Goal: Task Accomplishment & Management: Manage account settings

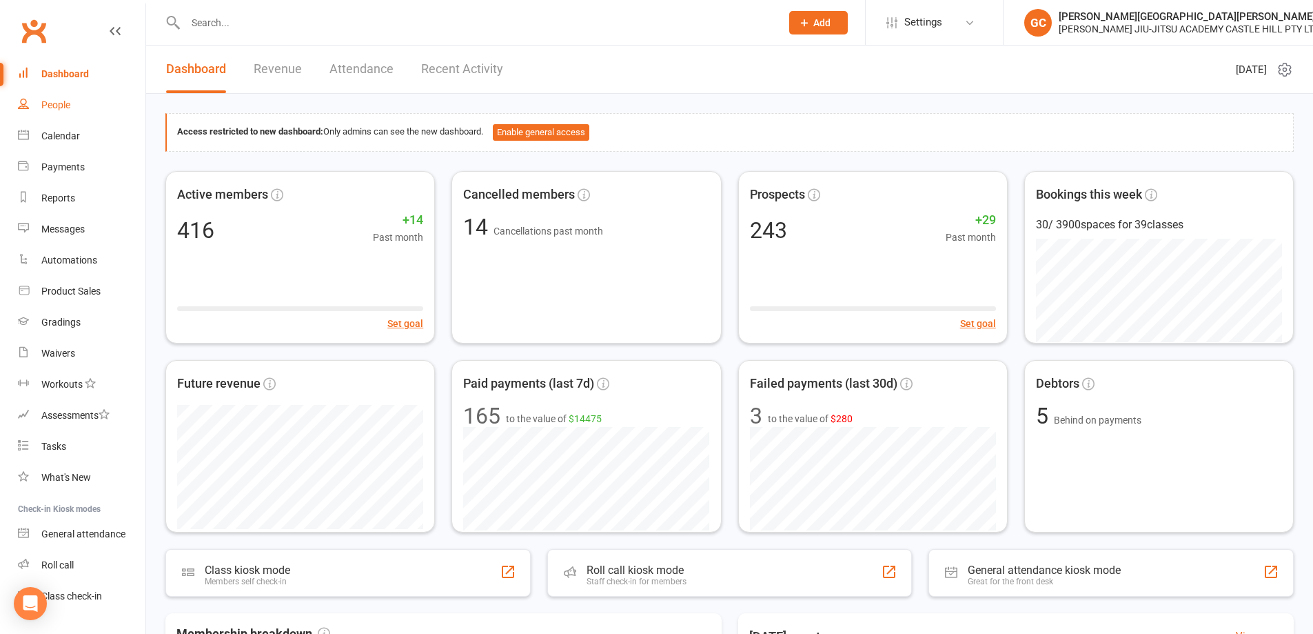
click at [66, 101] on div "People" at bounding box center [55, 104] width 29 height 11
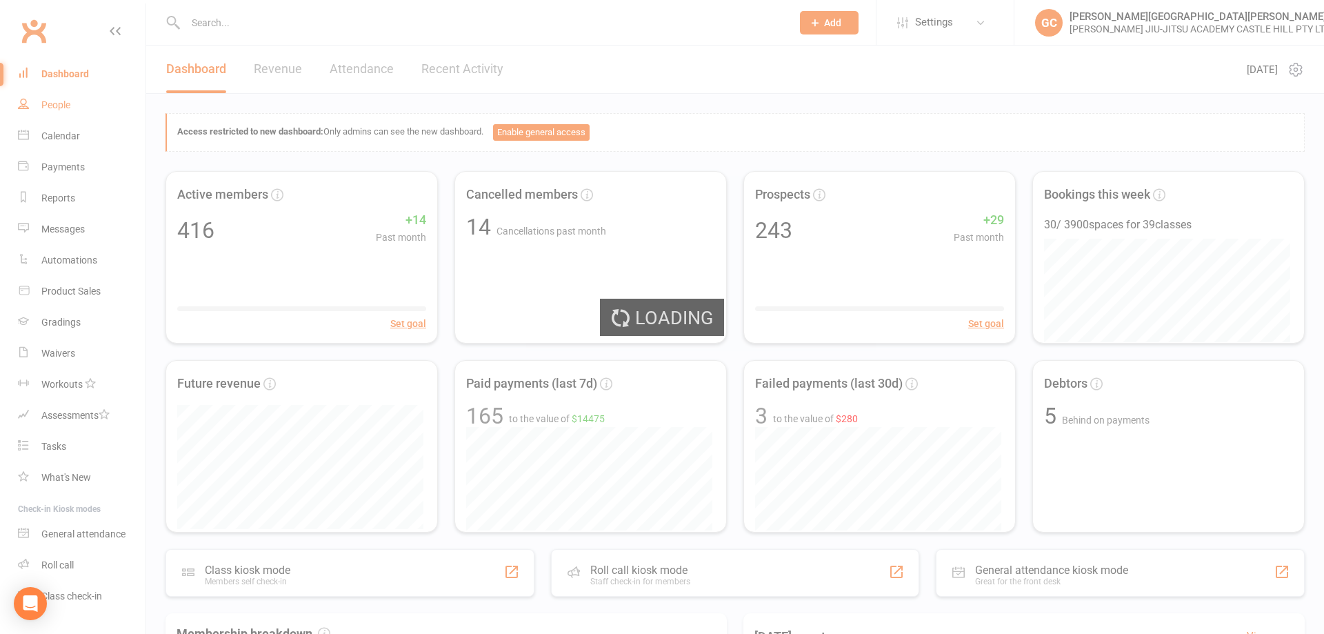
select select "100"
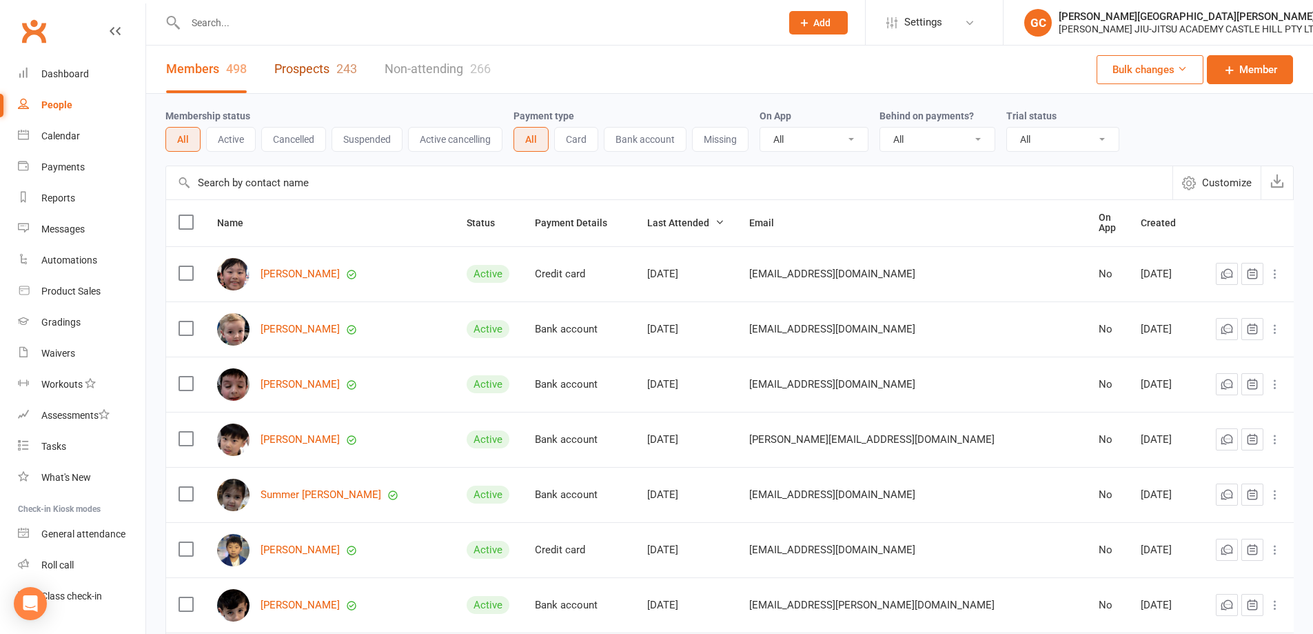
click at [312, 68] on link "Prospects 243" at bounding box center [315, 69] width 83 height 48
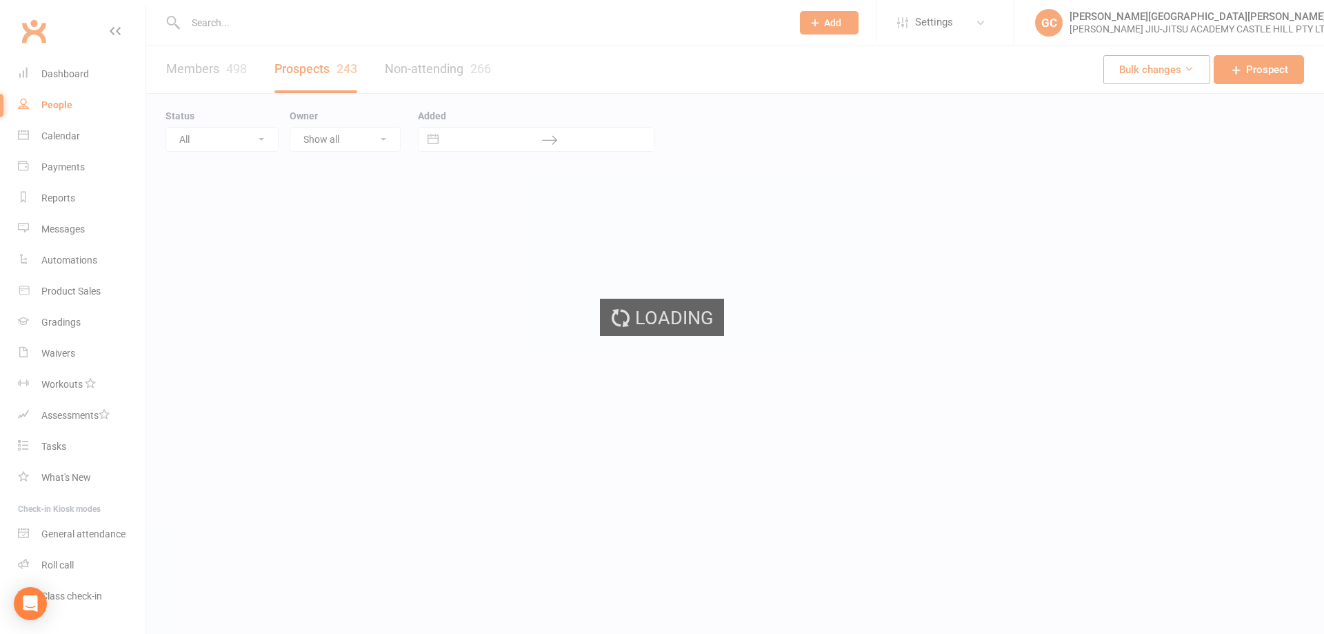
select select "100"
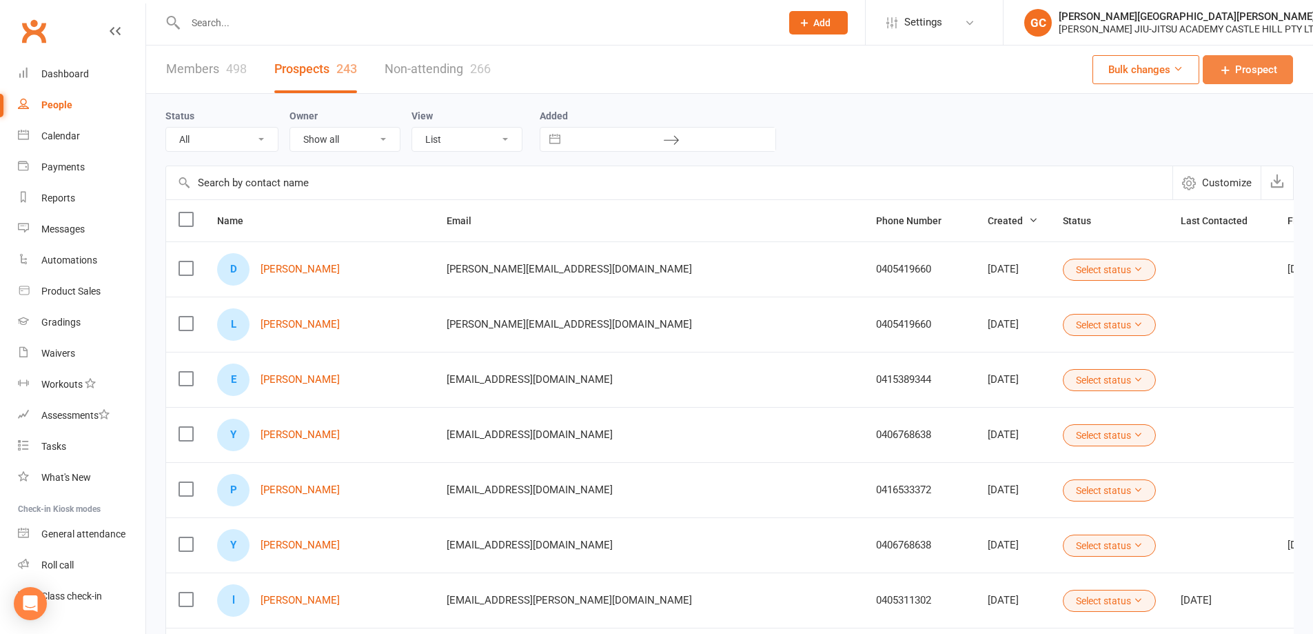
click at [1270, 72] on span "Prospect" at bounding box center [1256, 69] width 42 height 17
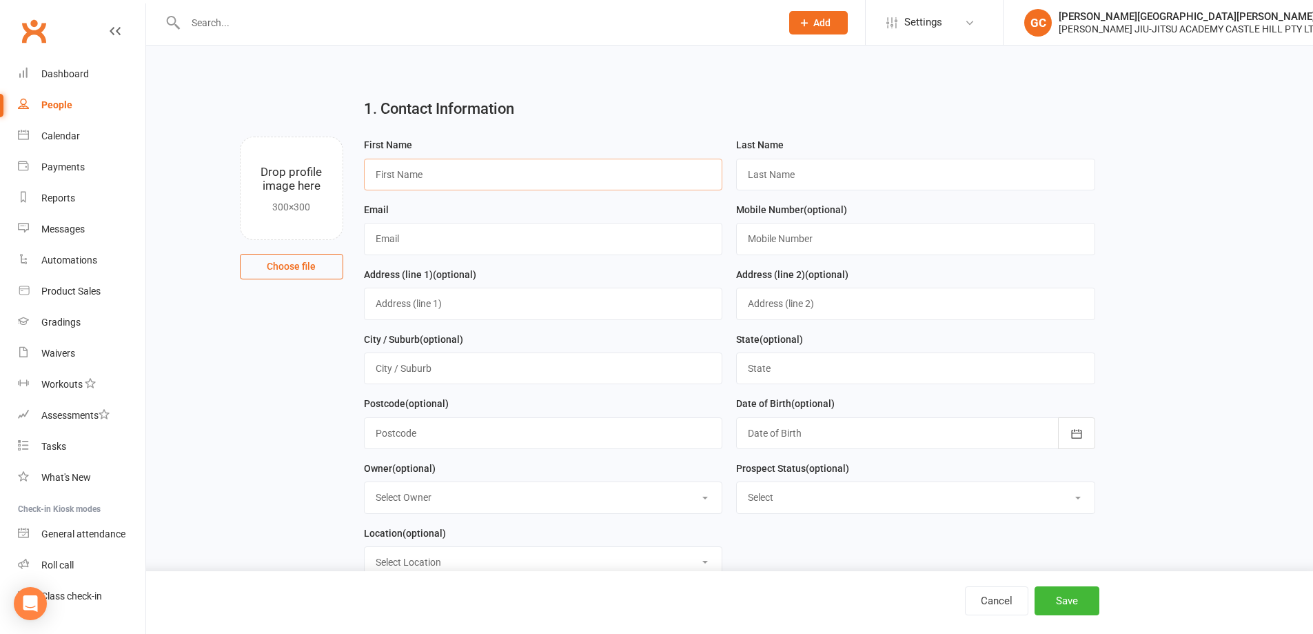
click at [458, 174] on input "text" at bounding box center [543, 175] width 359 height 32
paste input "[PERSON_NAME] [PERSON_NAME]"
type input "[PERSON_NAME] [PERSON_NAME]"
click at [796, 175] on input "text" at bounding box center [915, 175] width 359 height 32
paste input "[PERSON_NAME] [PERSON_NAME]"
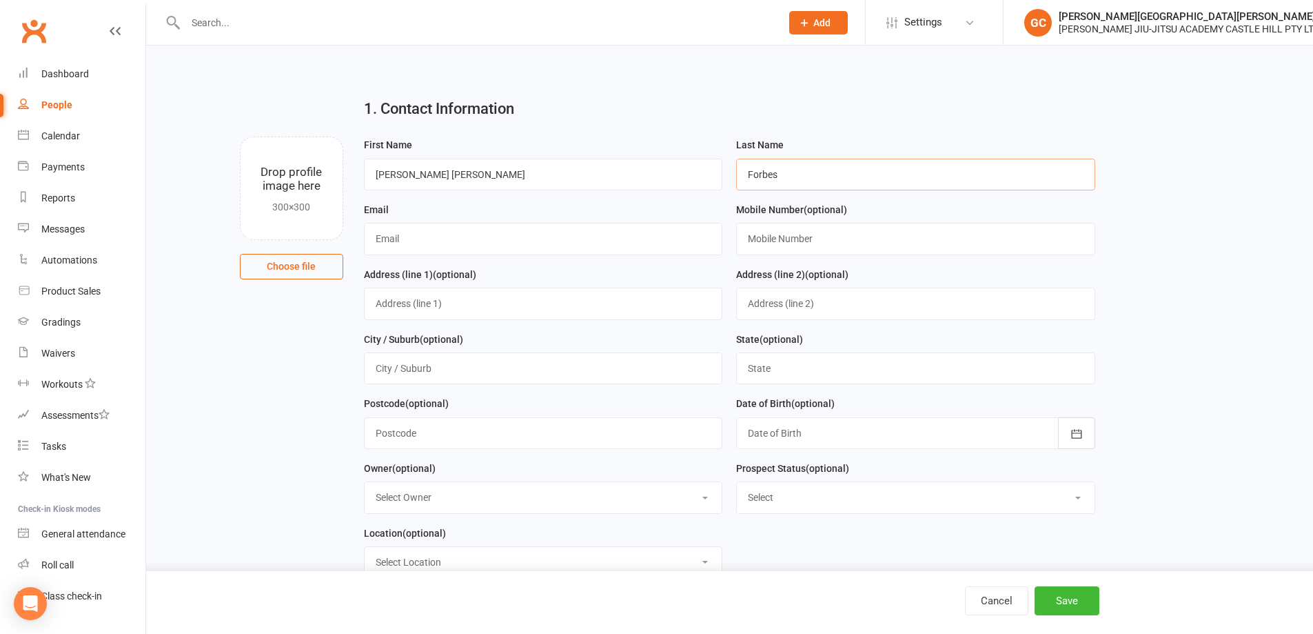
type input "Forbes"
click at [465, 166] on input "[PERSON_NAME] [PERSON_NAME]" at bounding box center [543, 175] width 359 height 32
click at [465, 173] on input "[PERSON_NAME] [PERSON_NAME]" at bounding box center [543, 175] width 359 height 32
type input "[PERSON_NAME]"
click at [425, 175] on input "[PERSON_NAME]" at bounding box center [543, 175] width 359 height 32
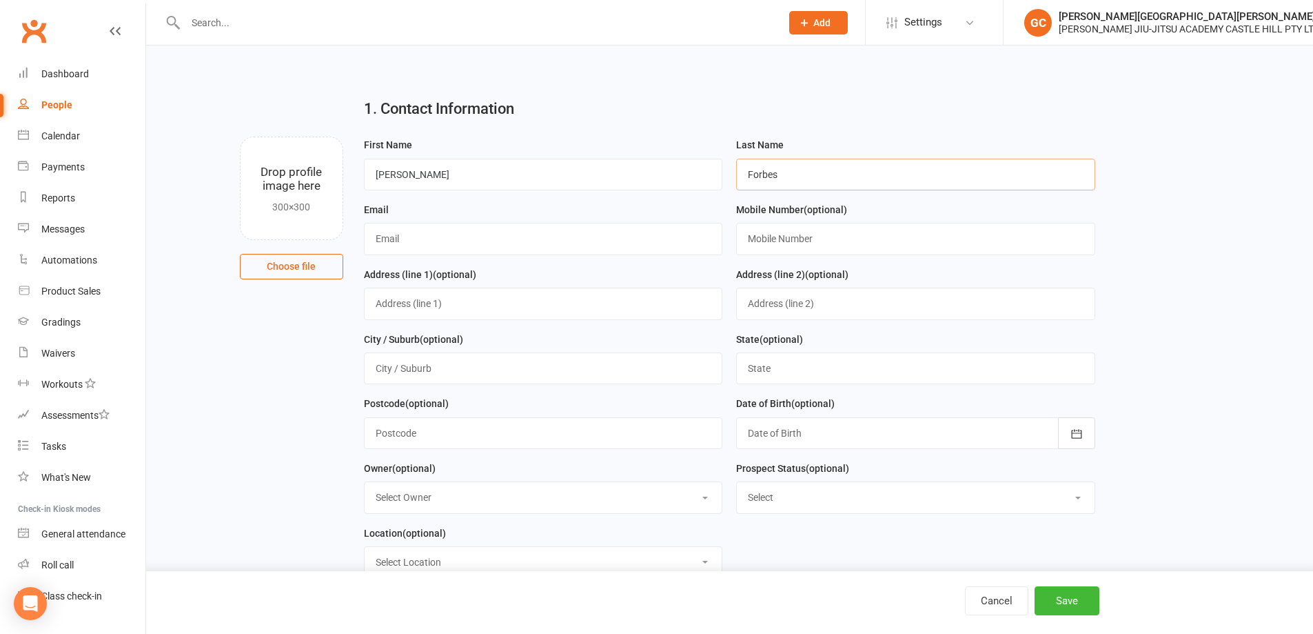
click at [799, 176] on input "Forbes" at bounding box center [915, 175] width 359 height 32
click at [413, 234] on input "text" at bounding box center [543, 239] width 359 height 32
paste input "[EMAIL_ADDRESS][DOMAIN_NAME]"
type input "[EMAIL_ADDRESS][DOMAIN_NAME]"
click at [418, 170] on input "[PERSON_NAME]" at bounding box center [543, 175] width 359 height 32
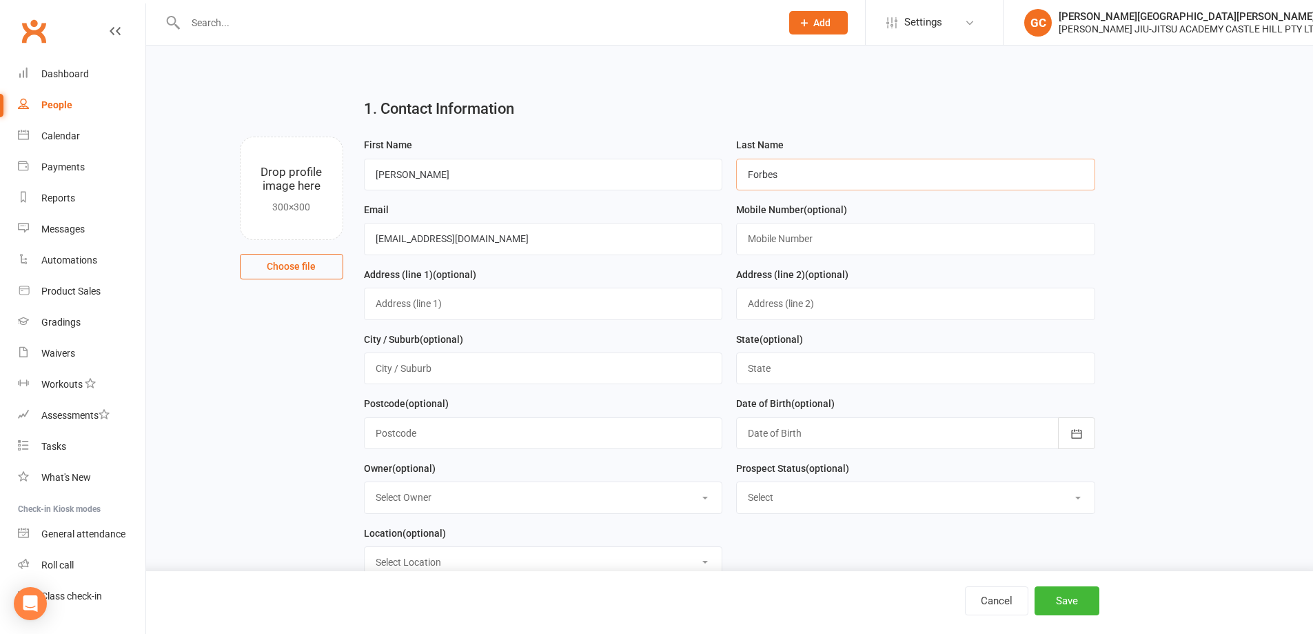
click at [822, 176] on input "Forbes" at bounding box center [915, 175] width 359 height 32
click at [521, 245] on input "[EMAIL_ADDRESS][DOMAIN_NAME]" at bounding box center [543, 239] width 359 height 32
click at [771, 238] on input "text" at bounding box center [915, 239] width 359 height 32
paste input "400476428"
click at [750, 234] on input "400476428" at bounding box center [915, 239] width 359 height 32
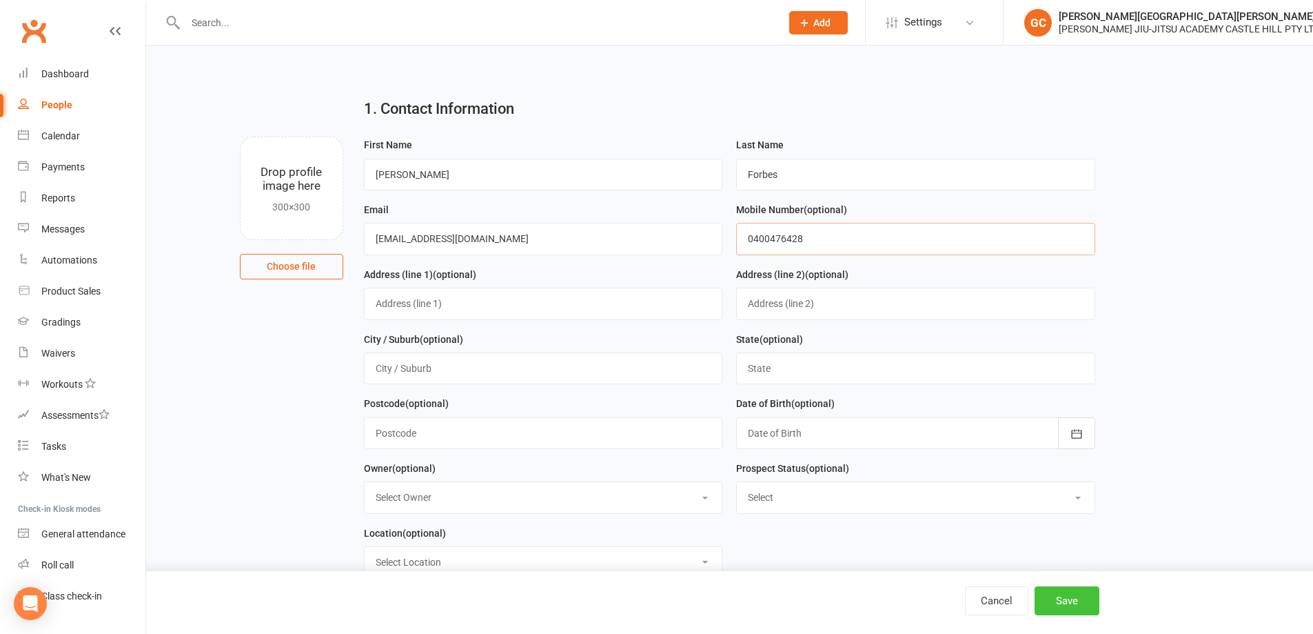
type input "0400476428"
click at [1066, 596] on button "Save" at bounding box center [1067, 600] width 65 height 29
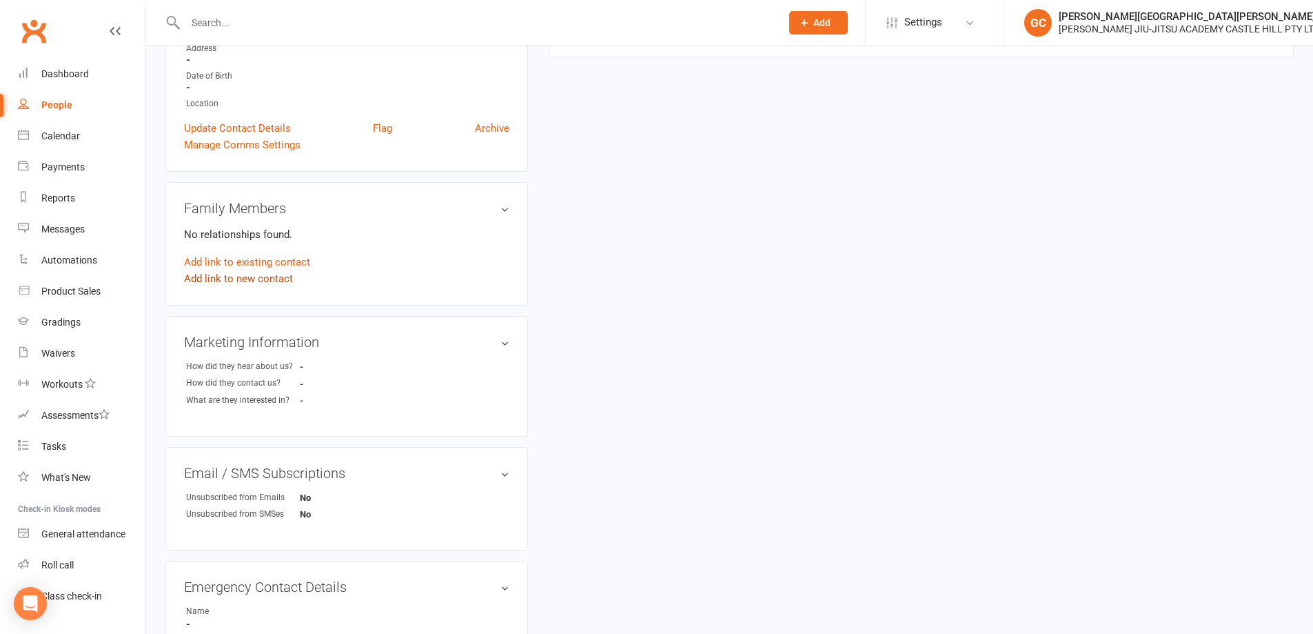
scroll to position [298, 0]
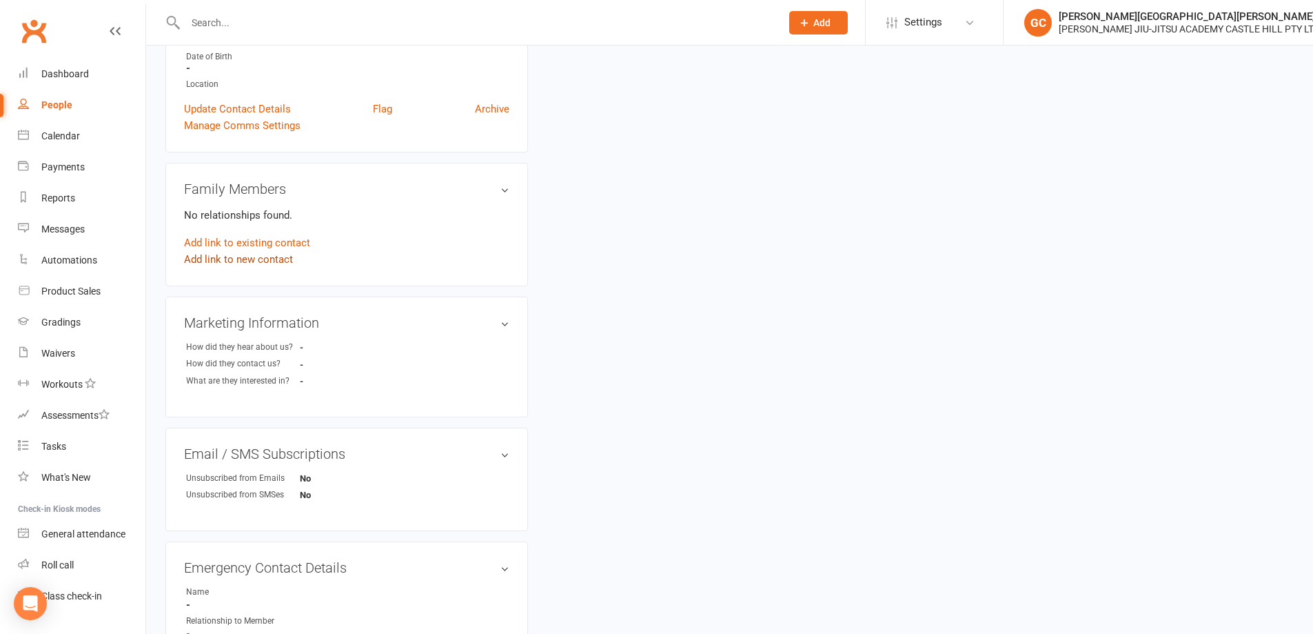
click at [243, 265] on link "Add link to new contact" at bounding box center [238, 259] width 109 height 17
click at [261, 248] on span "Member" at bounding box center [245, 245] width 38 height 12
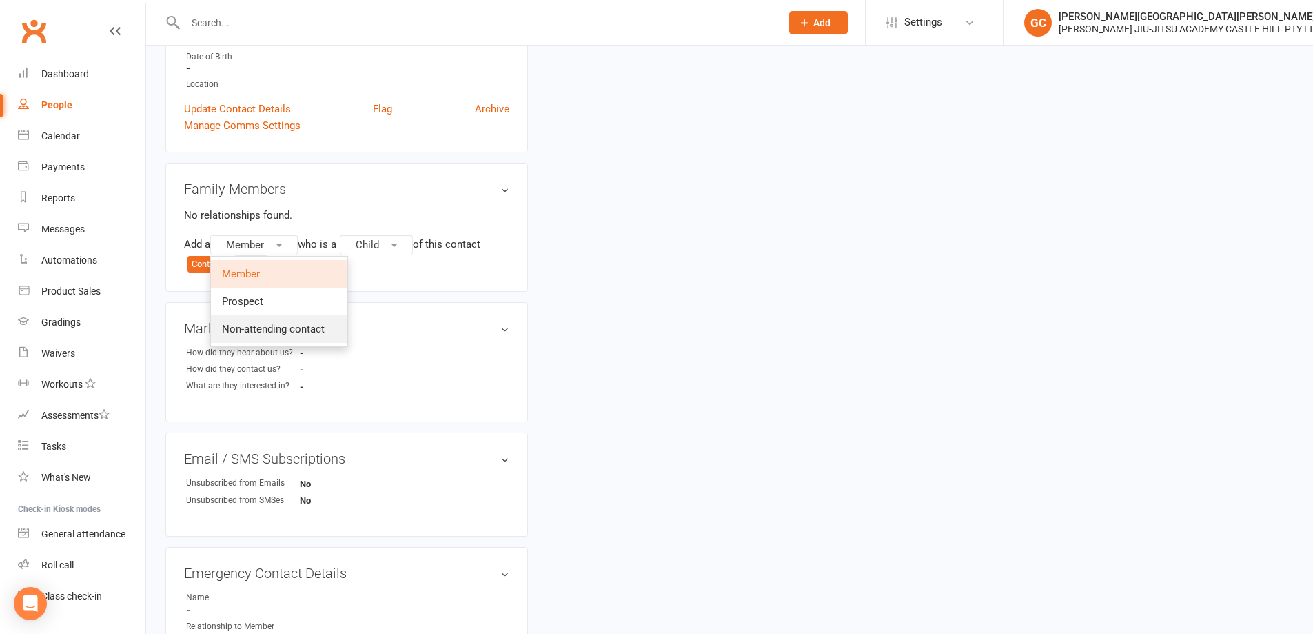
click at [261, 330] on span "Non-attending contact" at bounding box center [273, 329] width 103 height 12
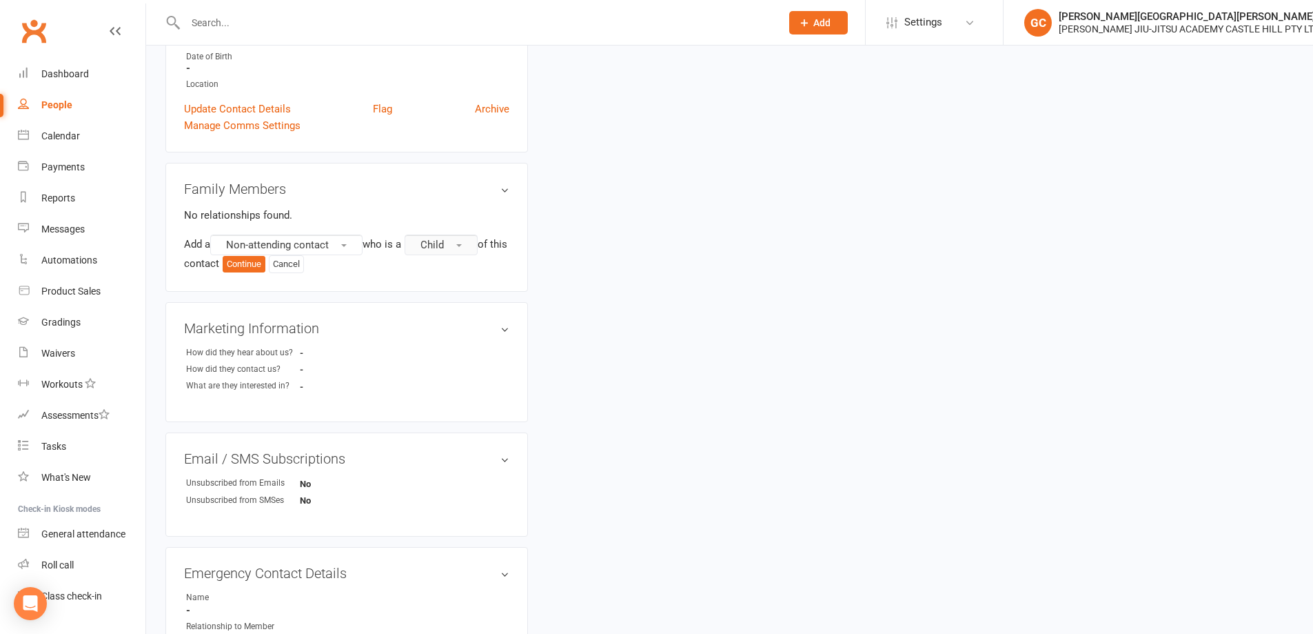
drag, startPoint x: 443, startPoint y: 245, endPoint x: 465, endPoint y: 253, distance: 23.6
click at [444, 245] on span "Child" at bounding box center [432, 245] width 23 height 12
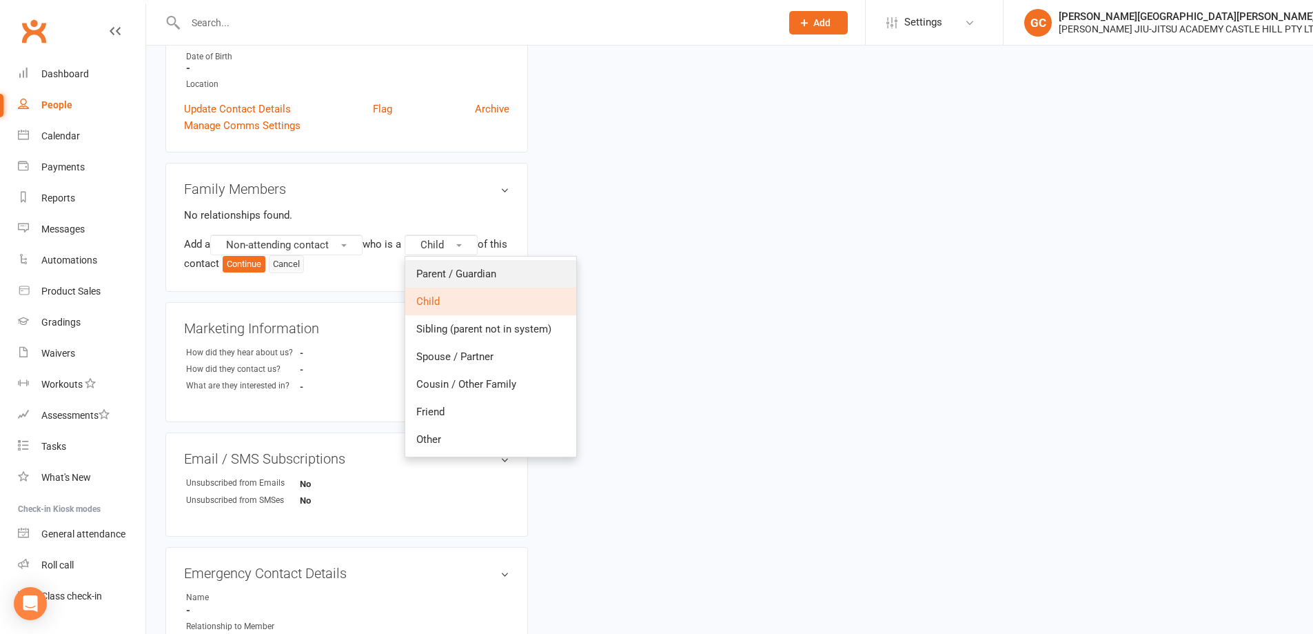
drag, startPoint x: 467, startPoint y: 268, endPoint x: 475, endPoint y: 269, distance: 7.6
click at [469, 269] on span "Parent / Guardian" at bounding box center [456, 273] width 80 height 12
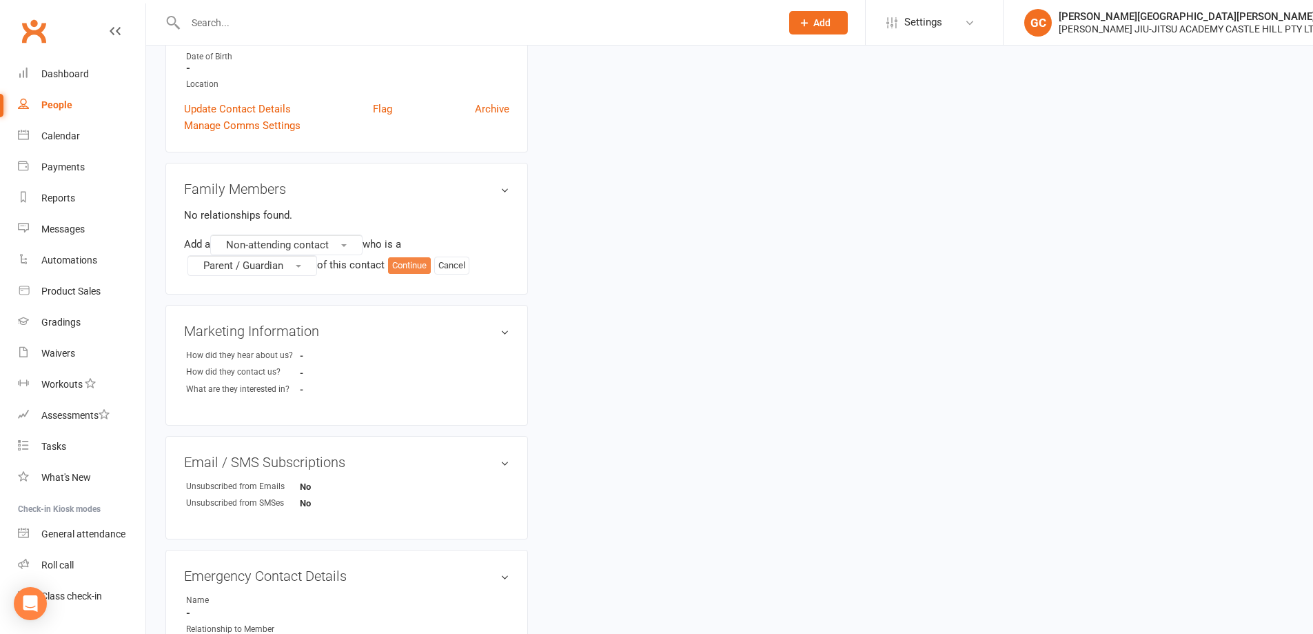
click at [418, 265] on button "Continue" at bounding box center [409, 265] width 43 height 17
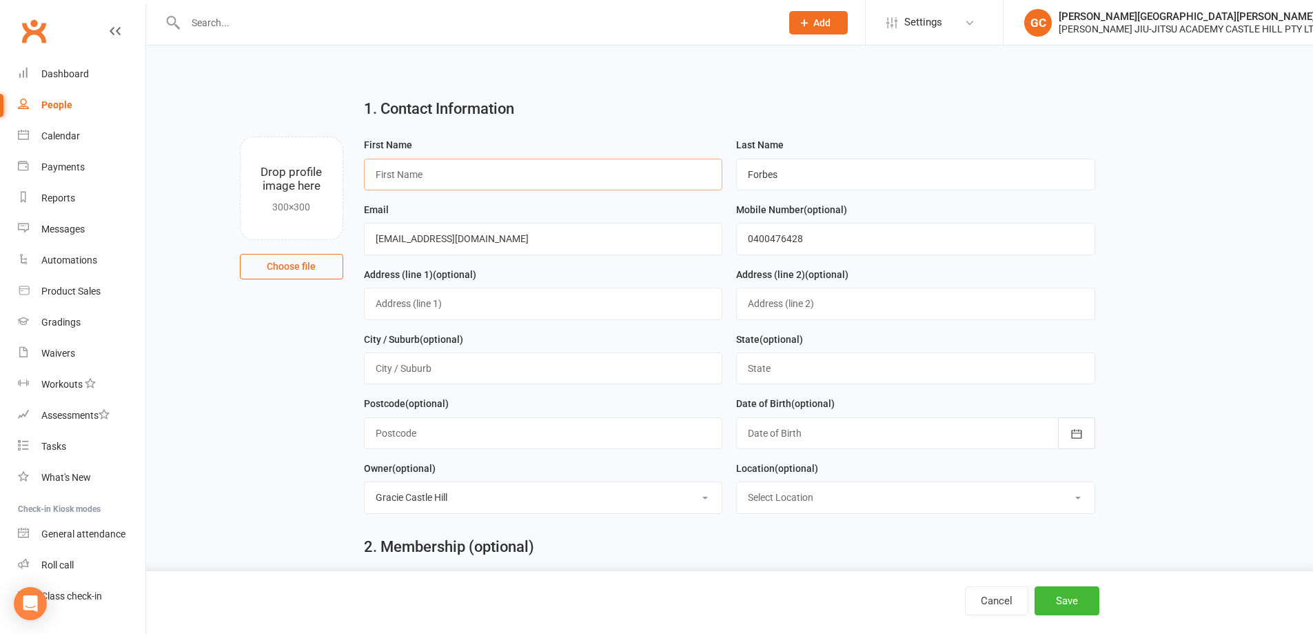
click at [463, 179] on input "text" at bounding box center [543, 175] width 359 height 32
type input "[PERSON_NAME]"
click at [1066, 596] on button "Save" at bounding box center [1067, 600] width 65 height 29
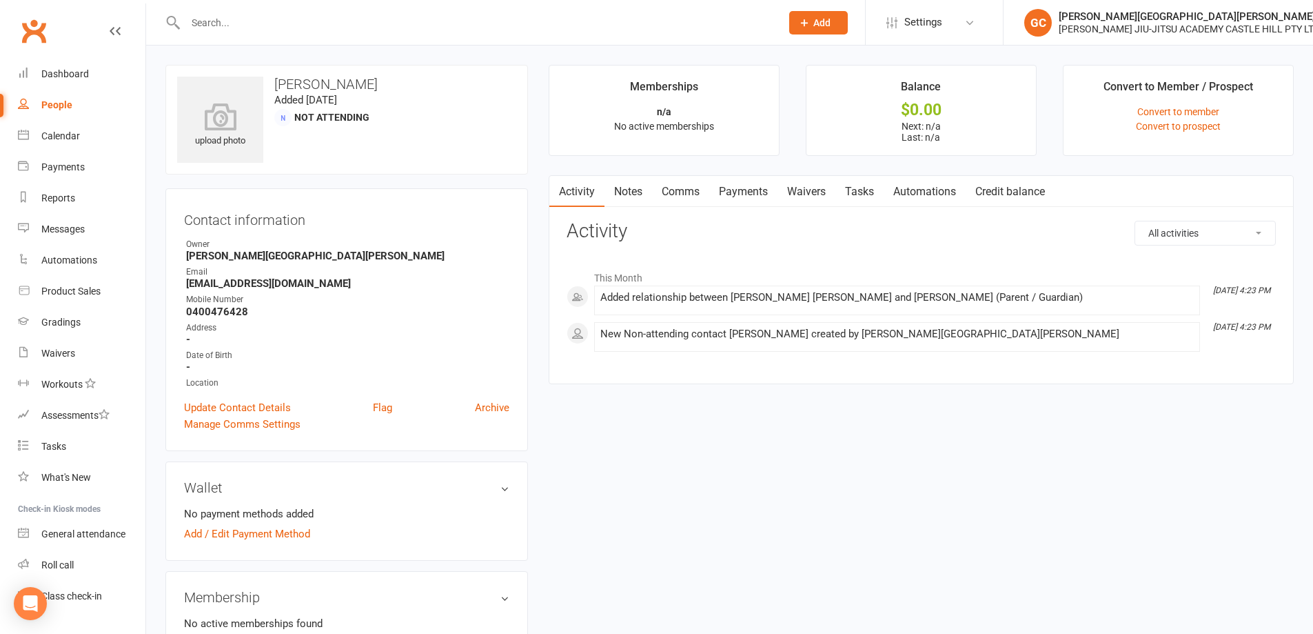
click at [813, 194] on link "Waivers" at bounding box center [807, 192] width 58 height 32
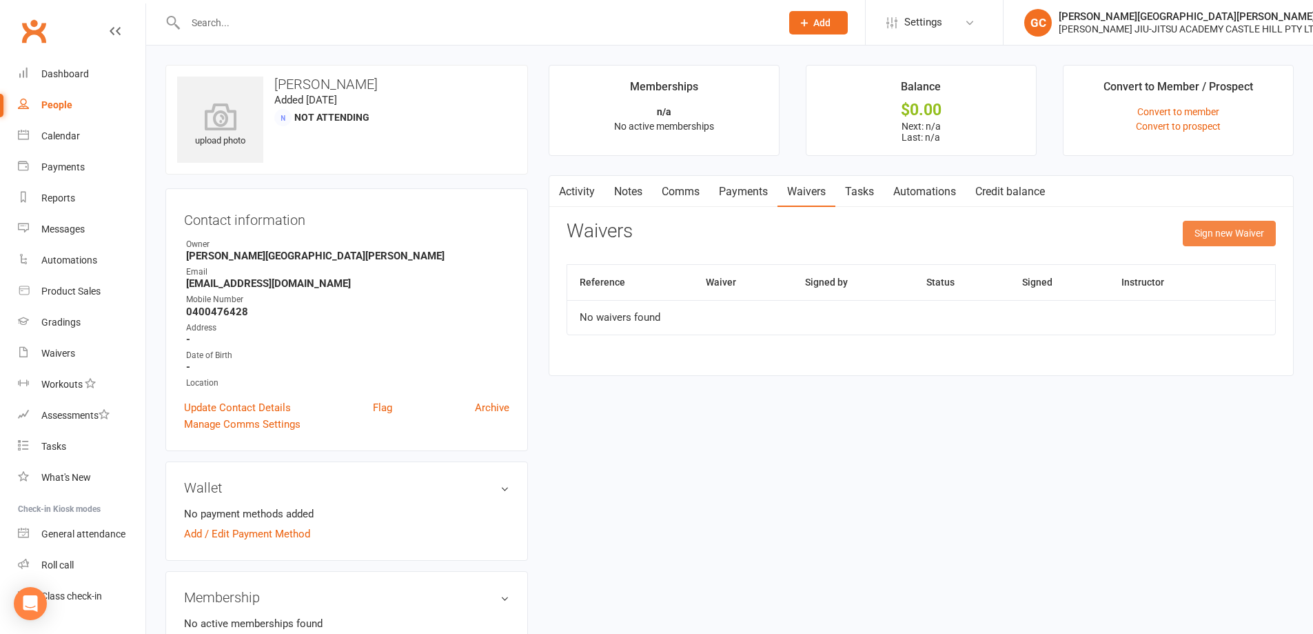
click at [1254, 235] on button "Sign new Waiver" at bounding box center [1229, 233] width 93 height 25
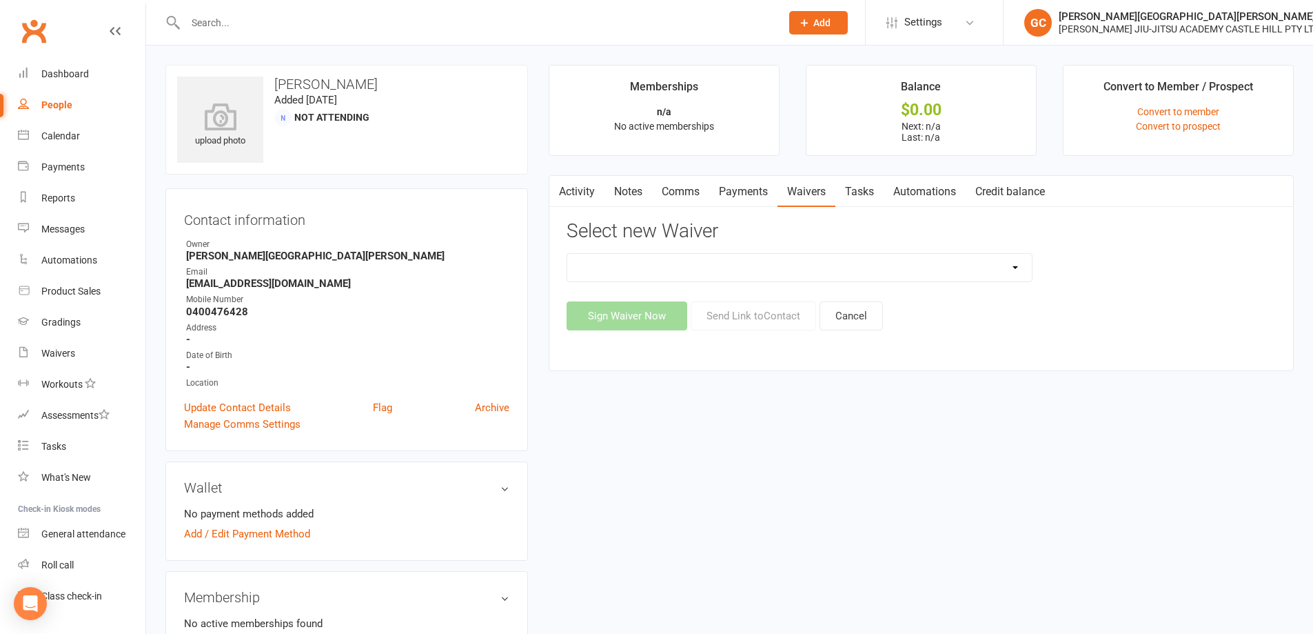
click at [802, 267] on select "Adult and Kids Combined Membership Form Adults Membership Form Member Transfer …" at bounding box center [799, 268] width 465 height 28
select select "13041"
click at [567, 254] on select "Adult and Kids Combined Membership Form Adults Membership Form Member Transfer …" at bounding box center [799, 268] width 465 height 28
click at [772, 320] on button "Send Link to Contact" at bounding box center [753, 315] width 125 height 29
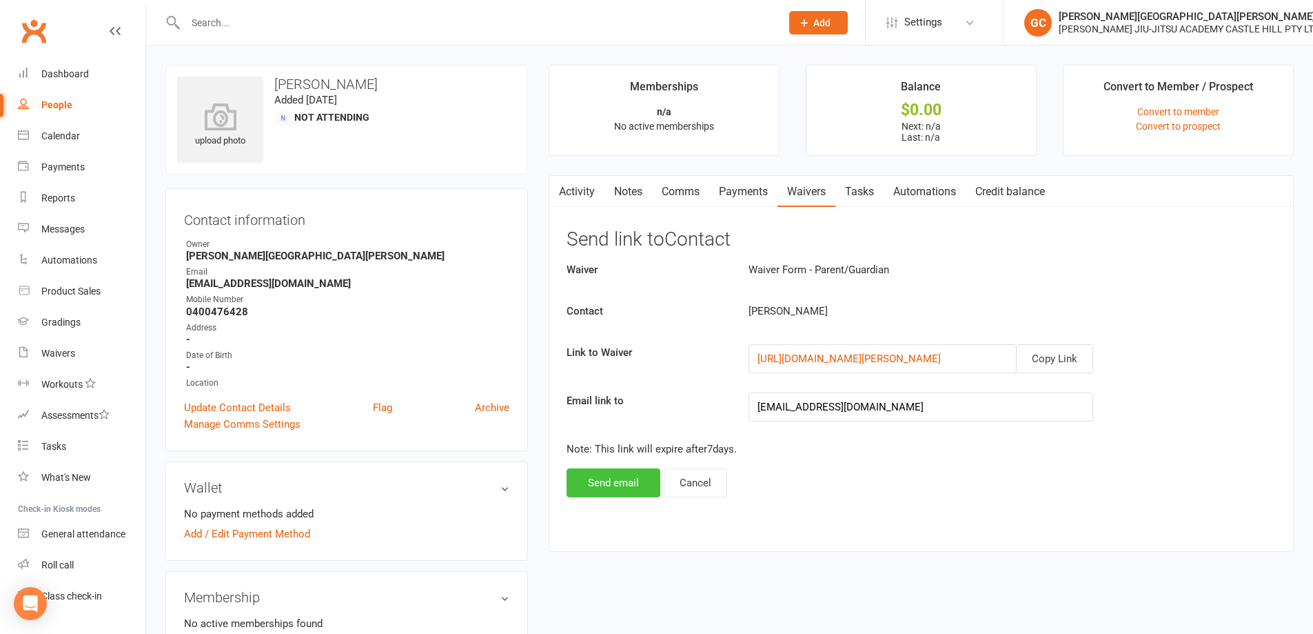
click at [605, 478] on button "Send email" at bounding box center [614, 482] width 94 height 29
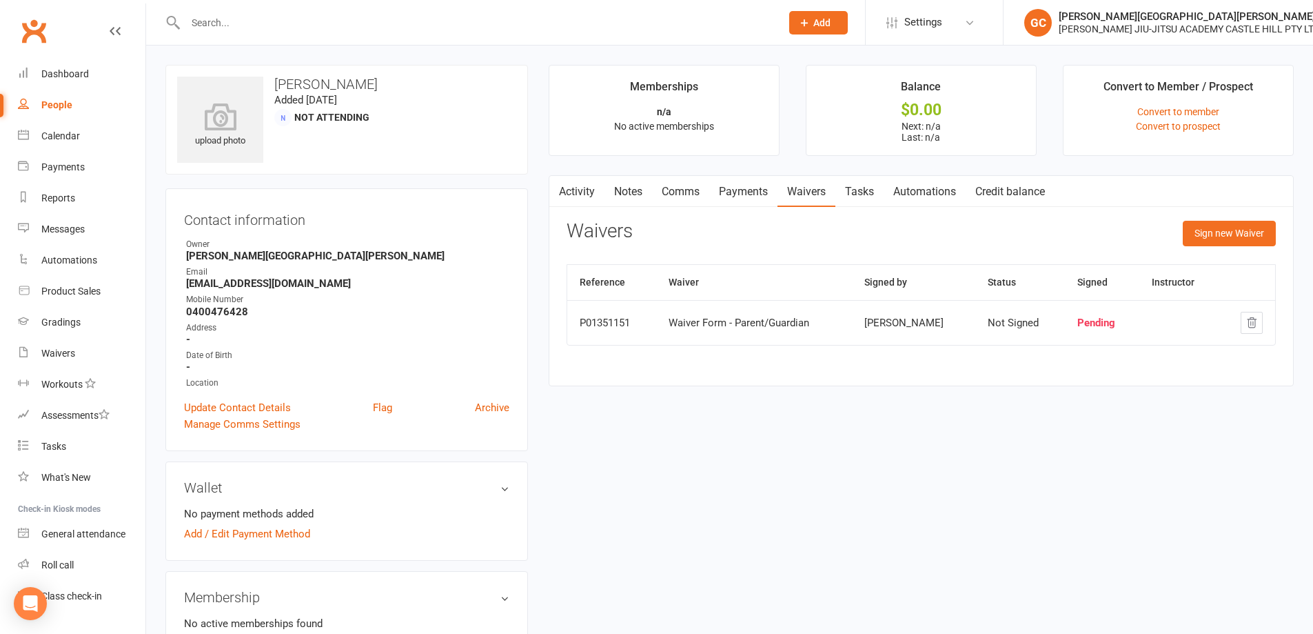
click at [234, 22] on input "text" at bounding box center [476, 22] width 590 height 19
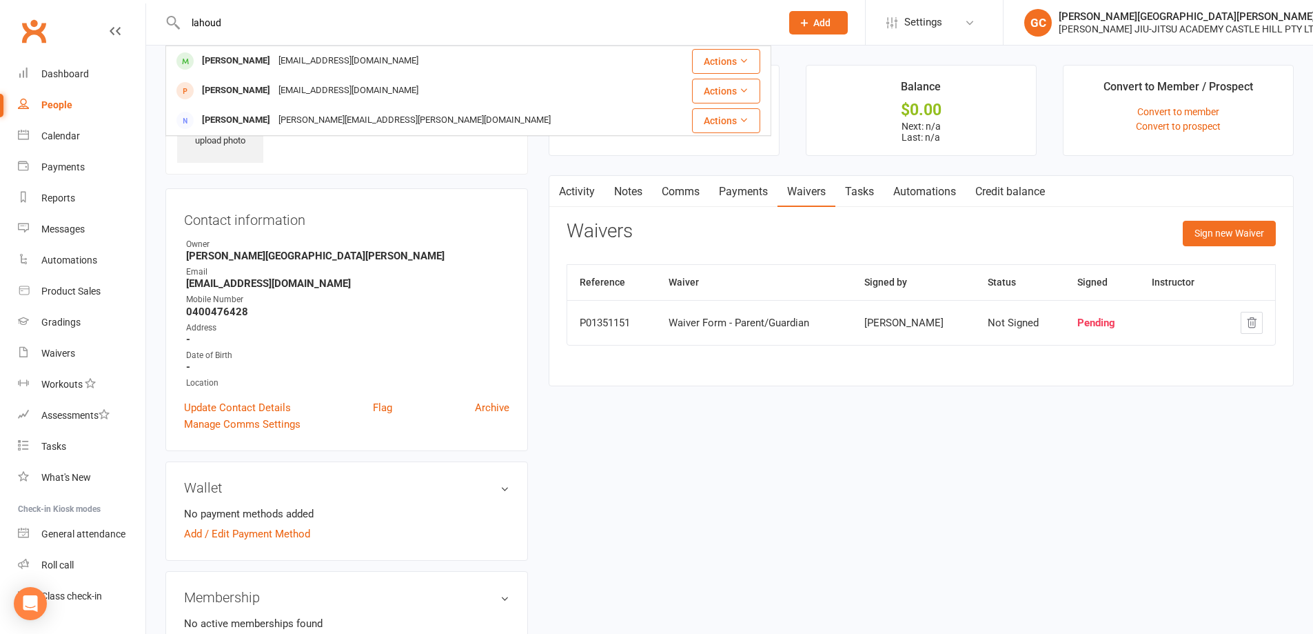
type input "lahoud"
click at [237, 61] on div "[PERSON_NAME]" at bounding box center [236, 61] width 77 height 20
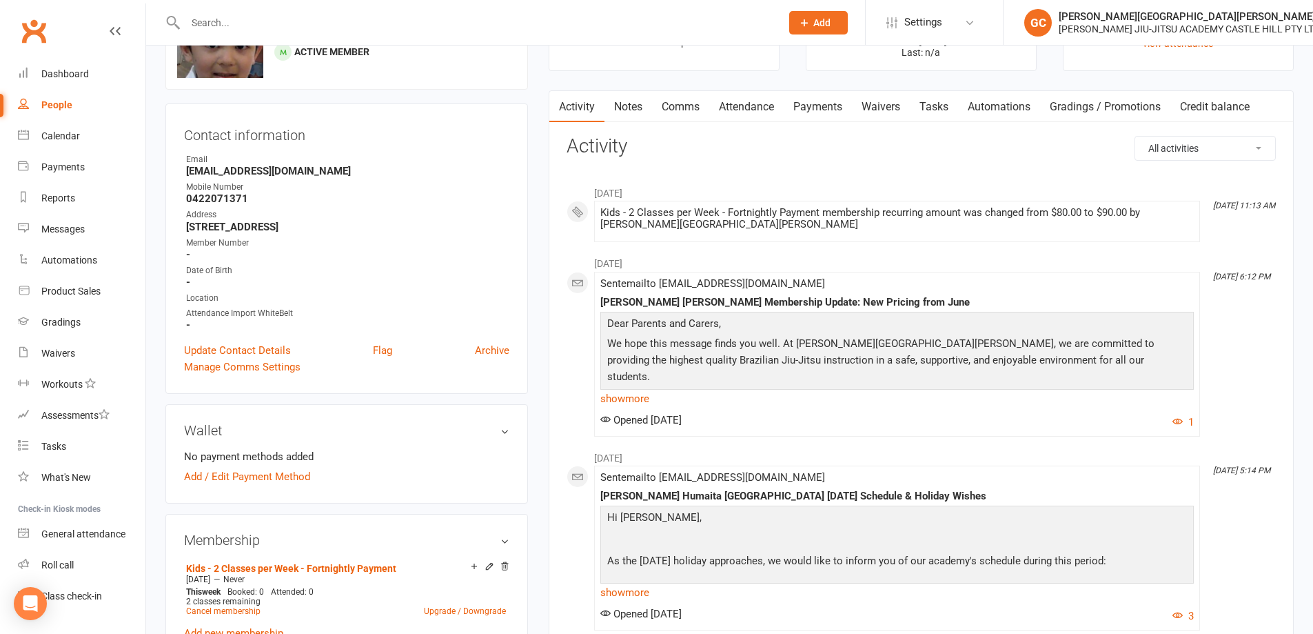
scroll to position [92, 0]
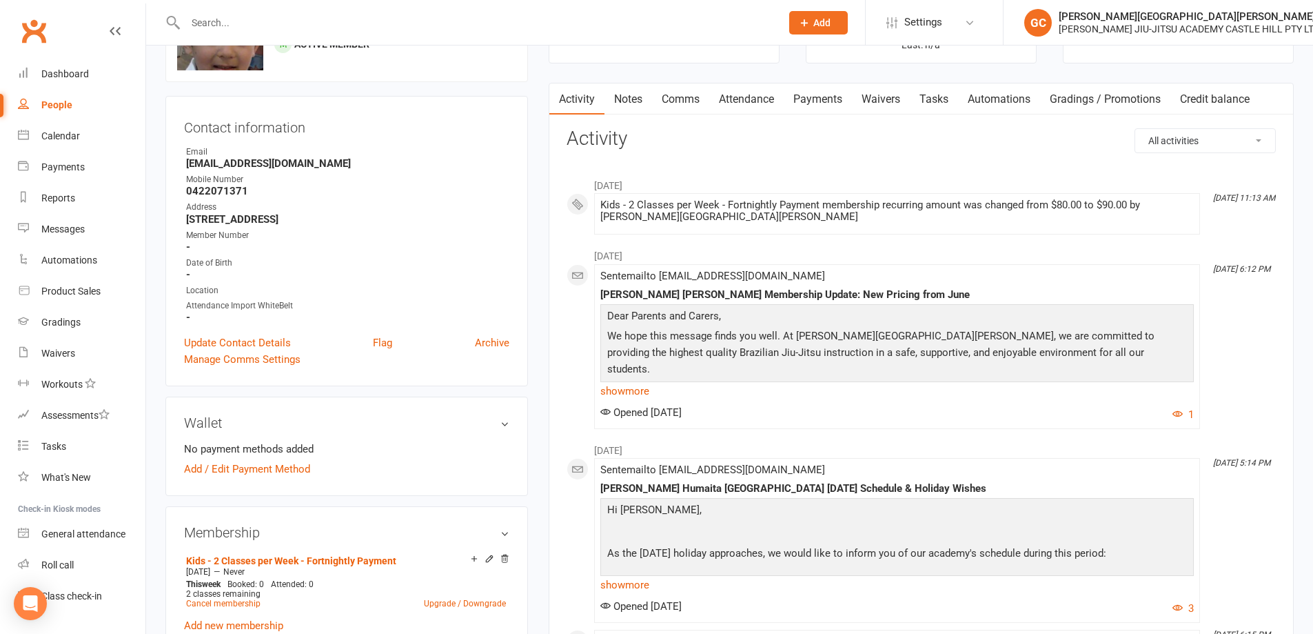
click at [764, 103] on link "Attendance" at bounding box center [746, 99] width 74 height 32
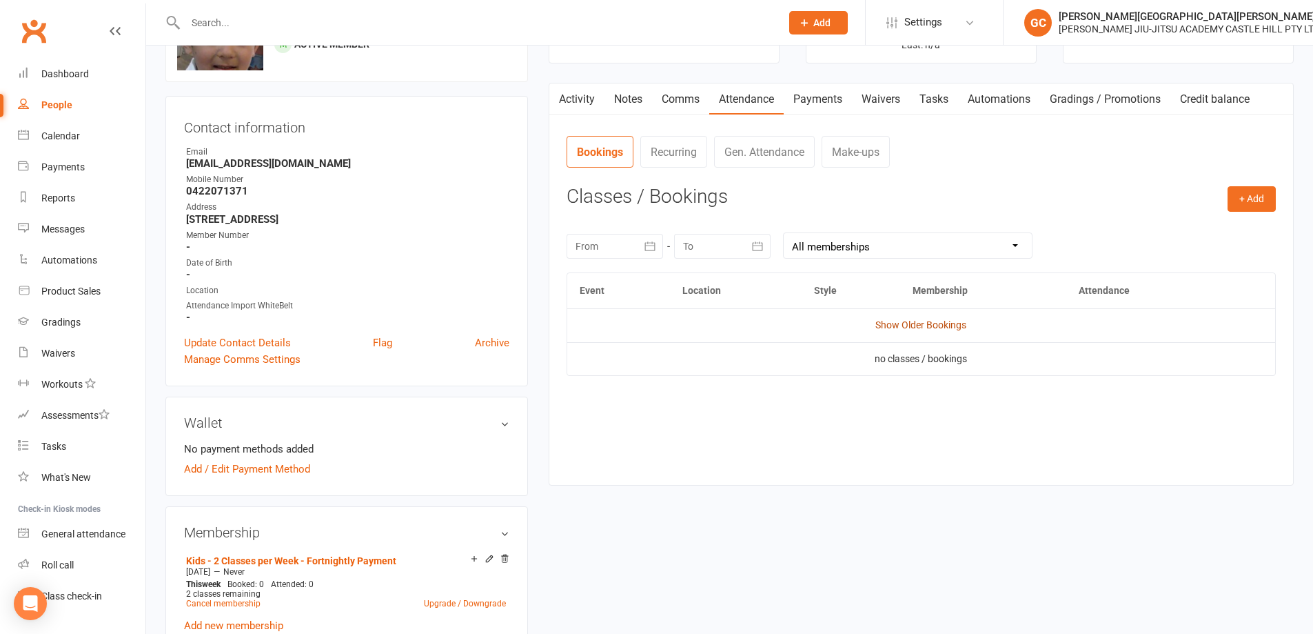
click at [944, 327] on link "Show Older Bookings" at bounding box center [920, 324] width 91 height 11
click at [940, 325] on link "Hide Older Bookings" at bounding box center [921, 324] width 86 height 11
click at [928, 330] on link "Show Older Bookings" at bounding box center [920, 324] width 91 height 11
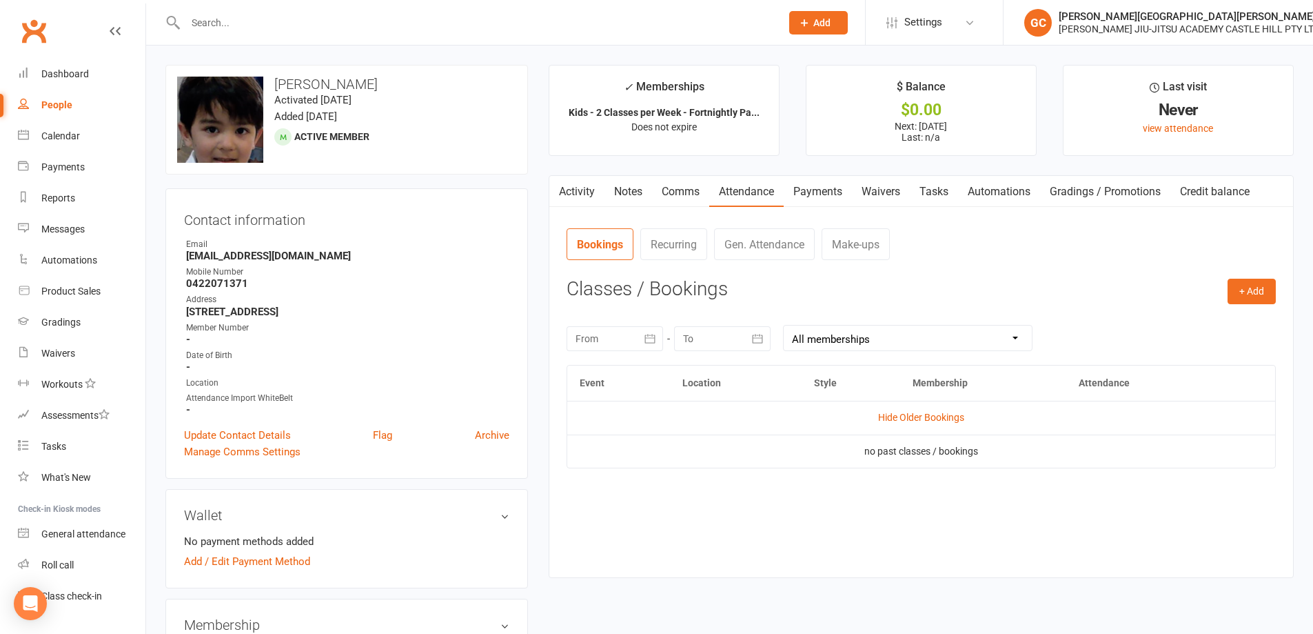
click at [751, 195] on link "Attendance" at bounding box center [746, 192] width 74 height 32
click at [678, 252] on link "Recurring" at bounding box center [673, 244] width 67 height 32
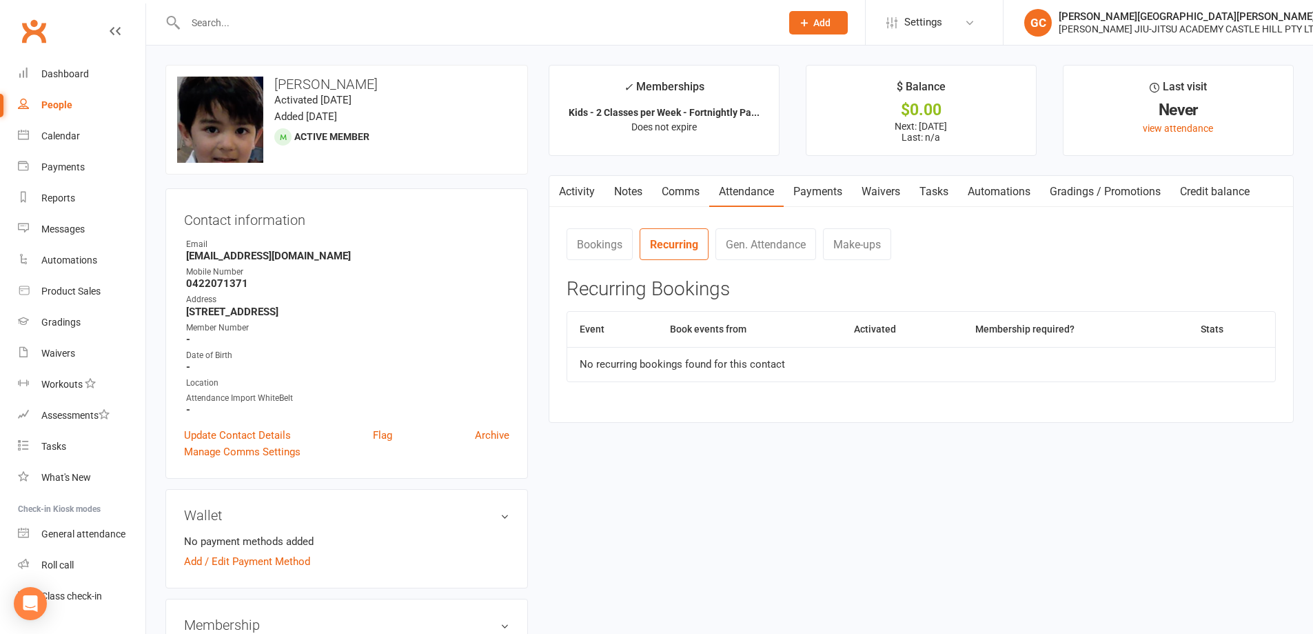
click at [598, 251] on link "Bookings" at bounding box center [600, 244] width 66 height 32
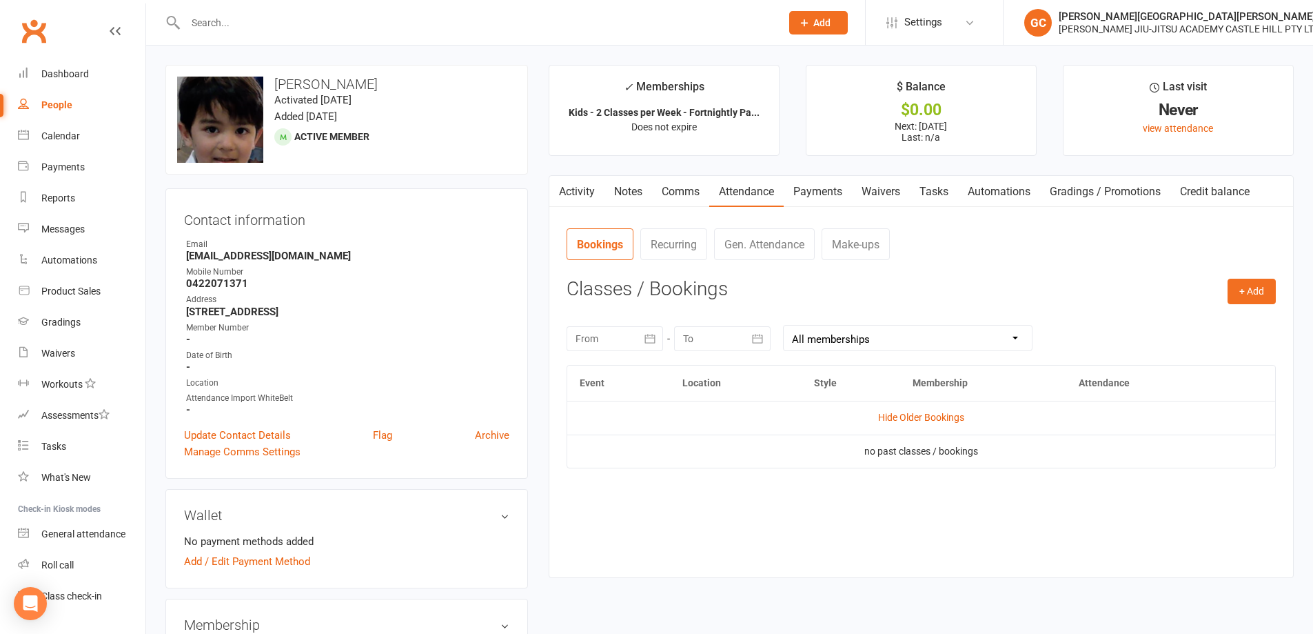
click at [209, 23] on input "text" at bounding box center [476, 22] width 590 height 19
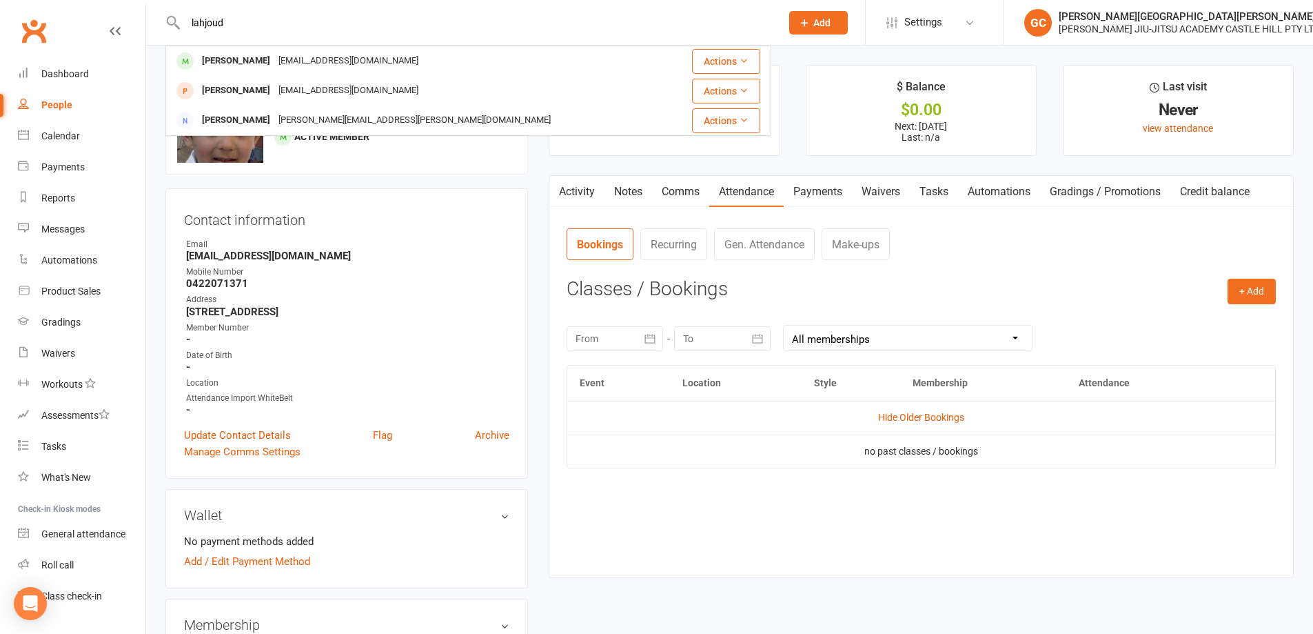
drag, startPoint x: 207, startPoint y: 20, endPoint x: 223, endPoint y: 12, distance: 17.3
click at [207, 19] on input "lahjoud" at bounding box center [476, 22] width 590 height 19
type input "lahoud"
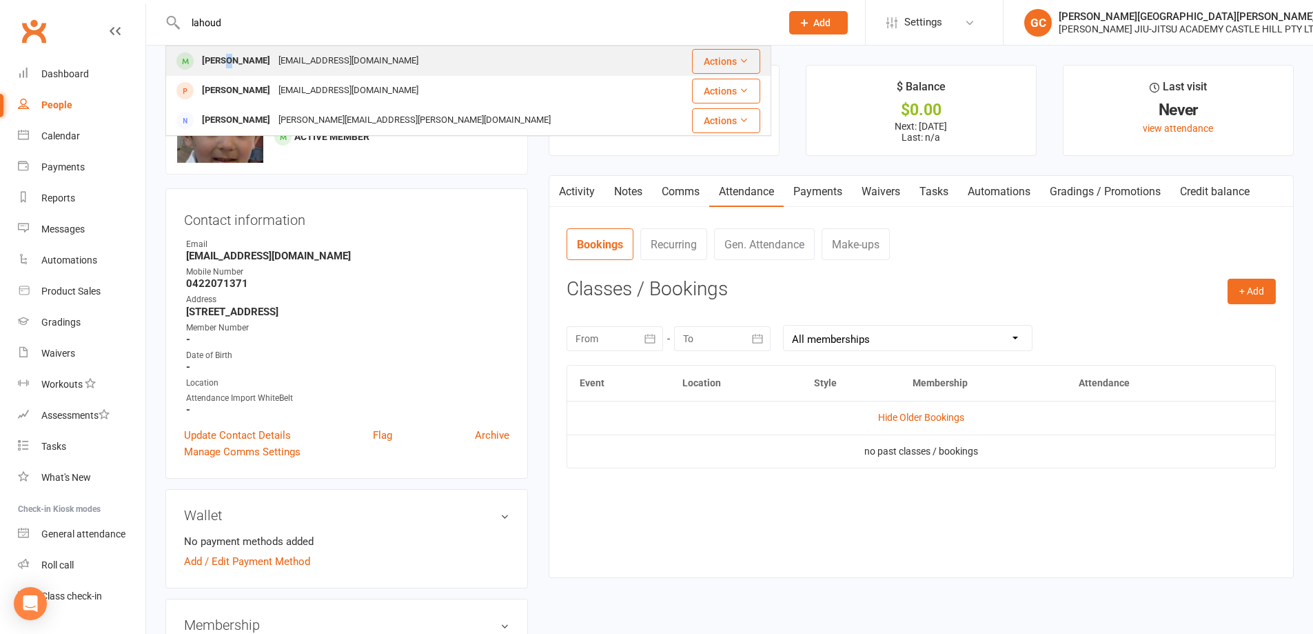
click at [224, 57] on div "[PERSON_NAME]" at bounding box center [236, 61] width 77 height 20
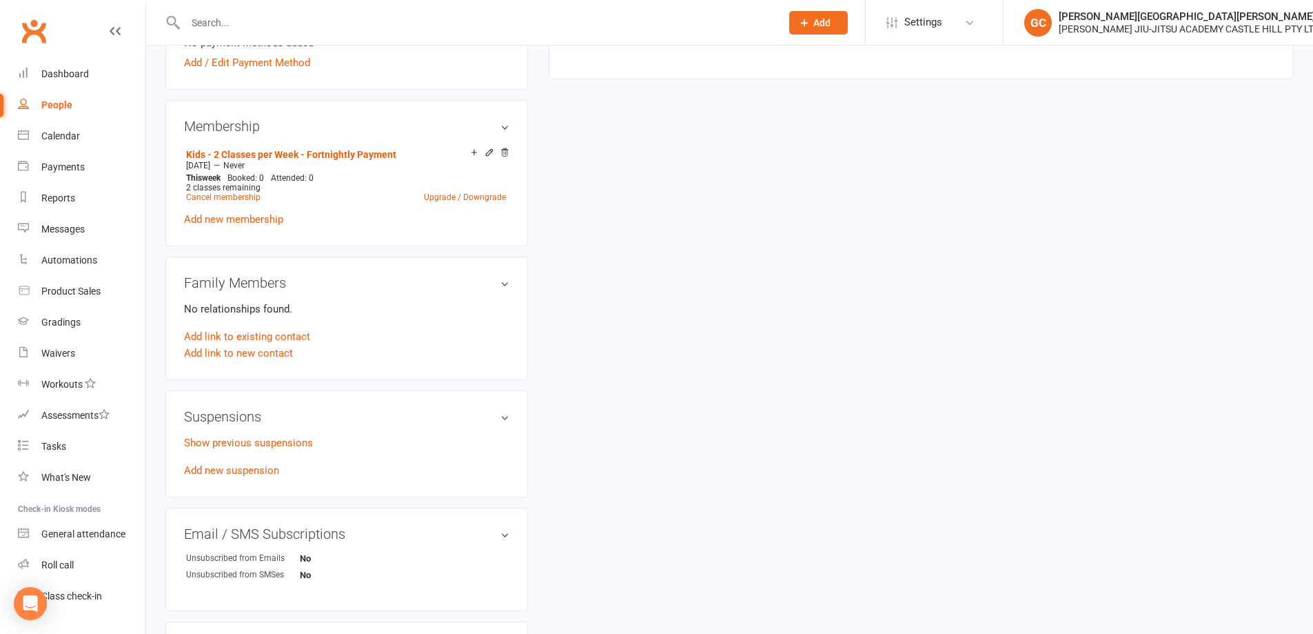
scroll to position [505, 0]
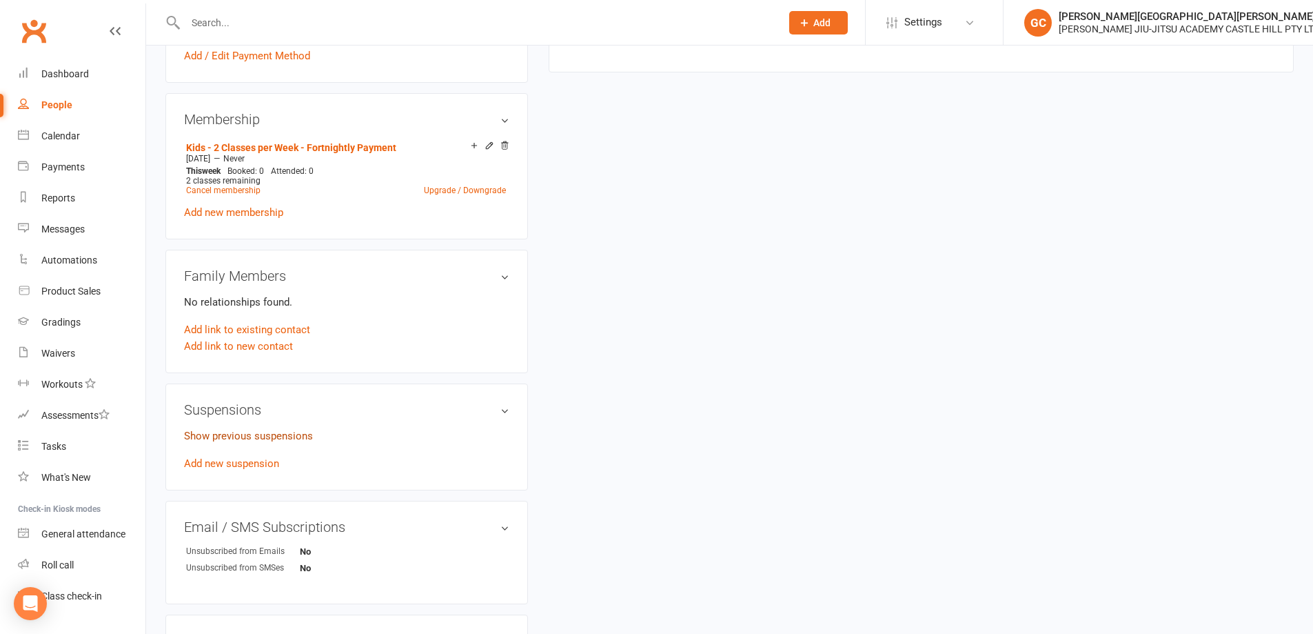
click at [243, 435] on link "Show previous suspensions" at bounding box center [248, 435] width 129 height 12
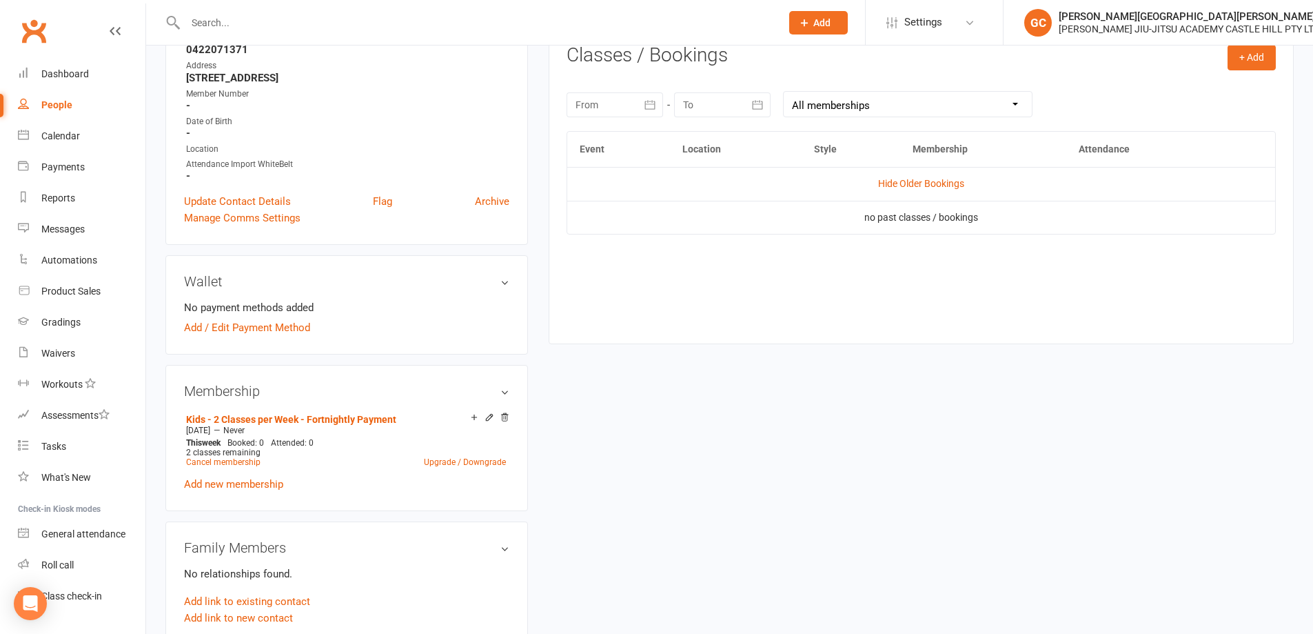
scroll to position [0, 0]
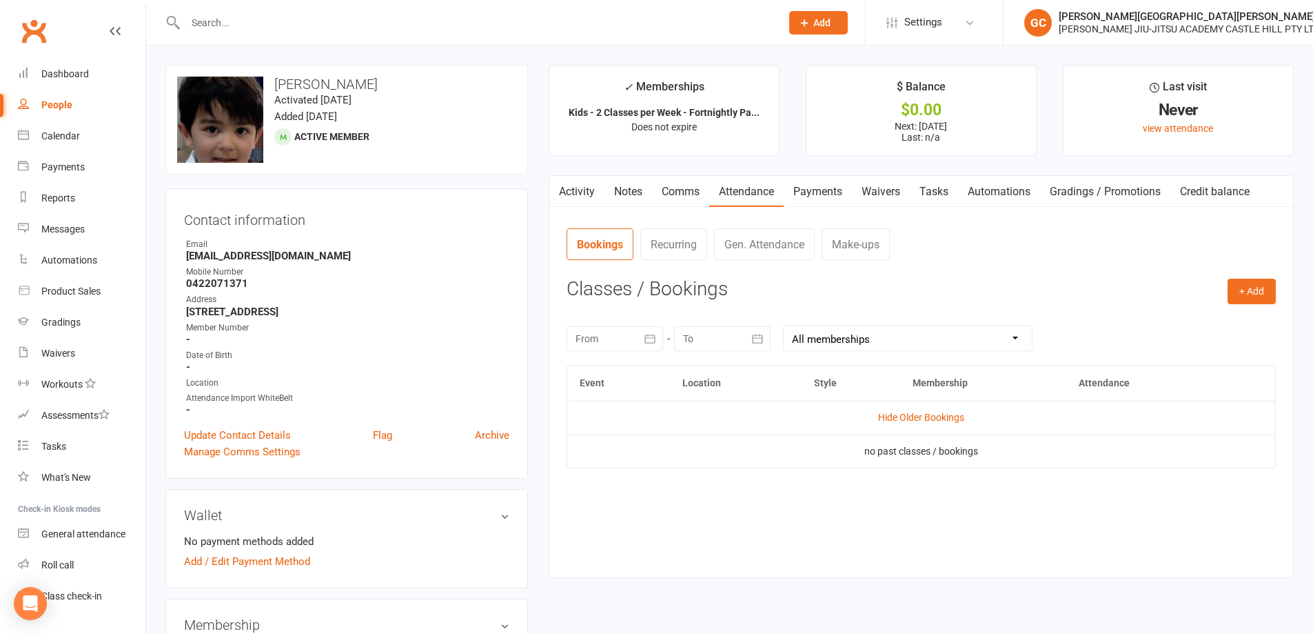
click at [833, 185] on link "Payments" at bounding box center [818, 192] width 68 height 32
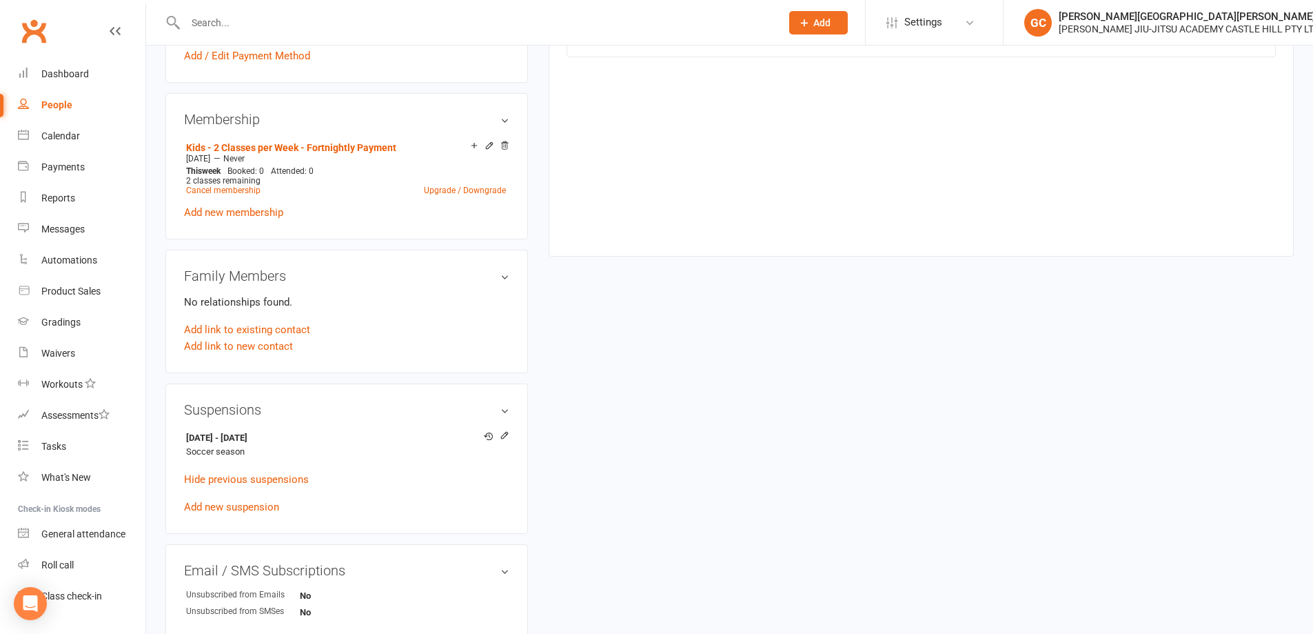
scroll to position [508, 0]
click at [244, 342] on link "Add link to new contact" at bounding box center [238, 343] width 109 height 17
click at [254, 327] on span "Member" at bounding box center [245, 329] width 38 height 12
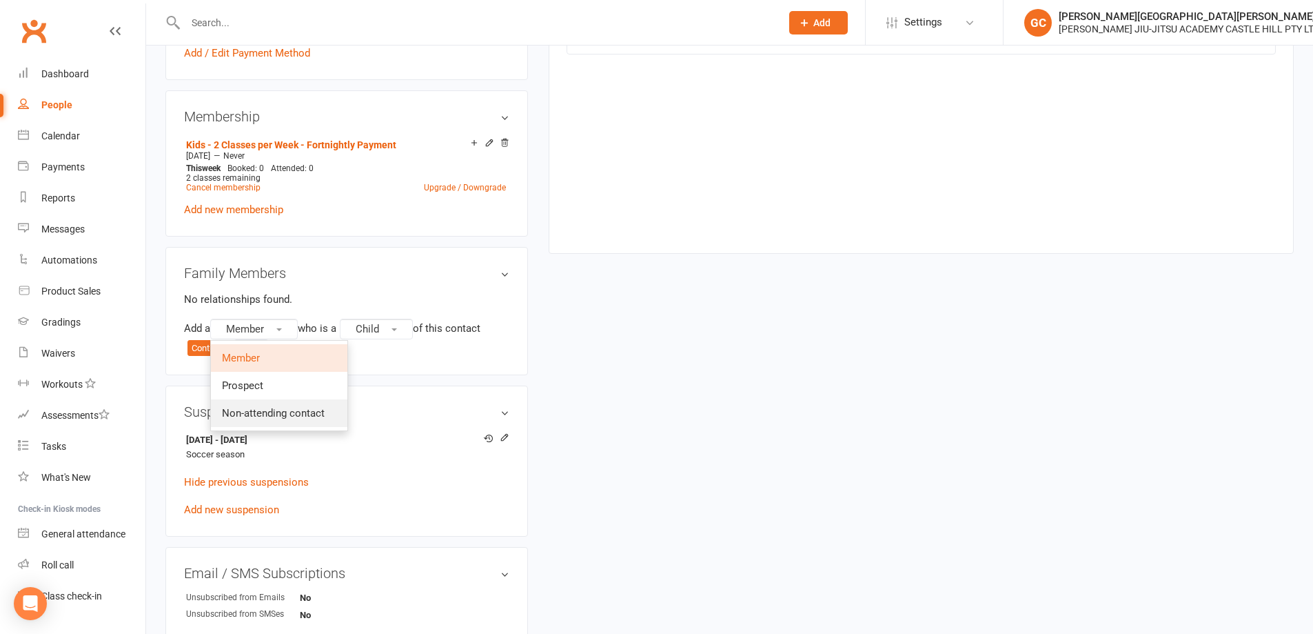
click at [261, 410] on span "Non-attending contact" at bounding box center [273, 413] width 103 height 12
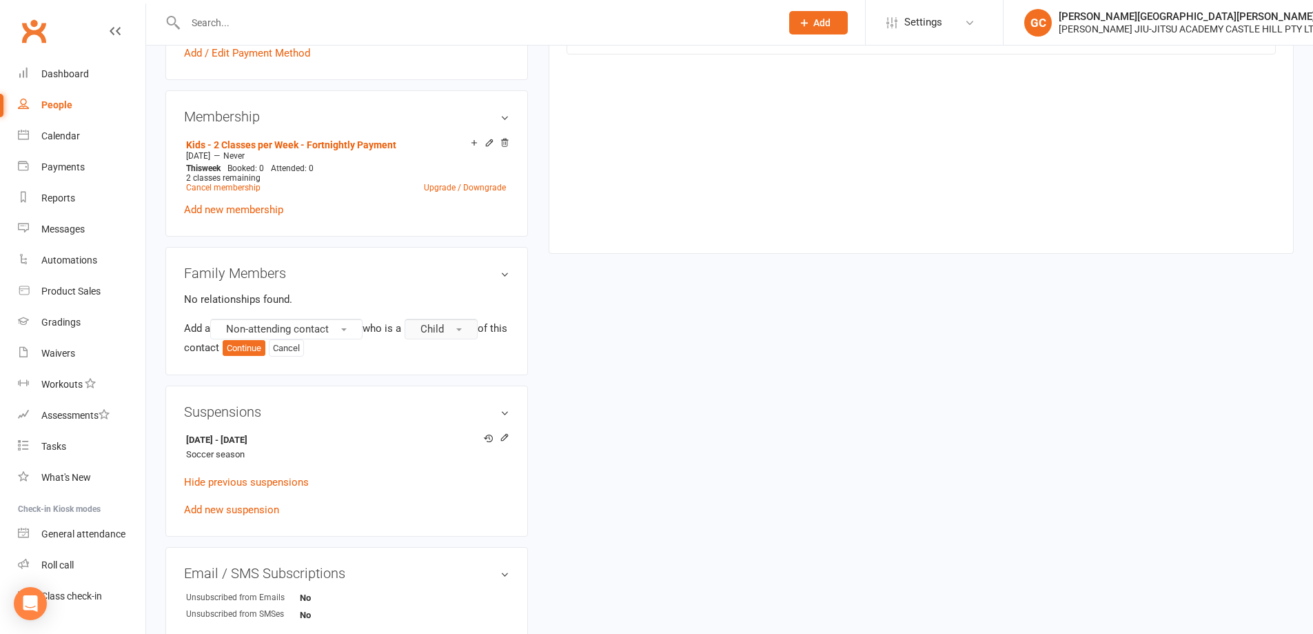
click at [452, 325] on button "Child" at bounding box center [441, 328] width 73 height 21
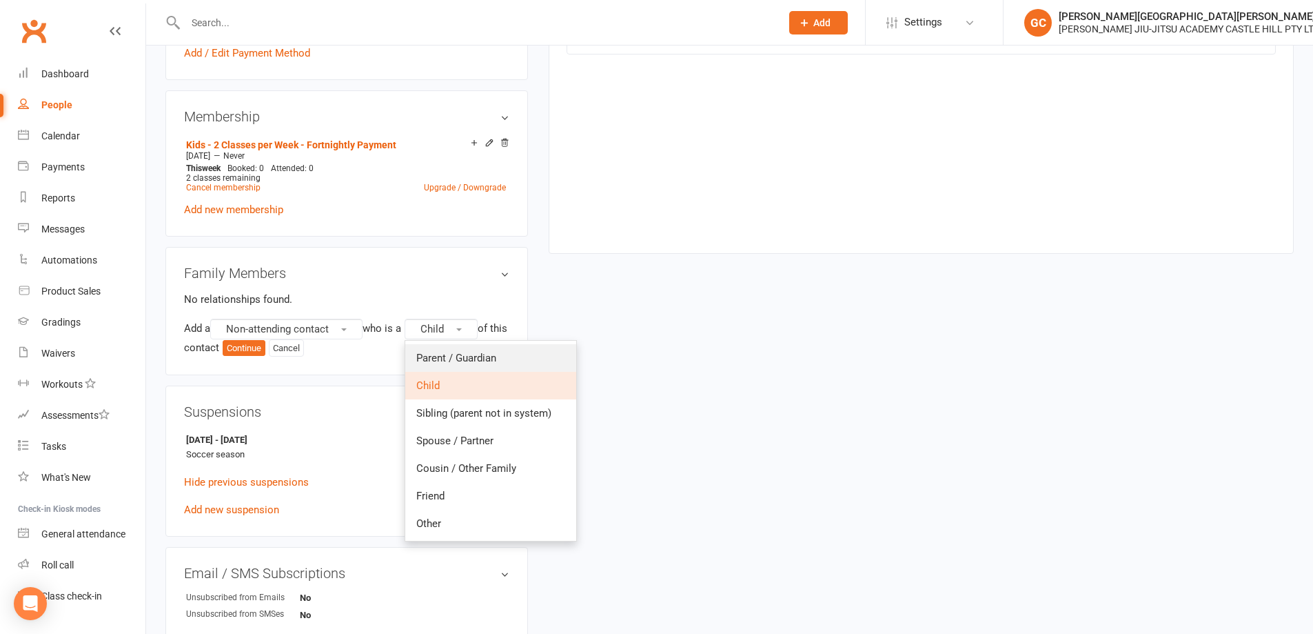
drag, startPoint x: 463, startPoint y: 355, endPoint x: 540, endPoint y: 344, distance: 78.0
click at [464, 355] on span "Parent / Guardian" at bounding box center [456, 358] width 80 height 12
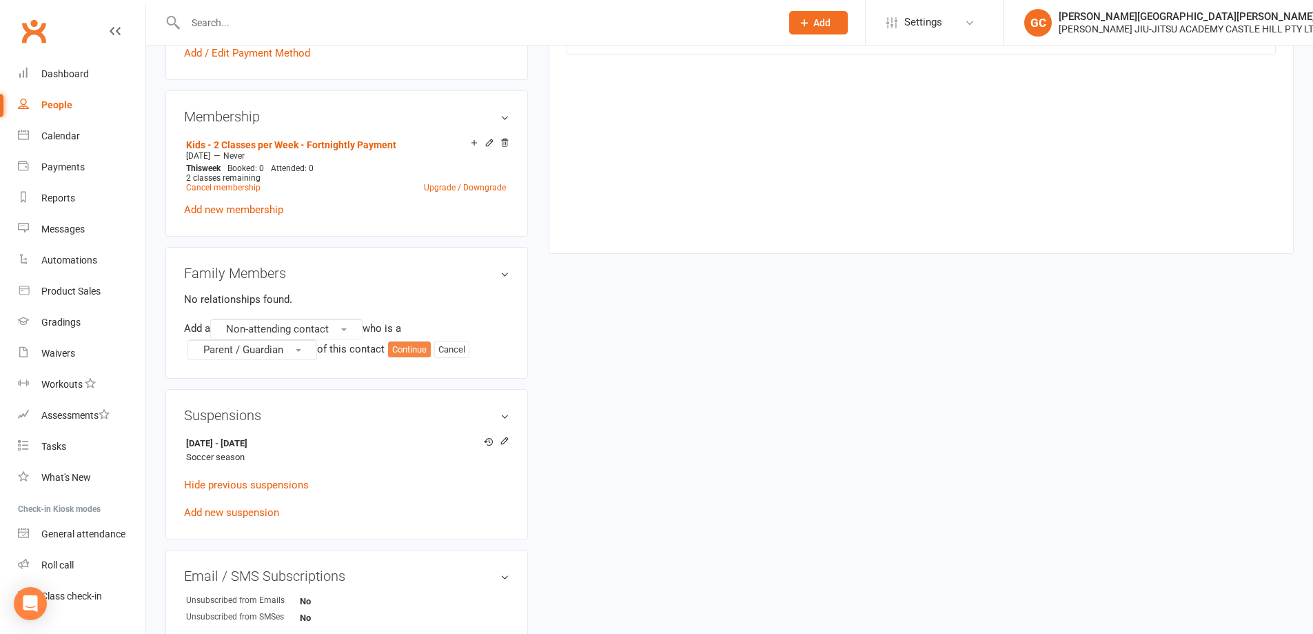
click at [420, 348] on button "Continue" at bounding box center [409, 349] width 43 height 17
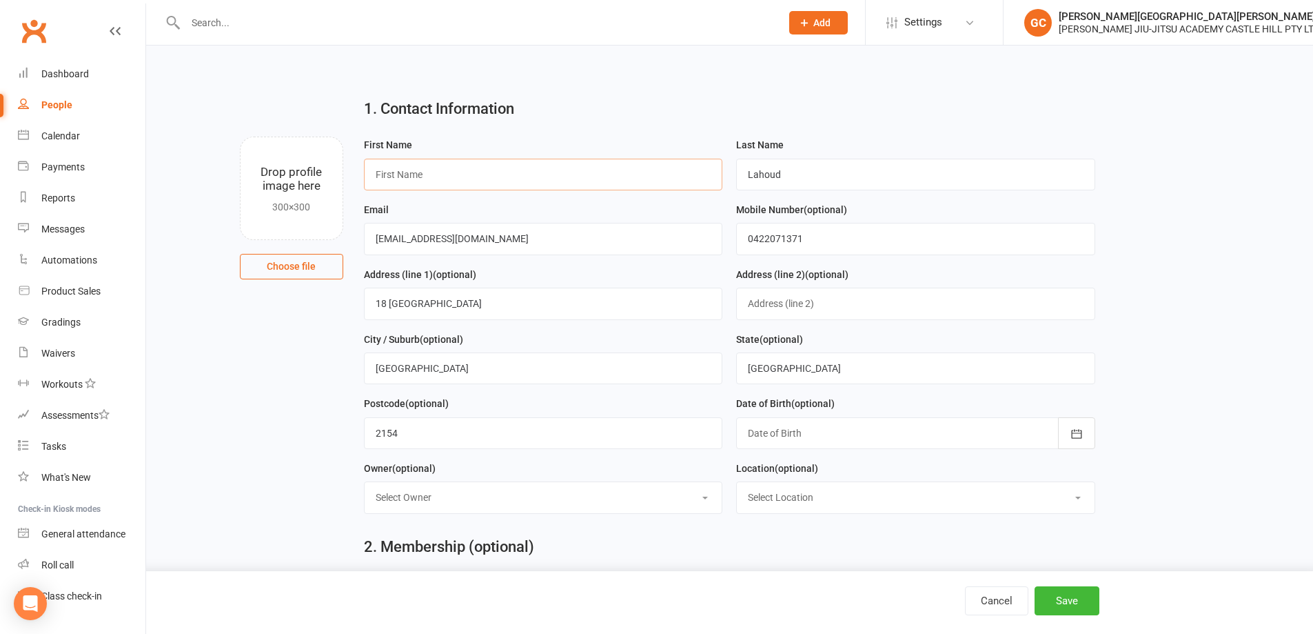
click at [432, 172] on input "text" at bounding box center [543, 175] width 359 height 32
type input "[PERSON_NAME]"
click at [1080, 598] on button "Save" at bounding box center [1067, 600] width 65 height 29
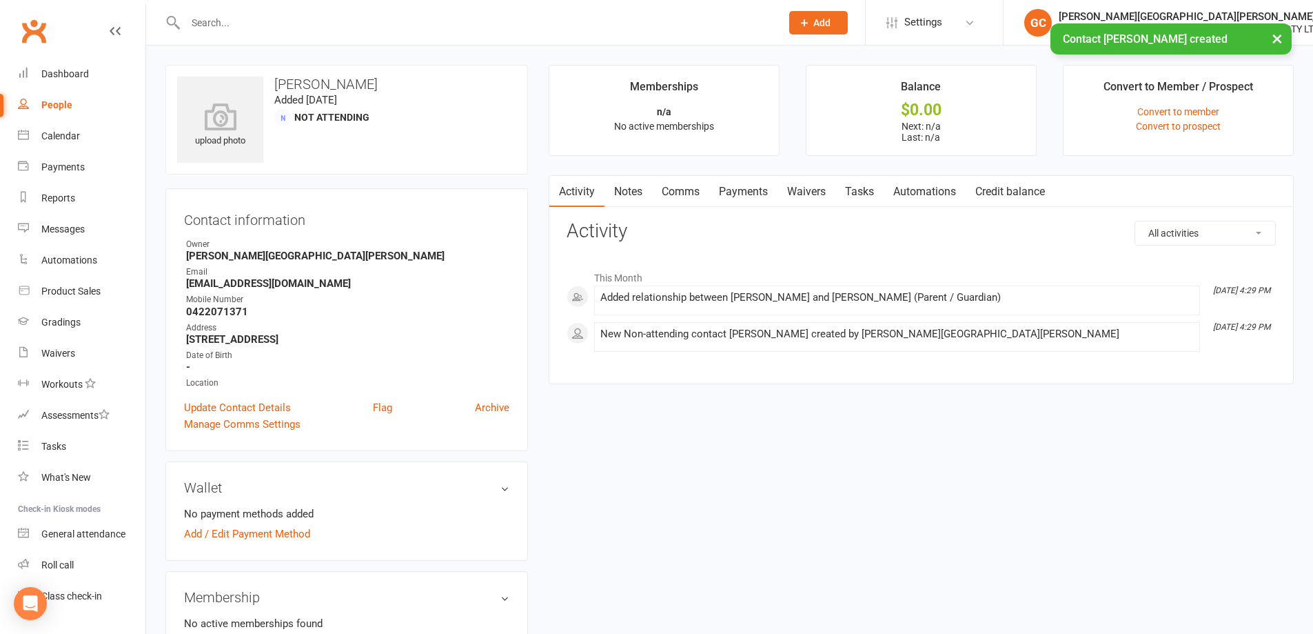
click at [890, 456] on div "upload photo [PERSON_NAME] Added [DATE] Not Attending Contact information Owner…" at bounding box center [729, 596] width 1149 height 1062
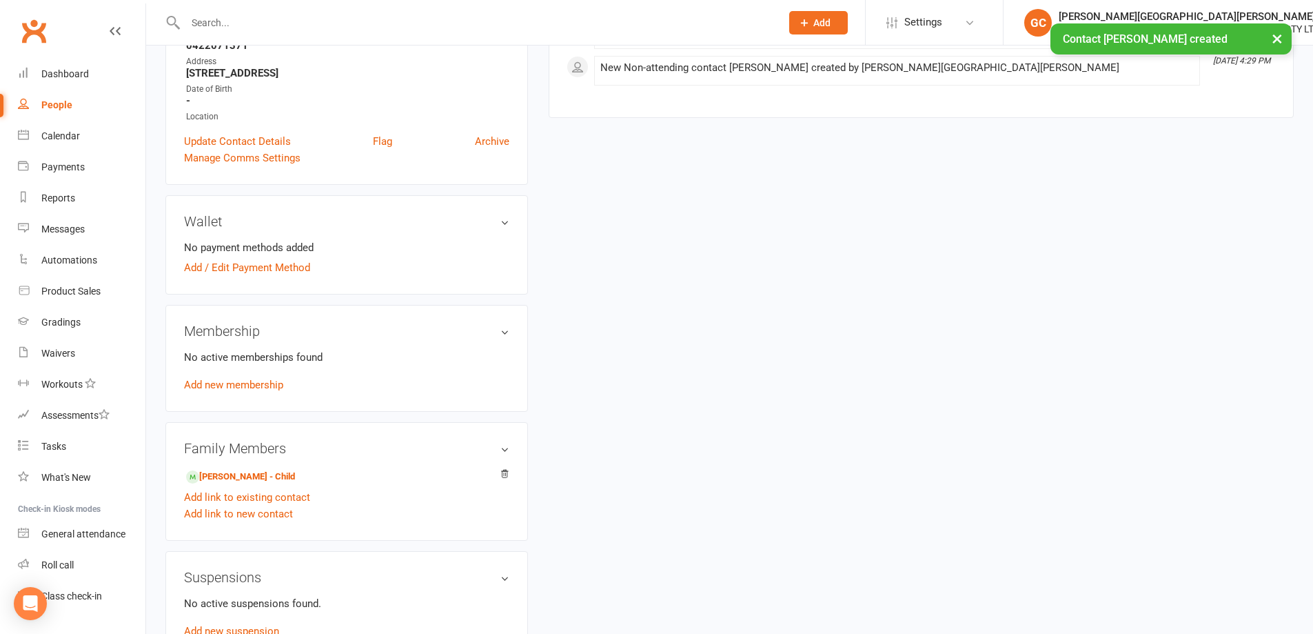
scroll to position [276, 0]
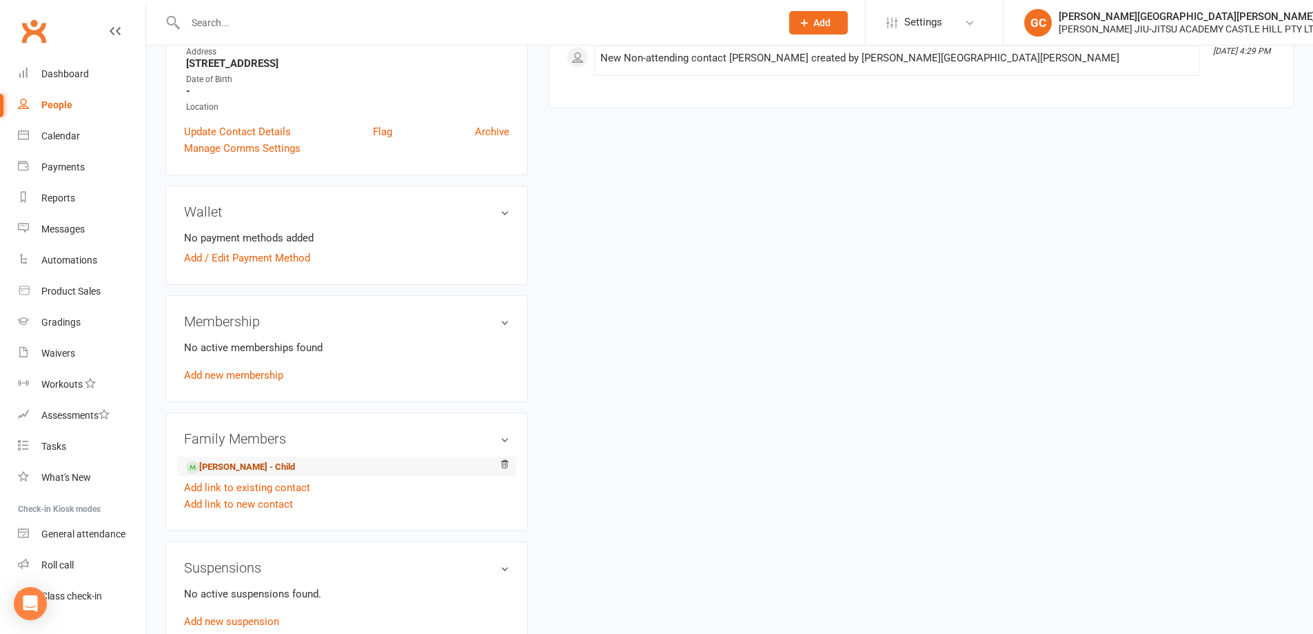
click at [237, 467] on link "[PERSON_NAME] - Child" at bounding box center [240, 467] width 109 height 14
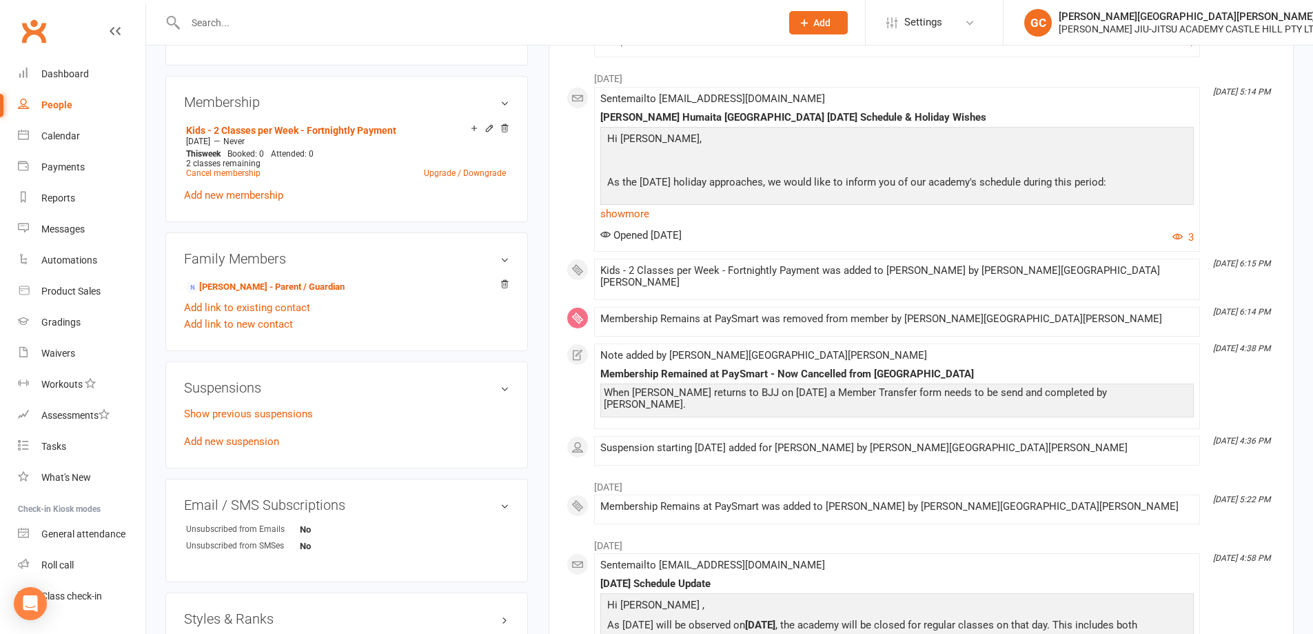
scroll to position [551, 0]
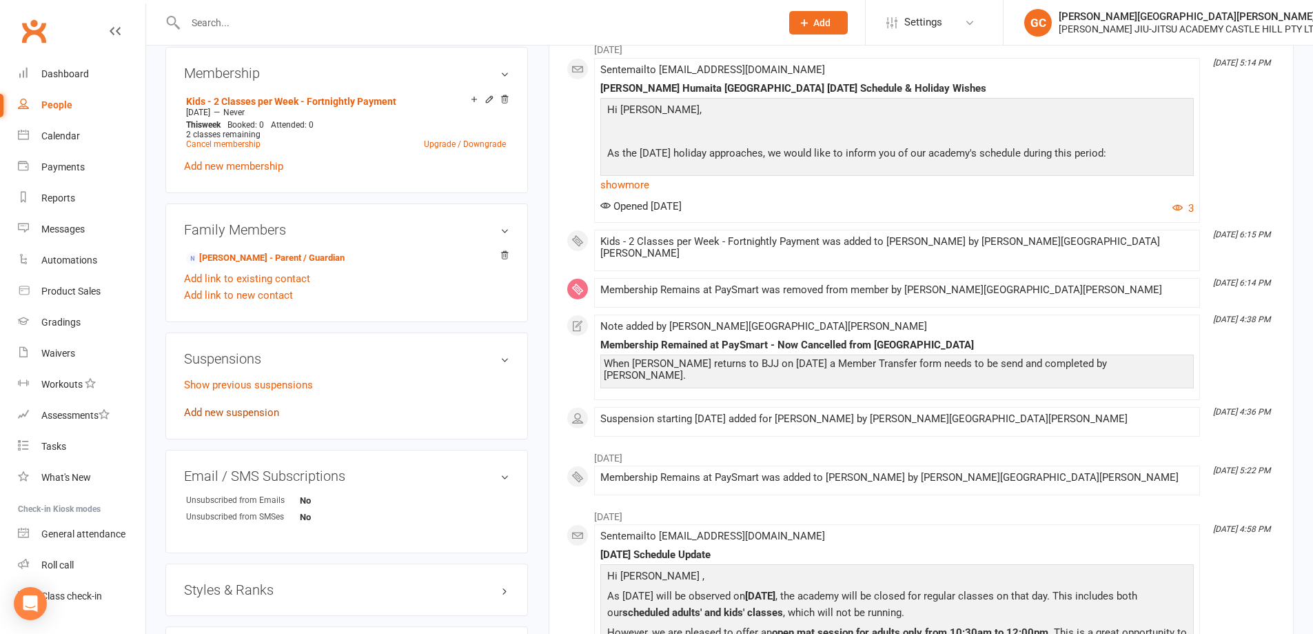
click at [234, 414] on link "Add new suspension" at bounding box center [231, 412] width 95 height 12
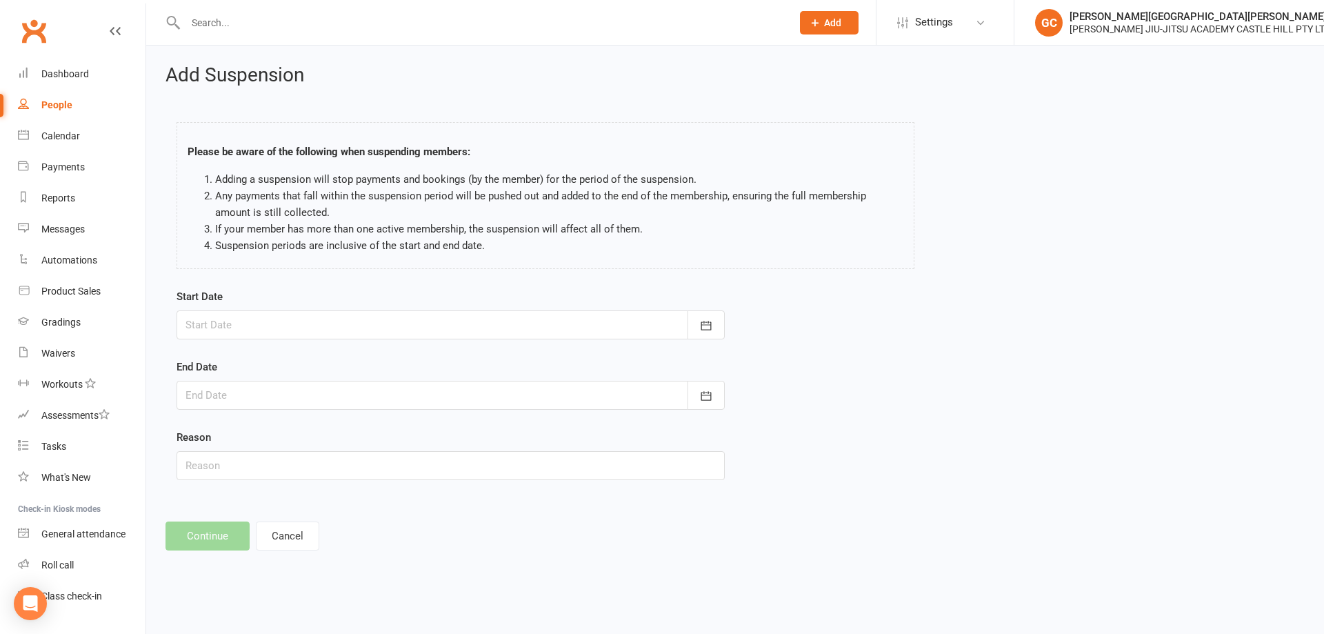
click at [280, 323] on div at bounding box center [450, 324] width 548 height 29
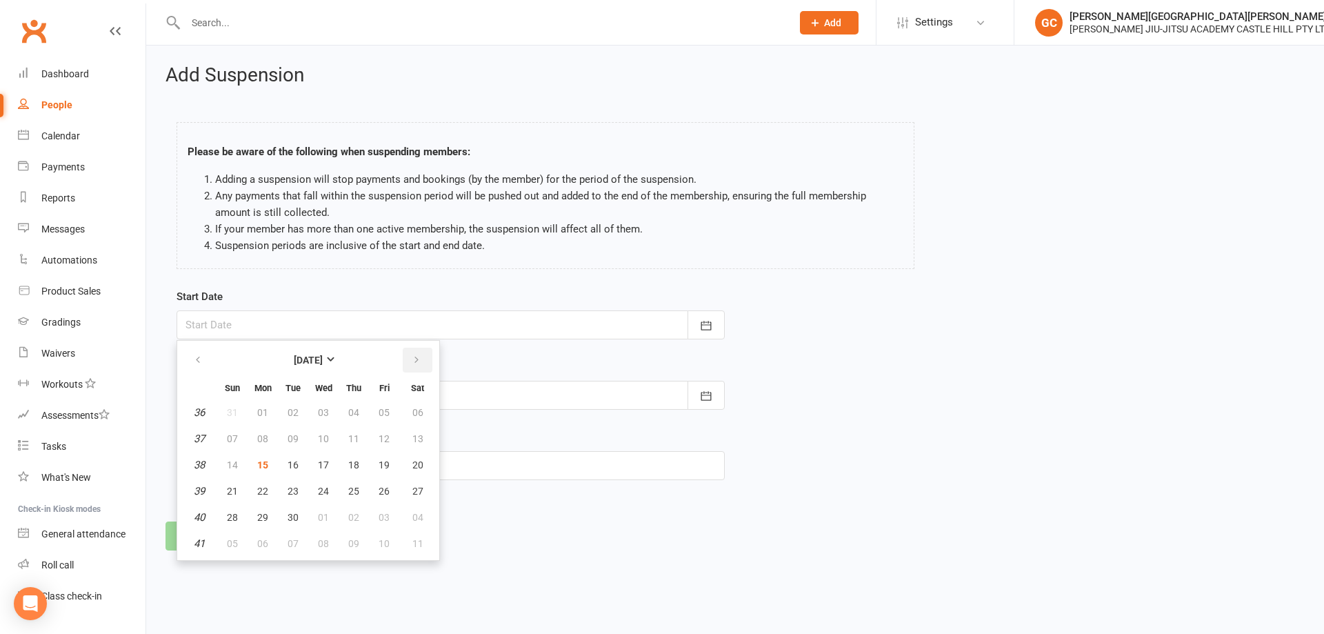
click at [417, 354] on icon "button" at bounding box center [417, 359] width 10 height 11
click at [322, 462] on span "15" at bounding box center [323, 464] width 11 height 11
type input "[DATE]"
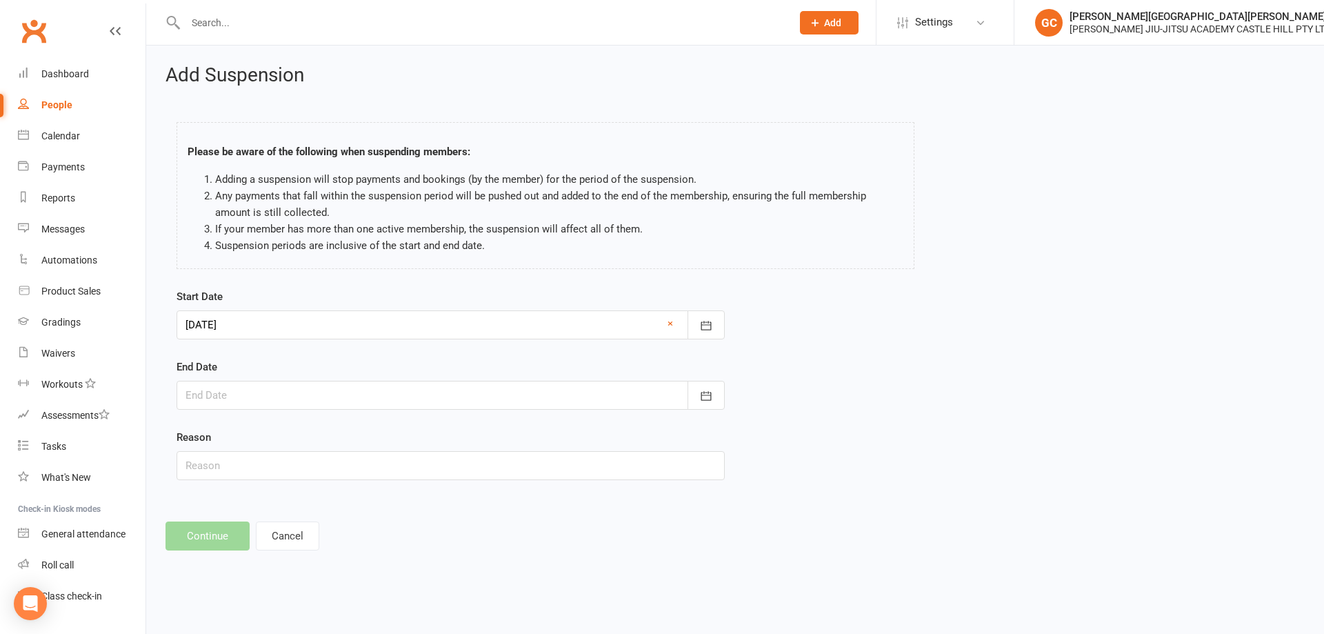
click at [219, 394] on div at bounding box center [450, 395] width 548 height 29
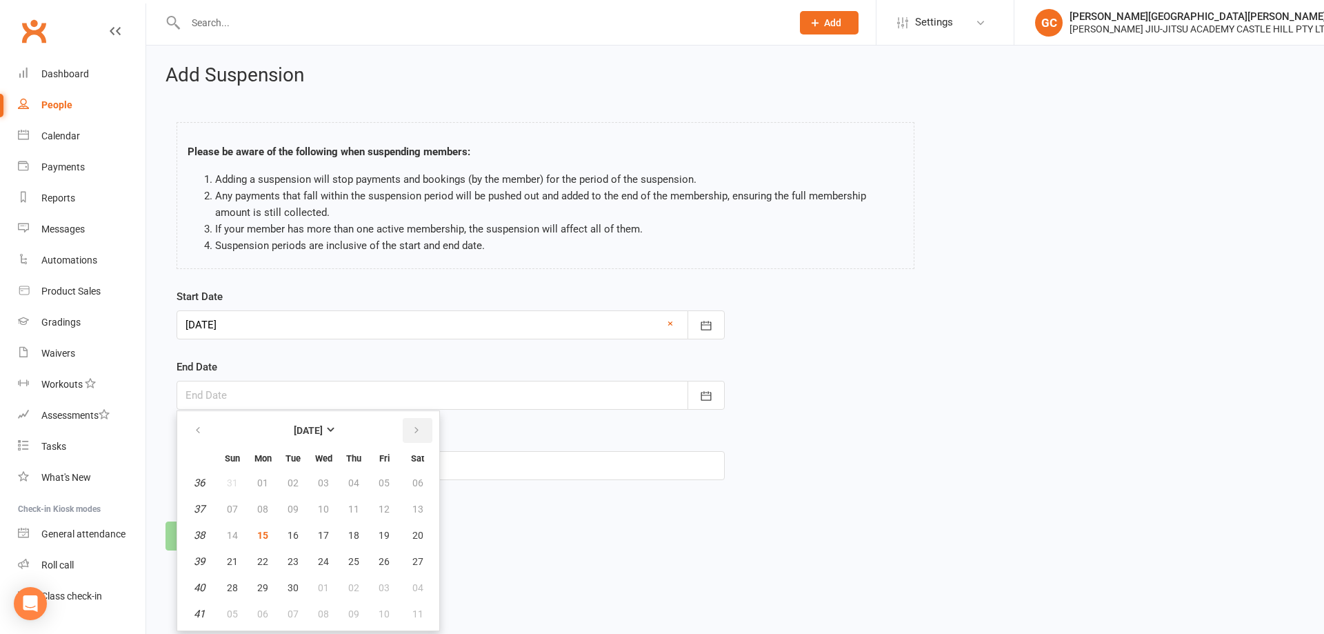
click at [419, 431] on icon "button" at bounding box center [417, 430] width 10 height 11
click at [418, 428] on icon "button" at bounding box center [417, 430] width 10 height 11
click at [418, 427] on icon "button" at bounding box center [417, 430] width 10 height 11
click at [417, 426] on icon "button" at bounding box center [417, 430] width 10 height 11
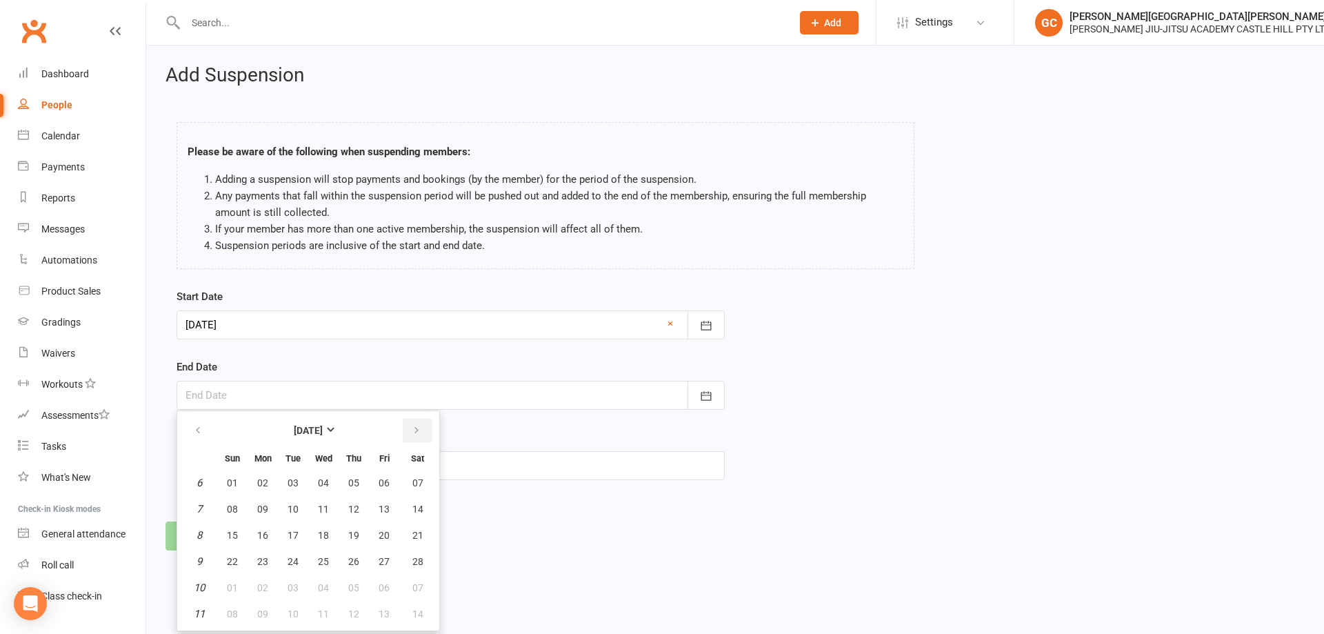
click at [416, 425] on icon "button" at bounding box center [417, 430] width 10 height 11
click at [416, 424] on button "button" at bounding box center [418, 430] width 30 height 25
click at [416, 423] on button "button" at bounding box center [418, 430] width 30 height 25
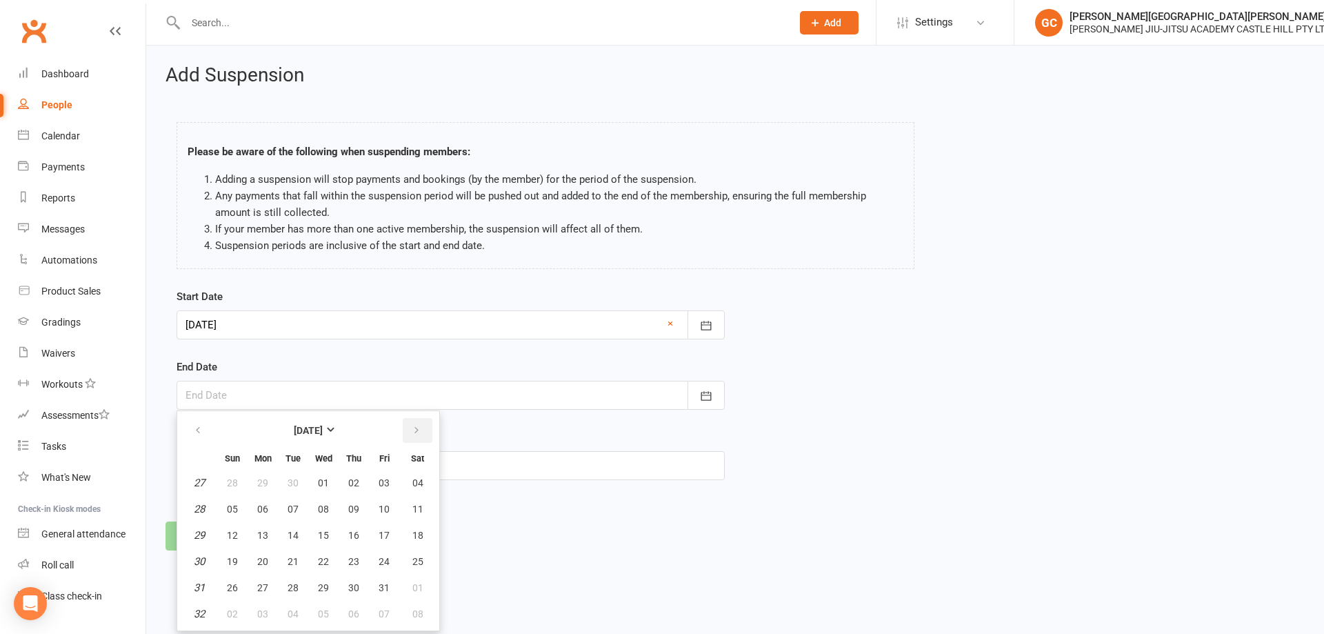
click at [416, 423] on button "button" at bounding box center [418, 430] width 30 height 25
click at [261, 609] on span "31" at bounding box center [262, 613] width 11 height 11
type input "[DATE]"
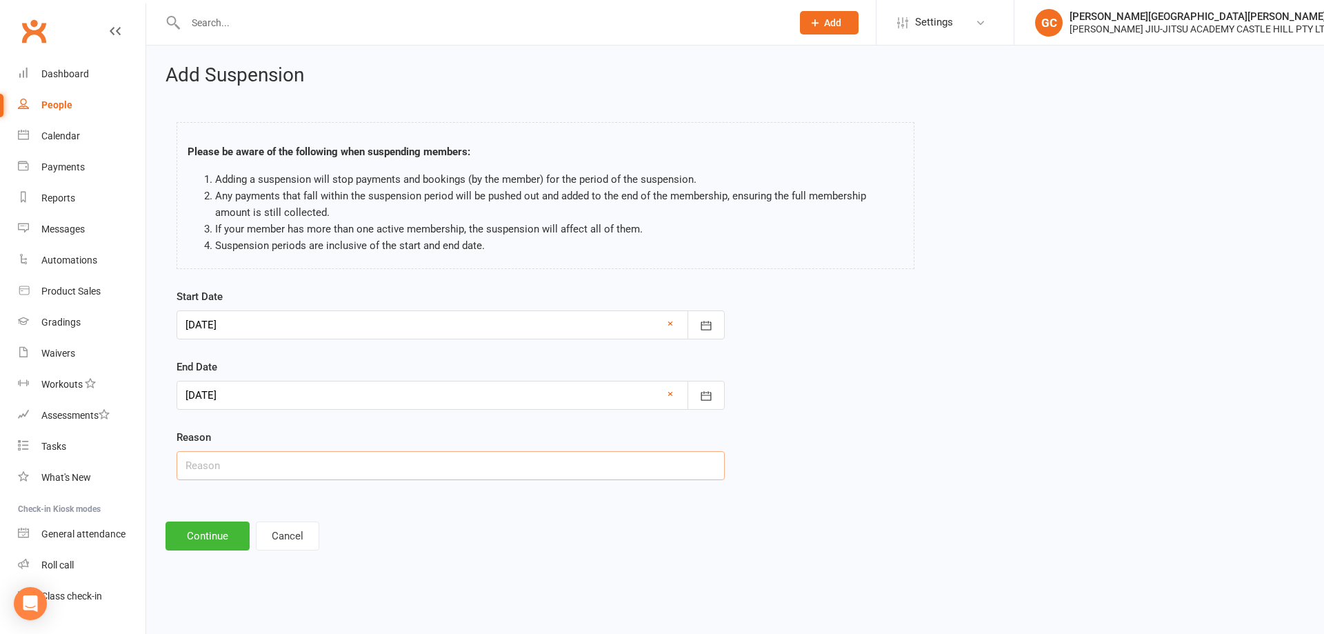
click at [205, 467] on input "text" at bounding box center [450, 465] width 548 height 29
paste input "Taking up tennis this summer for sport_"
type input "Taking up tennis this summer for sport"
click at [214, 534] on button "Continue" at bounding box center [207, 535] width 84 height 29
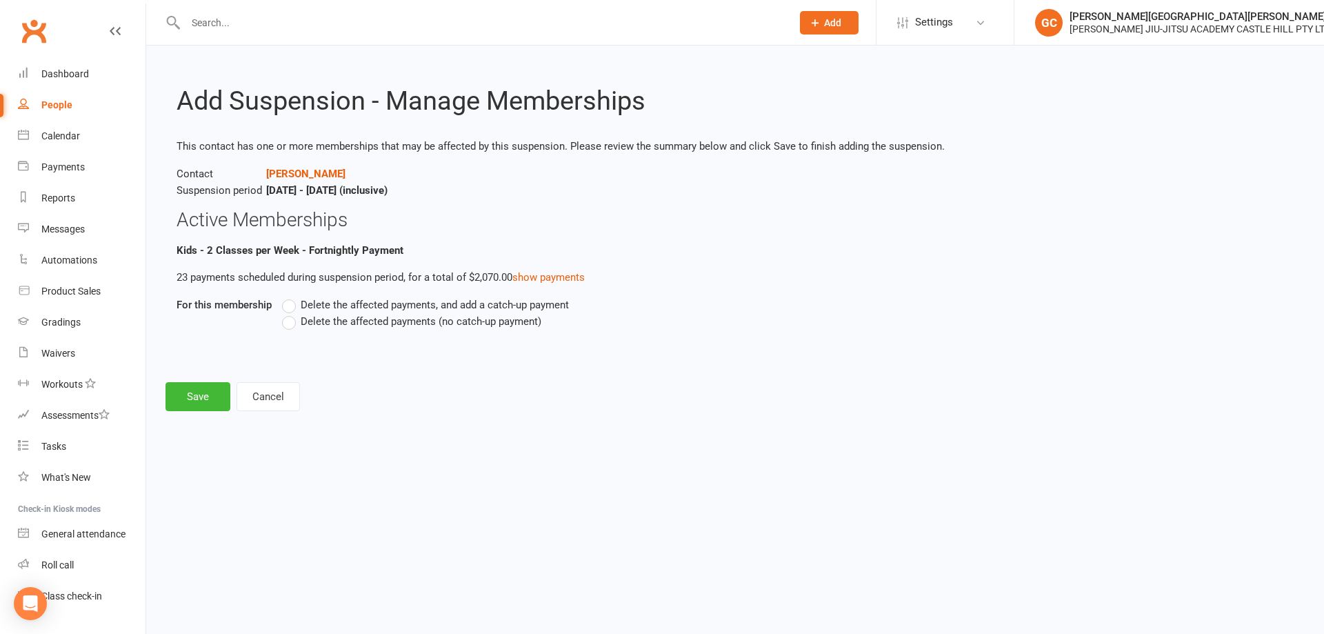
click at [292, 321] on label "Delete the affected payments (no catch-up payment)" at bounding box center [411, 321] width 259 height 17
click at [291, 313] on input "Delete the affected payments (no catch-up payment)" at bounding box center [286, 313] width 9 height 0
click at [190, 395] on button "Save" at bounding box center [197, 396] width 65 height 29
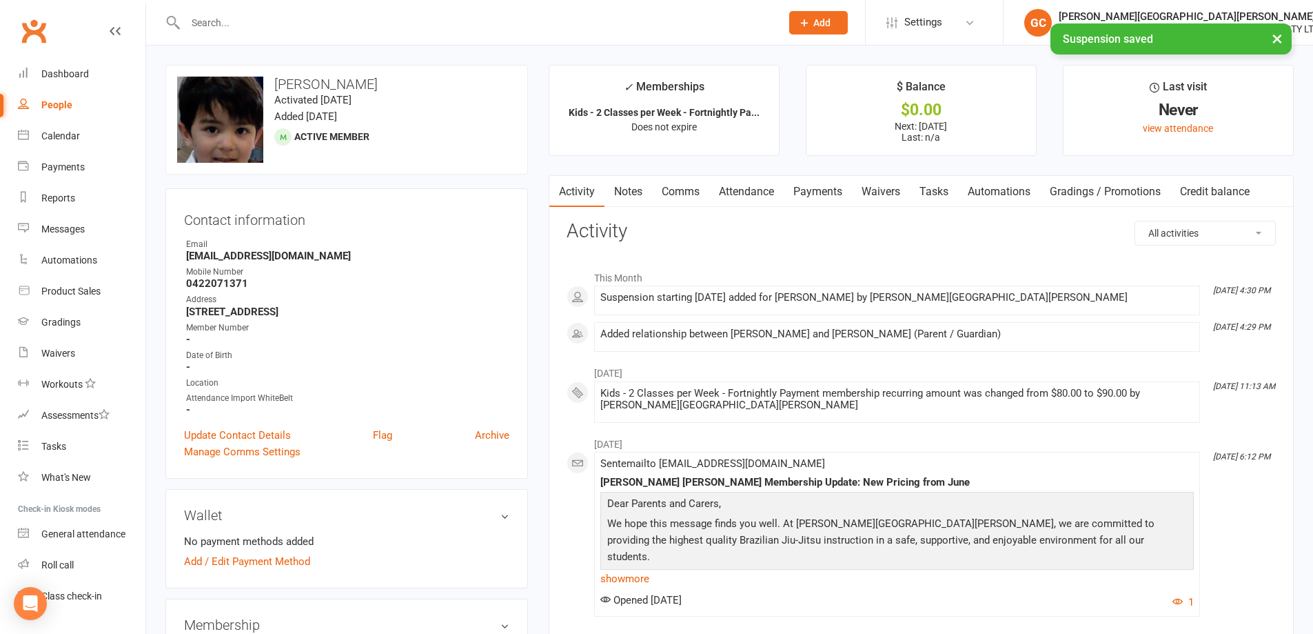
click at [891, 191] on link "Waivers" at bounding box center [881, 192] width 58 height 32
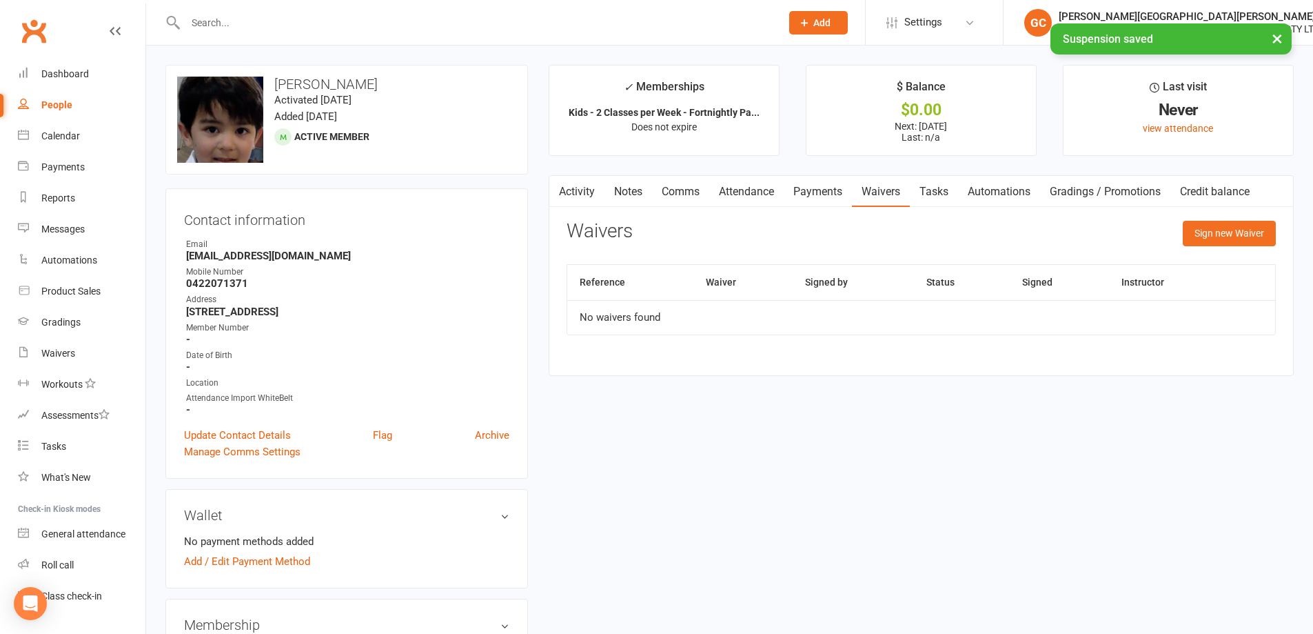
click at [824, 188] on link "Payments" at bounding box center [818, 192] width 68 height 32
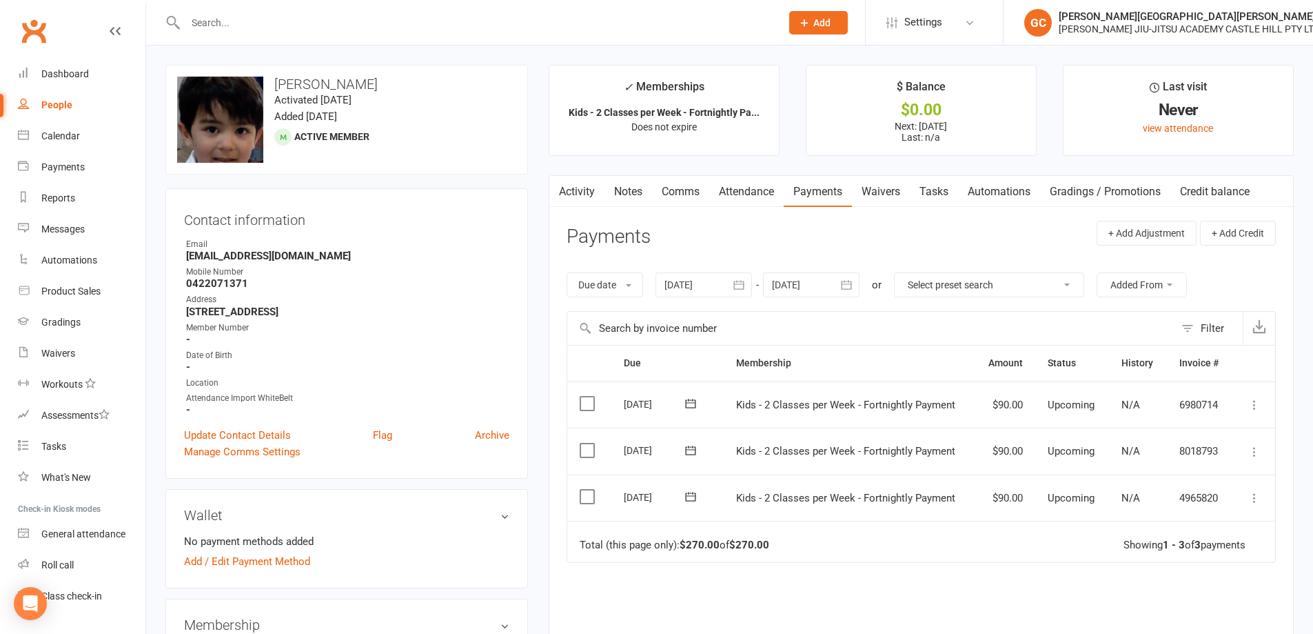
click at [811, 285] on div at bounding box center [811, 284] width 97 height 25
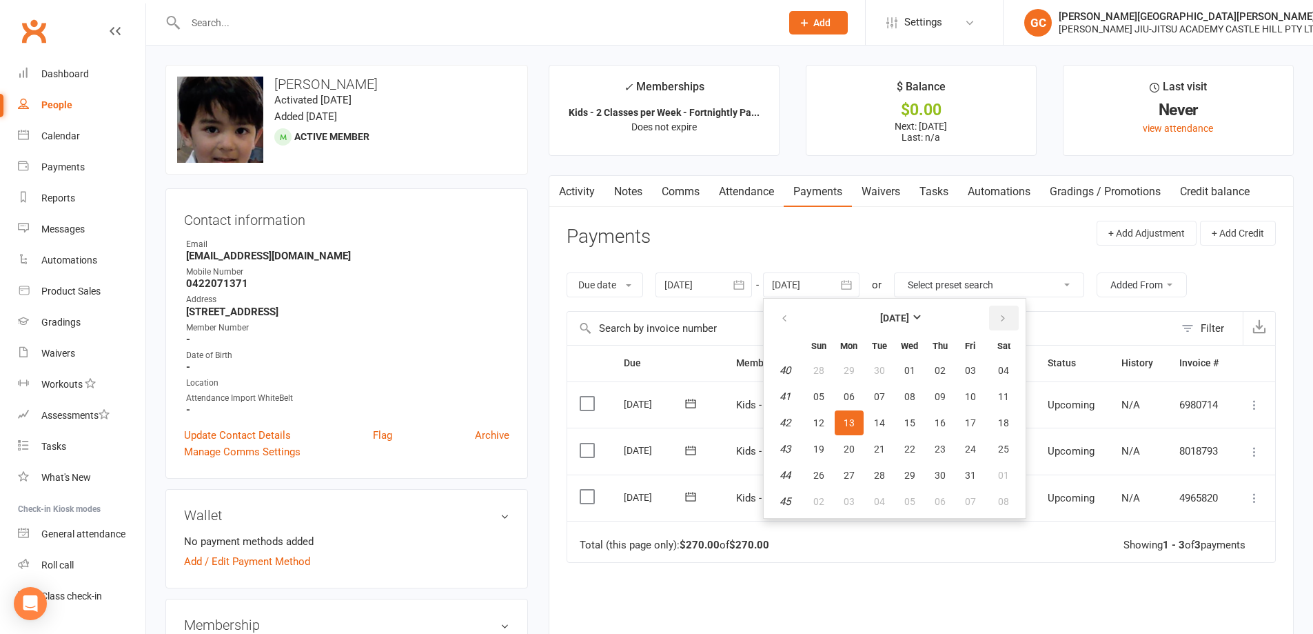
click at [1002, 316] on icon "button" at bounding box center [1003, 318] width 10 height 11
click at [1009, 452] on span "24" at bounding box center [1003, 448] width 11 height 11
type input "[DATE]"
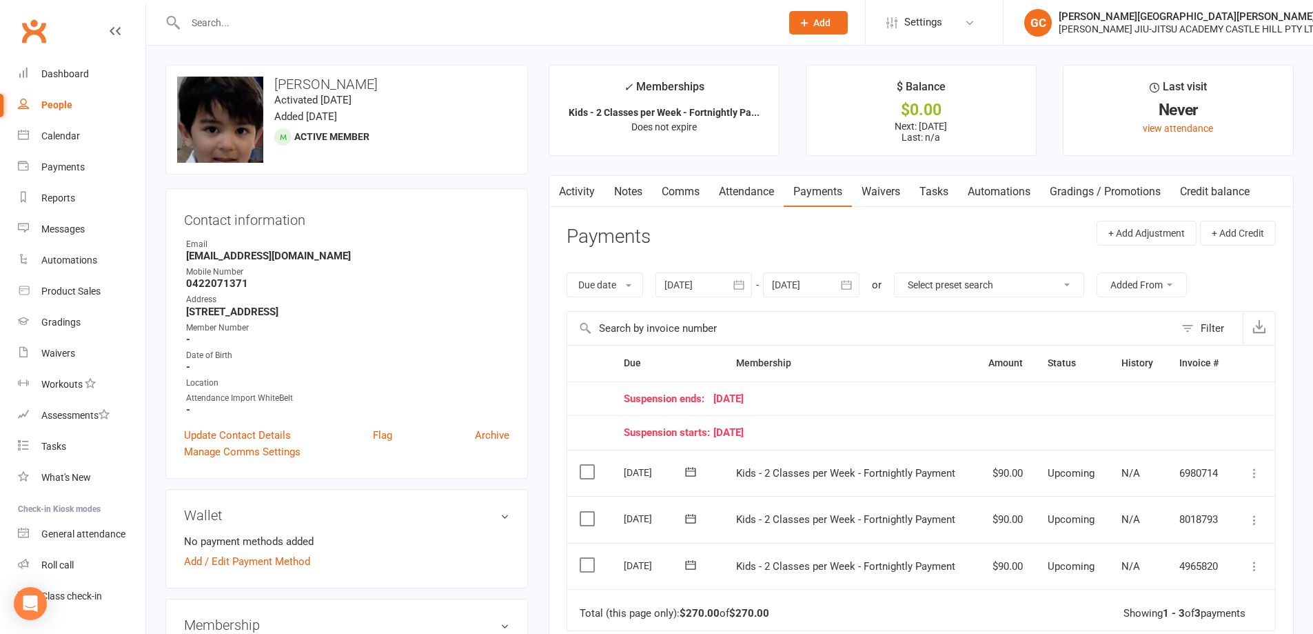
click at [214, 23] on input "text" at bounding box center [476, 22] width 590 height 19
type input "[PERSON_NAME]"
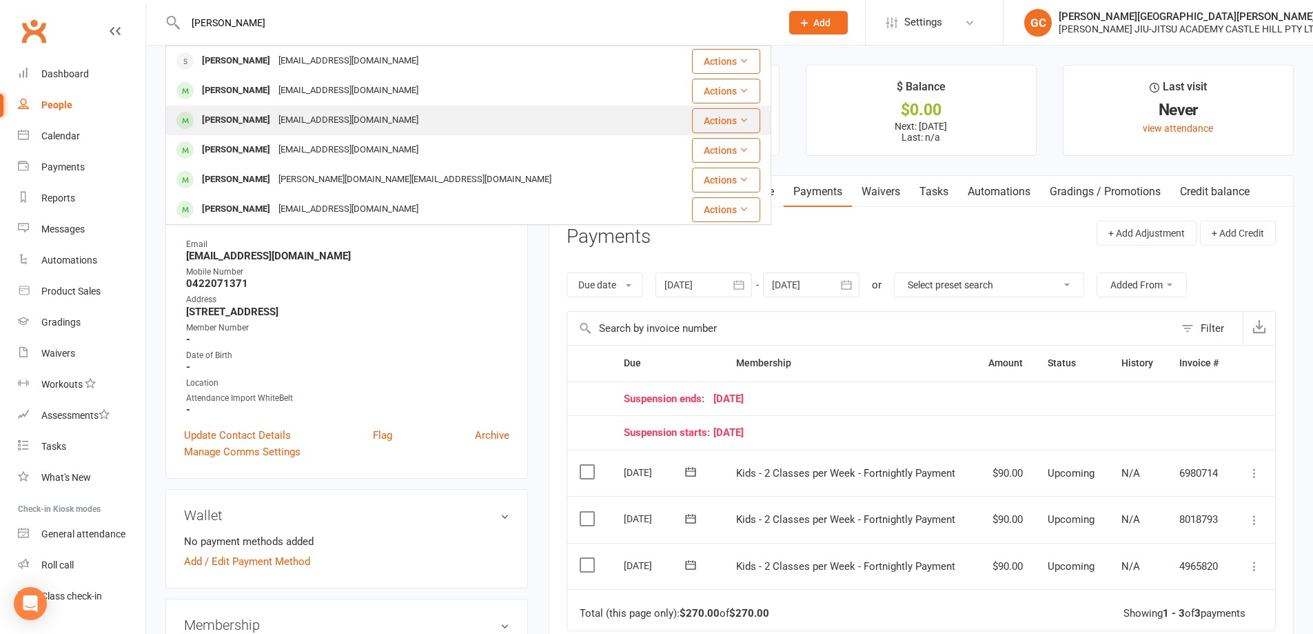
click at [263, 117] on div "[PERSON_NAME]" at bounding box center [236, 120] width 77 height 20
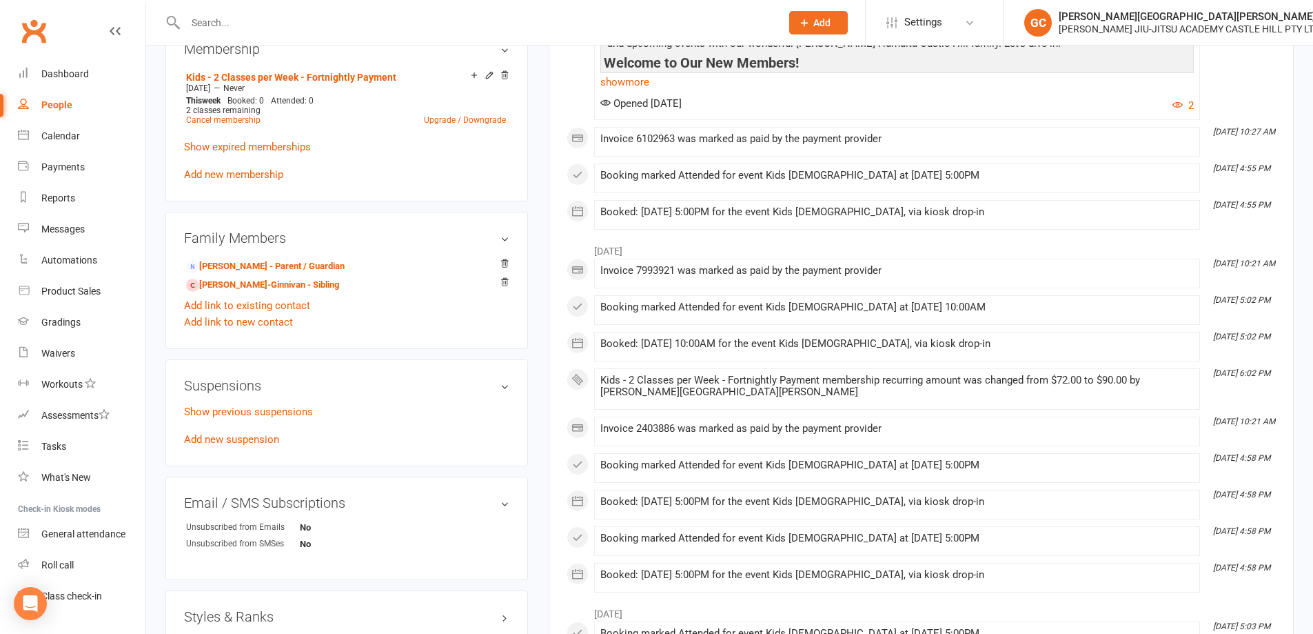
scroll to position [643, 0]
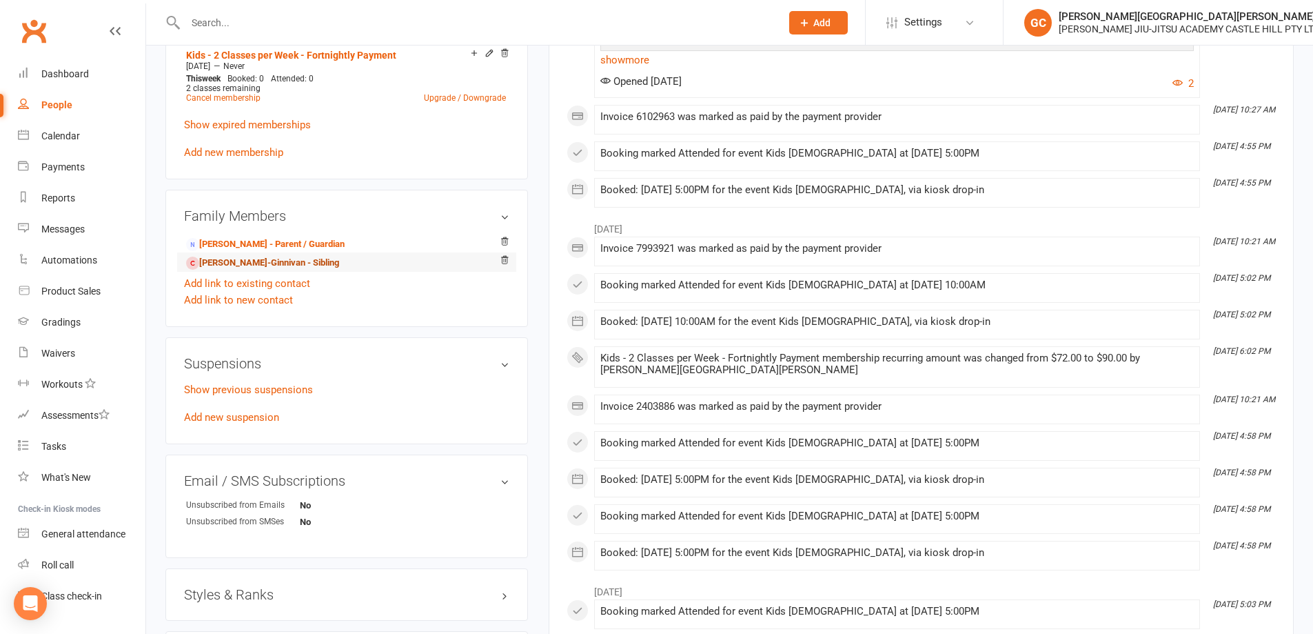
click at [258, 263] on link "[PERSON_NAME]-Ginnivan - Sibling" at bounding box center [262, 263] width 153 height 14
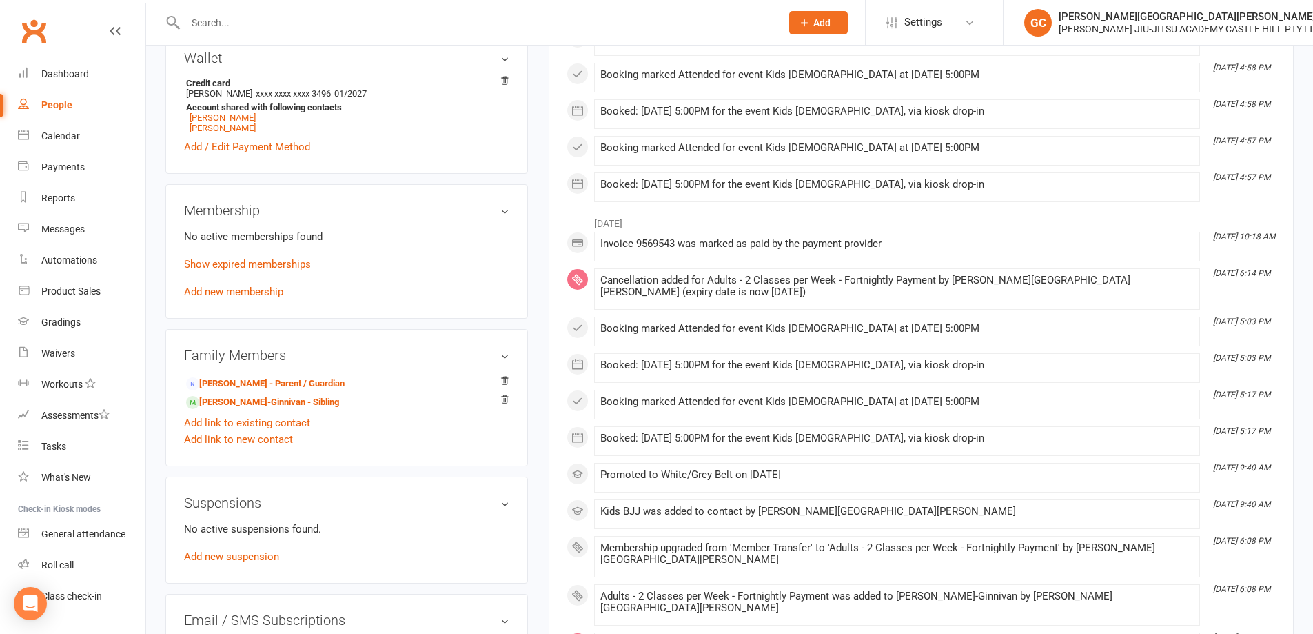
scroll to position [598, 0]
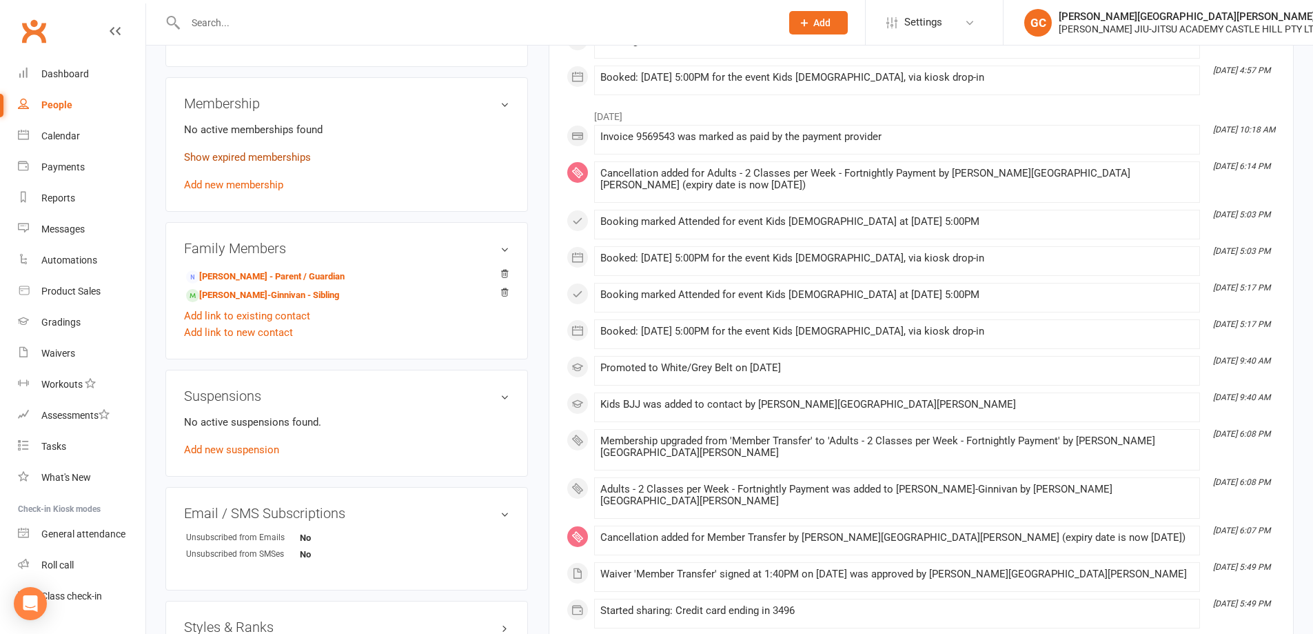
click at [244, 158] on link "Show expired memberships" at bounding box center [247, 157] width 127 height 12
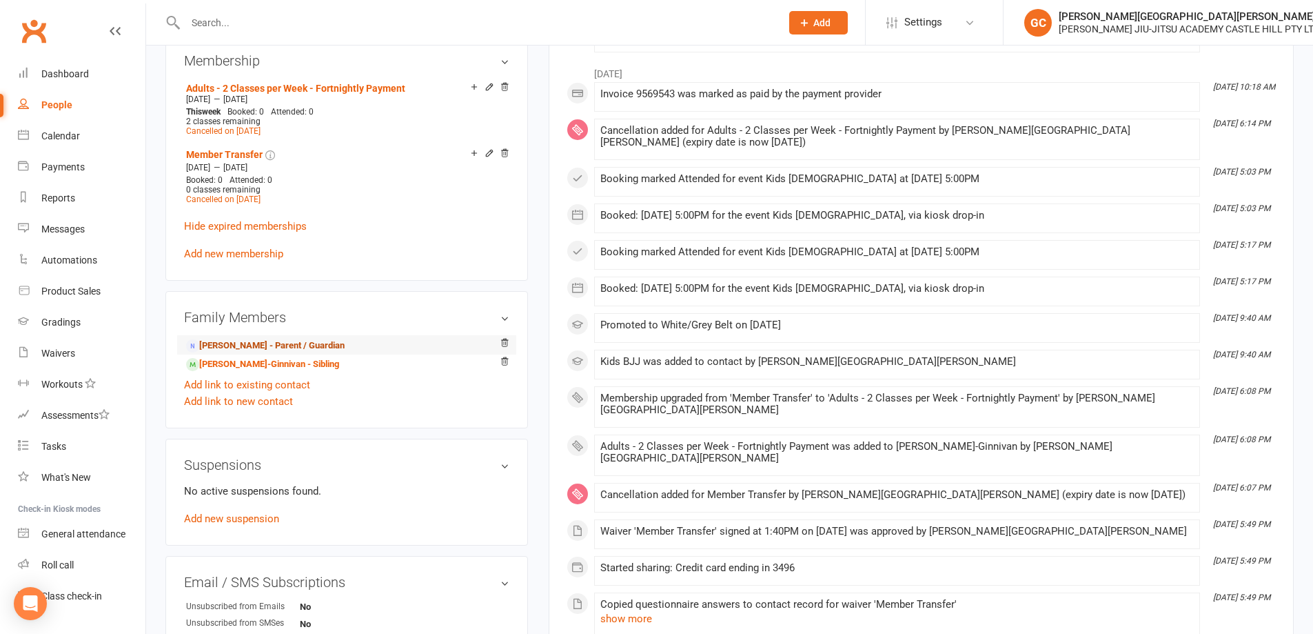
scroll to position [643, 0]
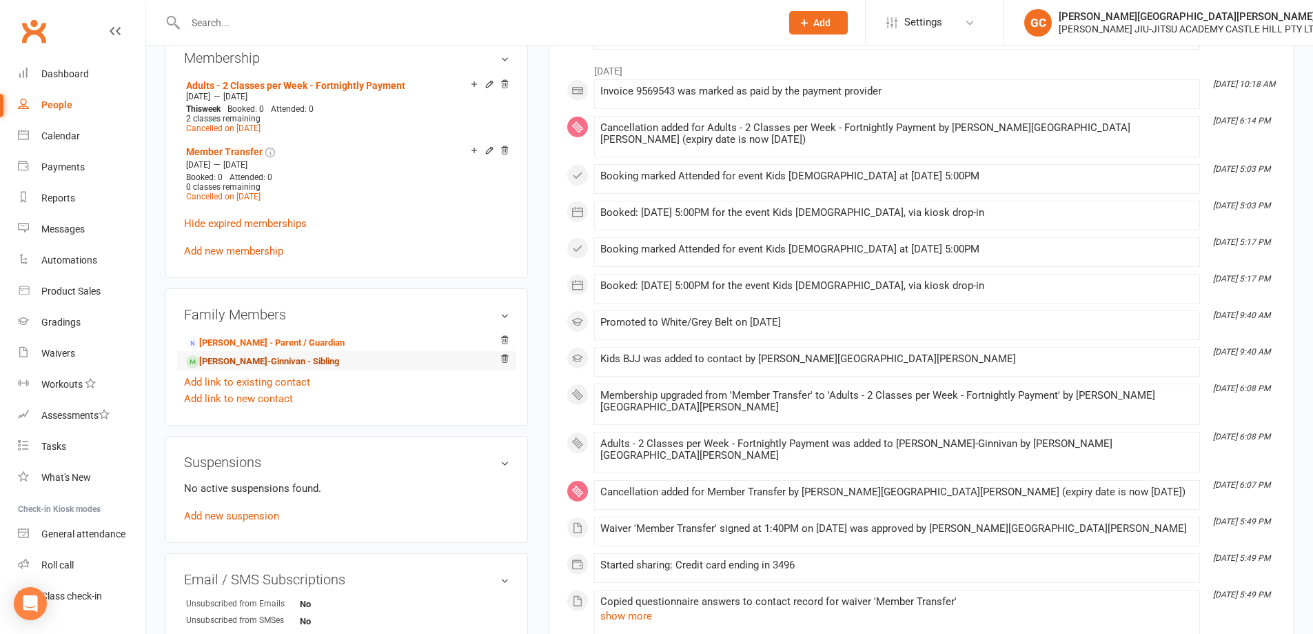
click at [248, 365] on link "[PERSON_NAME]-Ginnivan - Sibling" at bounding box center [262, 361] width 153 height 14
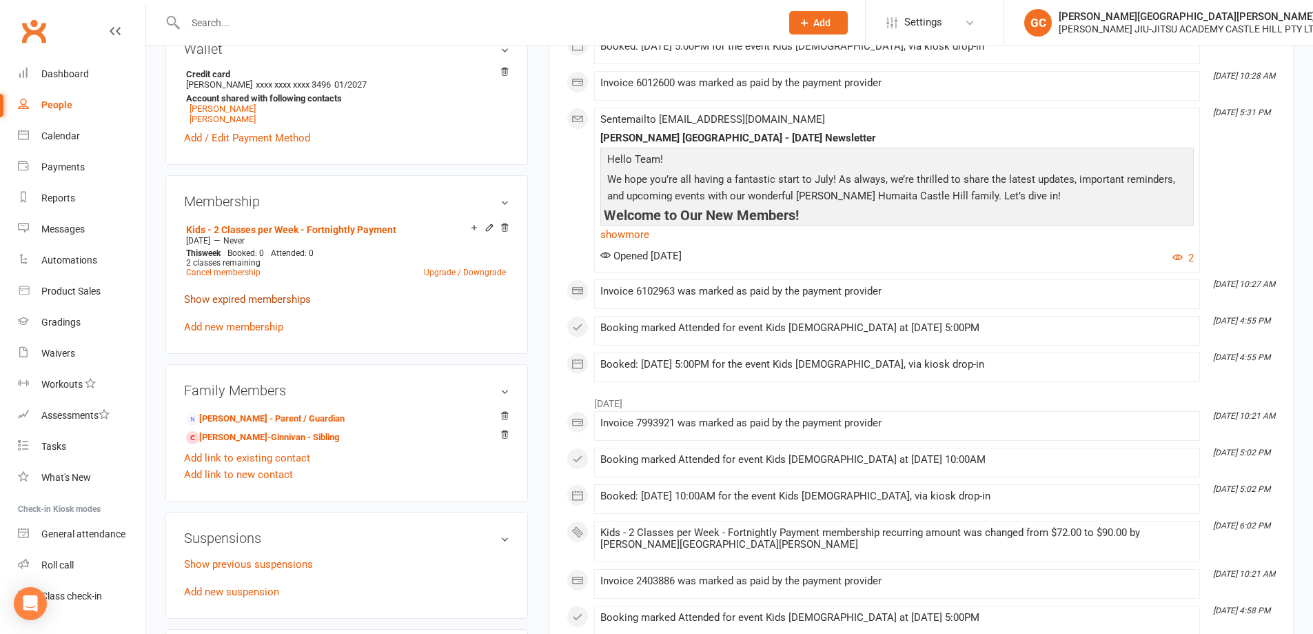
scroll to position [483, 0]
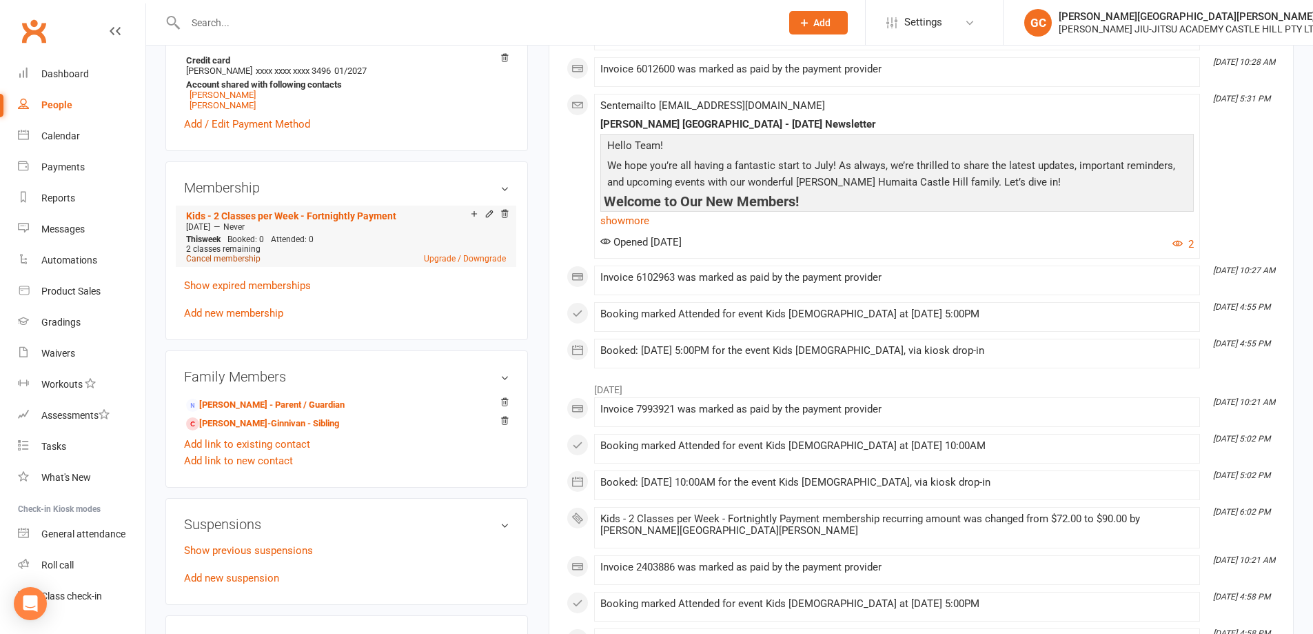
click at [221, 256] on link "Cancel membership" at bounding box center [223, 259] width 74 height 10
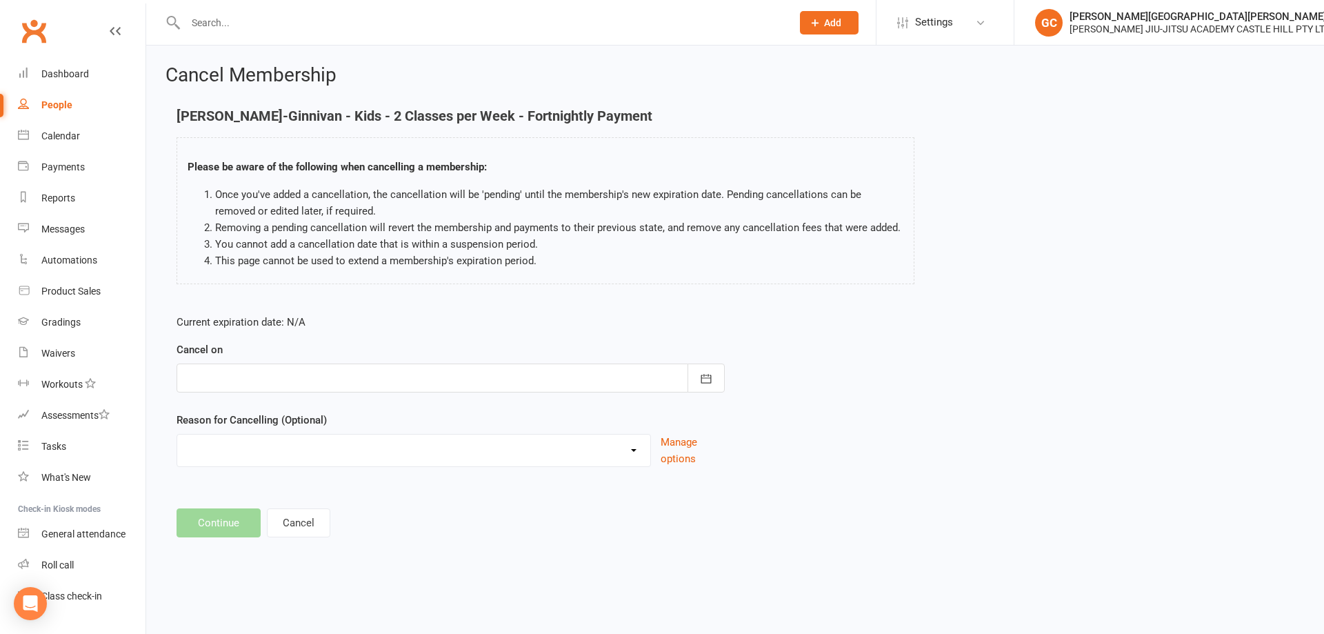
click at [217, 375] on div at bounding box center [450, 377] width 548 height 29
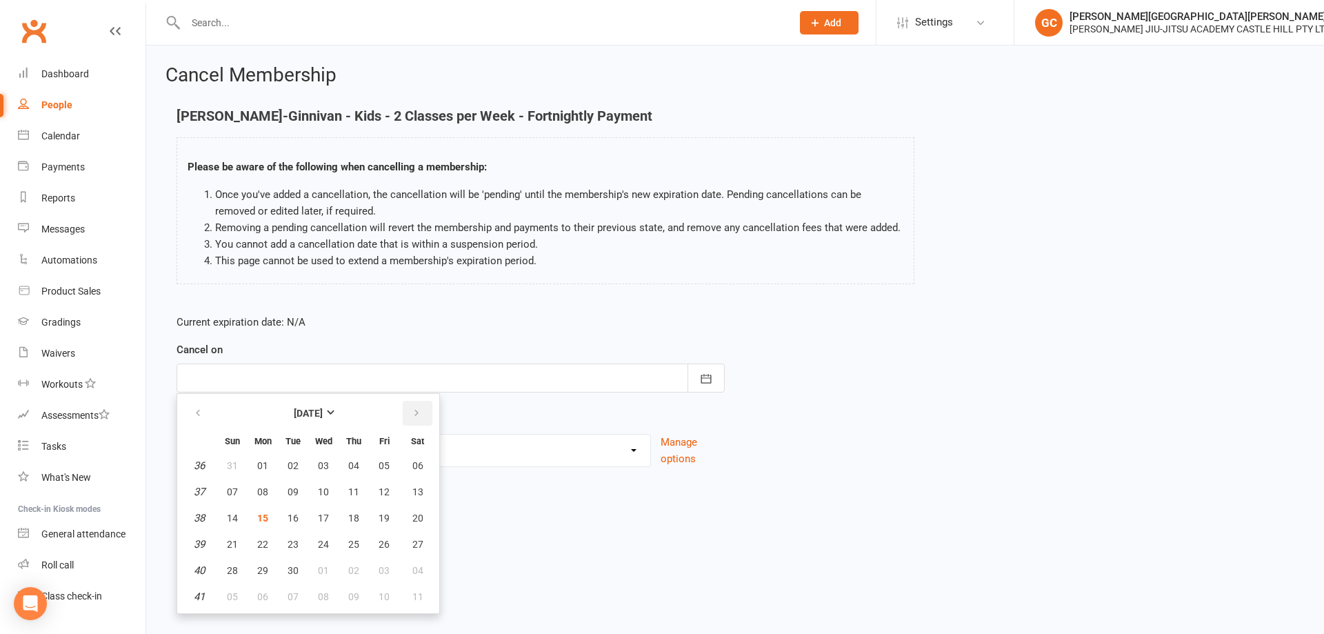
click at [416, 410] on icon "button" at bounding box center [417, 412] width 10 height 11
click at [325, 518] on span "15" at bounding box center [323, 517] width 11 height 11
type input "[DATE]"
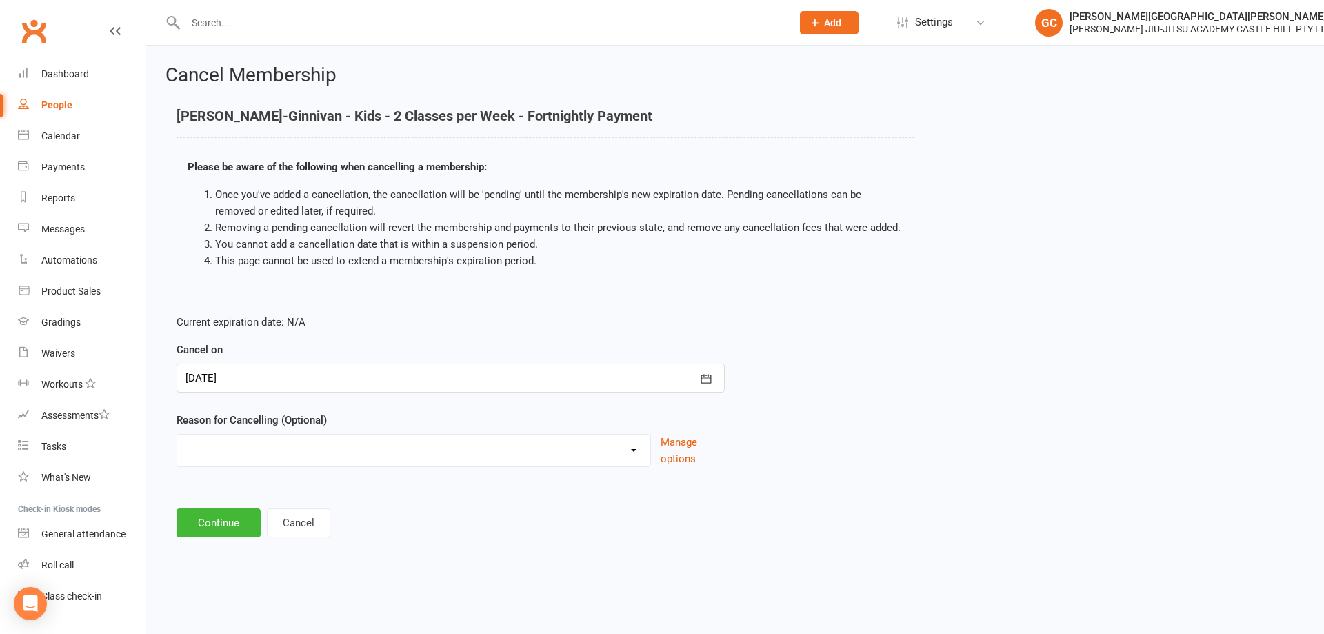
click at [211, 450] on select "Holiday Injury Other reason" at bounding box center [413, 448] width 473 height 28
select select "2"
click at [177, 450] on select "Holiday Injury Other reason" at bounding box center [413, 448] width 473 height 28
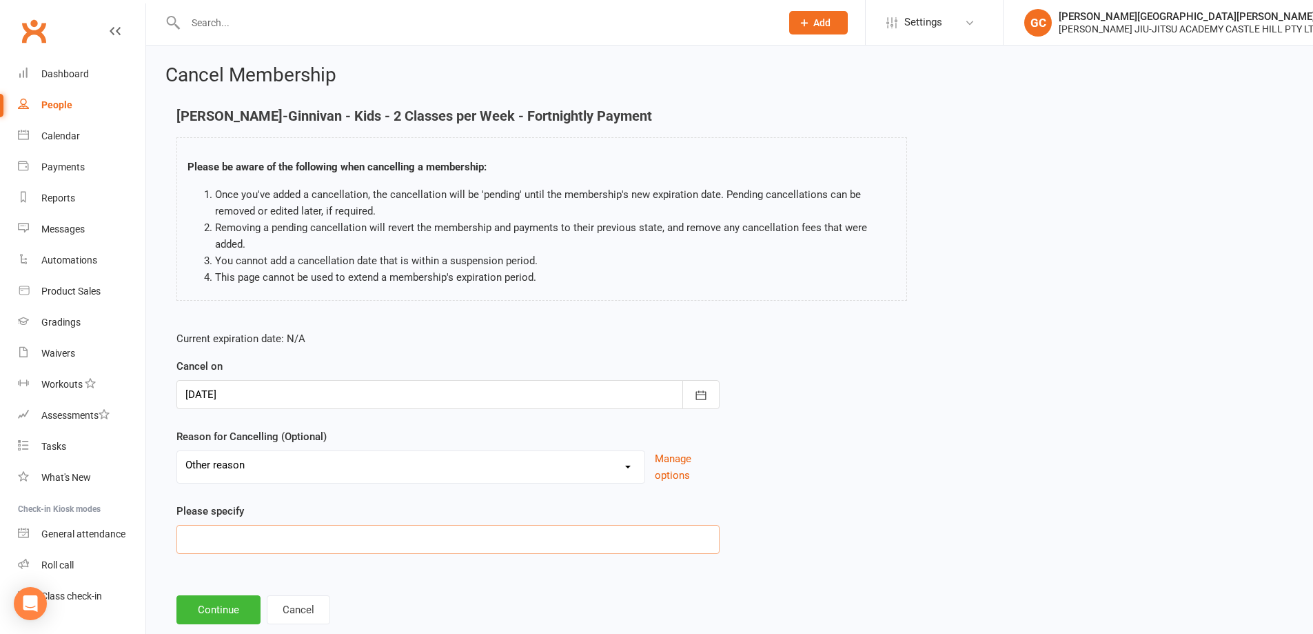
click at [218, 536] on input at bounding box center [447, 539] width 543 height 29
paste input "No longer enjoying it without friends"
type input "No longer enjoying it without friends"
click at [231, 605] on button "Continue" at bounding box center [218, 609] width 84 height 29
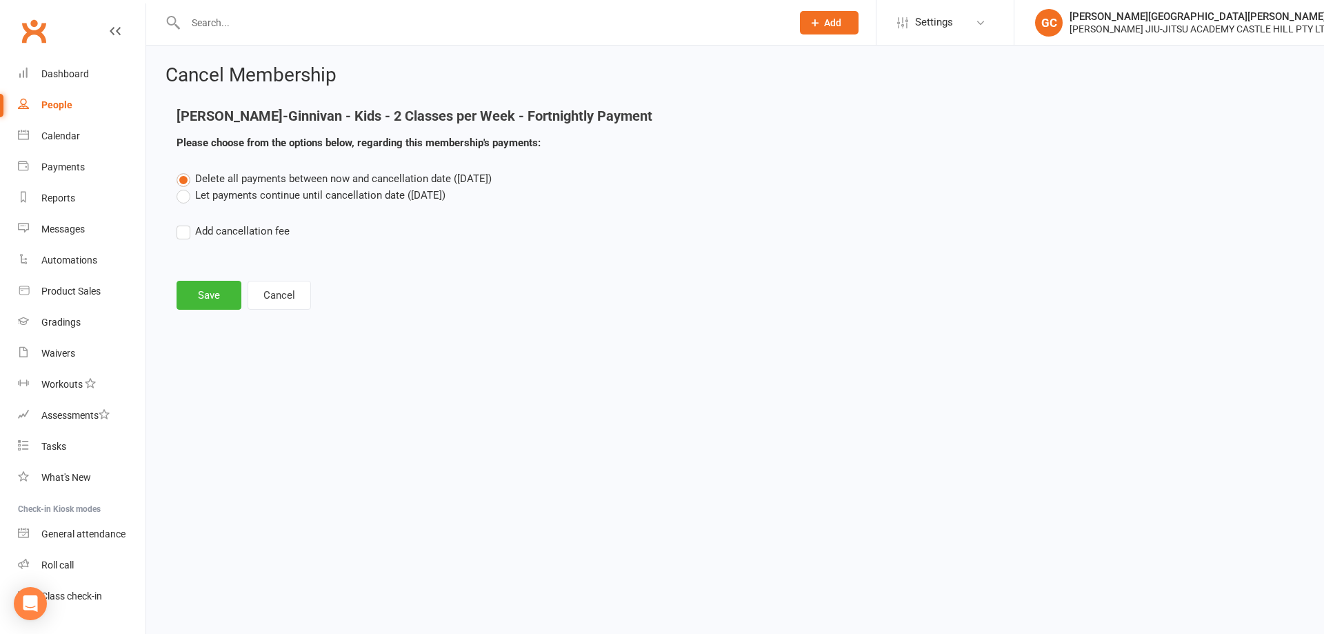
click at [181, 196] on label "Let payments continue until cancellation date ([DATE])" at bounding box center [310, 195] width 269 height 17
click at [181, 187] on input "Let payments continue until cancellation date ([DATE])" at bounding box center [180, 187] width 9 height 0
click at [211, 302] on button "Save" at bounding box center [208, 295] width 65 height 29
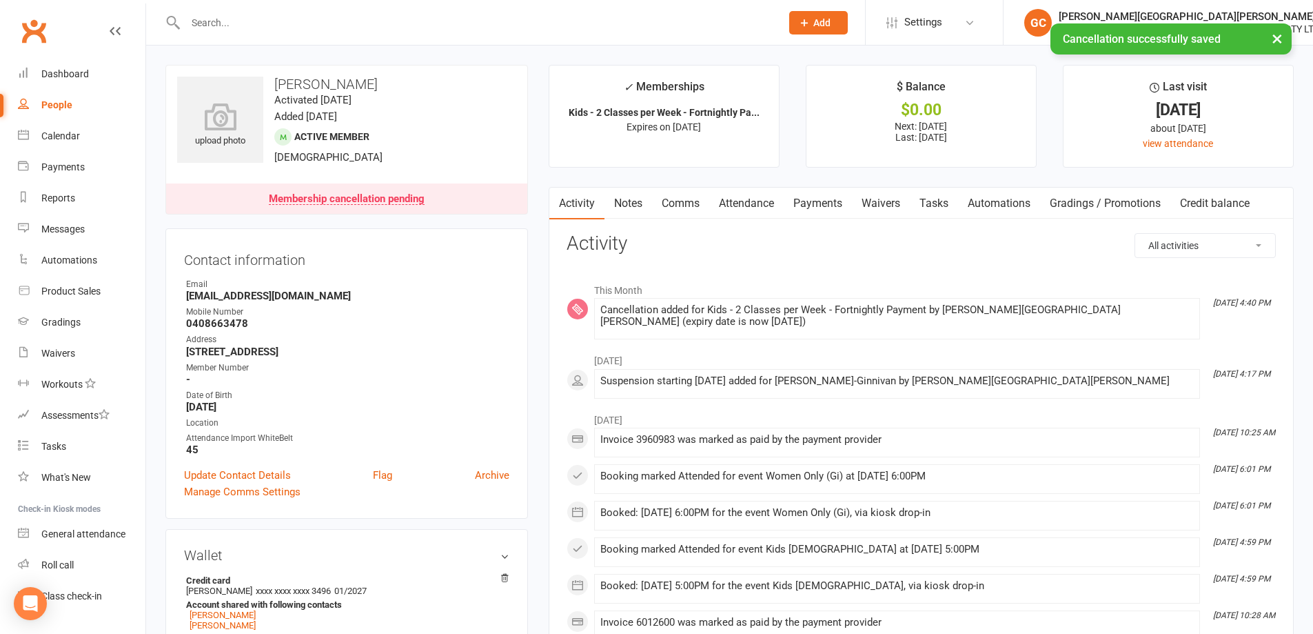
click at [831, 199] on link "Payments" at bounding box center [818, 204] width 68 height 32
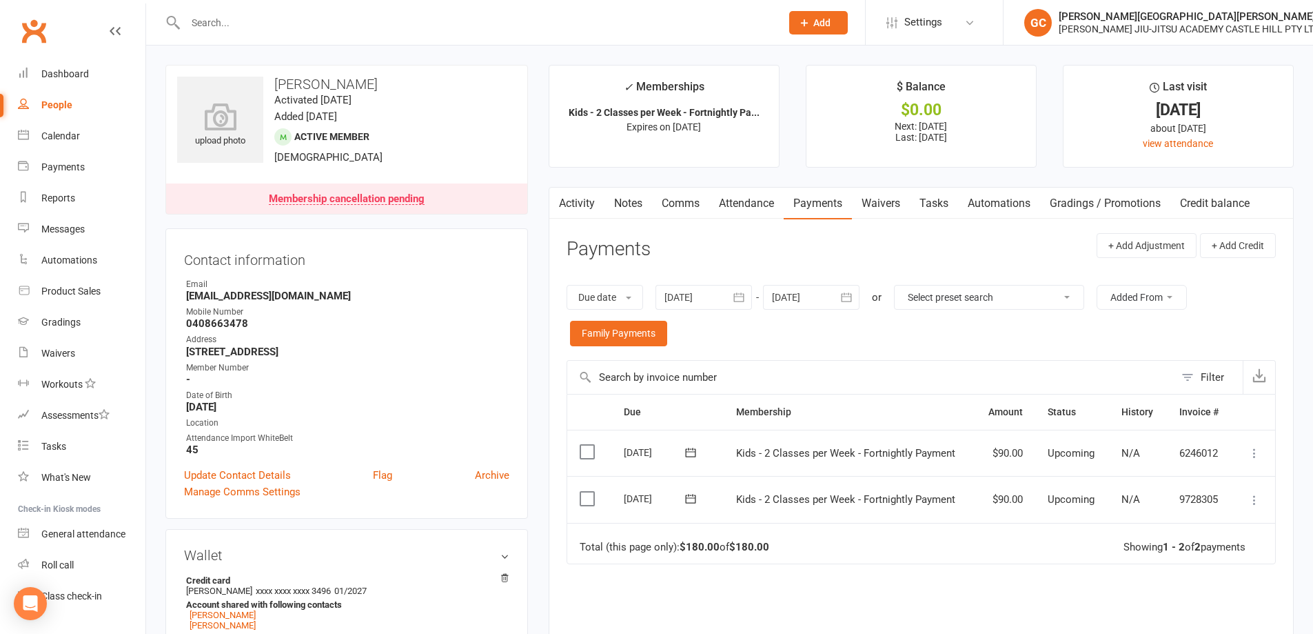
click at [824, 301] on div at bounding box center [811, 297] width 97 height 25
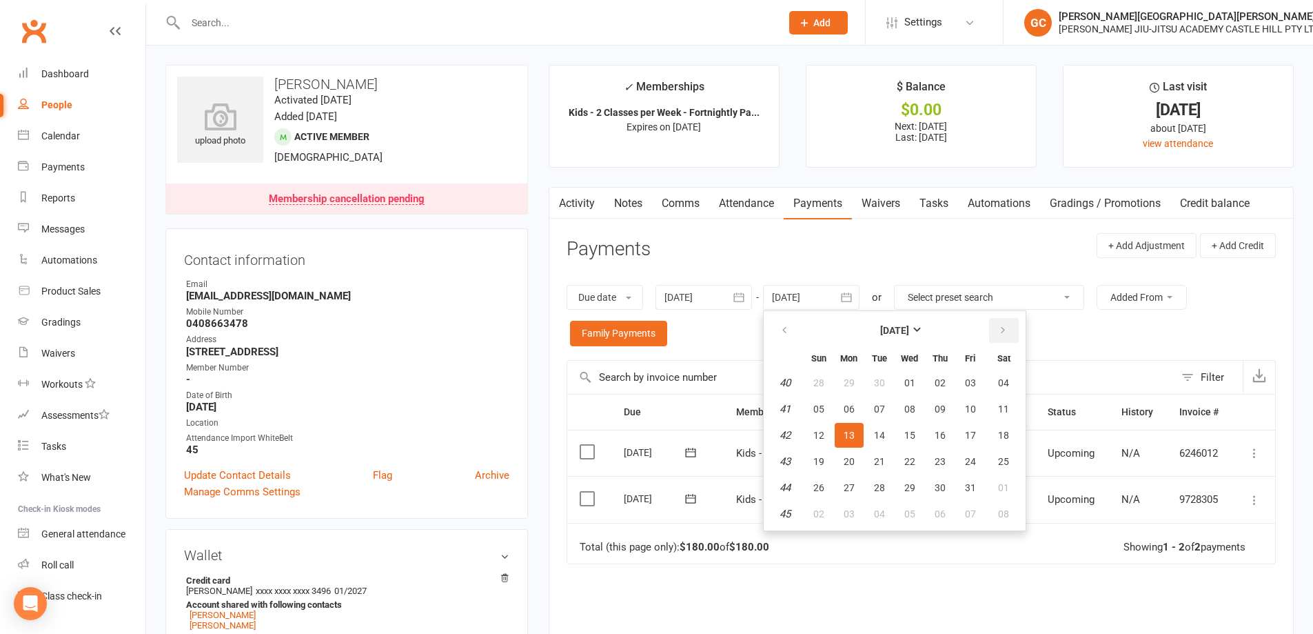
click at [1009, 329] on button "button" at bounding box center [1004, 330] width 30 height 25
click at [1007, 434] on span "15" at bounding box center [1003, 434] width 11 height 11
type input "[DATE]"
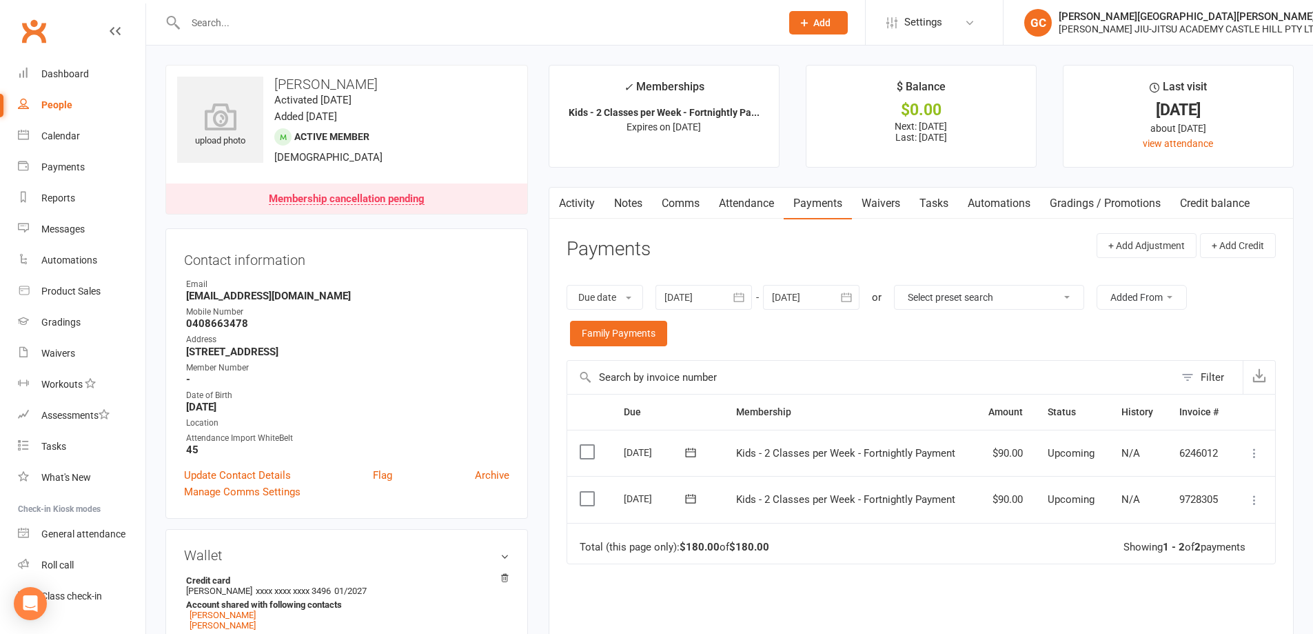
click at [55, 104] on div "People" at bounding box center [56, 104] width 31 height 11
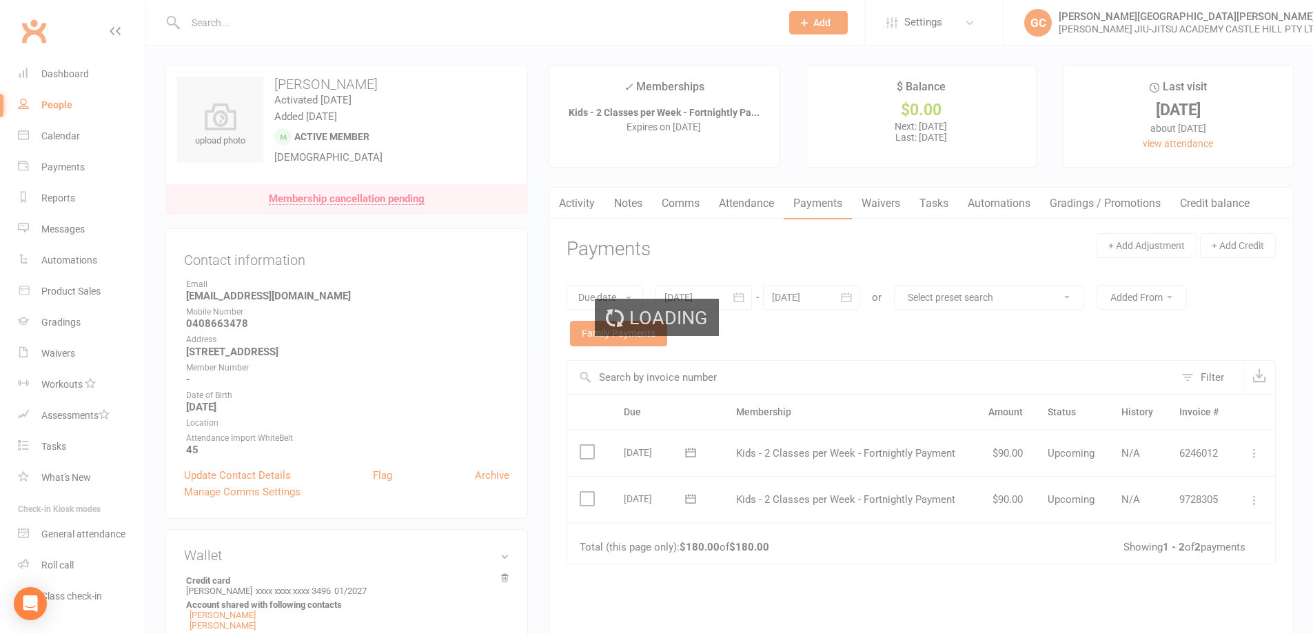
select select "100"
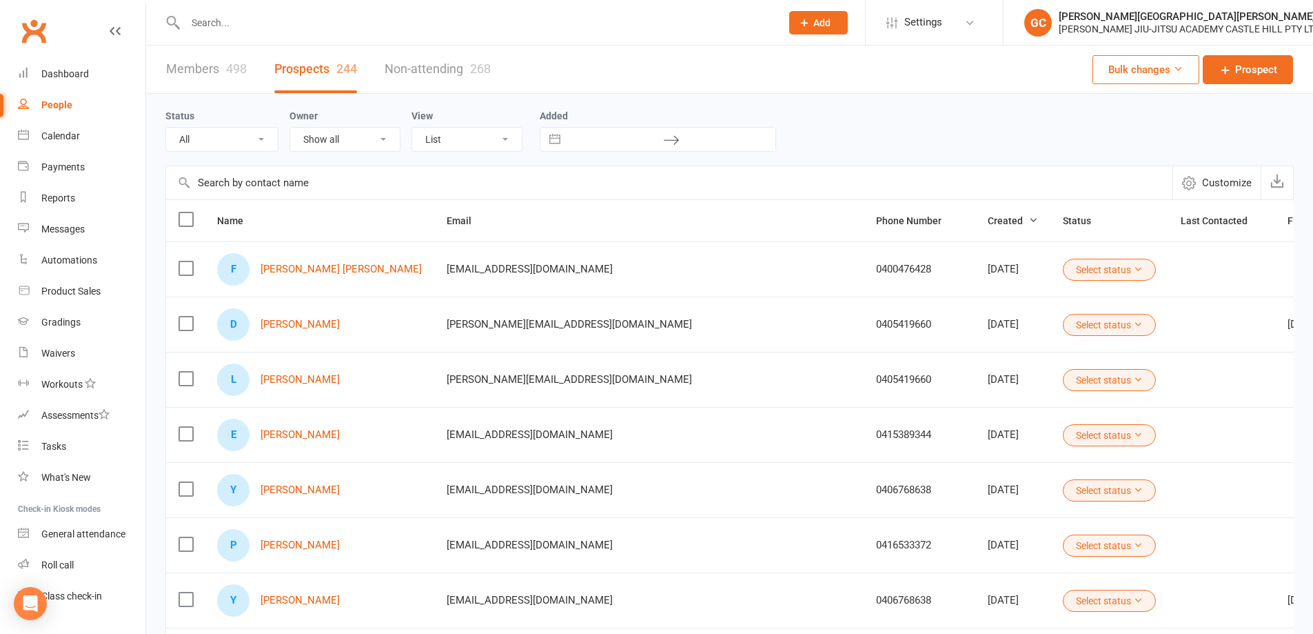
click at [196, 70] on link "Members 498" at bounding box center [206, 69] width 81 height 48
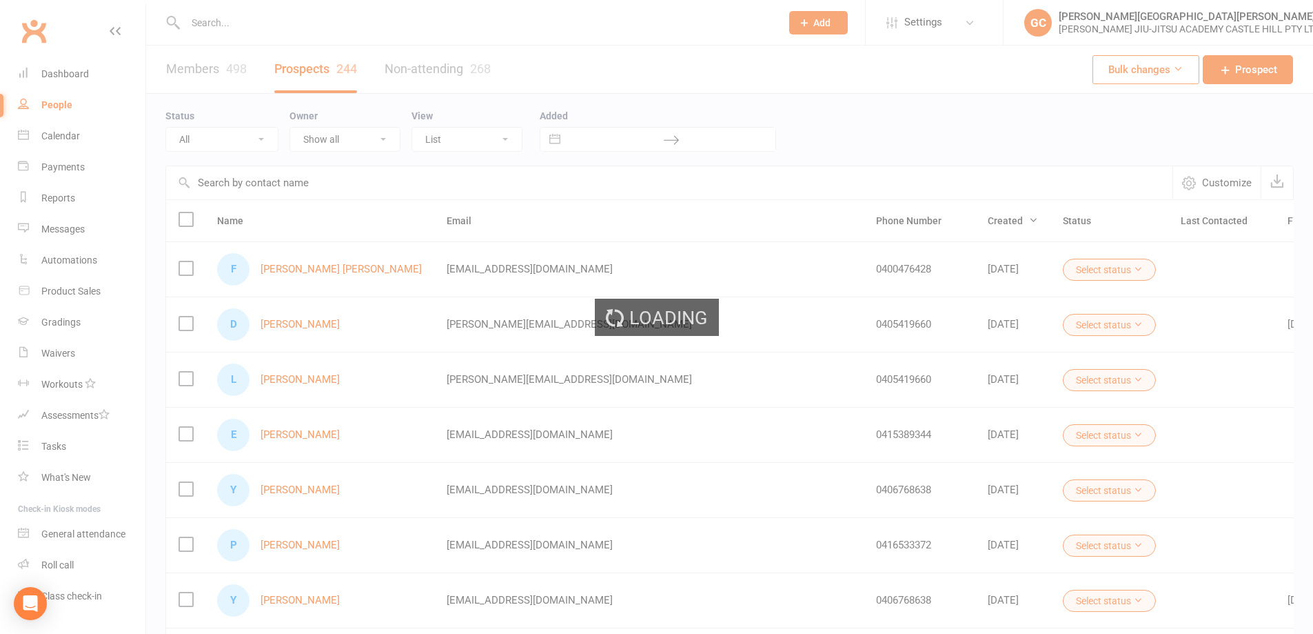
select select "100"
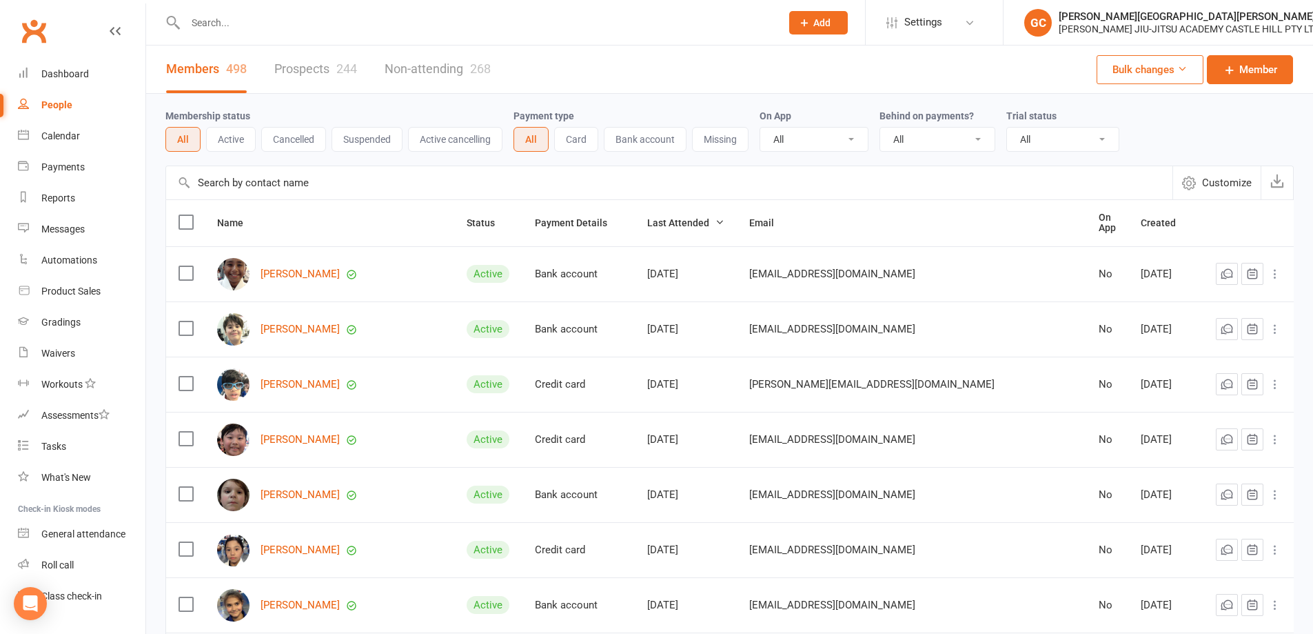
click at [190, 68] on link "Members 498" at bounding box center [206, 69] width 81 height 48
click at [235, 137] on button "Active" at bounding box center [231, 139] width 50 height 25
click at [72, 72] on div "Dashboard" at bounding box center [65, 73] width 48 height 11
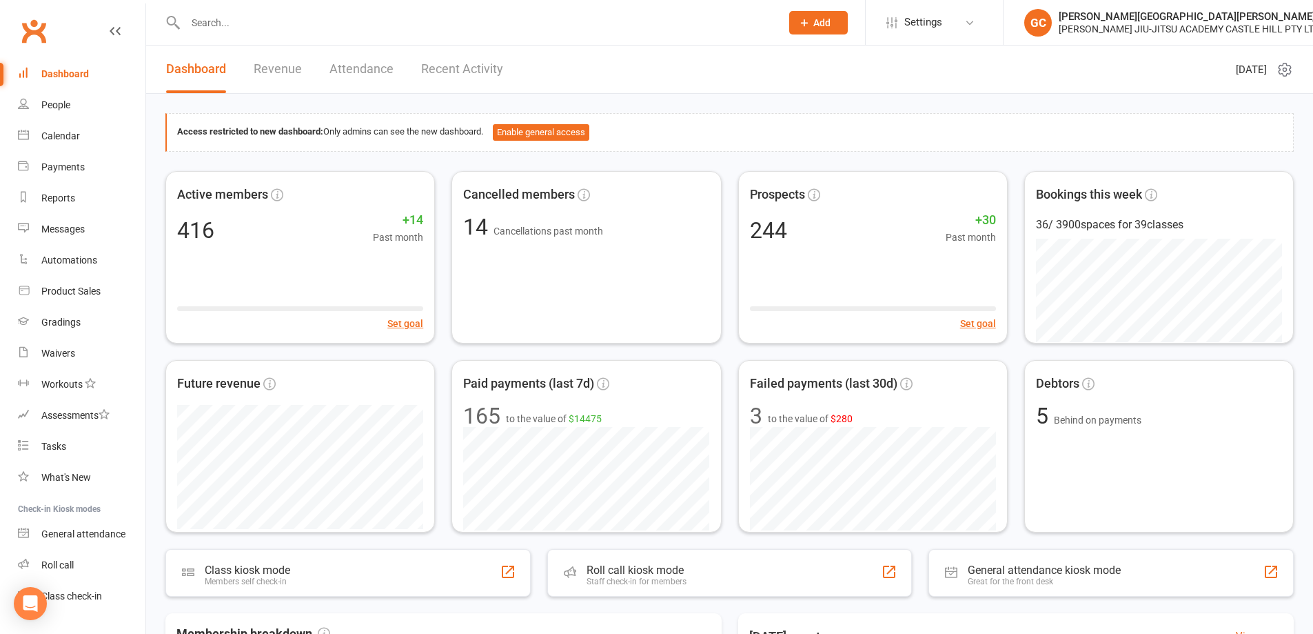
click at [53, 73] on div "Dashboard" at bounding box center [65, 73] width 48 height 11
click at [1068, 416] on span "Behind on payments" at bounding box center [1095, 418] width 92 height 12
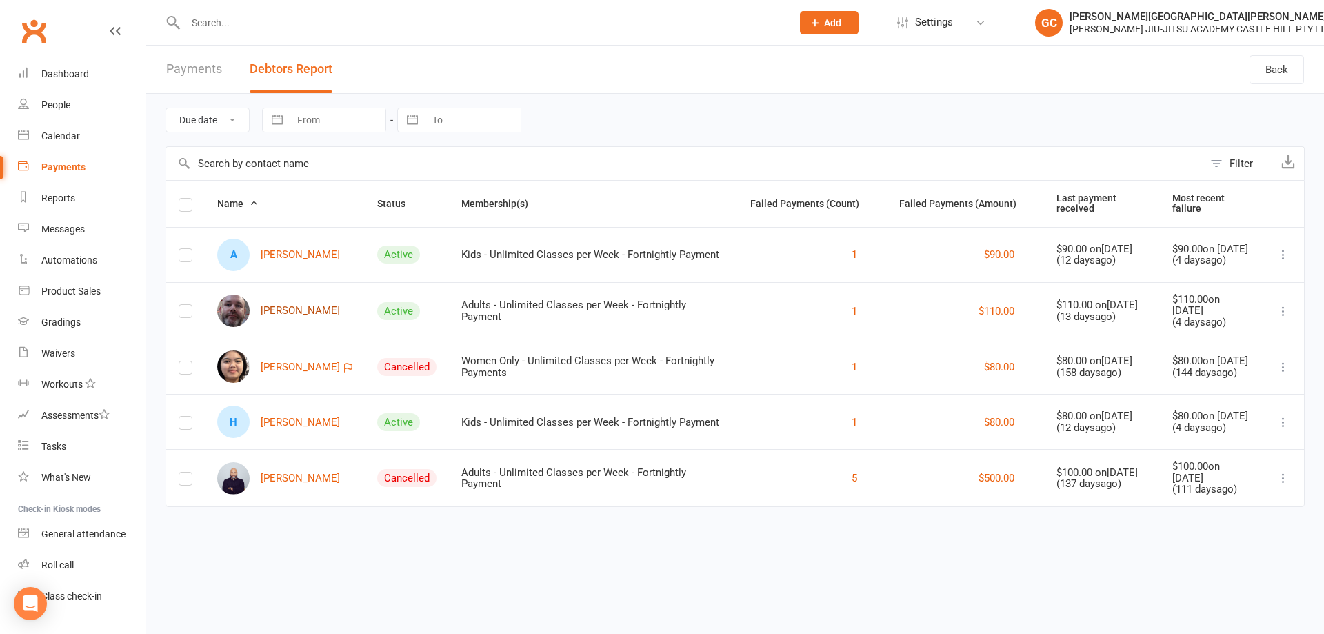
click at [296, 307] on link "[PERSON_NAME]" at bounding box center [278, 310] width 123 height 32
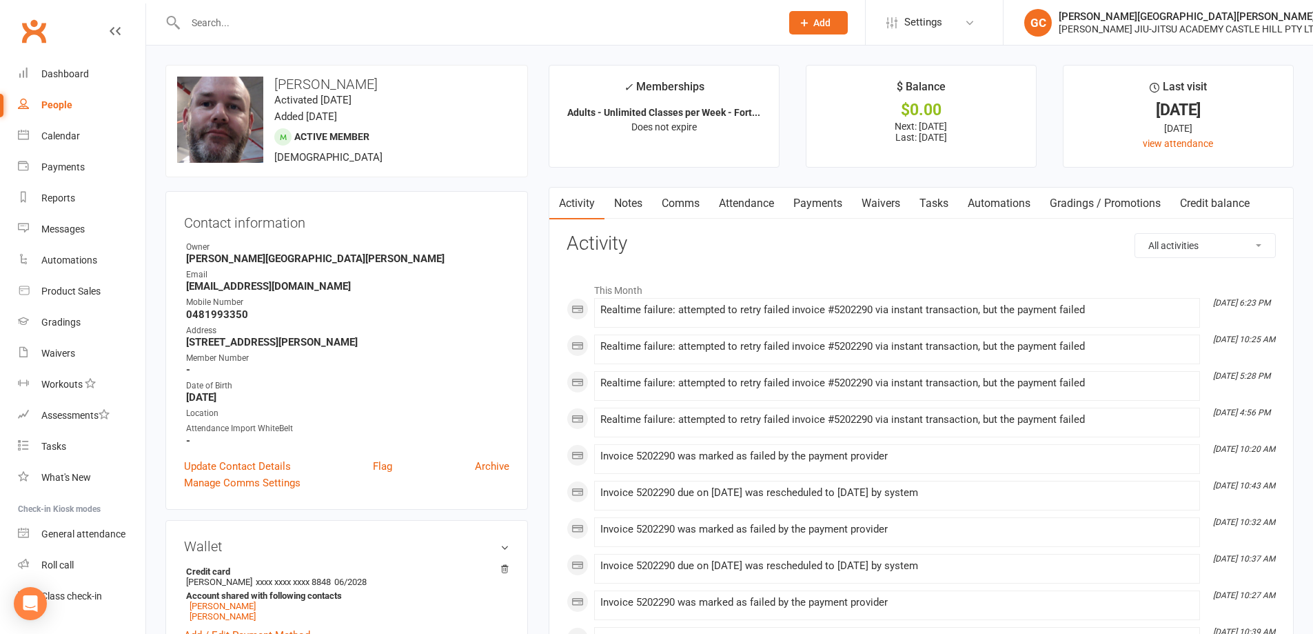
click at [820, 202] on link "Payments" at bounding box center [818, 204] width 68 height 32
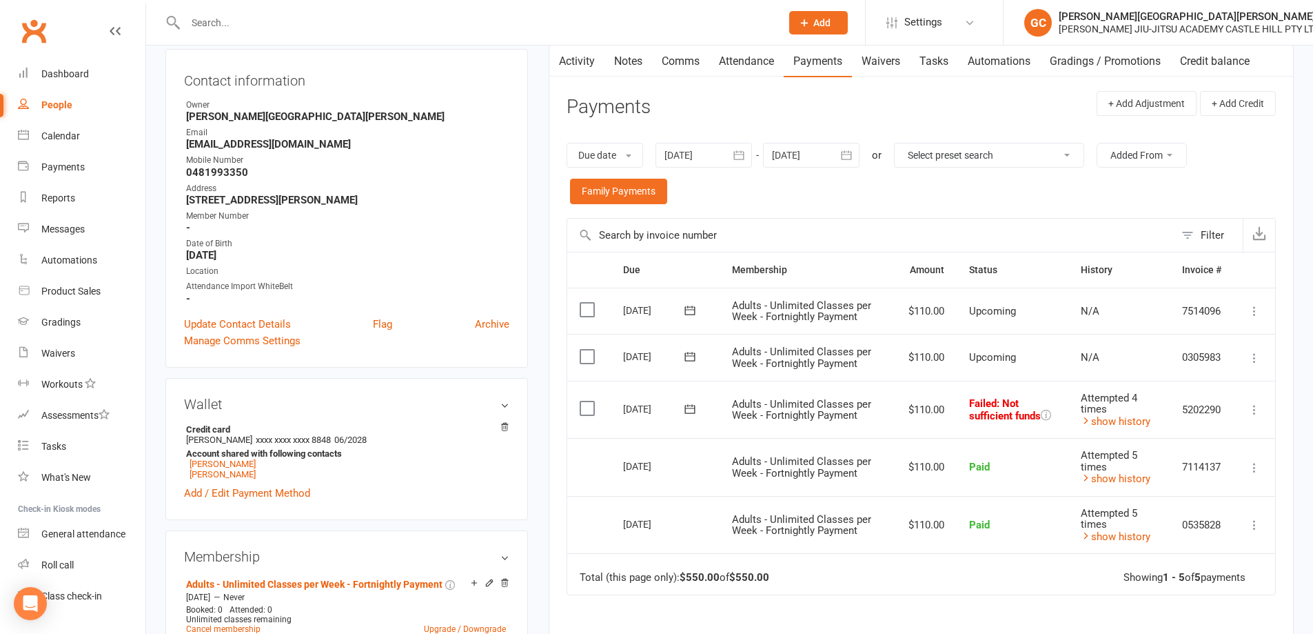
scroll to position [184, 0]
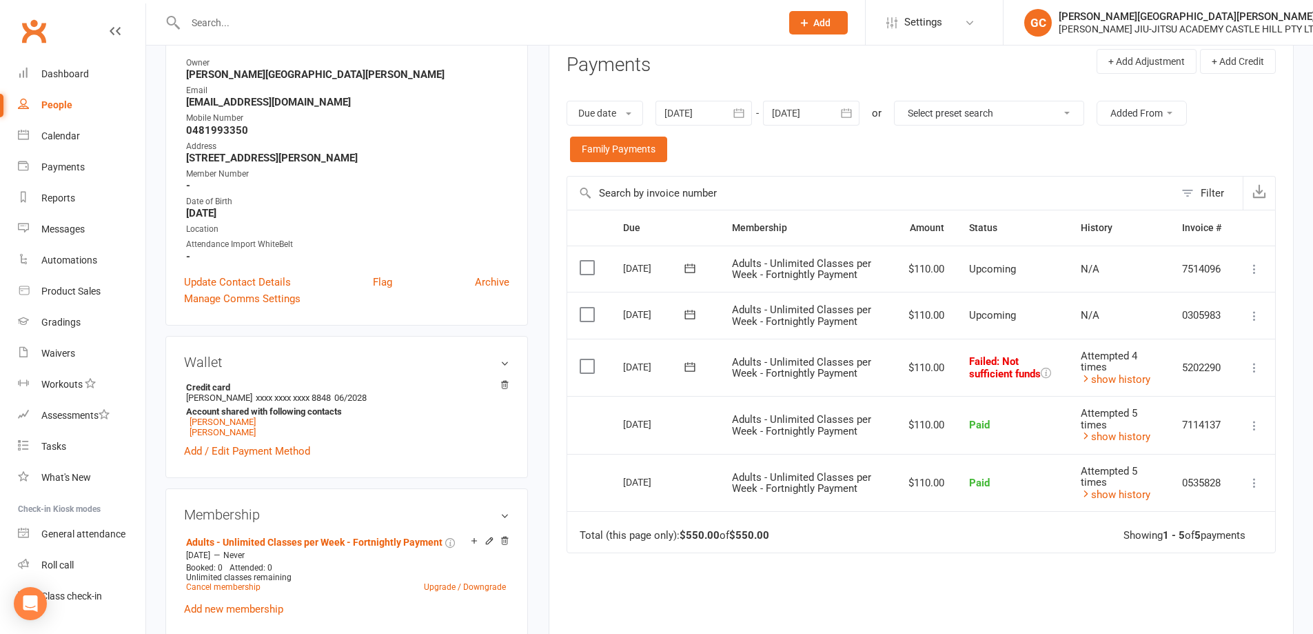
click at [1251, 367] on icon at bounding box center [1255, 368] width 14 height 14
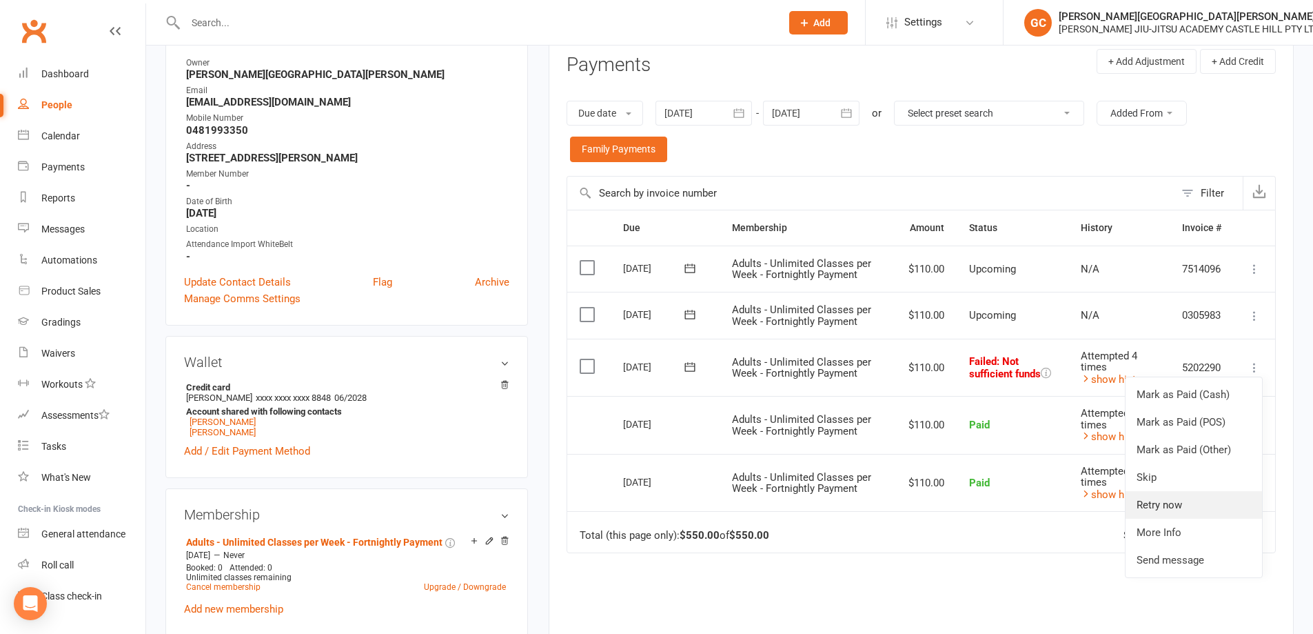
click at [1172, 503] on link "Retry now" at bounding box center [1194, 505] width 136 height 28
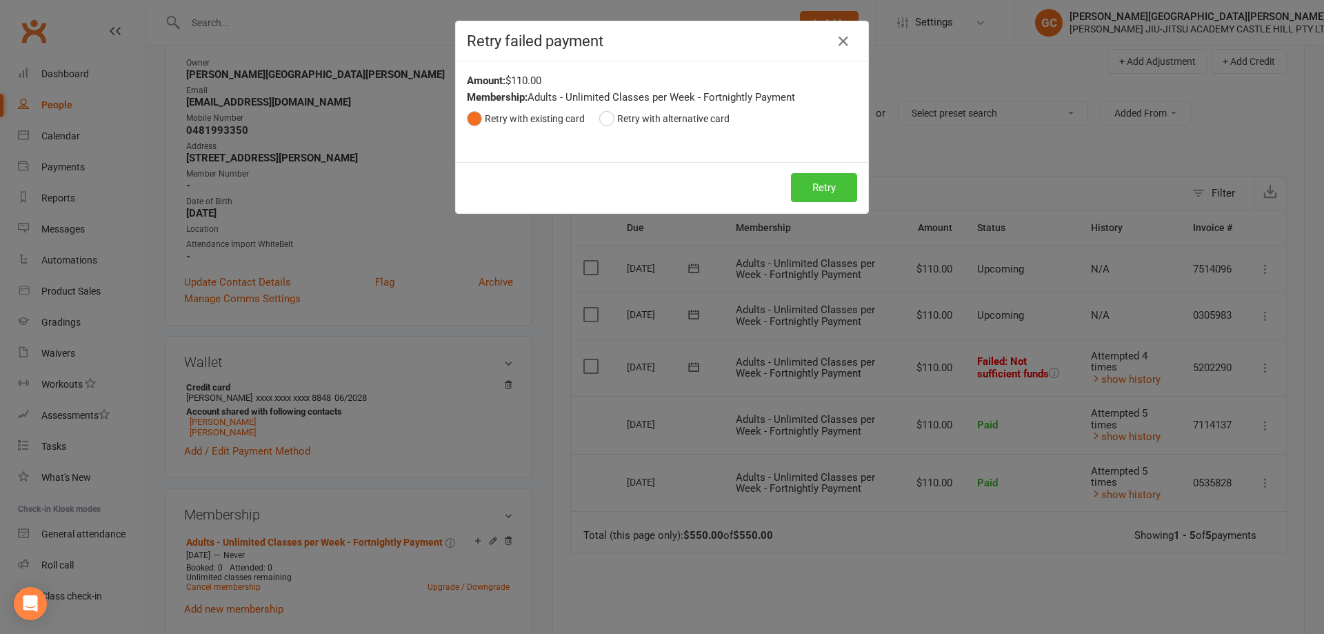
click at [816, 191] on button "Retry" at bounding box center [824, 187] width 66 height 29
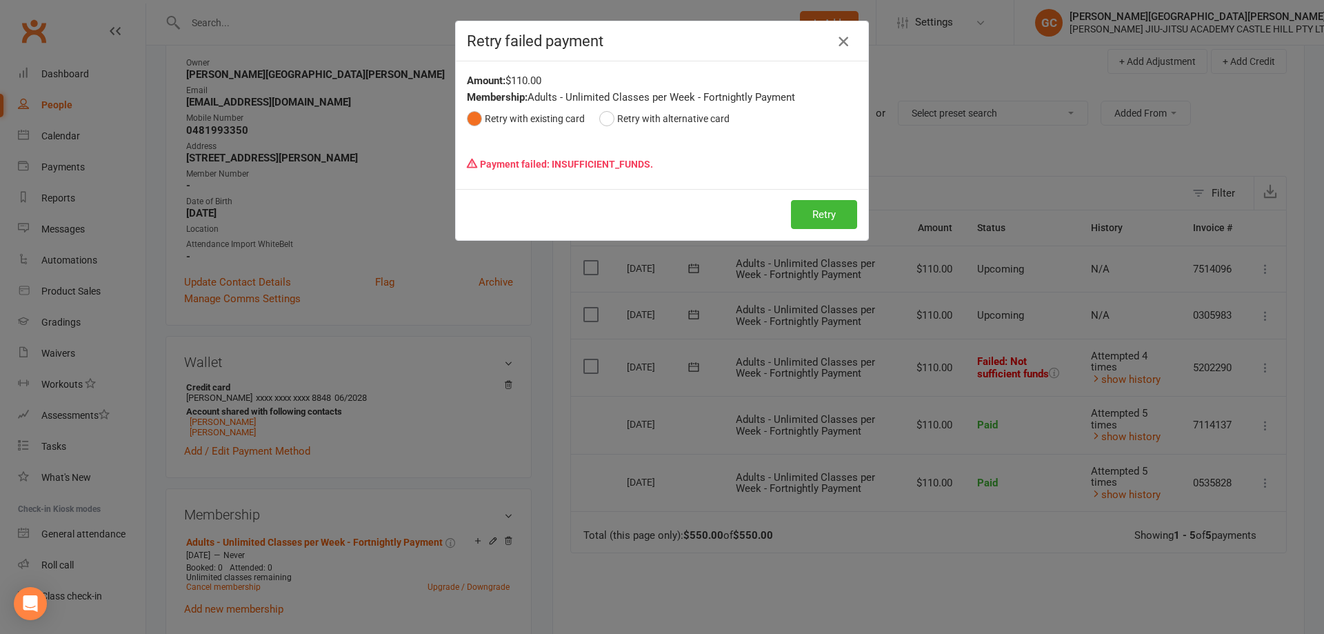
click at [840, 41] on icon "button" at bounding box center [843, 41] width 17 height 17
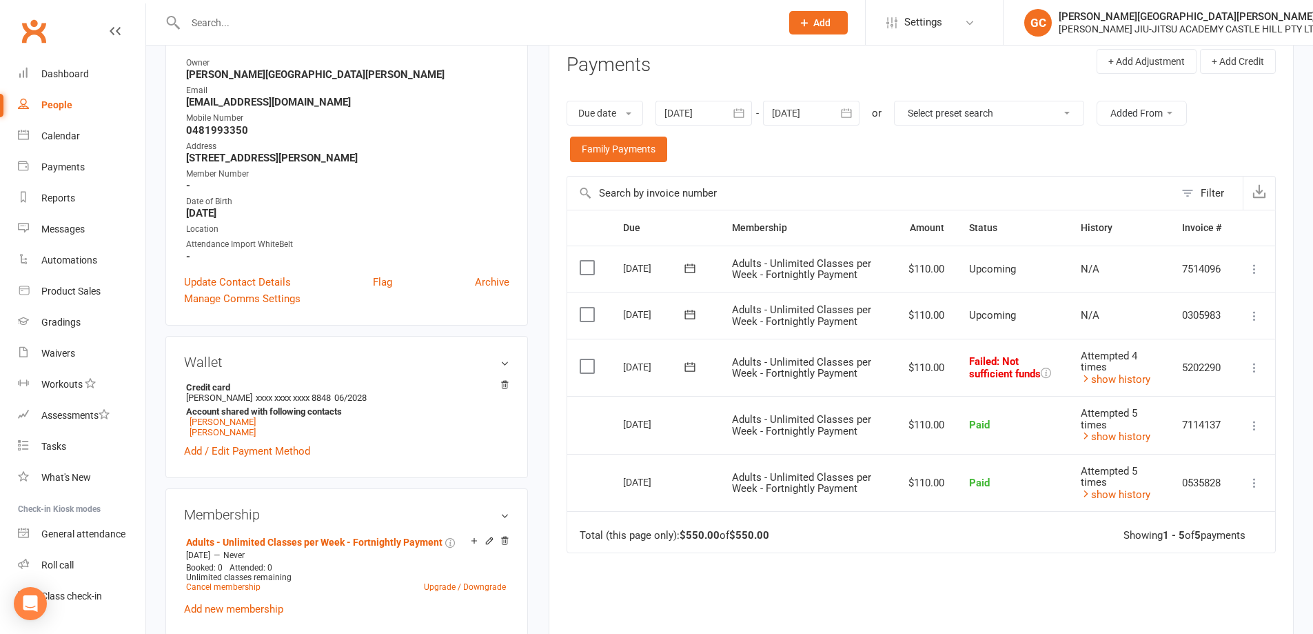
click at [62, 107] on div "People" at bounding box center [56, 104] width 31 height 11
select select "100"
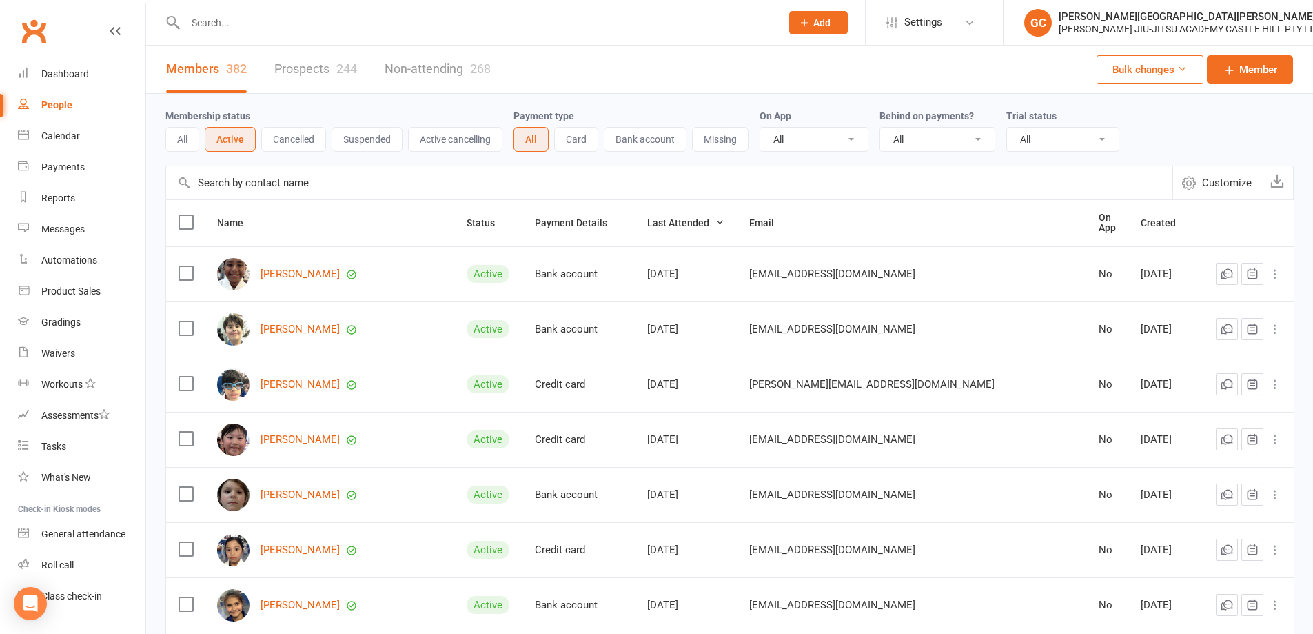
click at [247, 25] on input "text" at bounding box center [476, 22] width 590 height 19
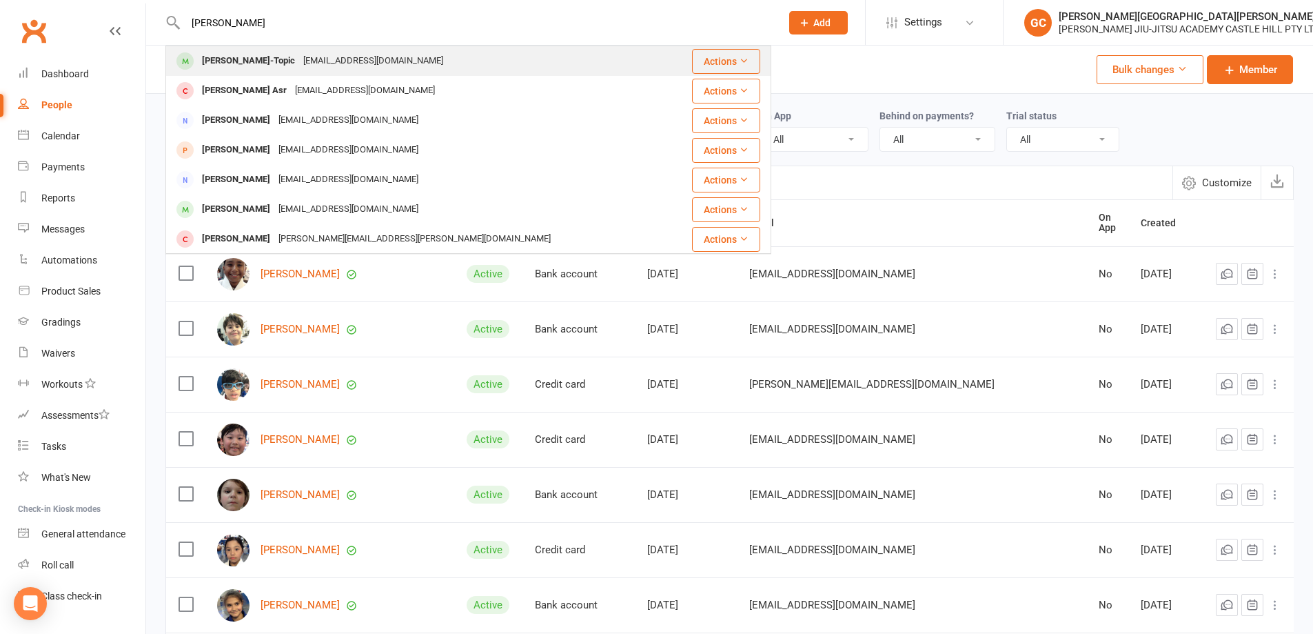
type input "[PERSON_NAME]"
click at [289, 57] on div "[PERSON_NAME]-Topic" at bounding box center [248, 61] width 101 height 20
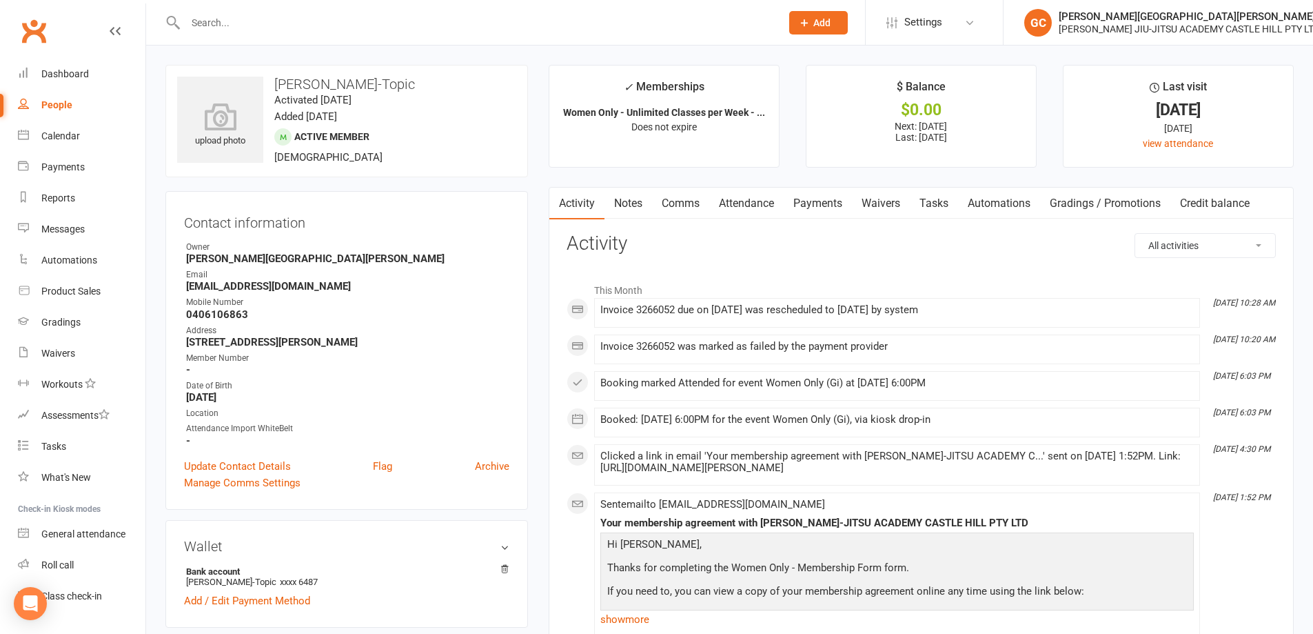
click at [802, 203] on link "Payments" at bounding box center [818, 204] width 68 height 32
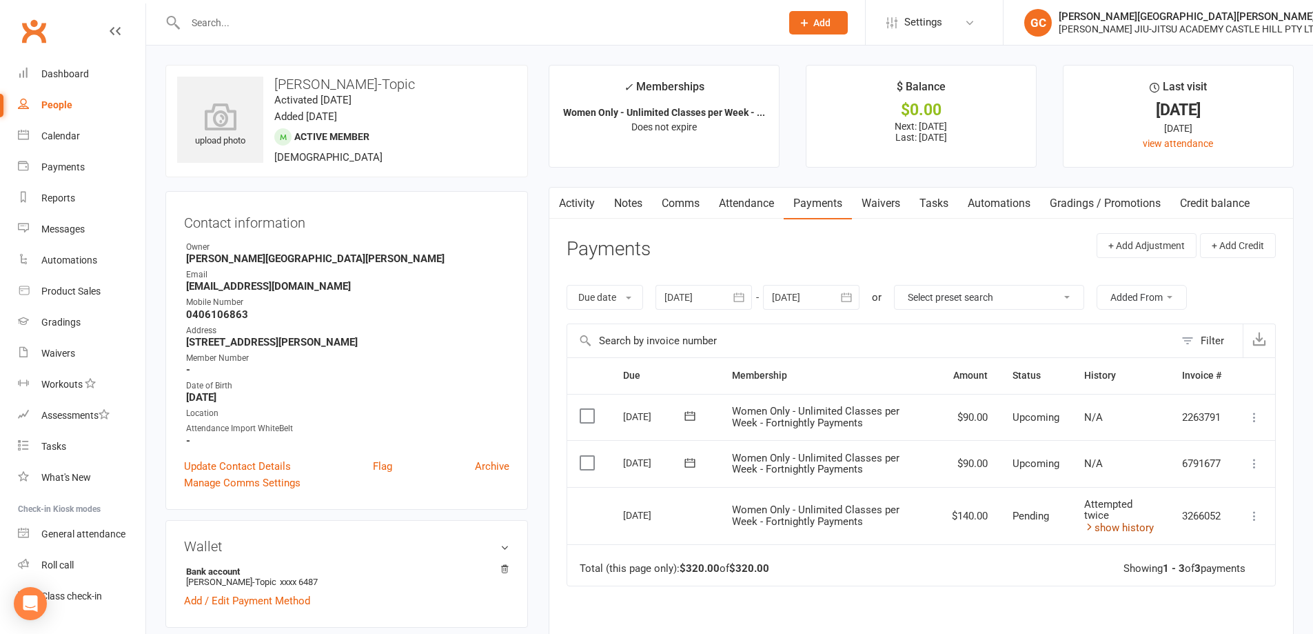
click at [1129, 529] on link "show history" at bounding box center [1119, 527] width 70 height 12
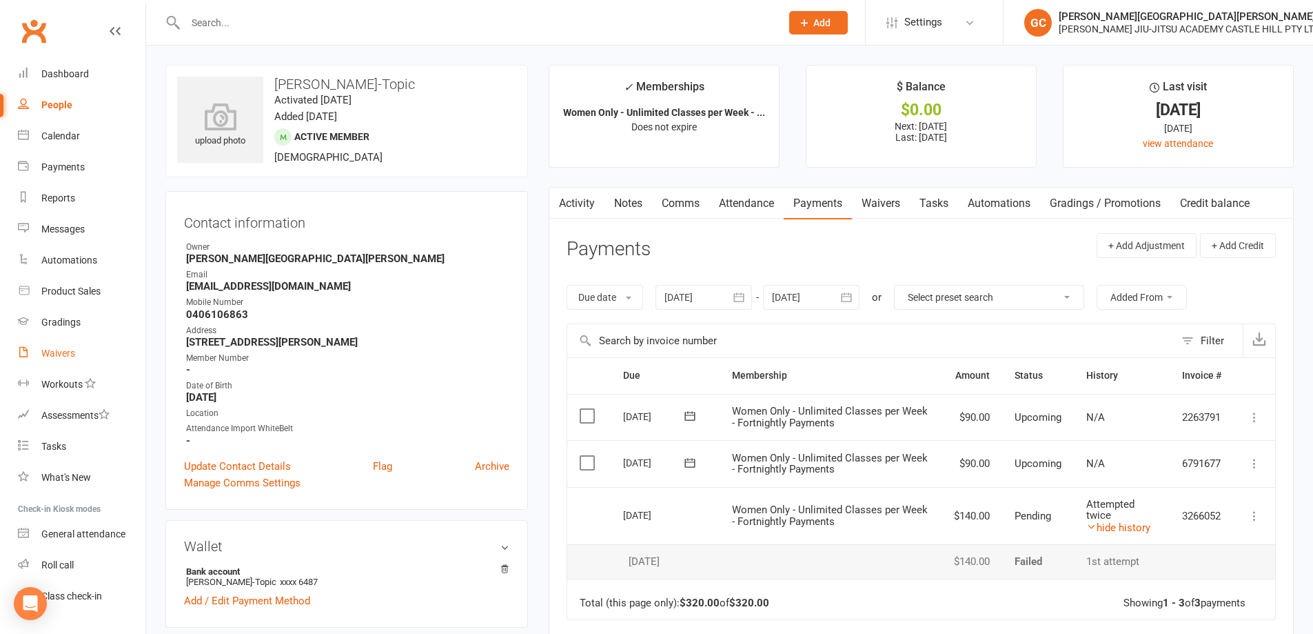
click at [69, 356] on div "Waivers" at bounding box center [58, 352] width 34 height 11
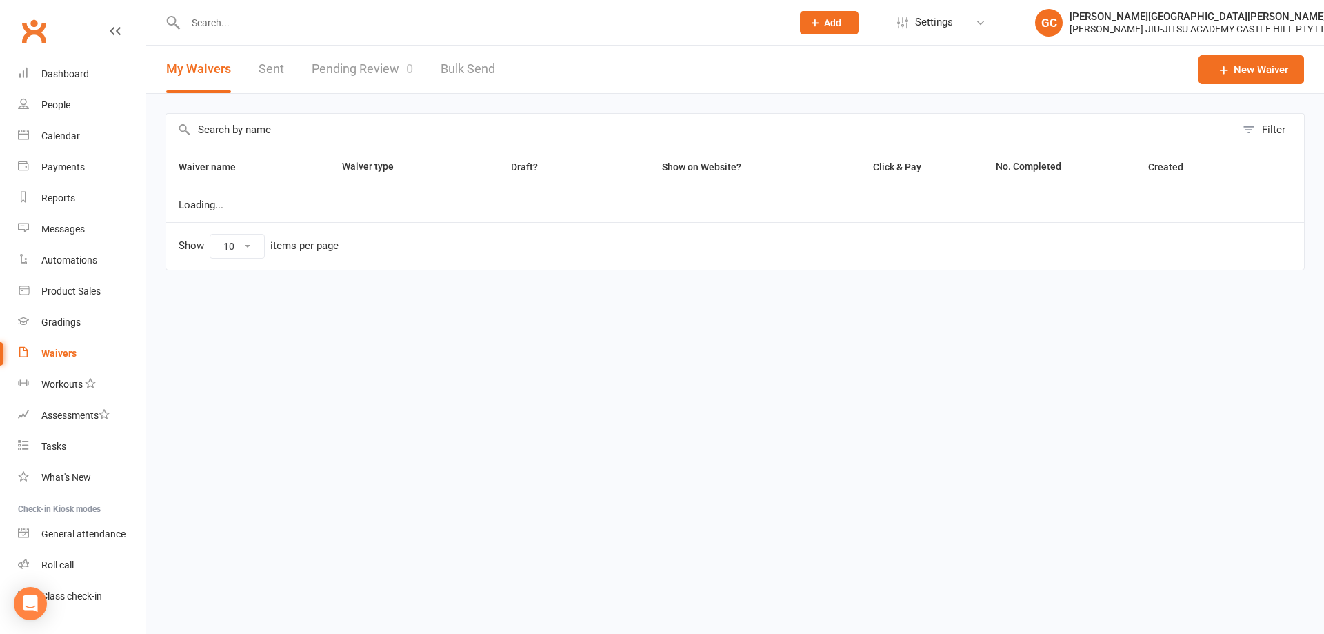
select select "100"
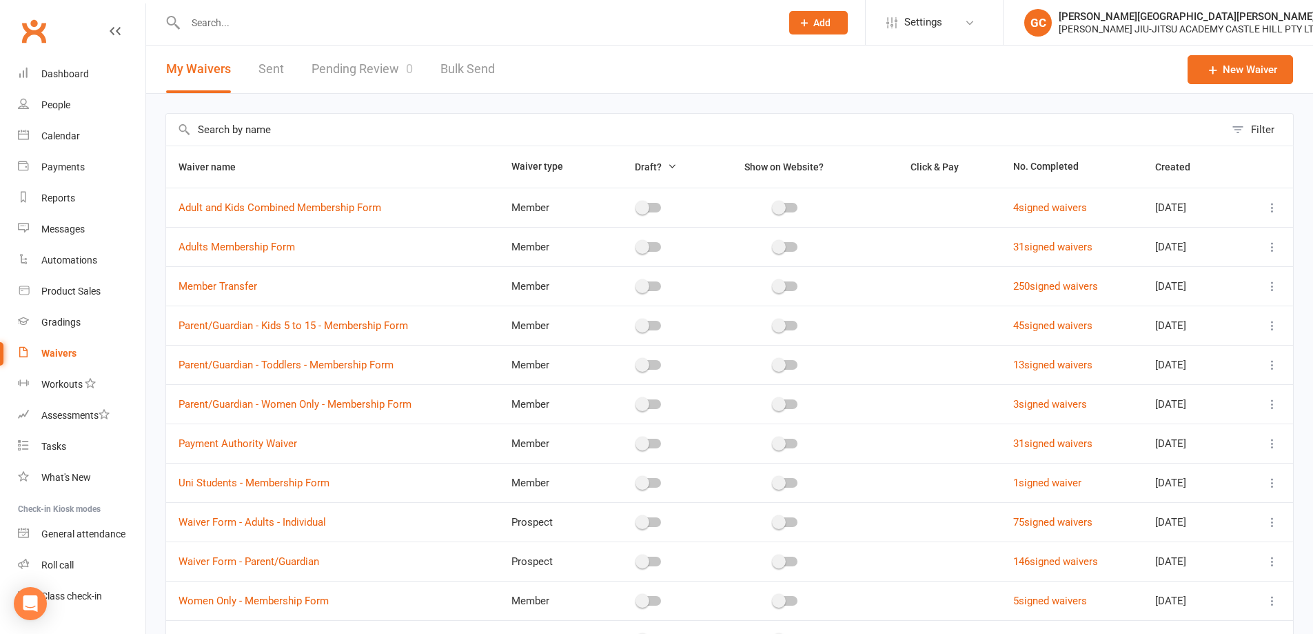
click at [375, 66] on link "Pending Review 0" at bounding box center [362, 69] width 101 height 48
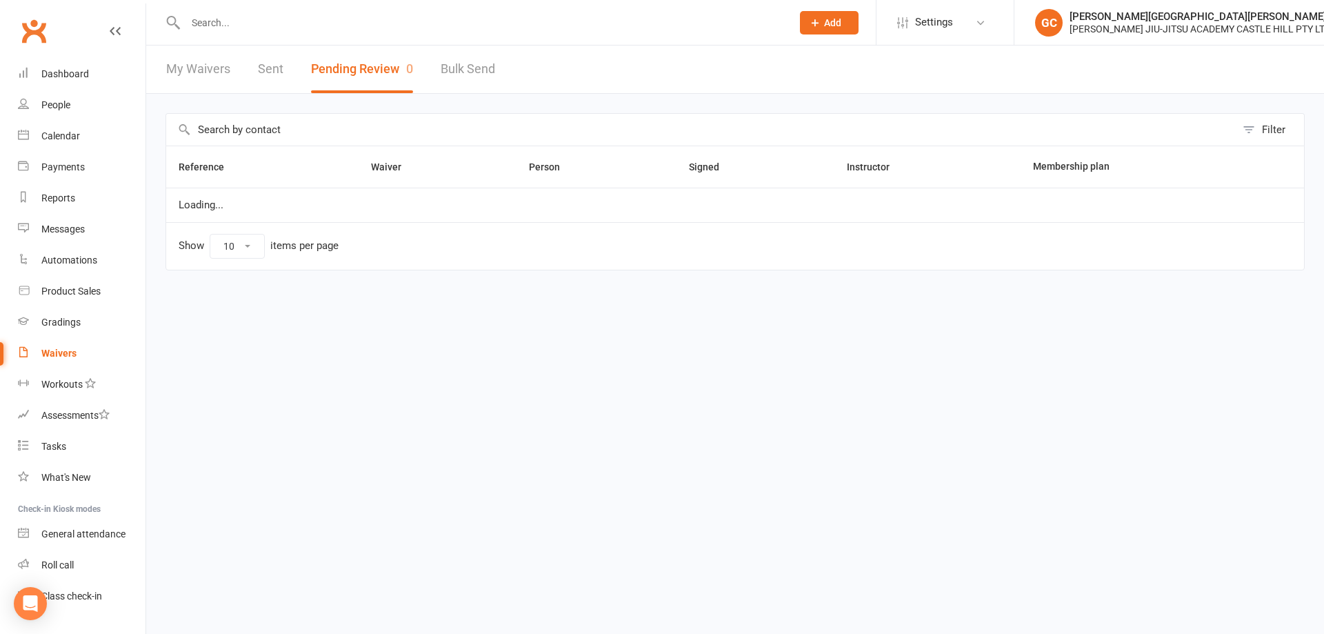
select select "100"
click at [1277, 132] on div "Filter" at bounding box center [1273, 129] width 23 height 17
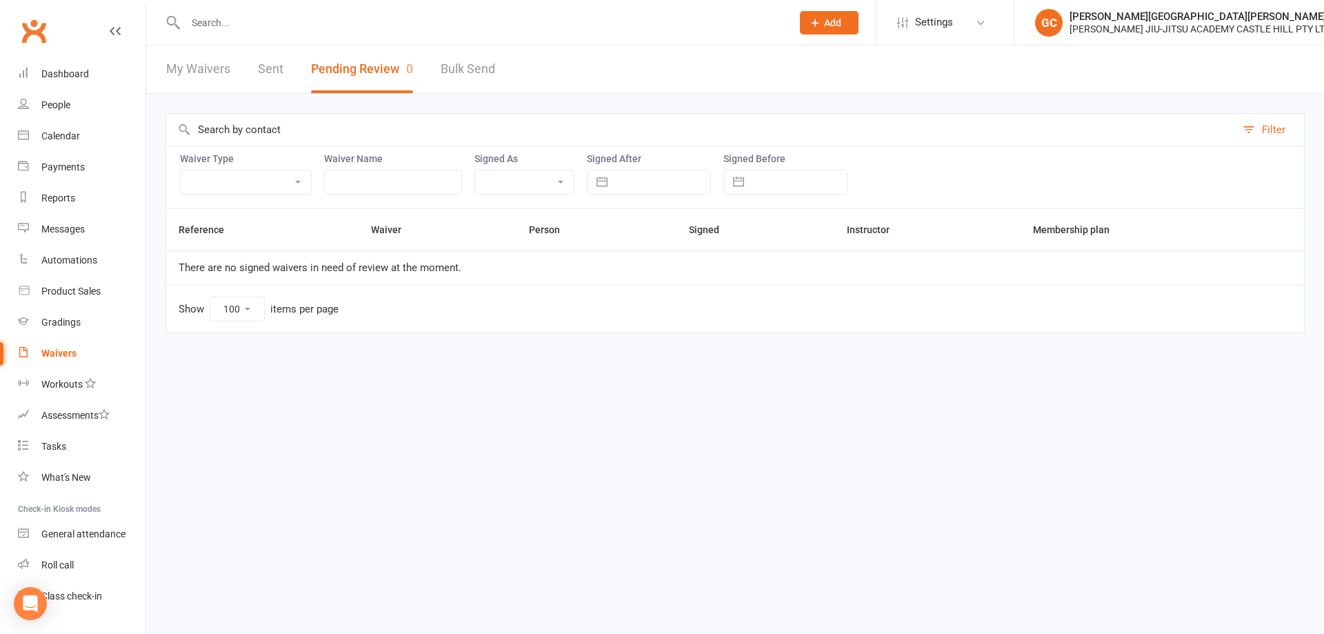
click at [385, 172] on input "text" at bounding box center [393, 182] width 138 height 25
type input "membership"
click at [273, 64] on link "Sent" at bounding box center [271, 69] width 26 height 48
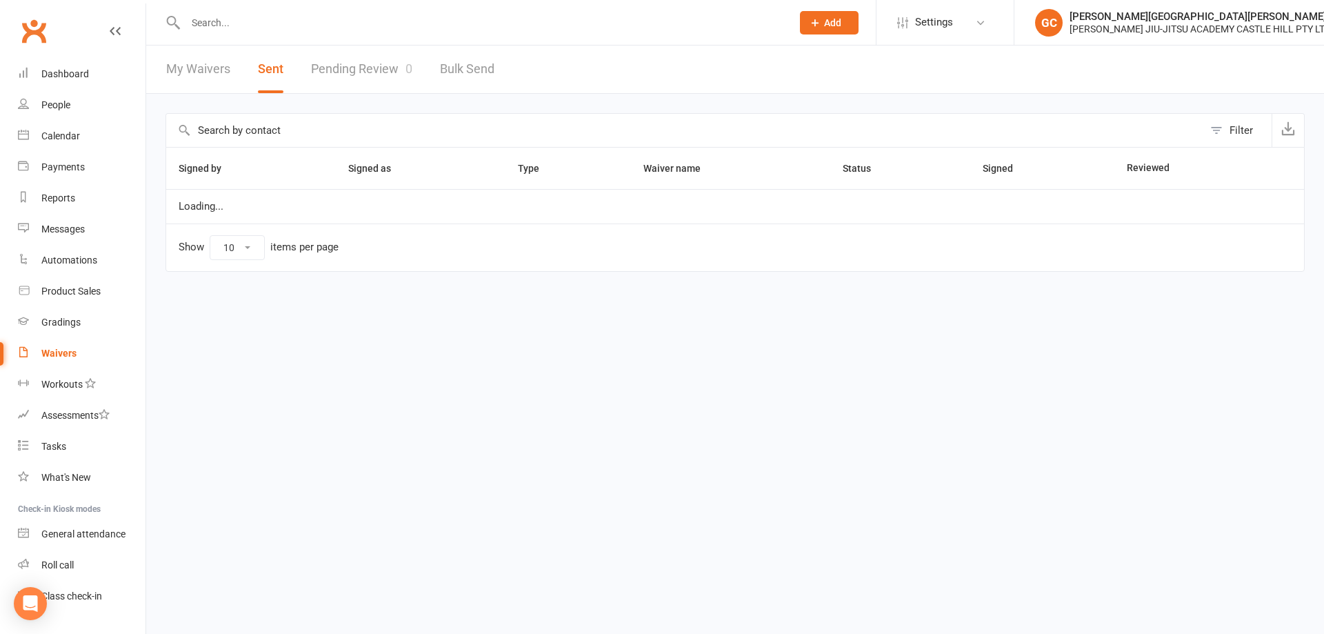
select select "100"
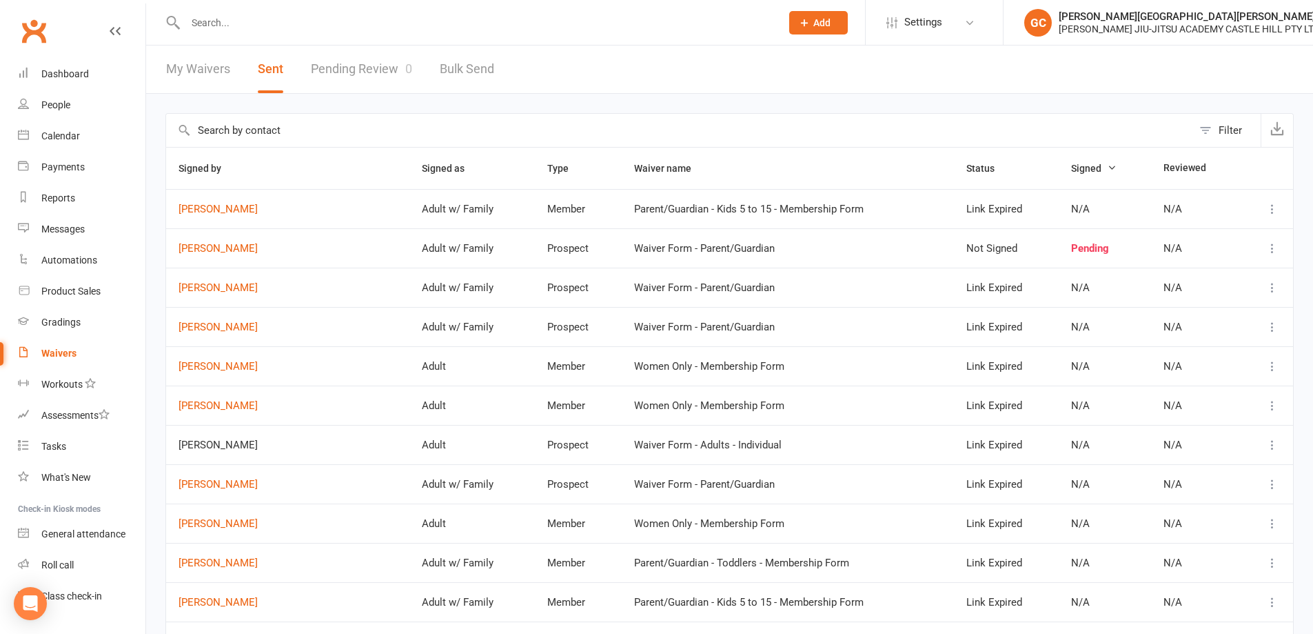
click at [1239, 130] on div "Filter" at bounding box center [1230, 130] width 23 height 17
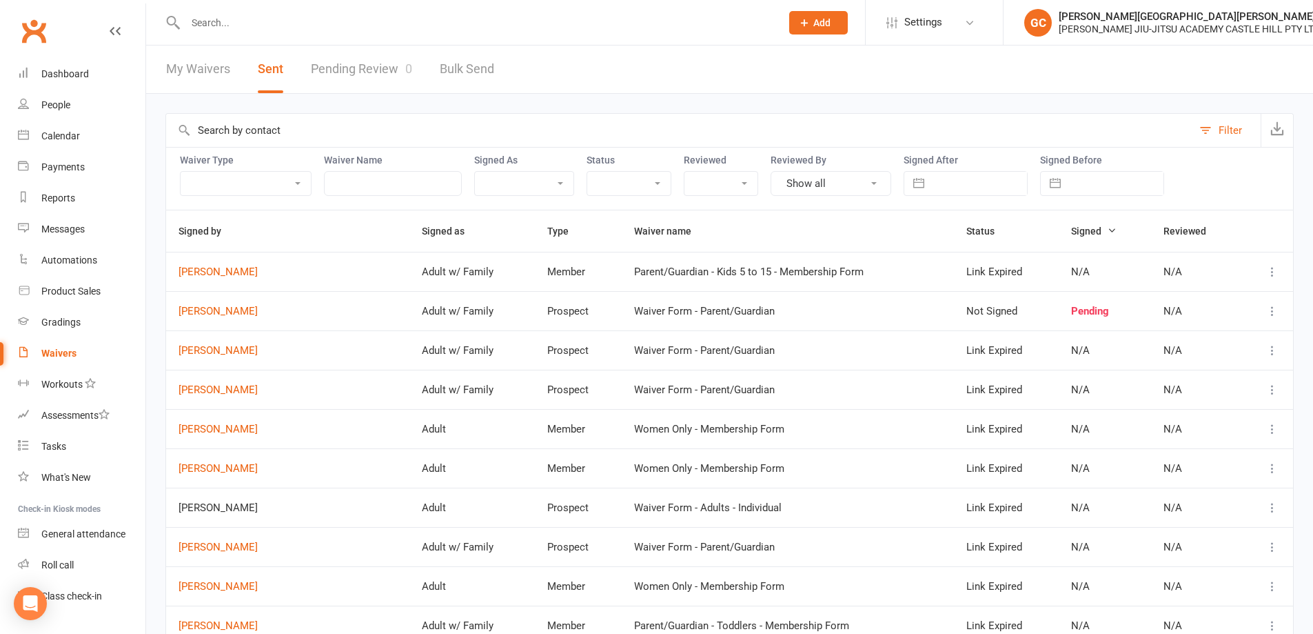
click at [386, 190] on input "text" at bounding box center [393, 183] width 138 height 25
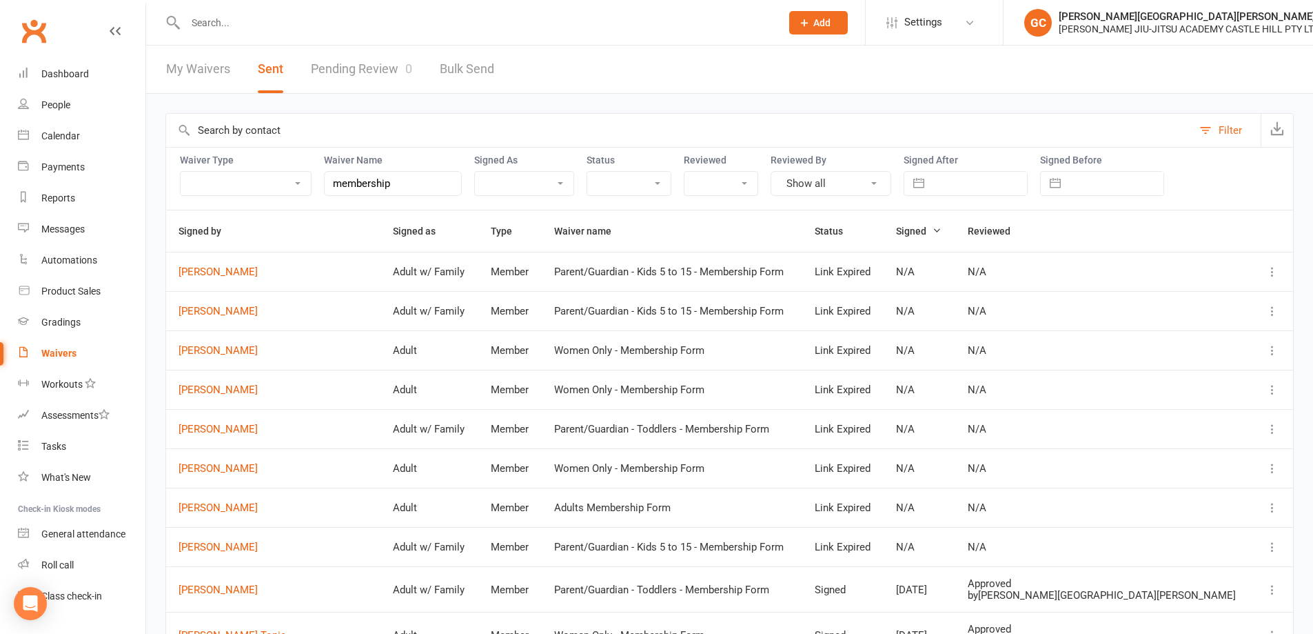
type input "membership"
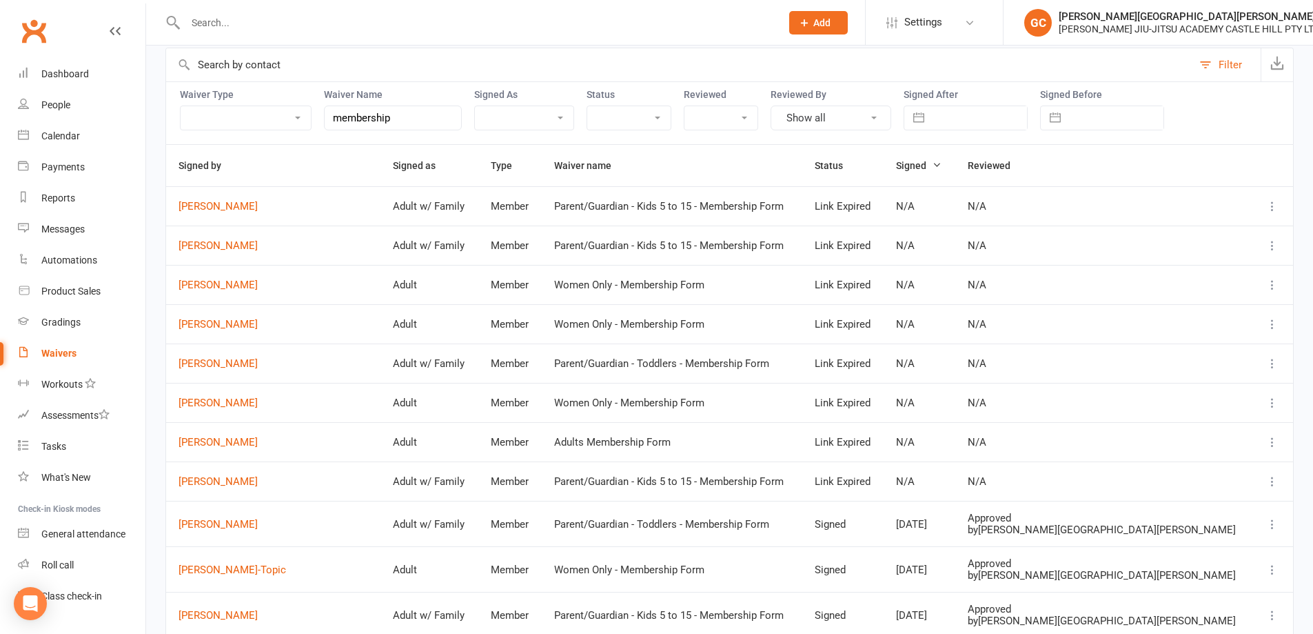
scroll to position [69, 0]
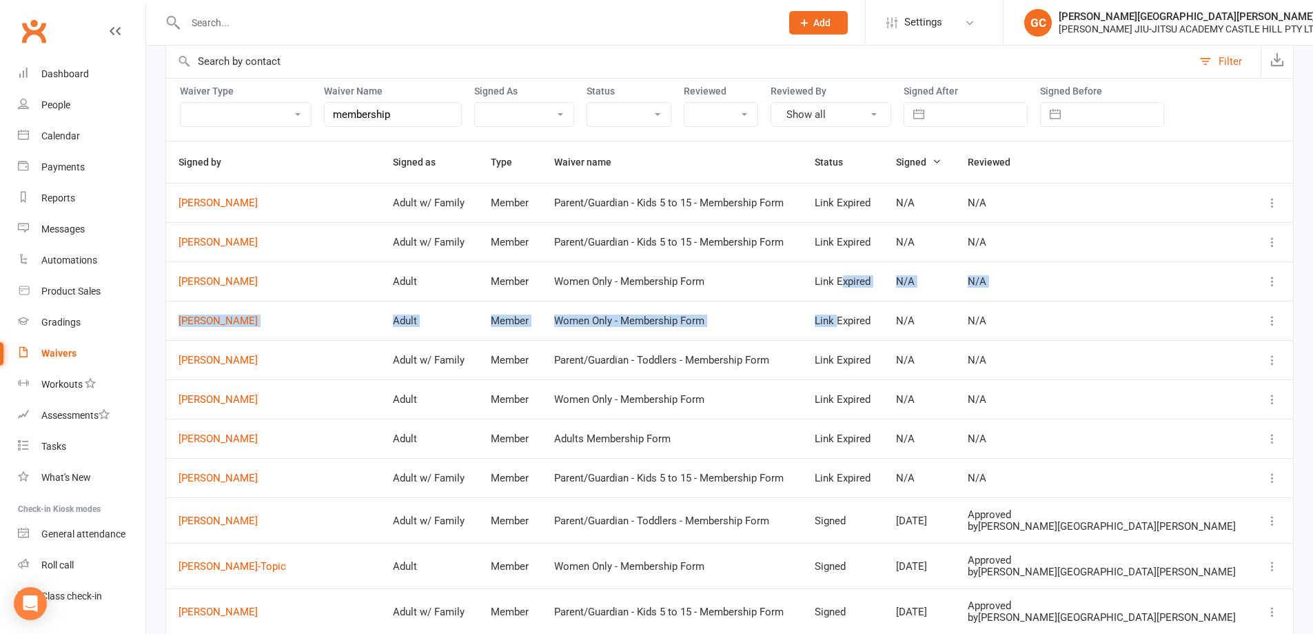
drag, startPoint x: 921, startPoint y: 298, endPoint x: 906, endPoint y: 325, distance: 29.9
click at [884, 335] on td "Link Expired" at bounding box center [842, 320] width 81 height 39
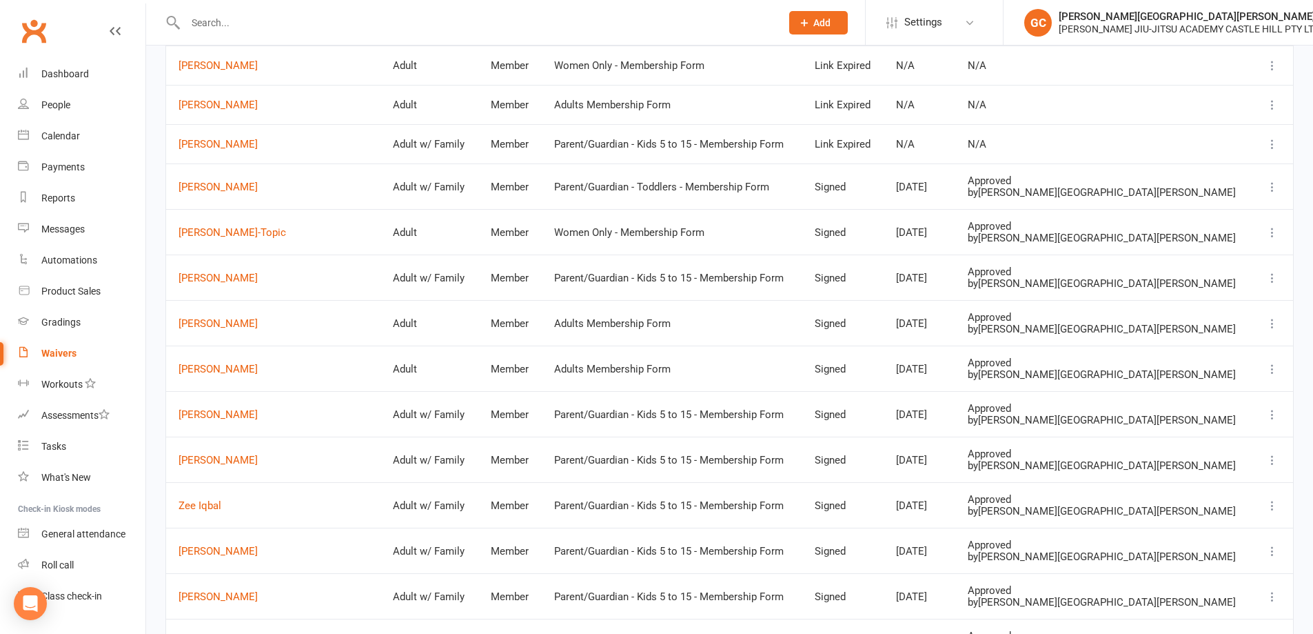
scroll to position [0, 0]
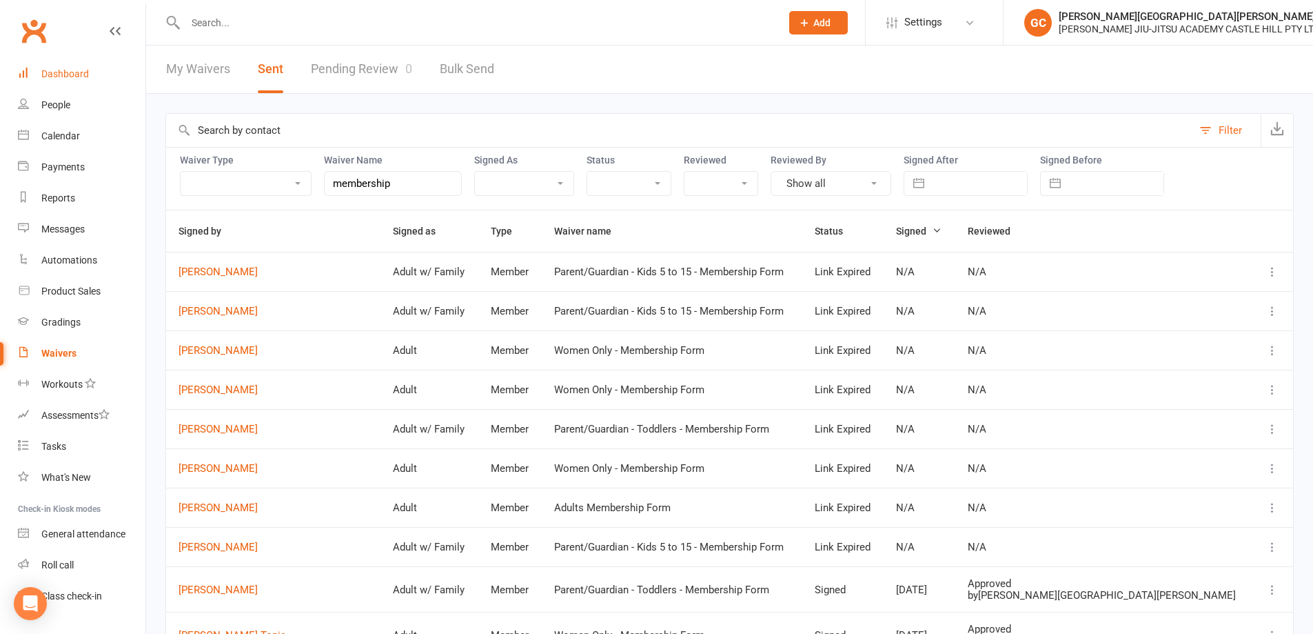
click at [67, 70] on div "Dashboard" at bounding box center [65, 73] width 48 height 11
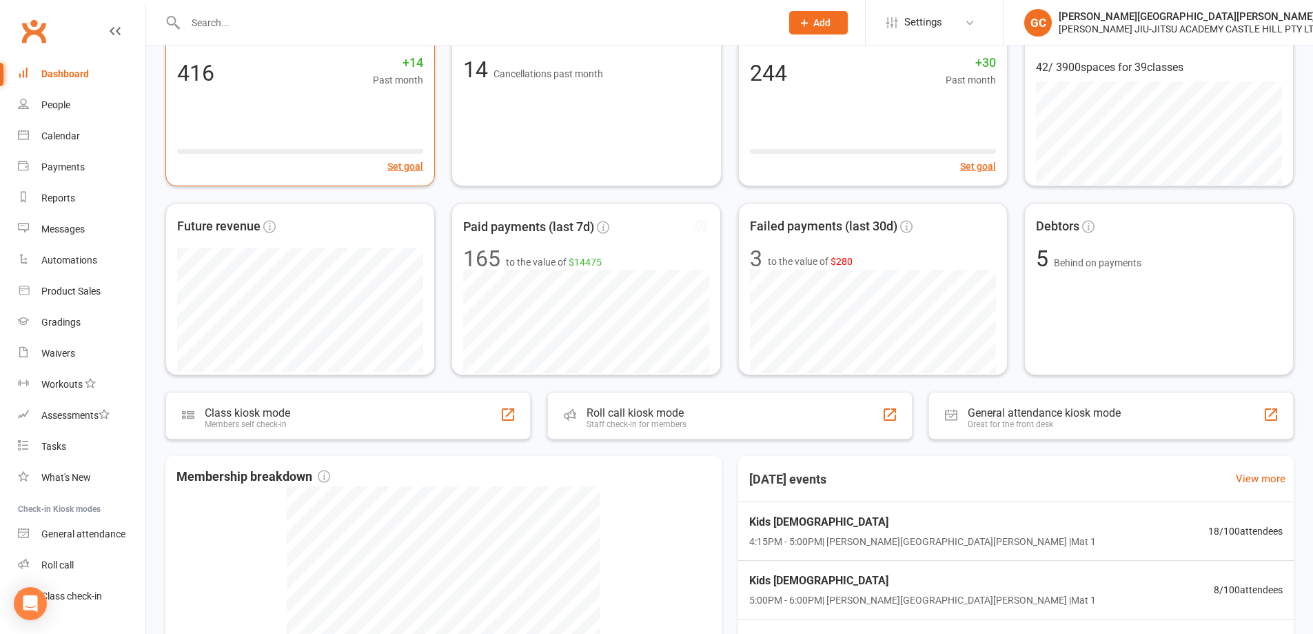
scroll to position [138, 0]
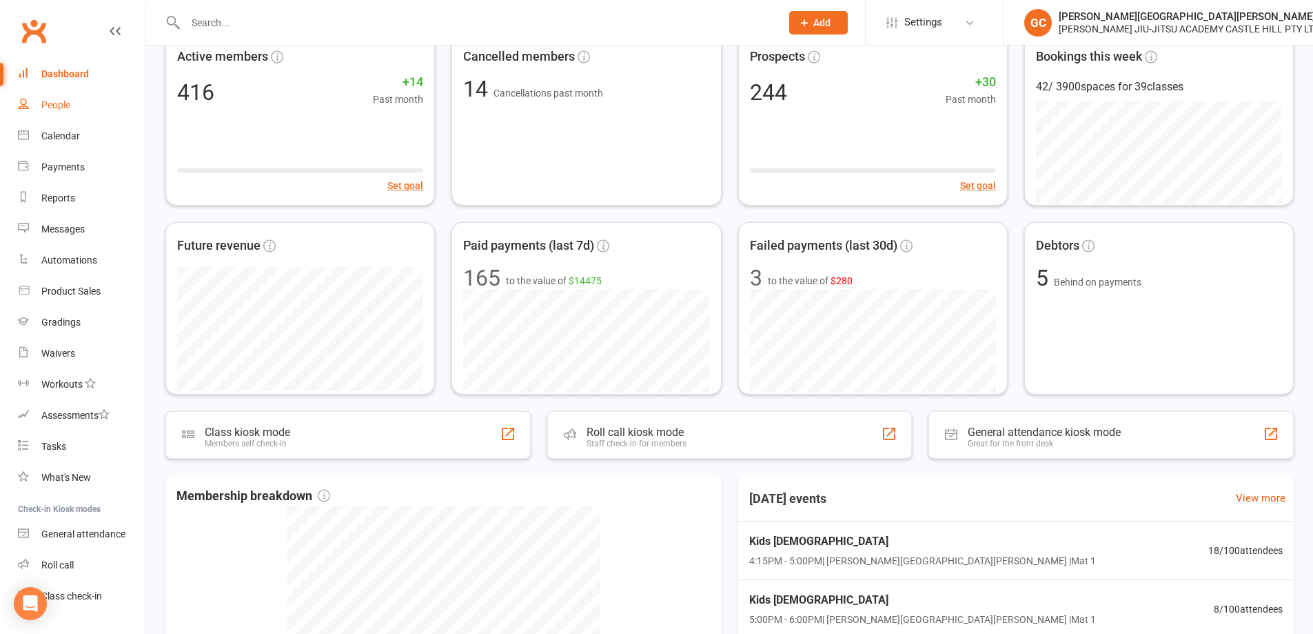
click at [57, 103] on div "People" at bounding box center [55, 104] width 29 height 11
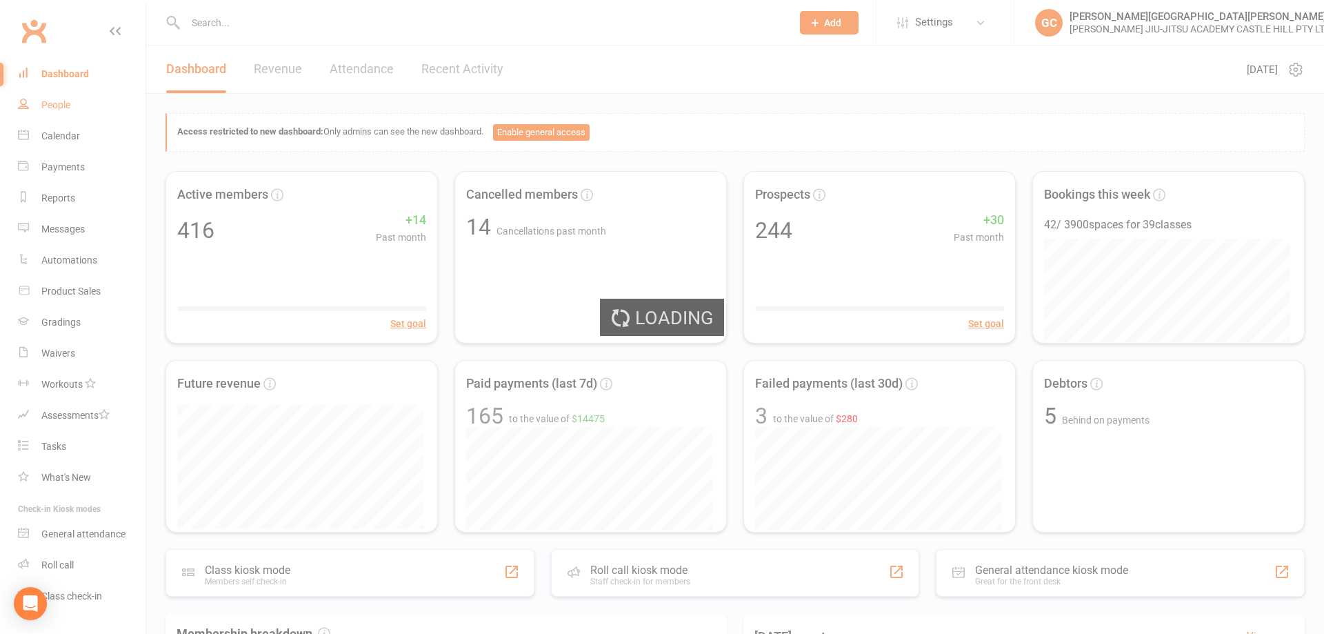
select select "100"
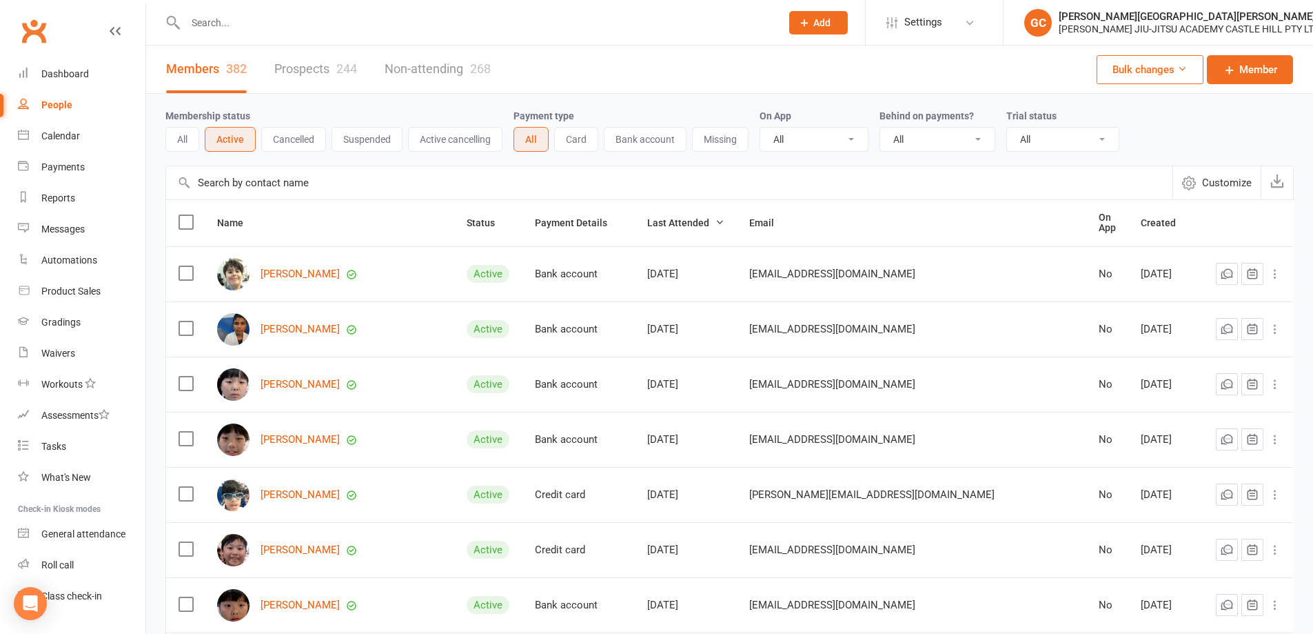
click at [241, 21] on input "text" at bounding box center [476, 22] width 590 height 19
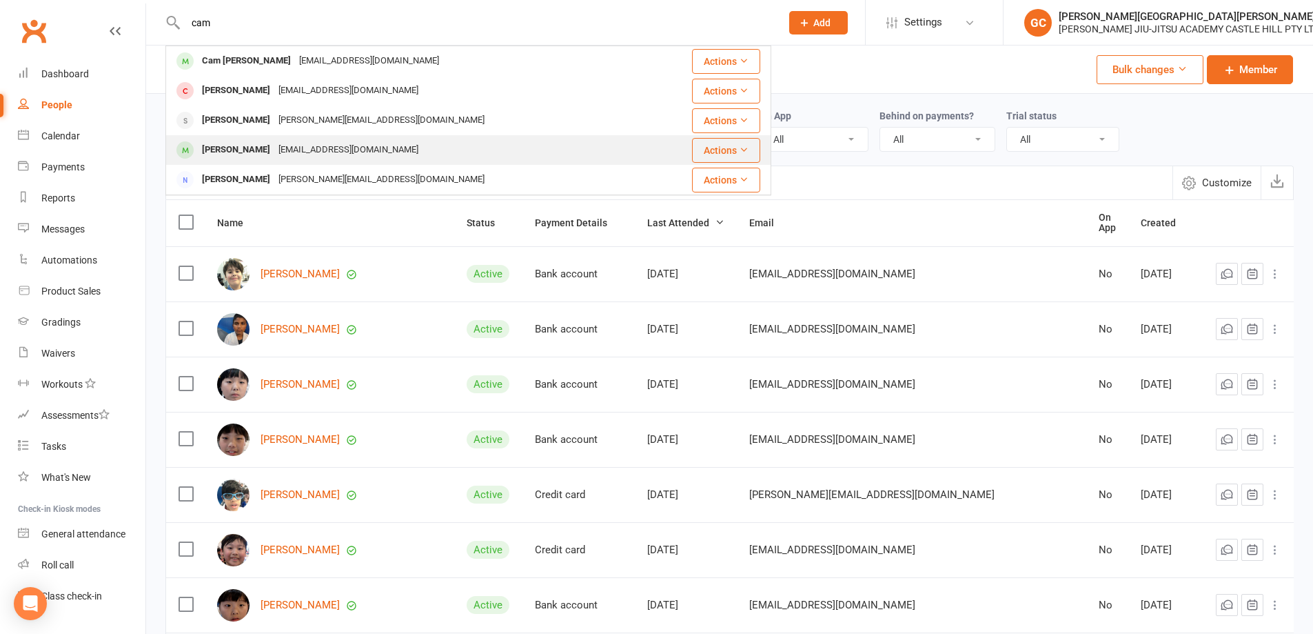
type input "cam"
click at [245, 146] on div "[PERSON_NAME]" at bounding box center [236, 150] width 77 height 20
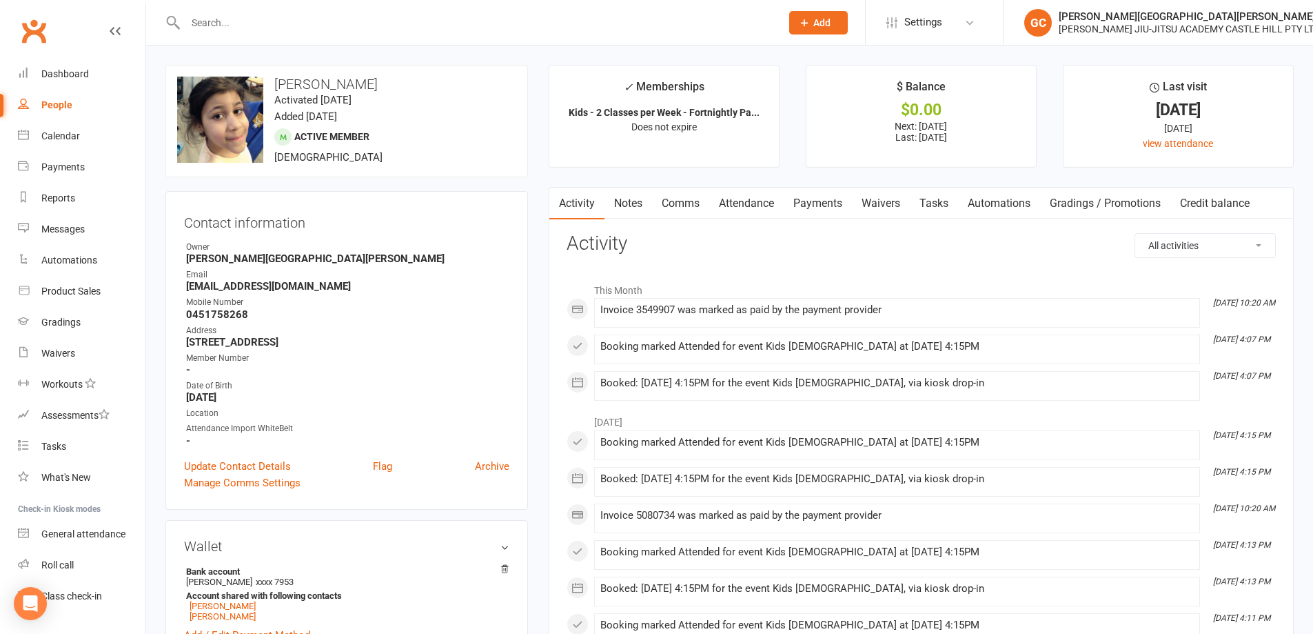
click at [756, 199] on link "Attendance" at bounding box center [746, 204] width 74 height 32
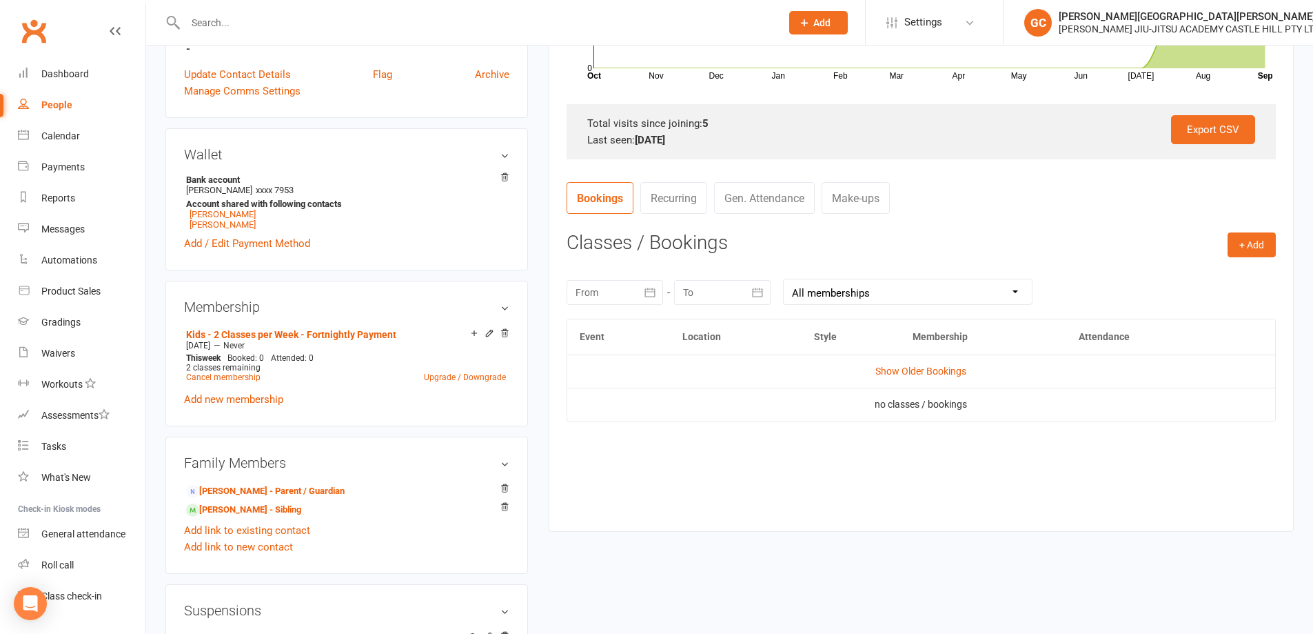
scroll to position [414, 0]
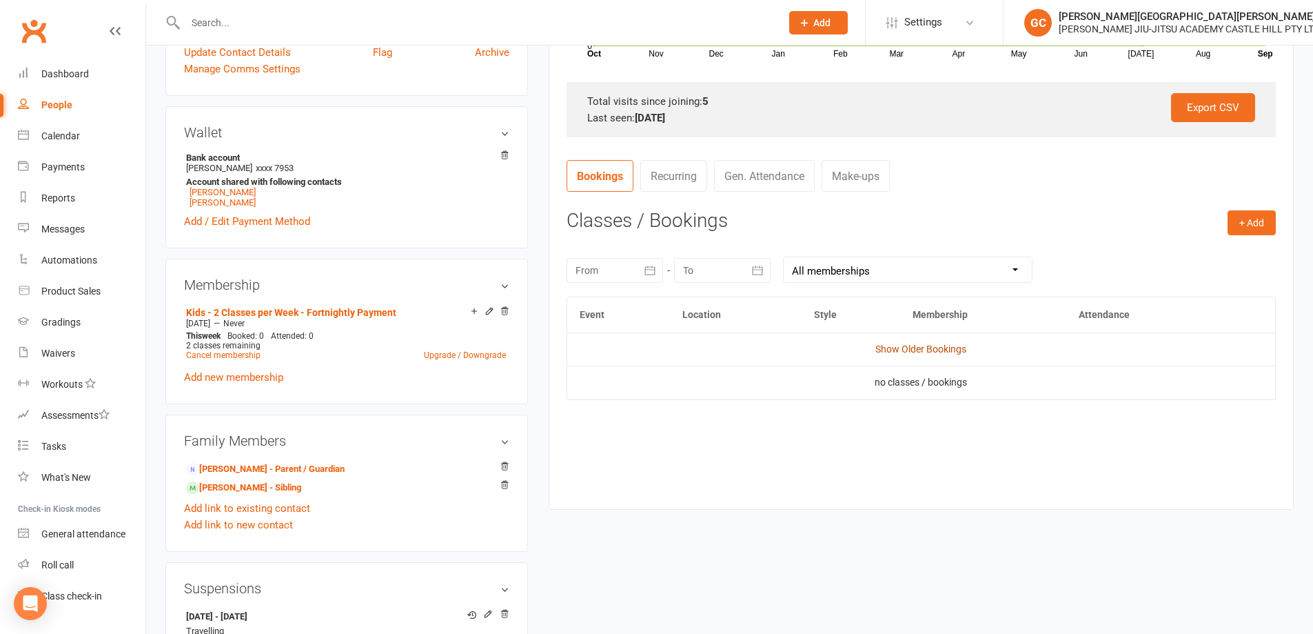
click at [915, 343] on link "Show Older Bookings" at bounding box center [920, 348] width 91 height 11
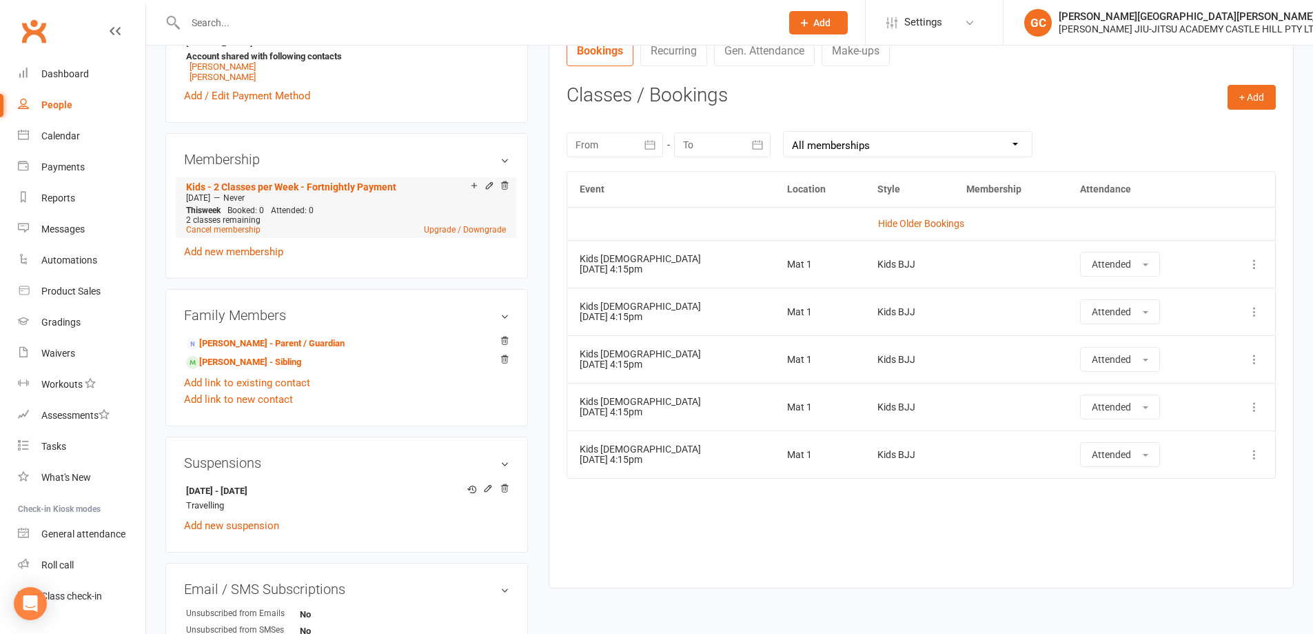
scroll to position [529, 0]
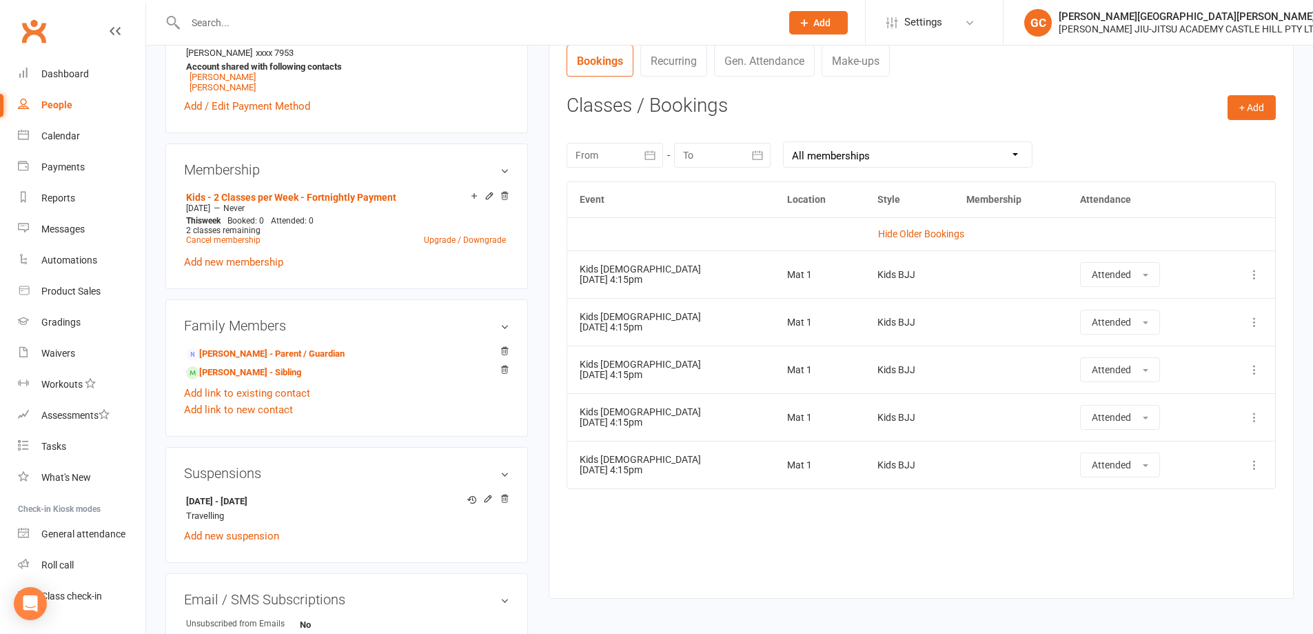
click at [59, 107] on div "People" at bounding box center [56, 104] width 31 height 11
select select "100"
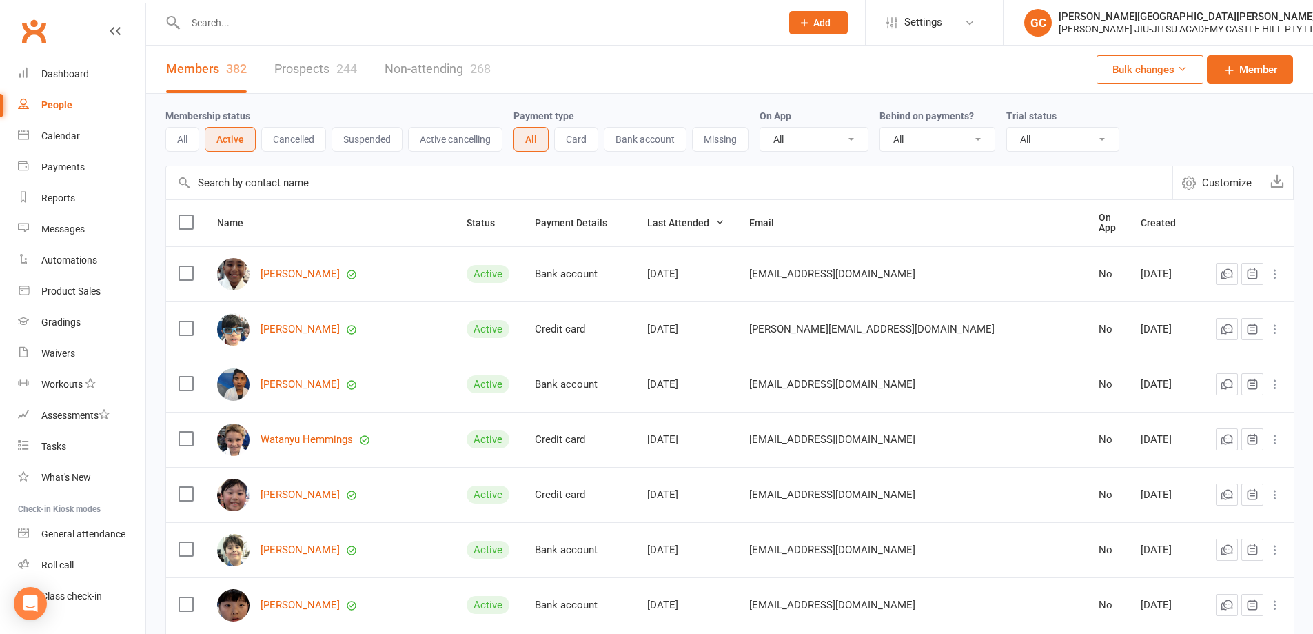
click at [224, 19] on input "text" at bounding box center [476, 22] width 590 height 19
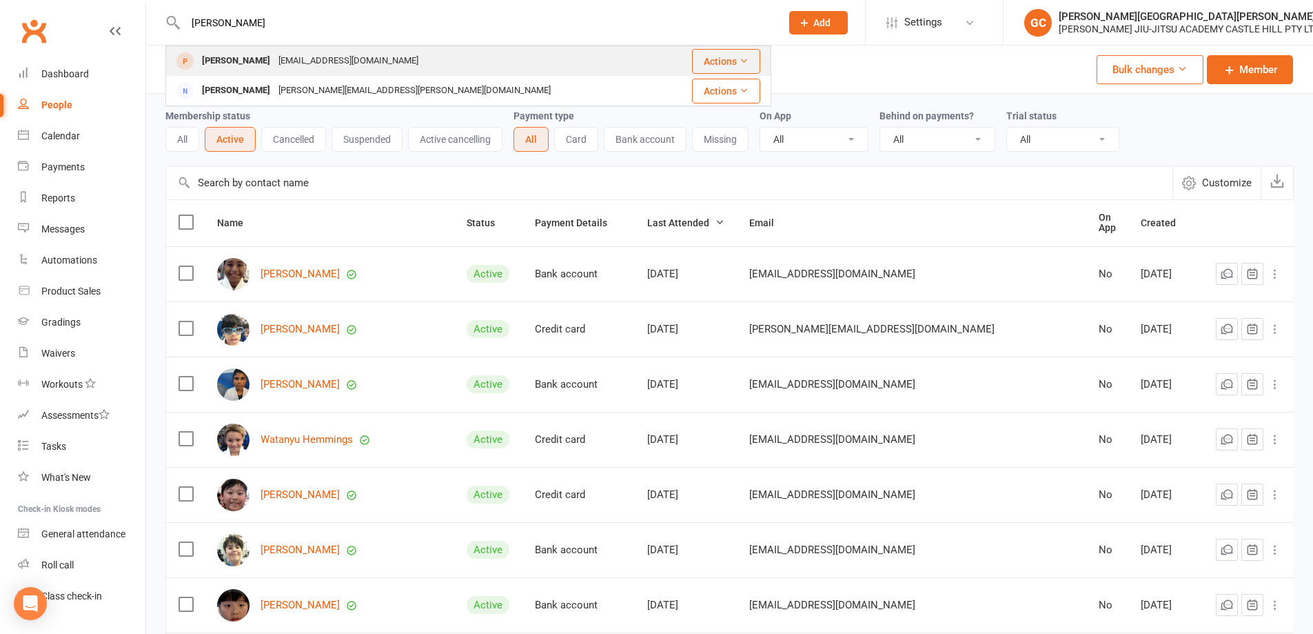
type input "[PERSON_NAME]"
click at [249, 65] on div "[PERSON_NAME]" at bounding box center [236, 61] width 77 height 20
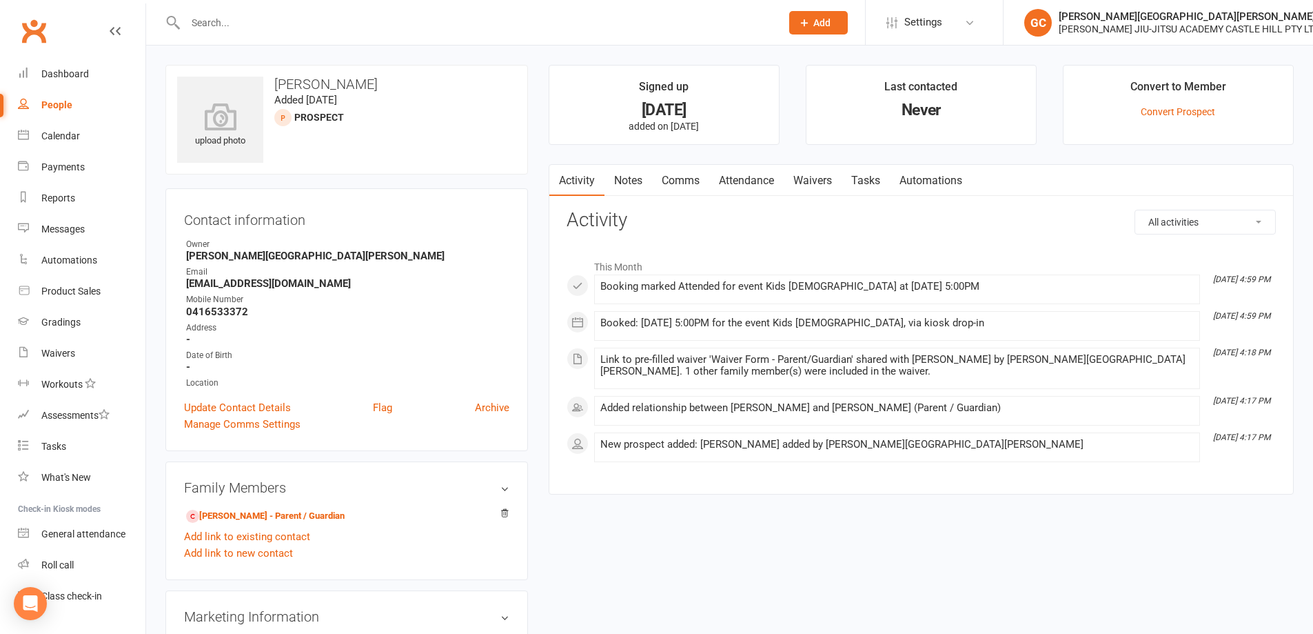
click at [68, 102] on div "People" at bounding box center [56, 104] width 31 height 11
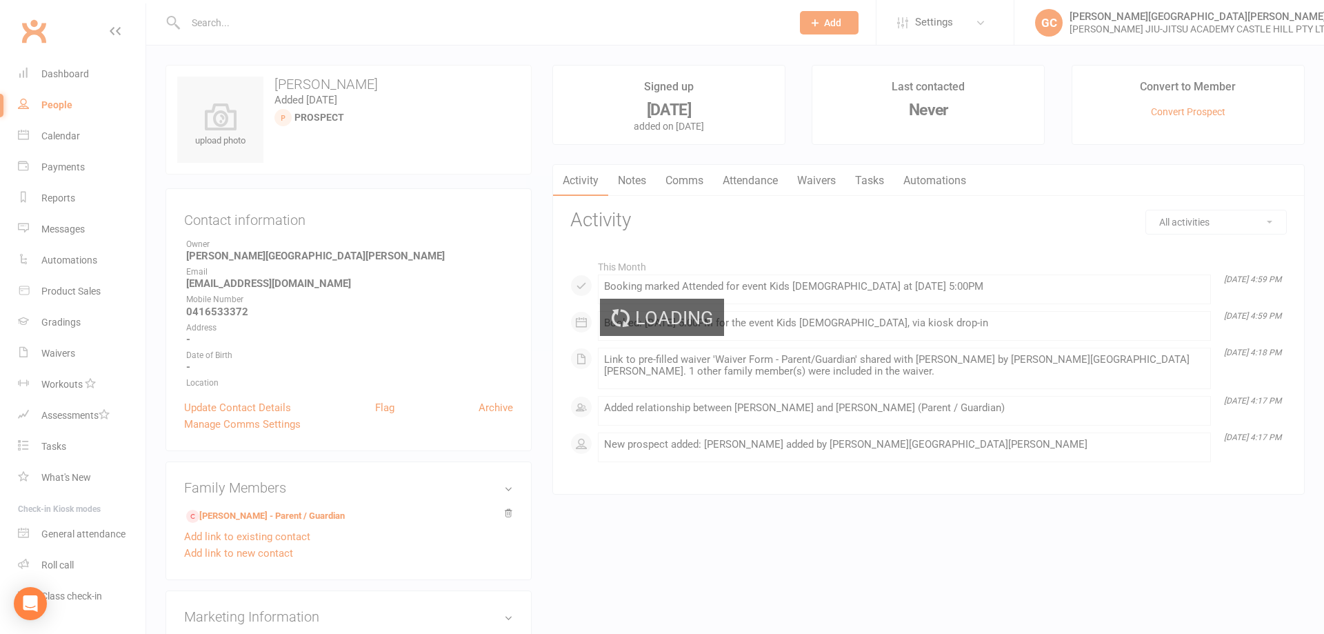
select select "100"
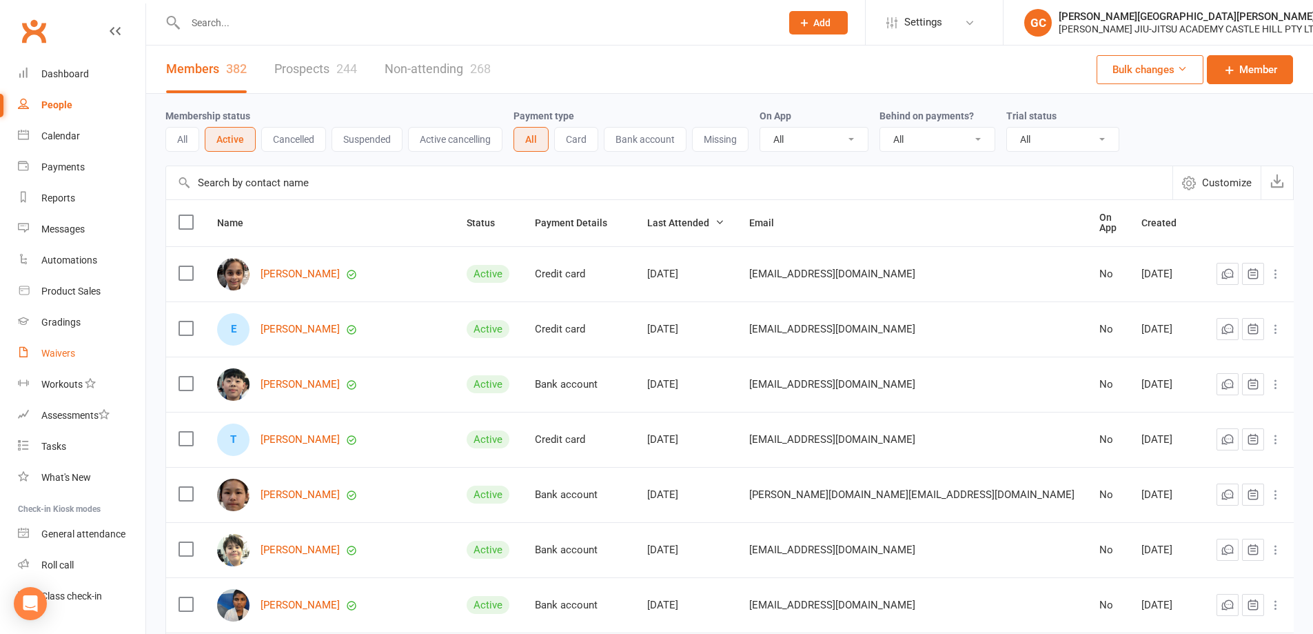
click at [65, 357] on div "Waivers" at bounding box center [58, 352] width 34 height 11
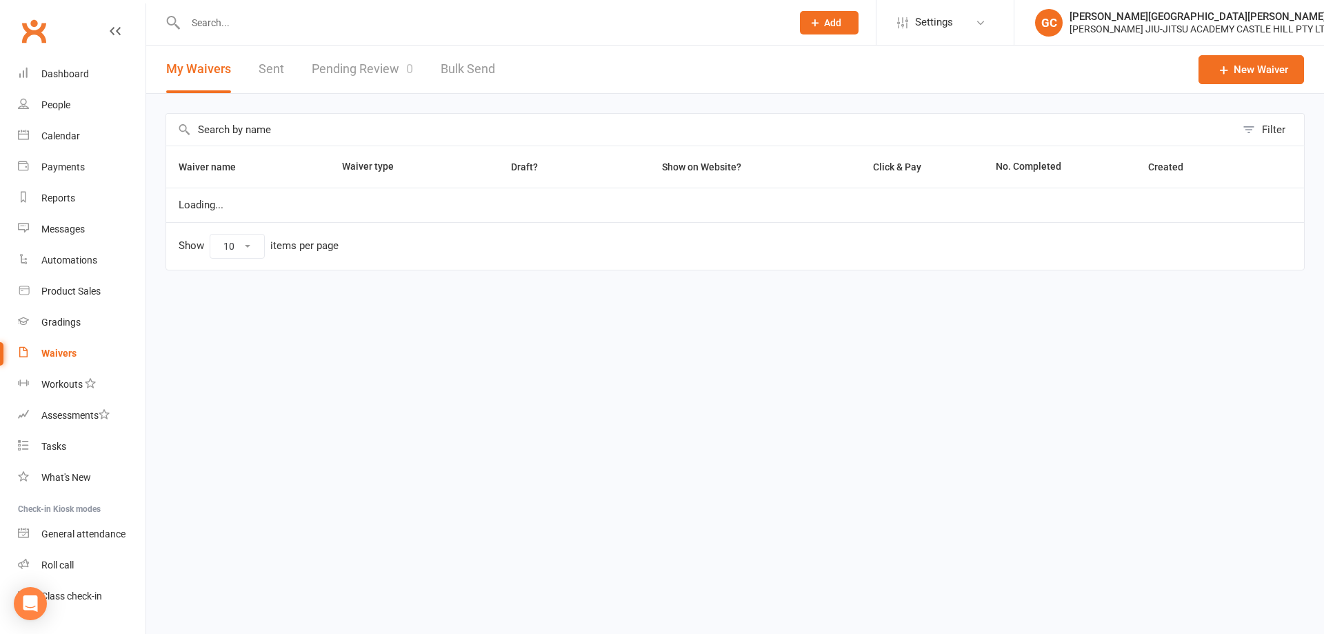
select select "100"
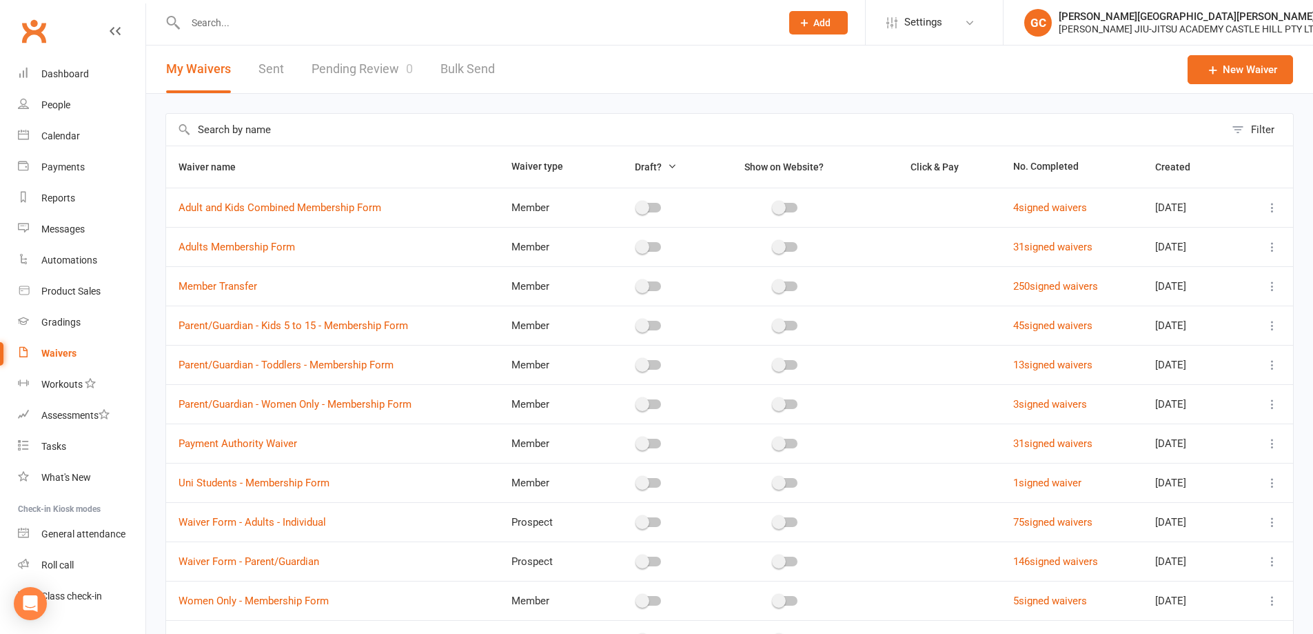
click at [367, 69] on link "Pending Review 0" at bounding box center [362, 69] width 101 height 48
select select "100"
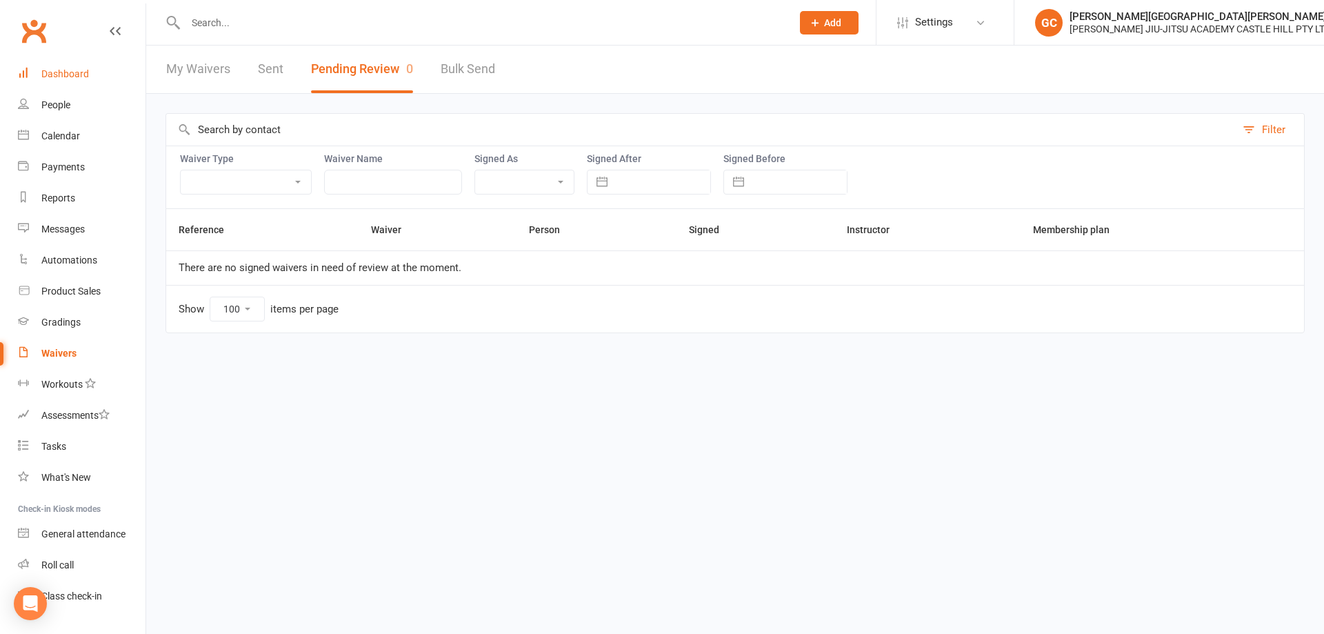
click at [72, 75] on div "Dashboard" at bounding box center [65, 73] width 48 height 11
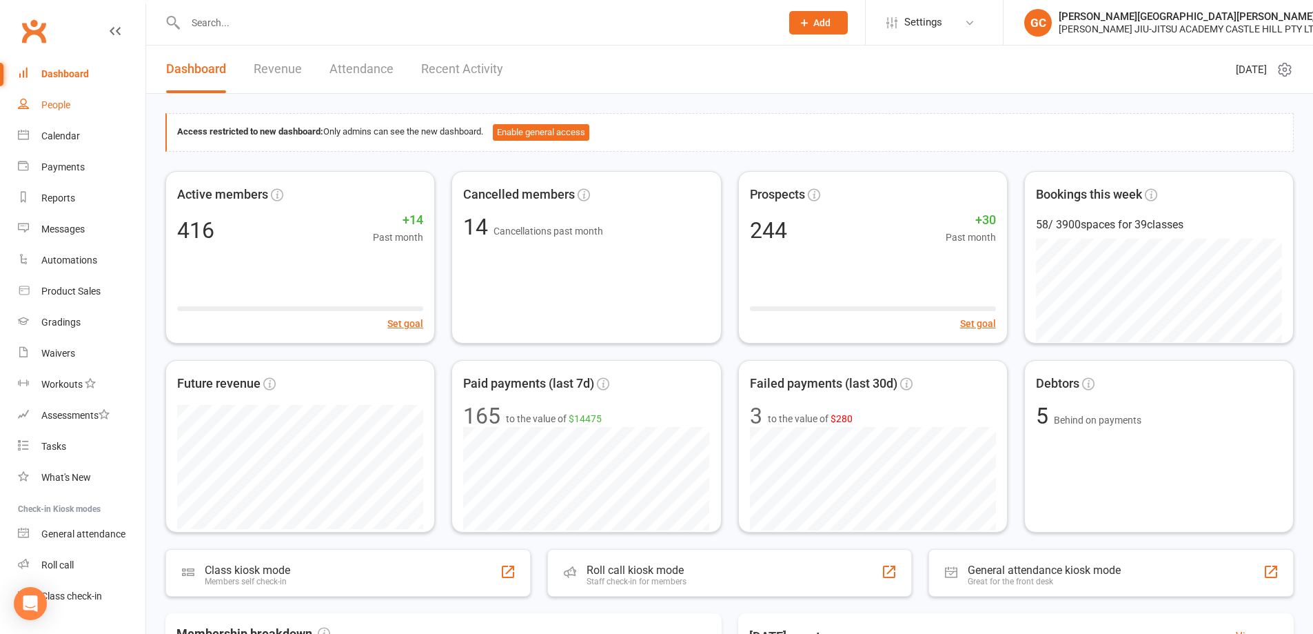
click at [66, 103] on div "People" at bounding box center [55, 104] width 29 height 11
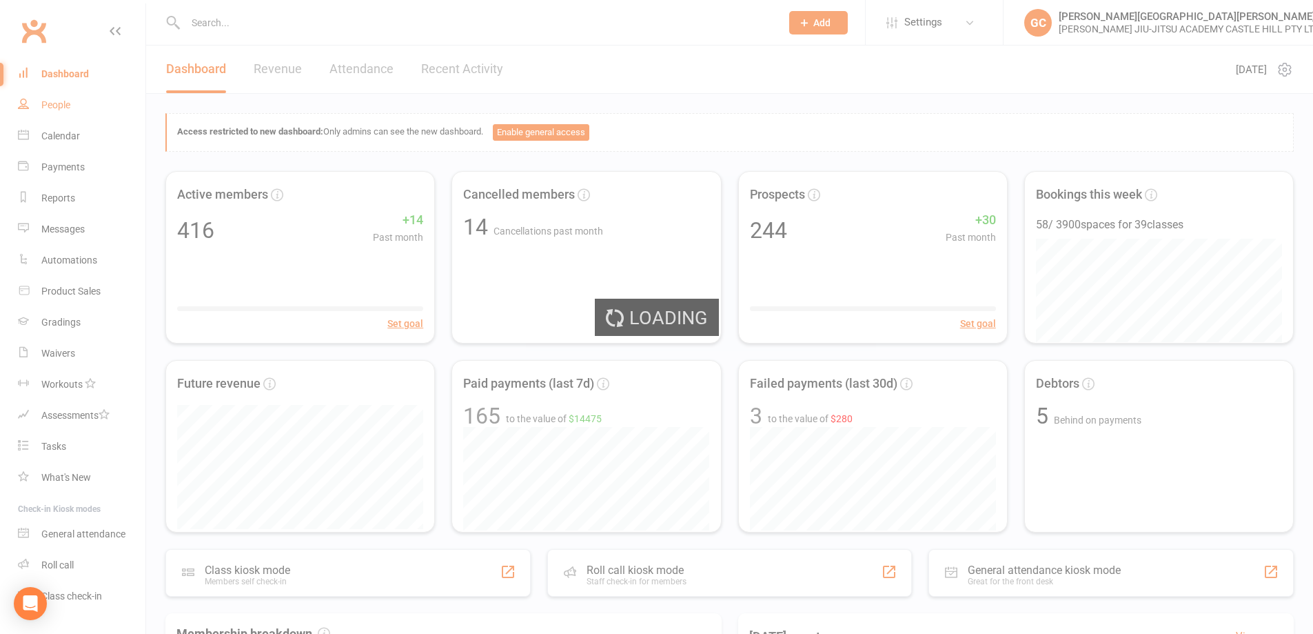
select select "100"
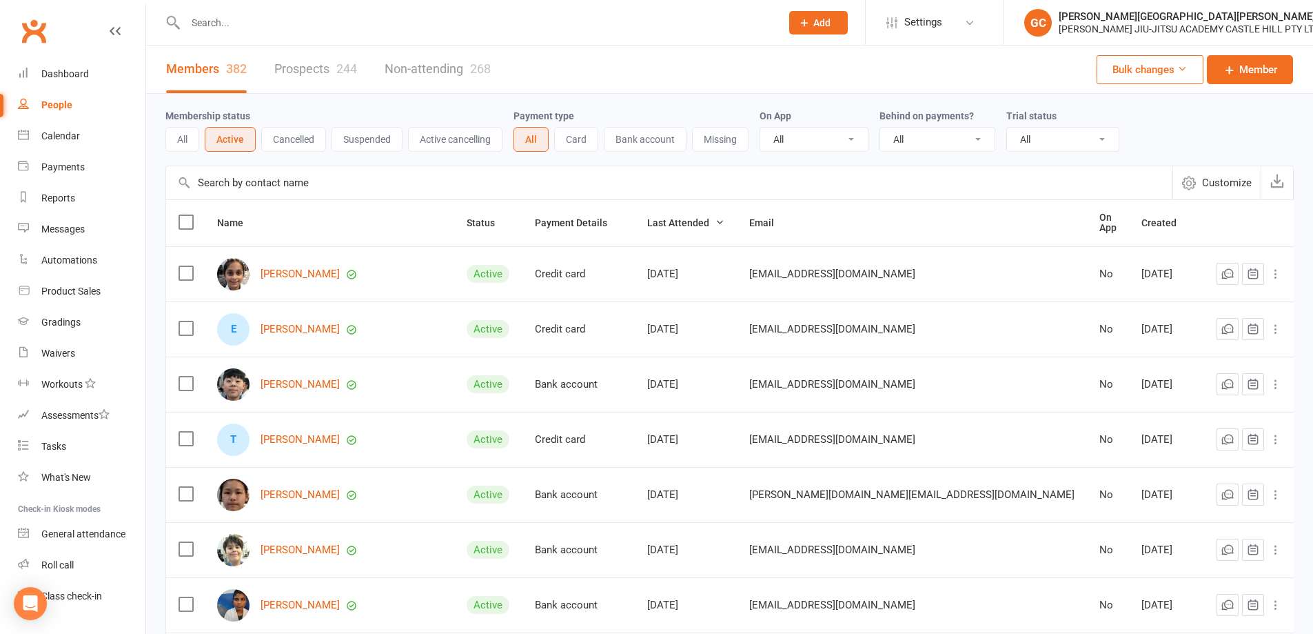
click at [59, 110] on div "People" at bounding box center [56, 104] width 31 height 11
click at [325, 67] on link "Prospects 244" at bounding box center [315, 69] width 83 height 48
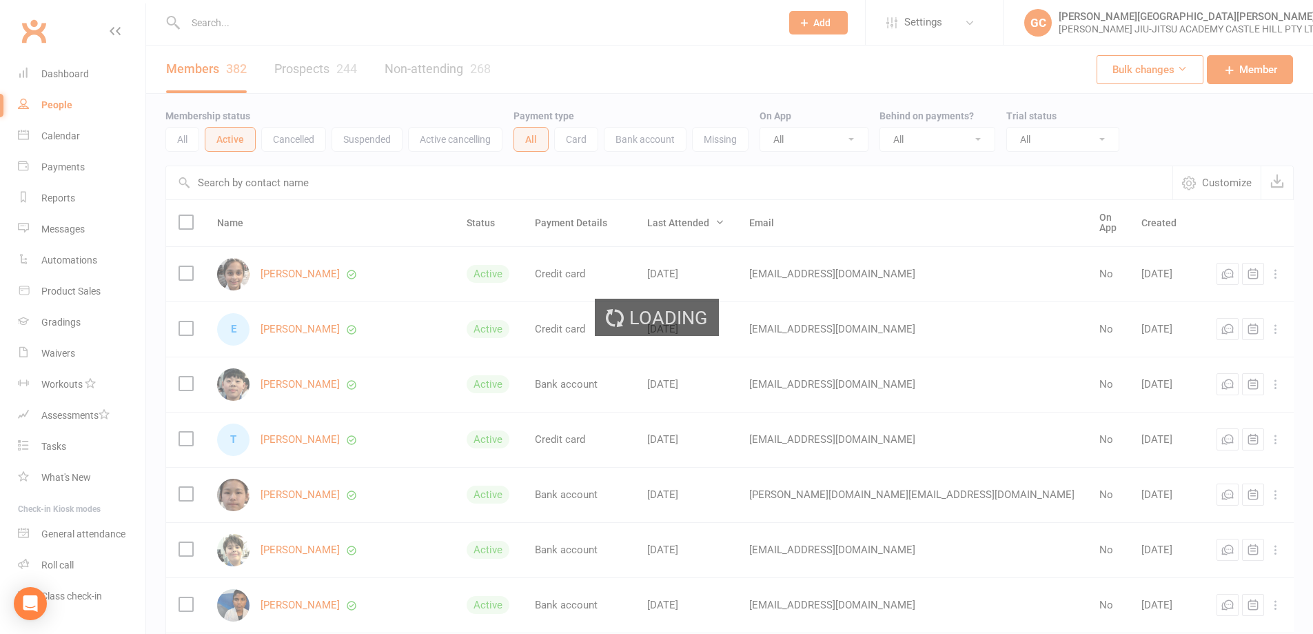
select select "100"
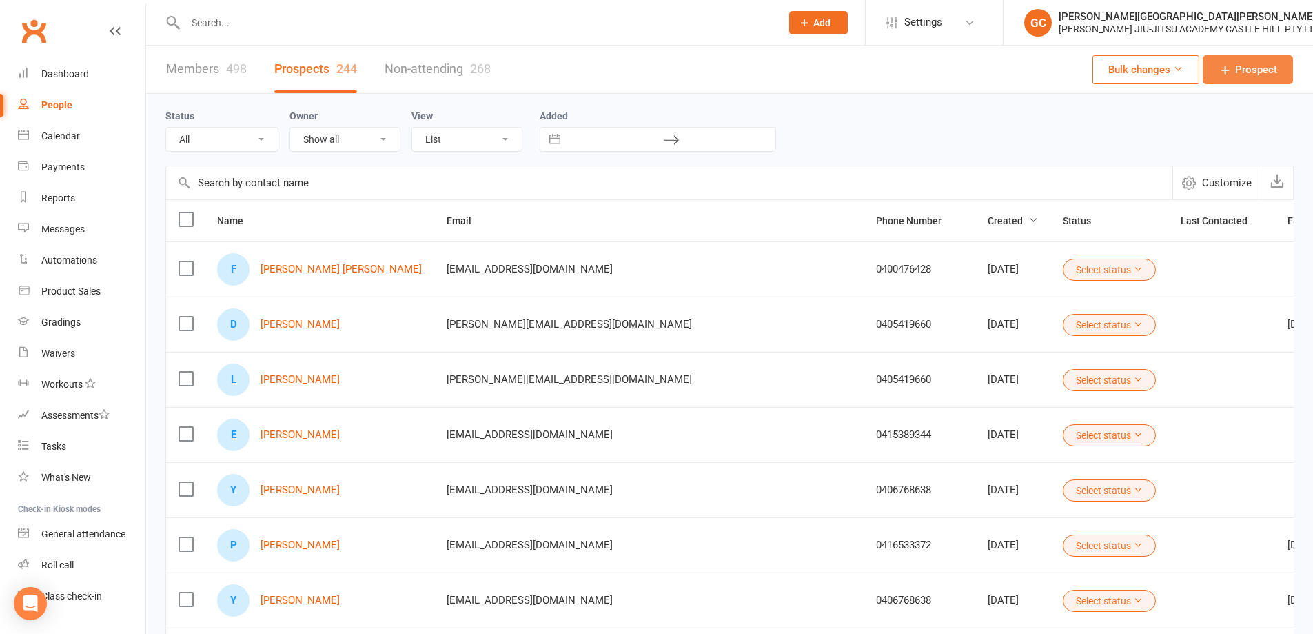
click at [1264, 72] on span "Prospect" at bounding box center [1256, 69] width 42 height 17
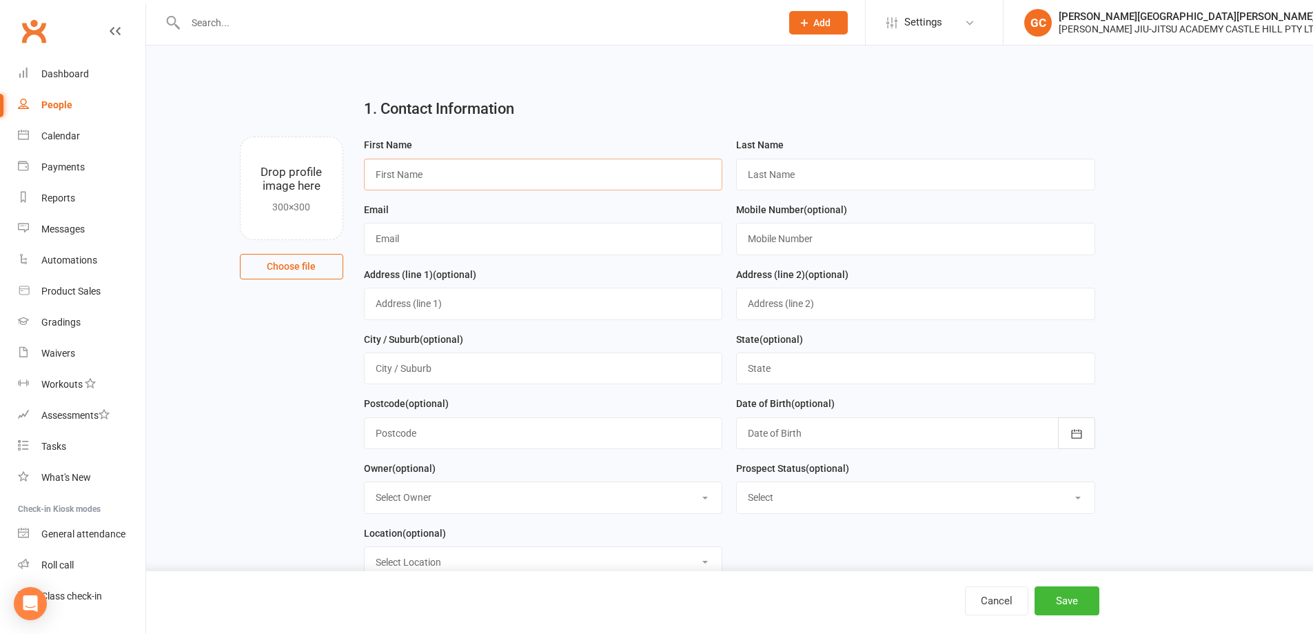
click at [476, 172] on input "text" at bounding box center [543, 175] width 359 height 32
paste input "[PERSON_NAME]"
type input "[PERSON_NAME]"
click at [782, 164] on input "text" at bounding box center [915, 175] width 359 height 32
paste input "[PERSON_NAME]"
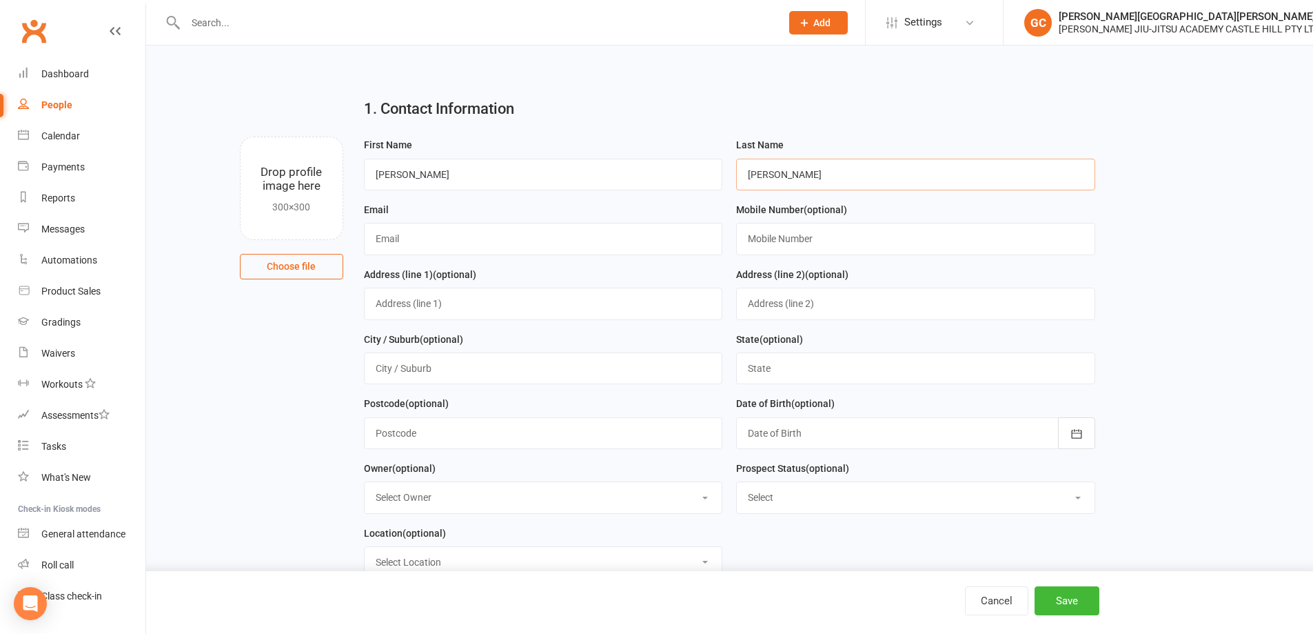
type input "[PERSON_NAME]"
click at [474, 179] on input "[PERSON_NAME]" at bounding box center [543, 175] width 359 height 32
type input "[PERSON_NAME]"
click at [405, 238] on input "text" at bounding box center [543, 239] width 359 height 32
paste input "[EMAIL_ADDRESS][DOMAIN_NAME]"
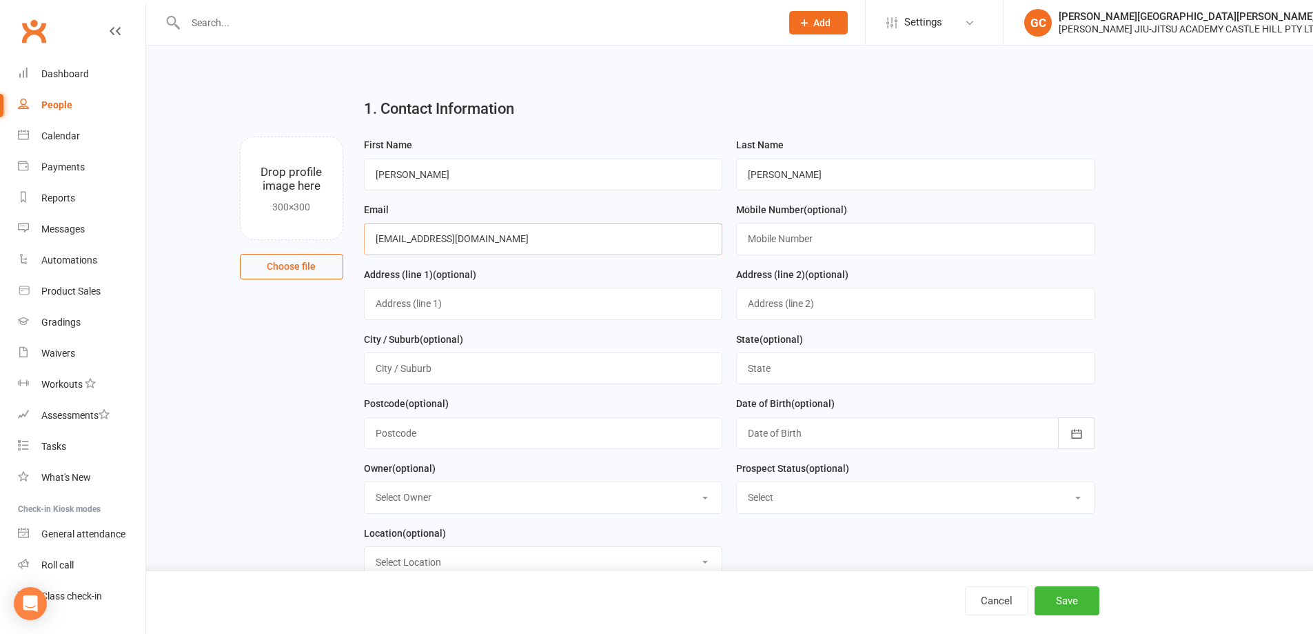
type input "[EMAIL_ADDRESS][DOMAIN_NAME]"
click at [796, 239] on input "text" at bounding box center [915, 239] width 359 height 32
paste input "0492972166"
type input "0492972166"
click at [1088, 602] on button "Save" at bounding box center [1067, 600] width 65 height 29
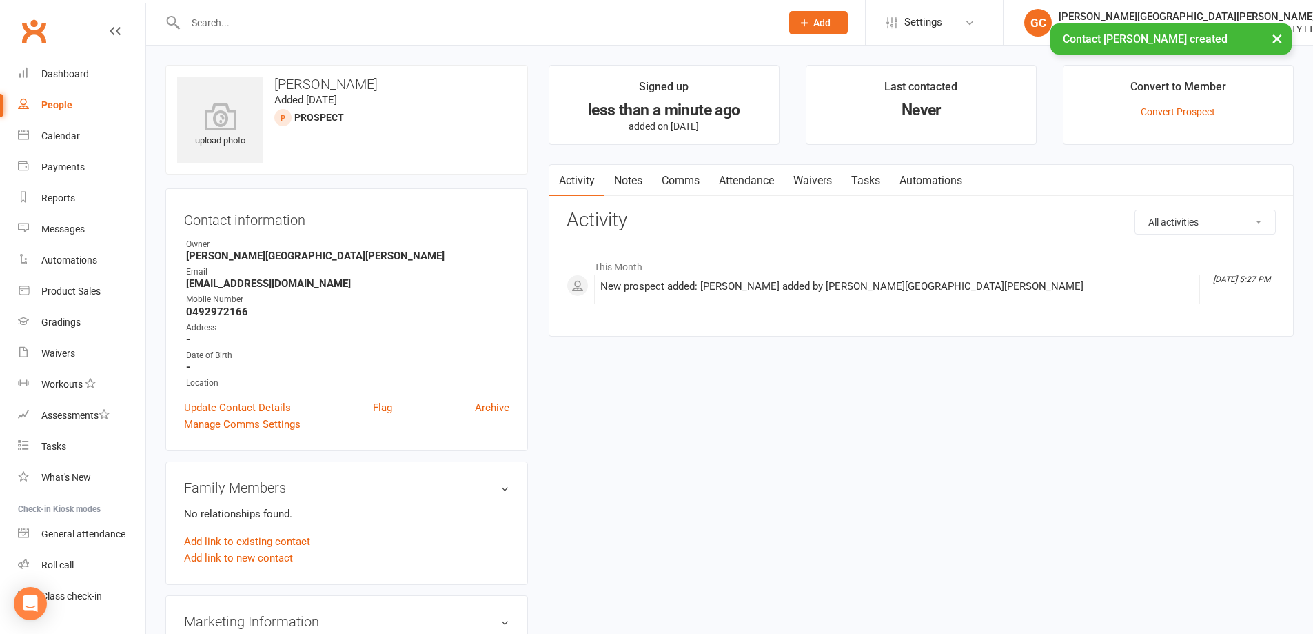
click at [818, 176] on link "Waivers" at bounding box center [813, 181] width 58 height 32
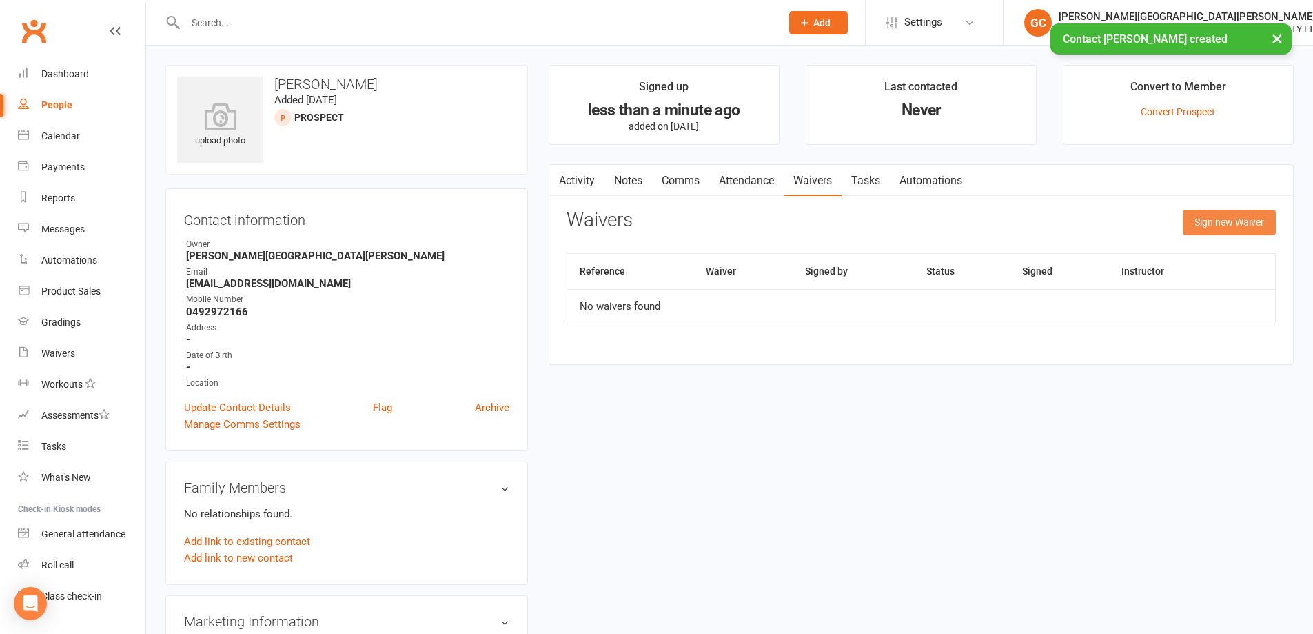
click at [1238, 222] on button "Sign new Waiver" at bounding box center [1229, 222] width 93 height 25
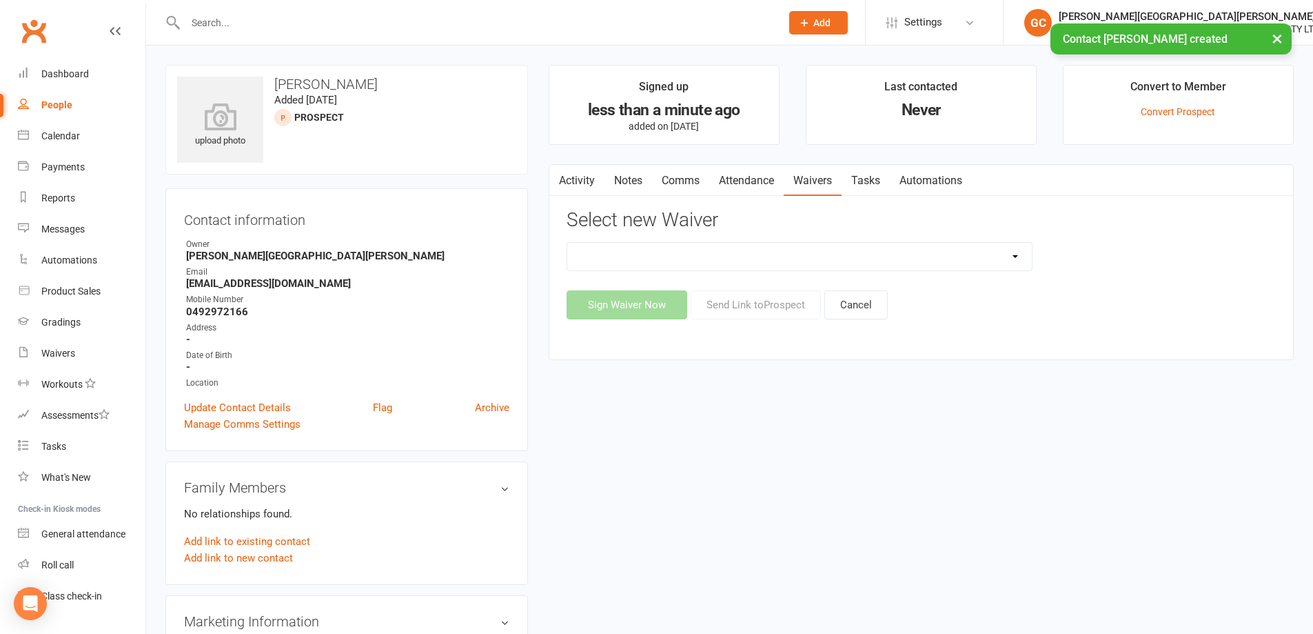
click at [736, 264] on select "Adult and Kids Combined Membership Form Adults Membership Form Member Transfer …" at bounding box center [799, 257] width 465 height 28
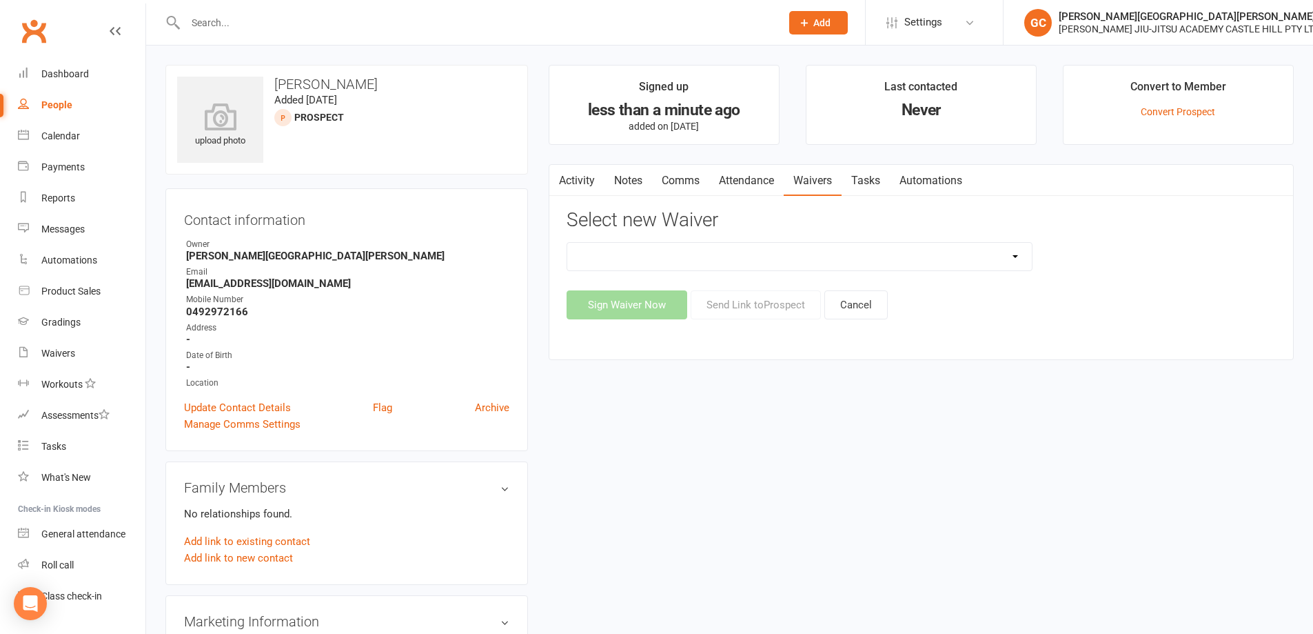
select select "13040"
click at [567, 243] on select "Adult and Kids Combined Membership Form Adults Membership Form Member Transfer …" at bounding box center [799, 257] width 465 height 28
click at [767, 298] on button "Send Link to [GEOGRAPHIC_DATA]" at bounding box center [756, 304] width 130 height 29
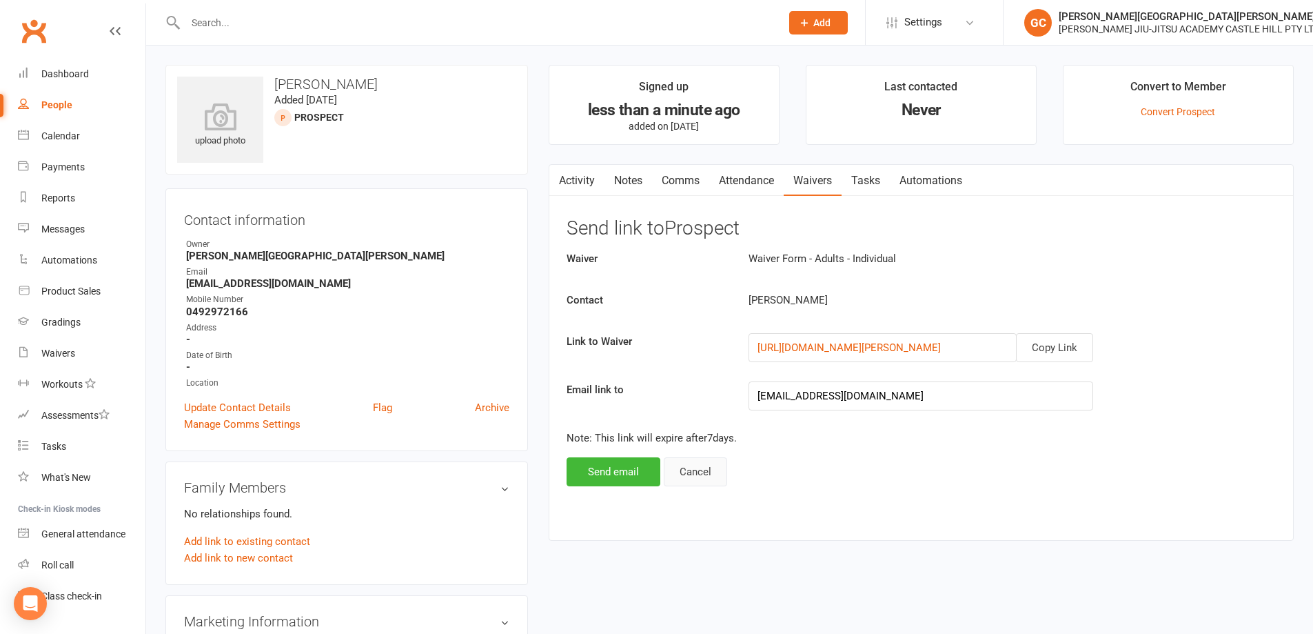
click at [698, 471] on button "Cancel" at bounding box center [695, 471] width 63 height 29
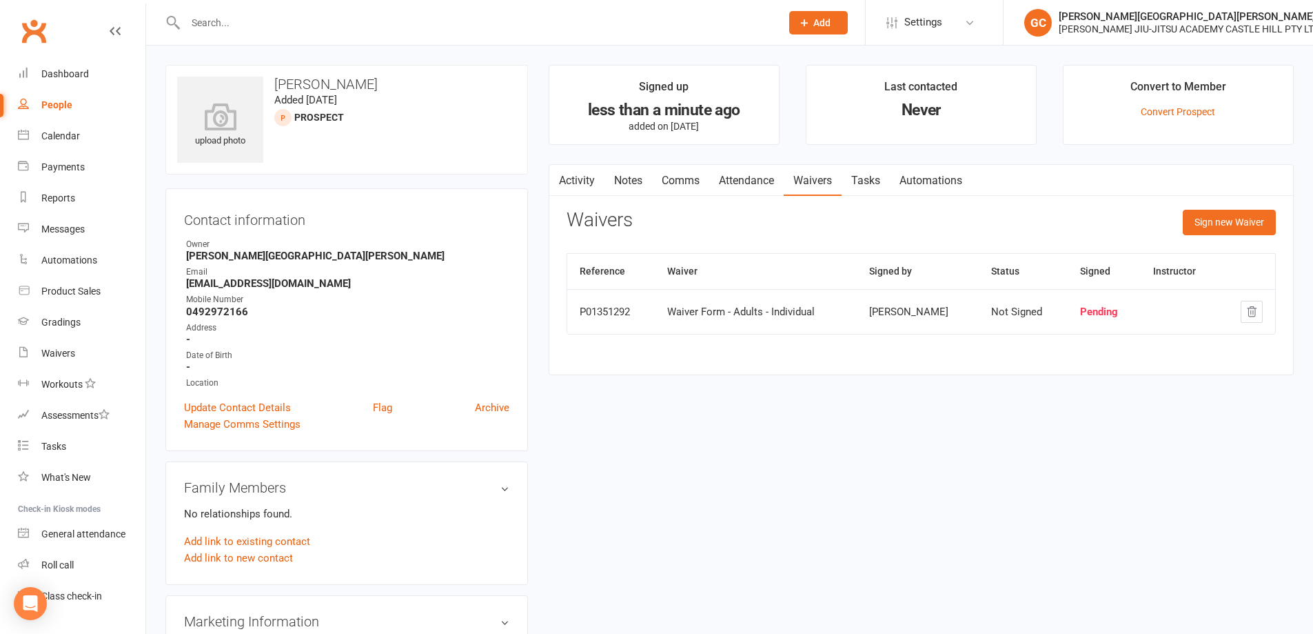
drag, startPoint x: 771, startPoint y: 408, endPoint x: 708, endPoint y: 409, distance: 63.4
click at [762, 407] on div "upload photo [PERSON_NAME] Added [DATE] prospect Contact information Owner [PER…" at bounding box center [729, 613] width 1149 height 1097
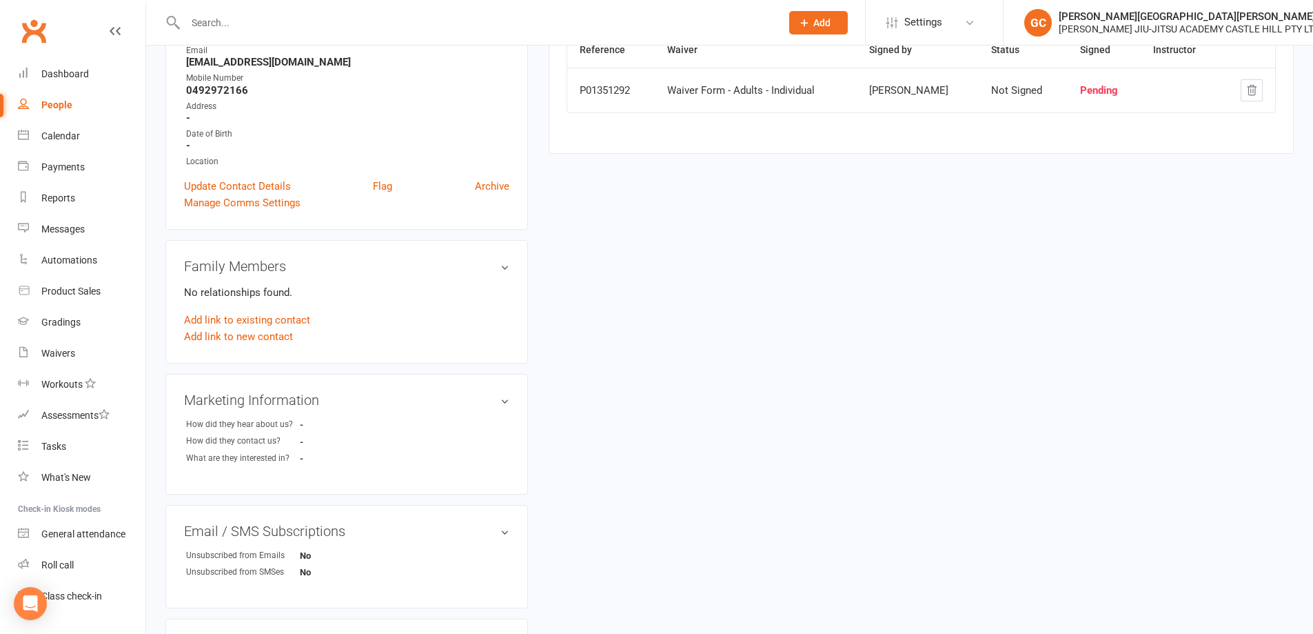
scroll to position [207, 0]
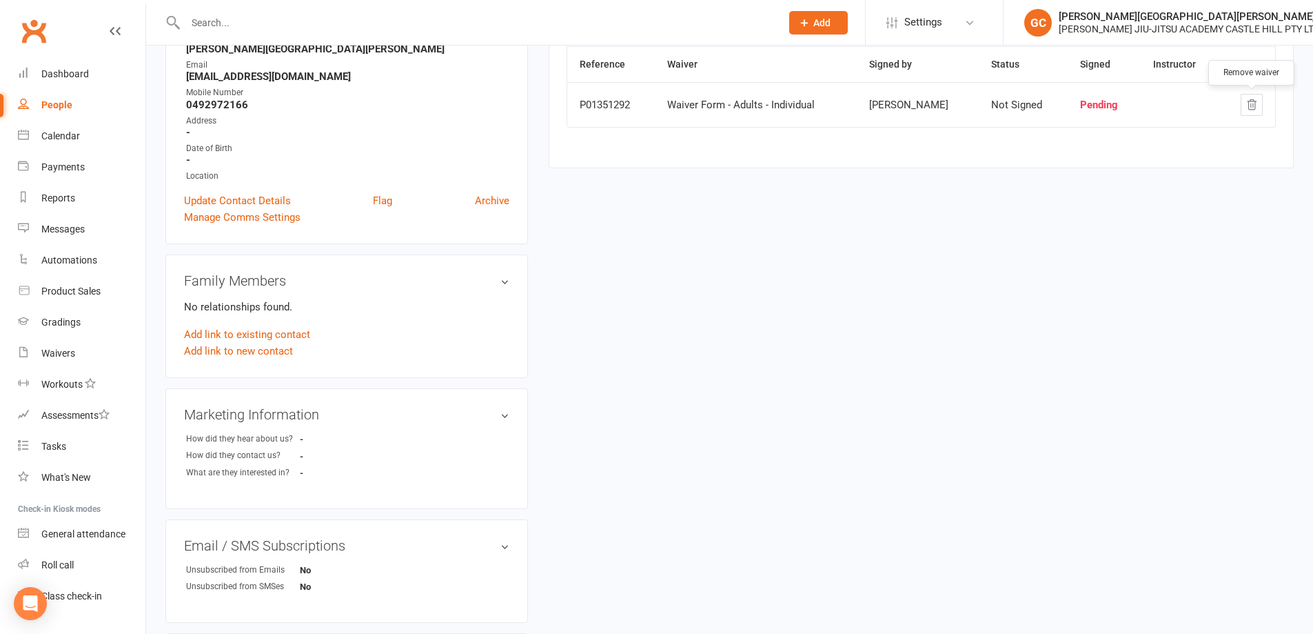
click at [1253, 106] on icon "button" at bounding box center [1252, 105] width 12 height 12
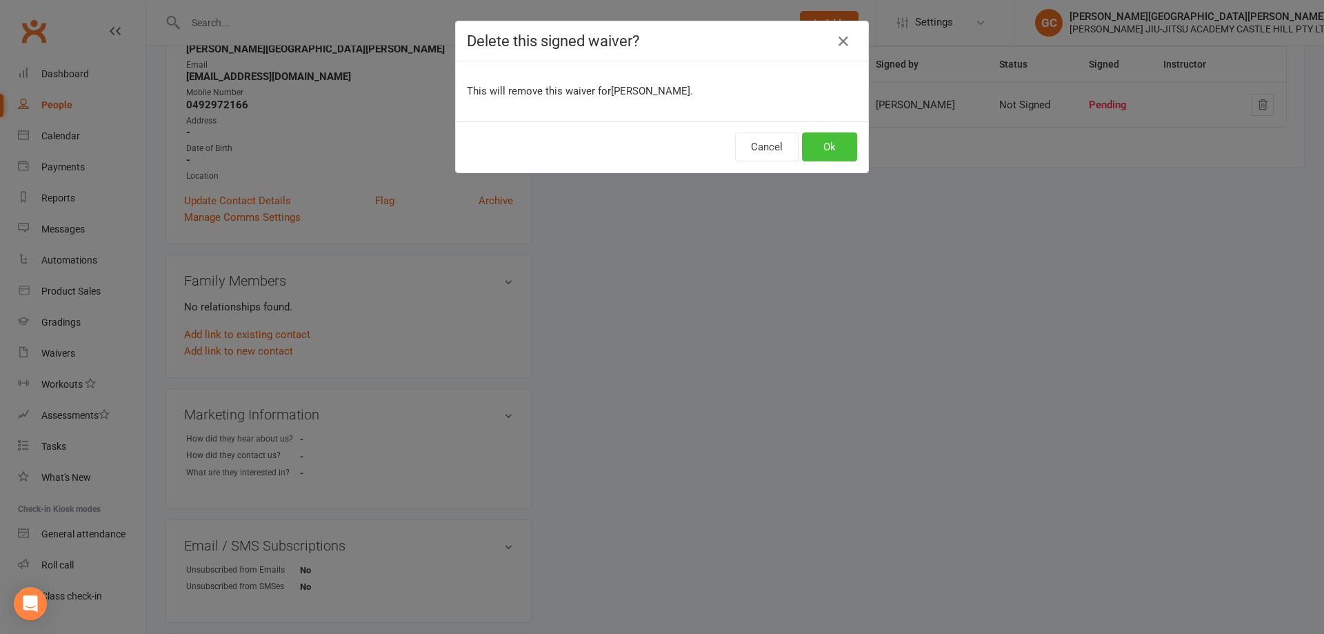
click at [827, 144] on button "Ok" at bounding box center [829, 146] width 55 height 29
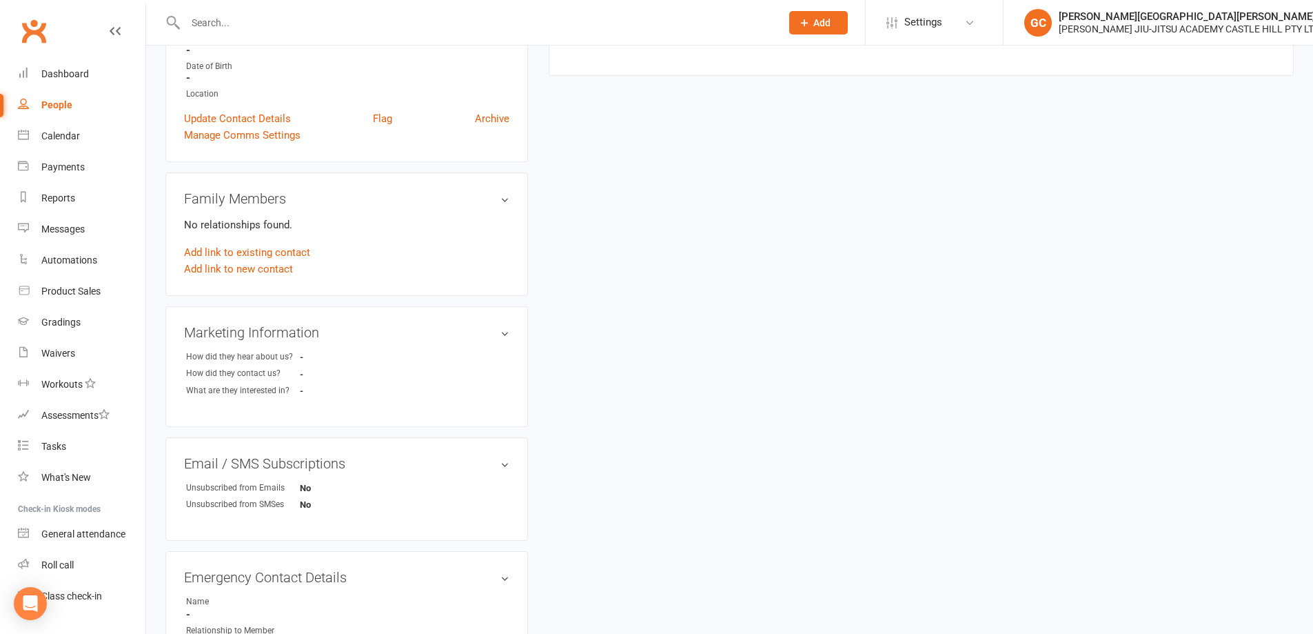
scroll to position [298, 0]
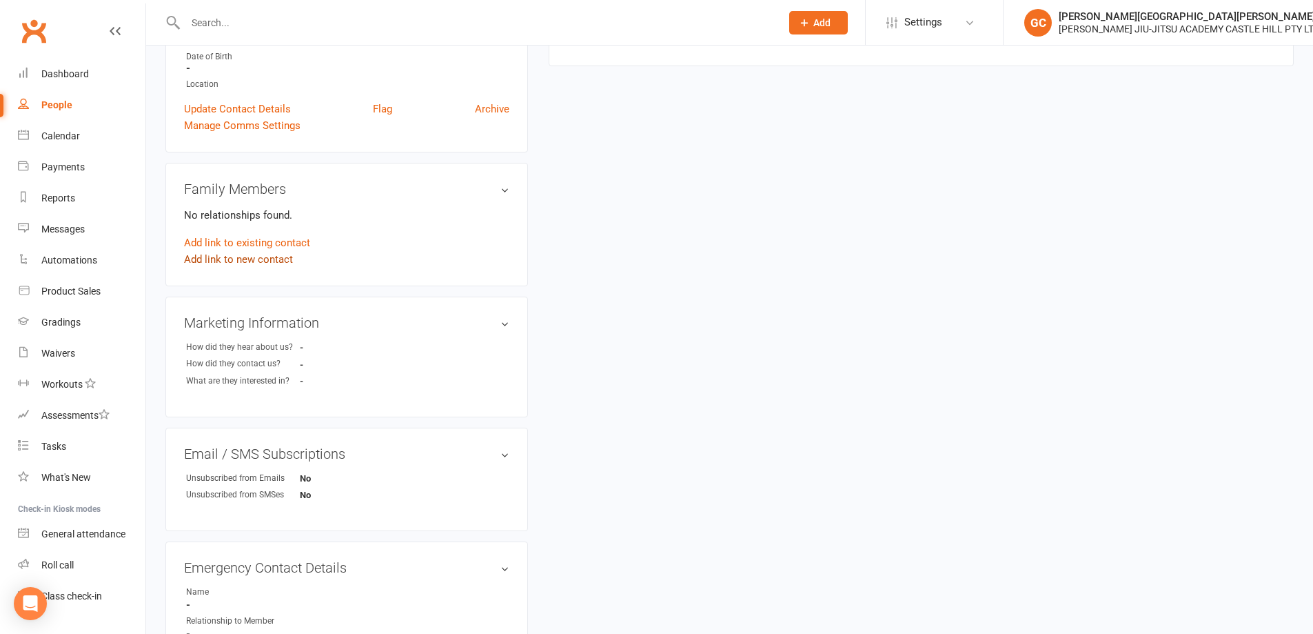
click at [243, 254] on link "Add link to new contact" at bounding box center [238, 259] width 109 height 17
click at [258, 243] on span "Member" at bounding box center [245, 245] width 38 height 12
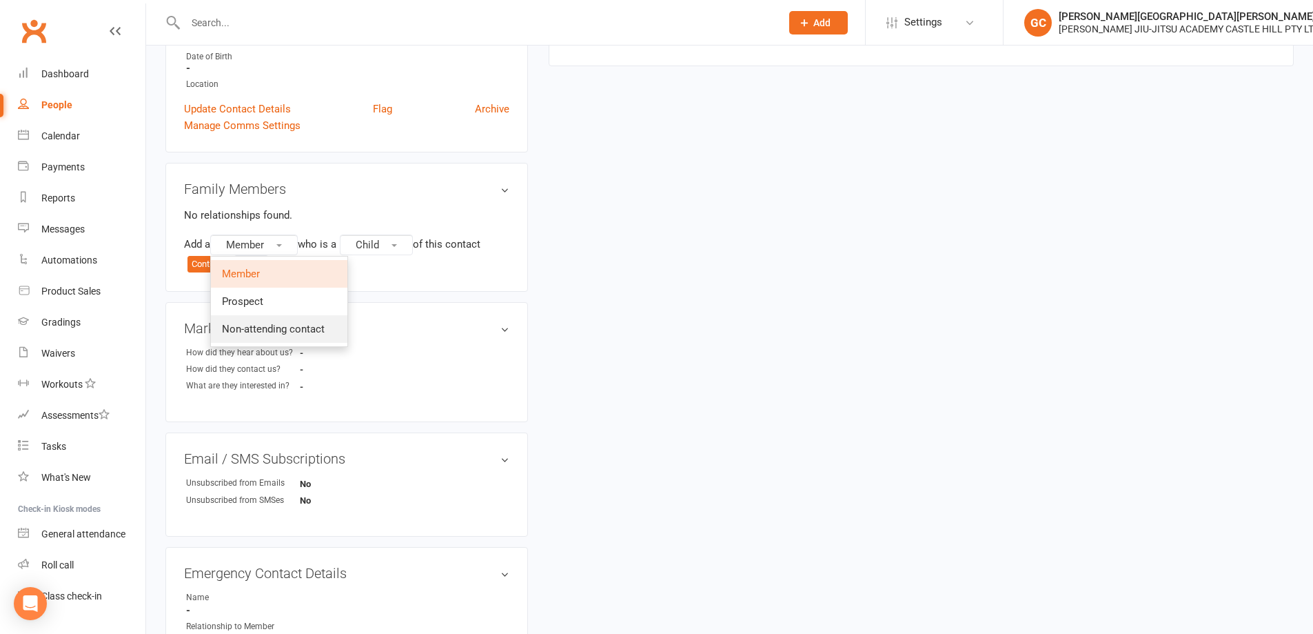
drag, startPoint x: 268, startPoint y: 325, endPoint x: 345, endPoint y: 287, distance: 86.0
click at [269, 325] on span "Non-attending contact" at bounding box center [273, 329] width 103 height 12
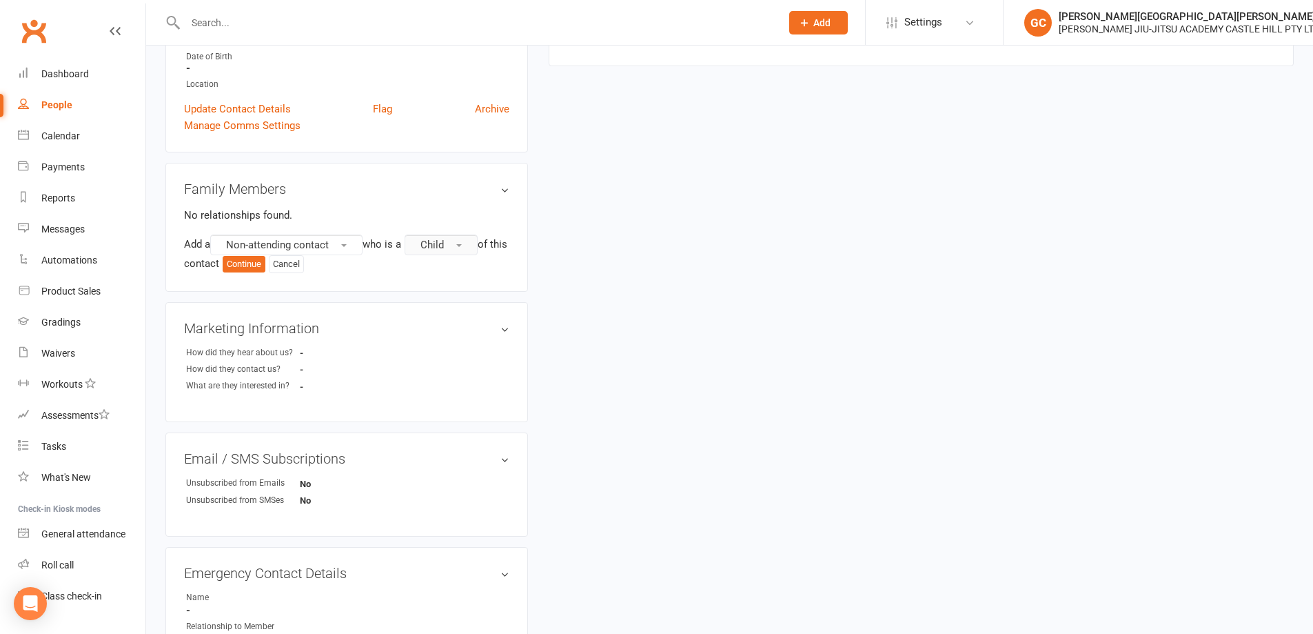
click at [436, 243] on span "Child" at bounding box center [432, 245] width 23 height 12
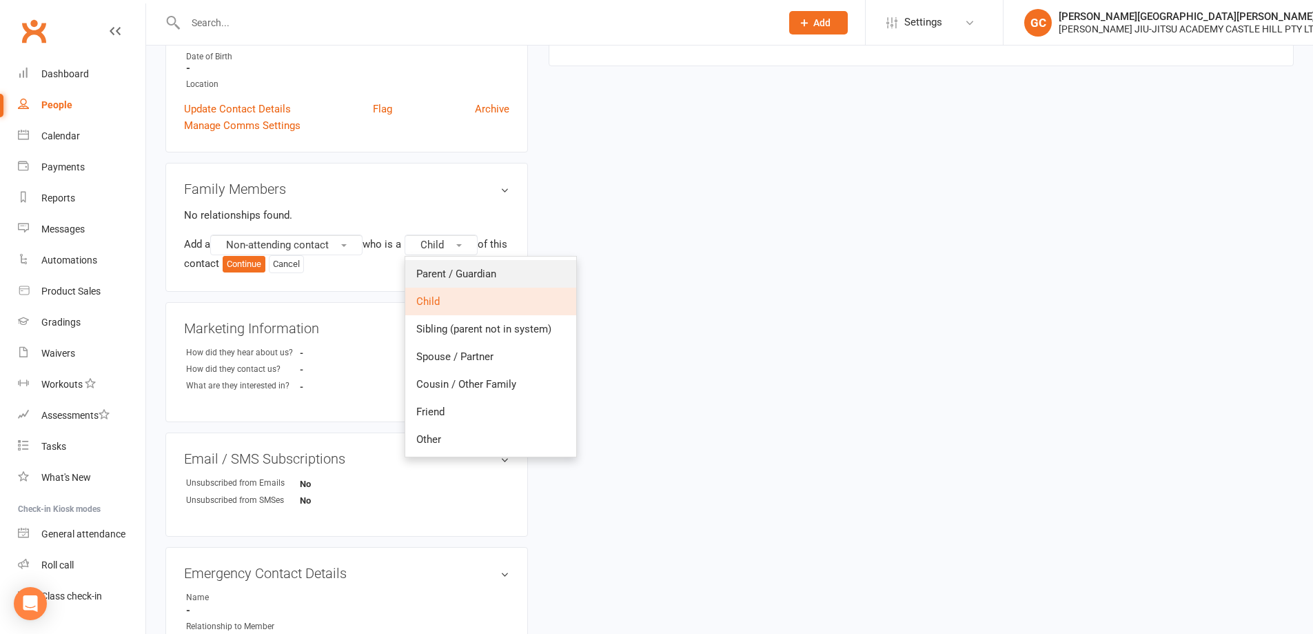
click at [464, 275] on span "Parent / Guardian" at bounding box center [456, 273] width 80 height 12
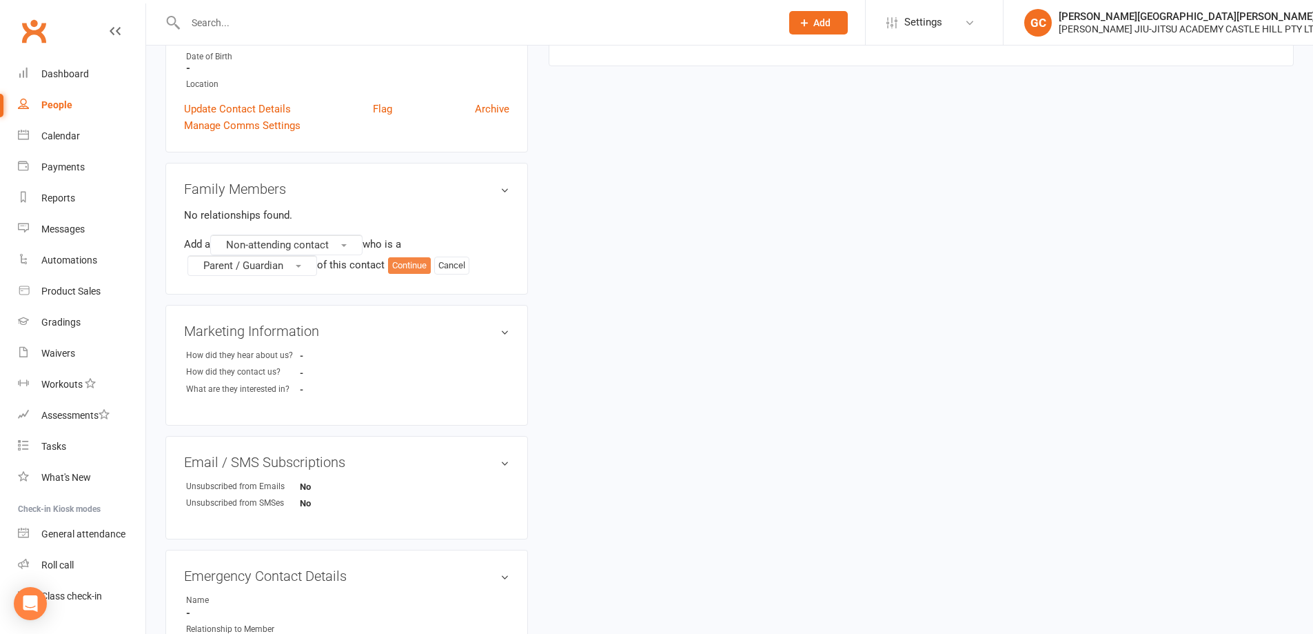
click at [411, 265] on button "Continue" at bounding box center [409, 265] width 43 height 17
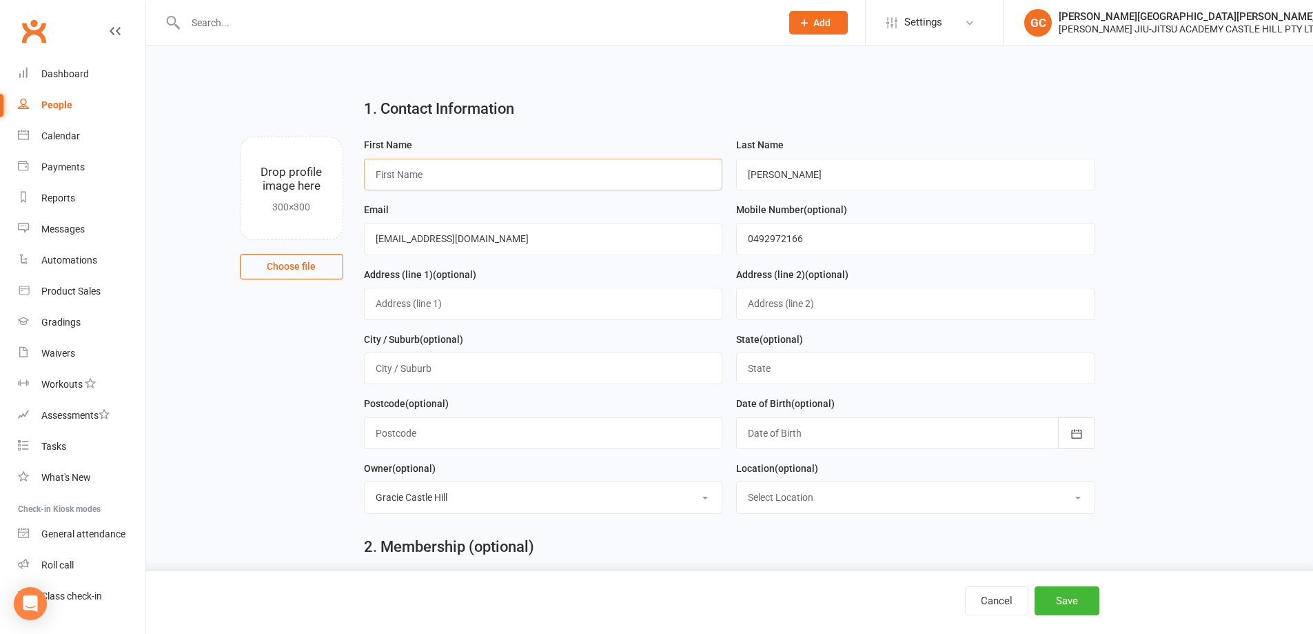
click at [434, 174] on input "text" at bounding box center [543, 175] width 359 height 32
type input "Eva"
drag, startPoint x: 511, startPoint y: 243, endPoint x: 357, endPoint y: 232, distance: 154.1
click at [357, 232] on div "Email [EMAIL_ADDRESS][DOMAIN_NAME]" at bounding box center [543, 233] width 373 height 65
paste input "[EMAIL_ADDRESS][DOMAIN_NAME]"
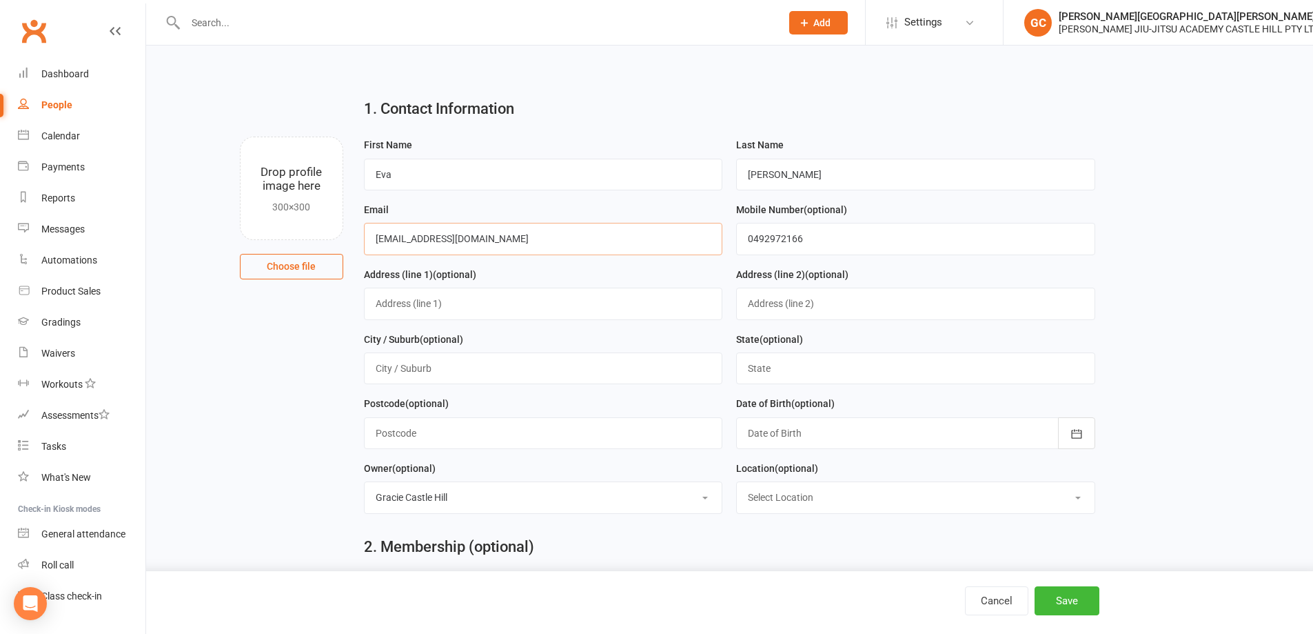
click at [394, 239] on input "[EMAIL_ADDRESS][DOMAIN_NAME]" at bounding box center [543, 239] width 359 height 32
type input "[EMAIL_ADDRESS][DOMAIN_NAME]"
click at [792, 244] on input "0492972166" at bounding box center [915, 239] width 359 height 32
drag, startPoint x: 843, startPoint y: 241, endPoint x: 718, endPoint y: 227, distance: 126.1
click at [718, 227] on form "First Name [PERSON_NAME] Last Name [PERSON_NAME] Email [EMAIL_ADDRESS][DOMAIN_N…" at bounding box center [729, 330] width 745 height 388
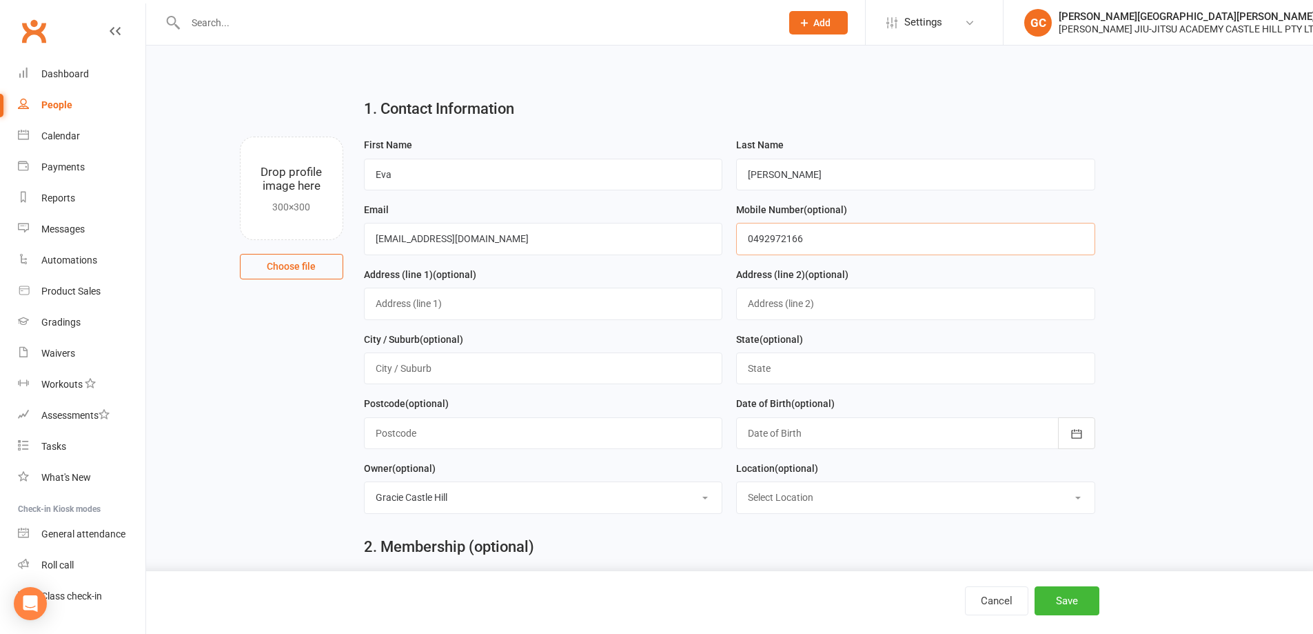
paste input "21950887"
type input "0421950887"
click at [1081, 603] on button "Save" at bounding box center [1067, 600] width 65 height 29
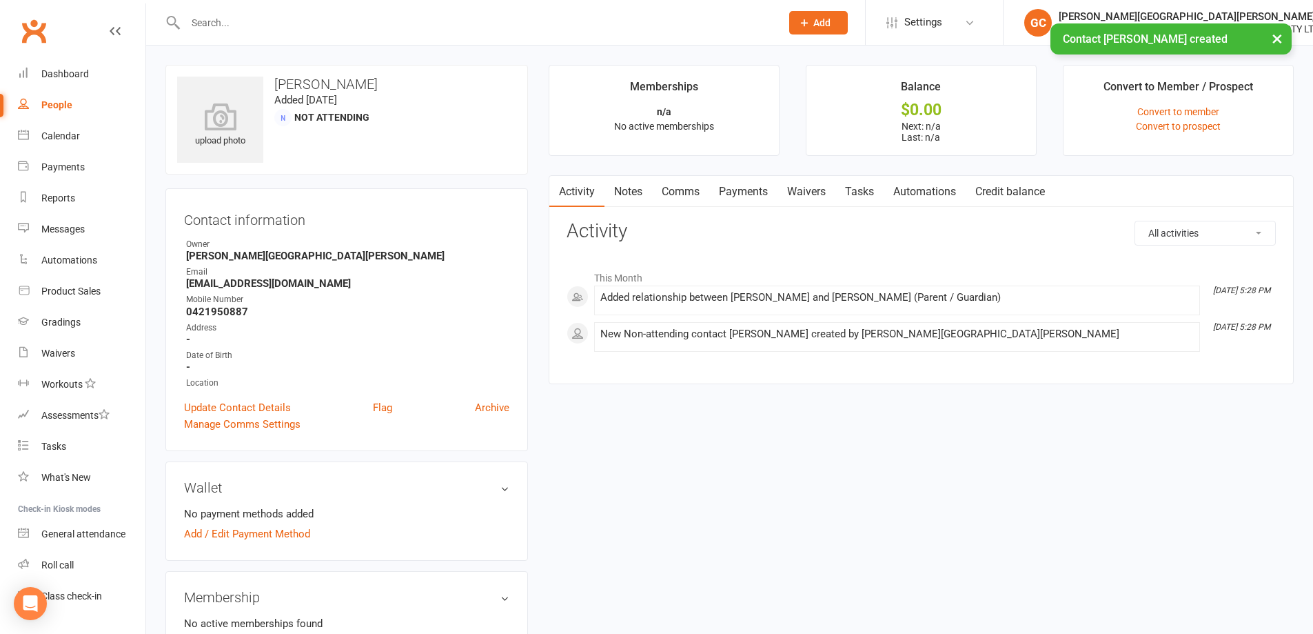
click at [751, 185] on link "Payments" at bounding box center [743, 192] width 68 height 32
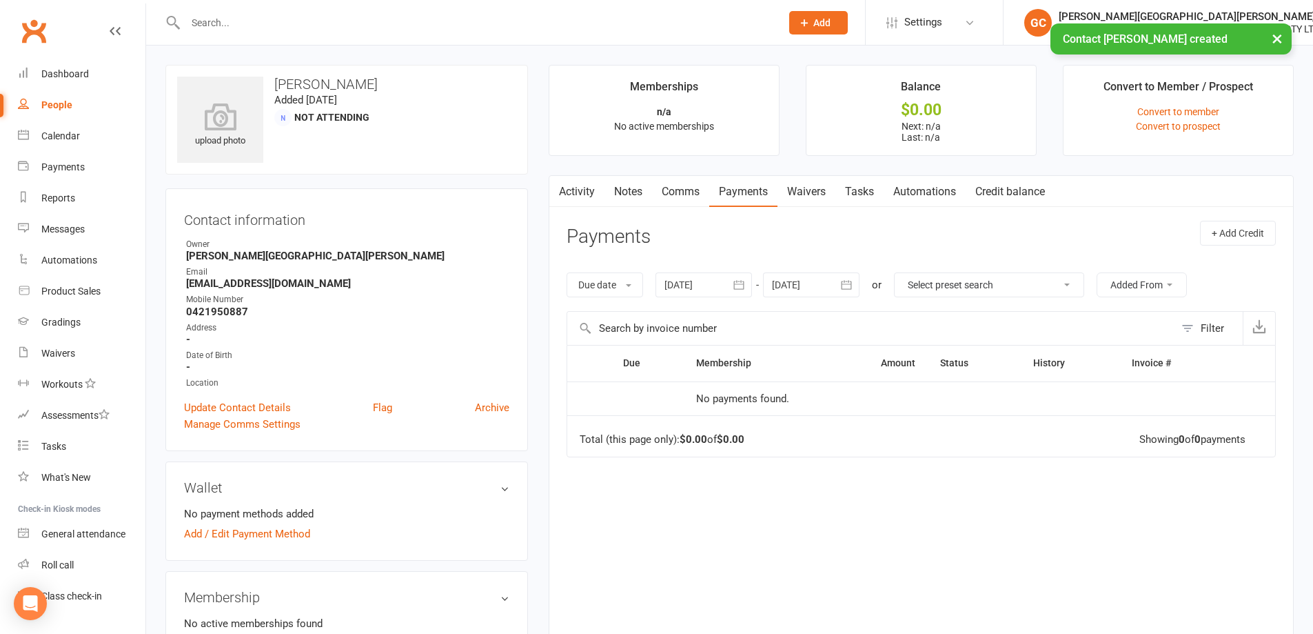
click at [809, 190] on link "Waivers" at bounding box center [807, 192] width 58 height 32
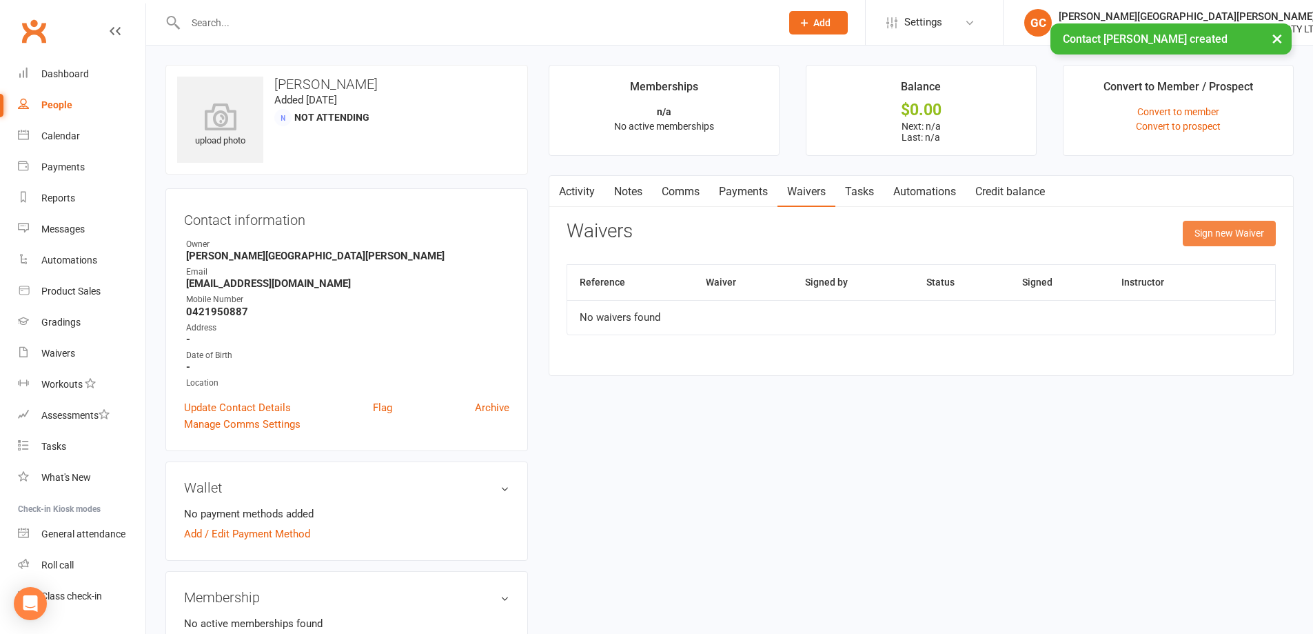
click at [1246, 233] on button "Sign new Waiver" at bounding box center [1229, 233] width 93 height 25
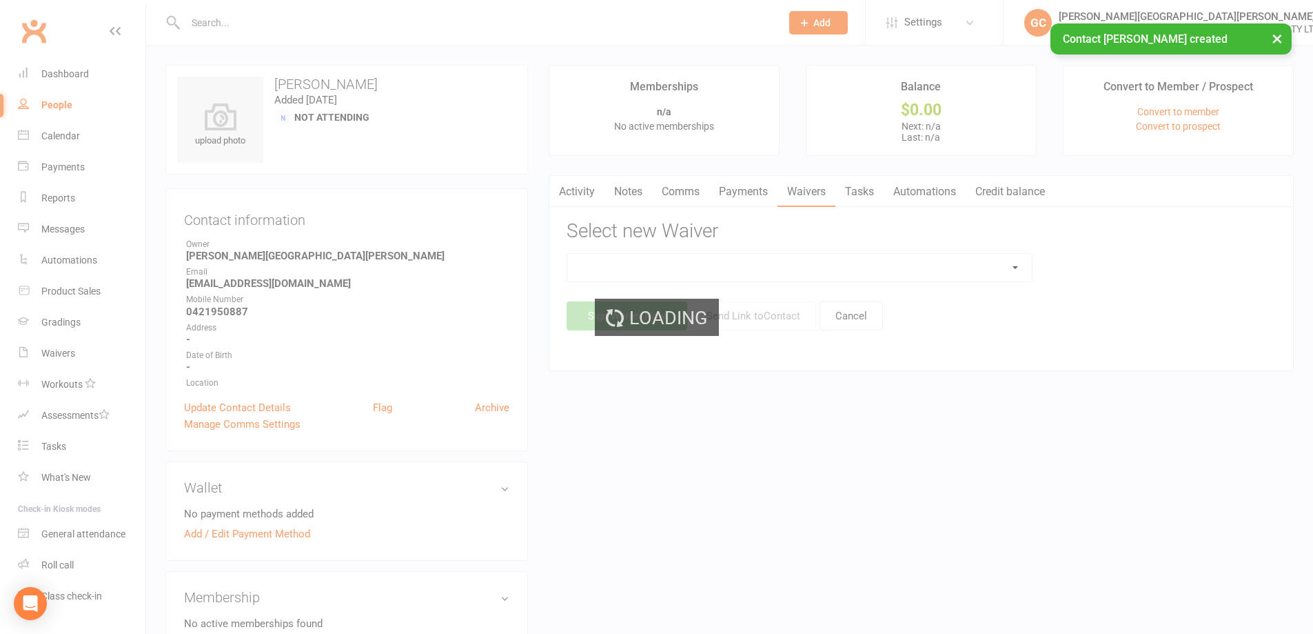
click at [839, 274] on div "Loading" at bounding box center [656, 317] width 1313 height 634
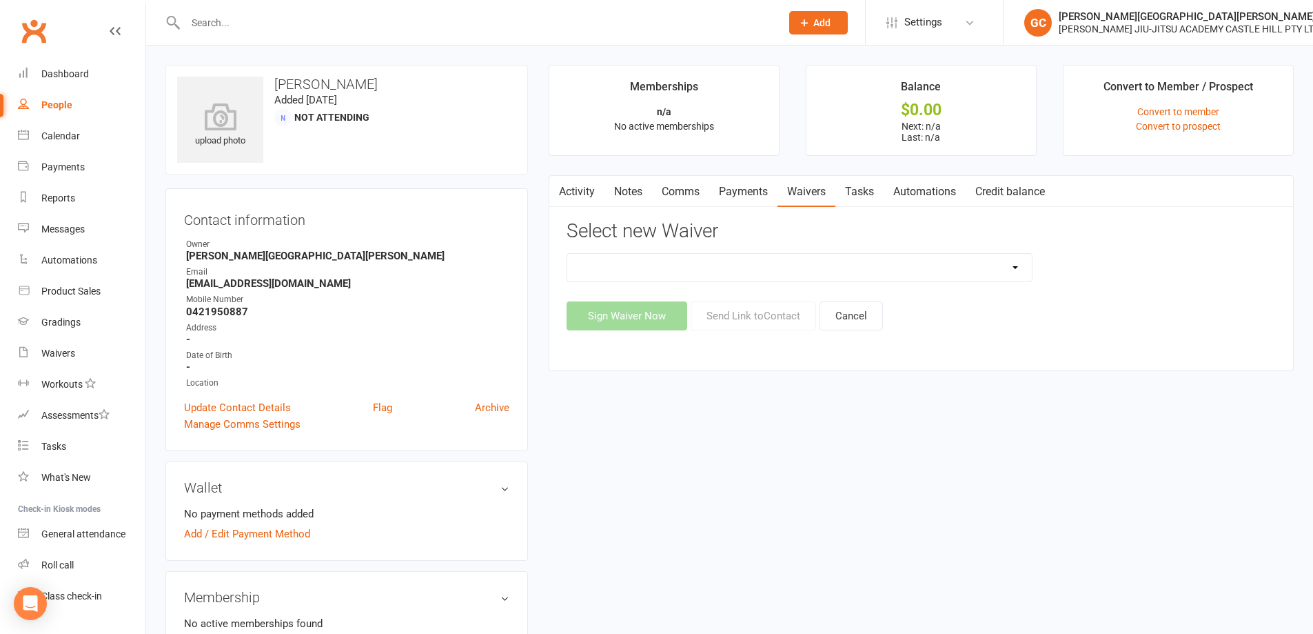
drag, startPoint x: 818, startPoint y: 254, endPoint x: 786, endPoint y: 272, distance: 36.7
click at [817, 255] on select "Adult and Kids Combined Membership Form Adults Membership Form Member Transfer …" at bounding box center [799, 268] width 465 height 28
select select "13041"
click at [567, 254] on select "Adult and Kids Combined Membership Form Adults Membership Form Member Transfer …" at bounding box center [799, 268] width 465 height 28
click at [767, 314] on button "Send Link to Contact" at bounding box center [753, 315] width 125 height 29
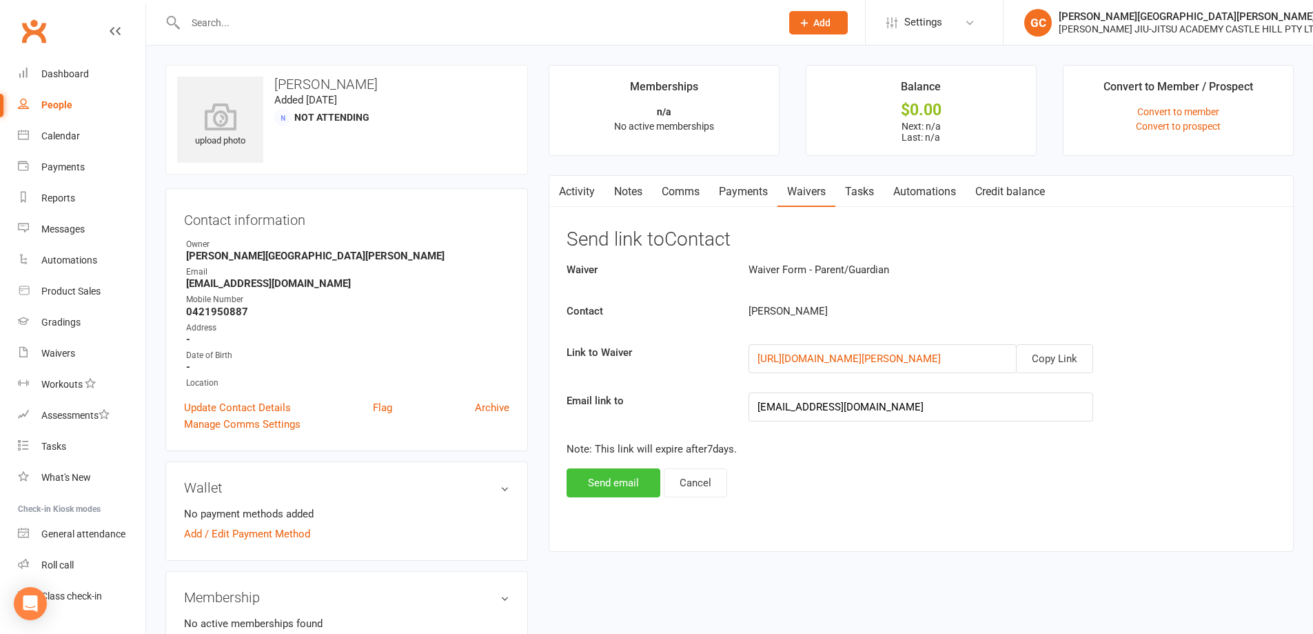
click at [627, 483] on button "Send email" at bounding box center [614, 482] width 94 height 29
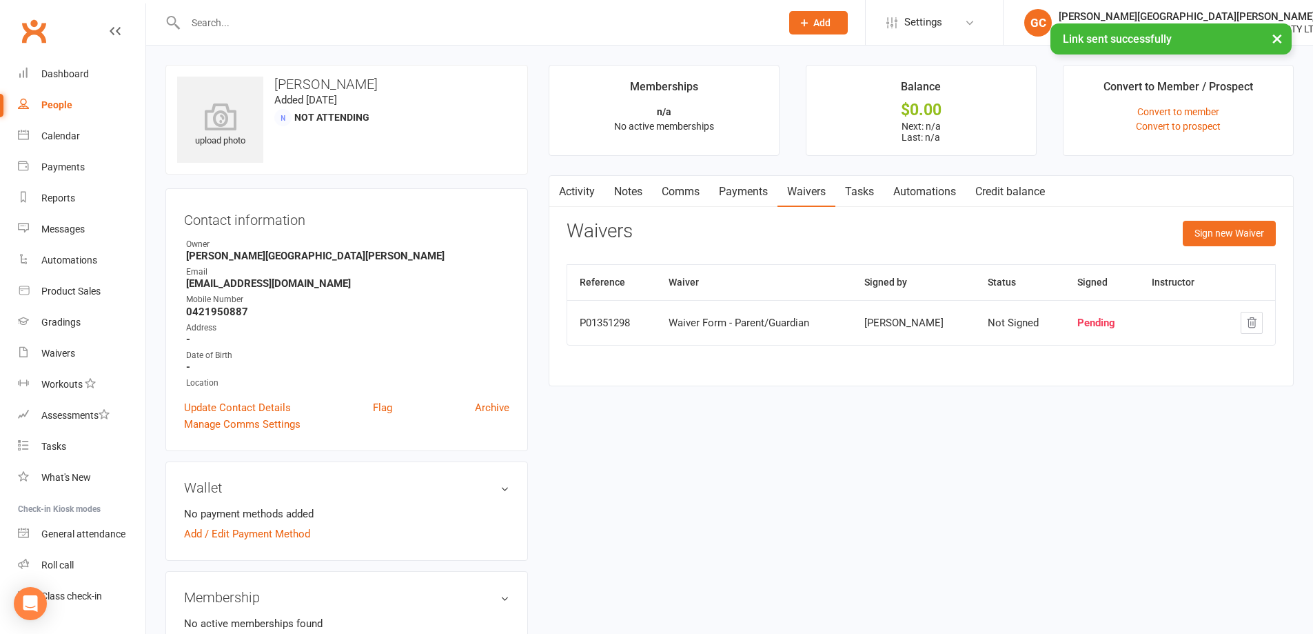
click at [708, 443] on div "upload photo [PERSON_NAME] Added [DATE] Not Attending Contact information Owner…" at bounding box center [729, 596] width 1149 height 1062
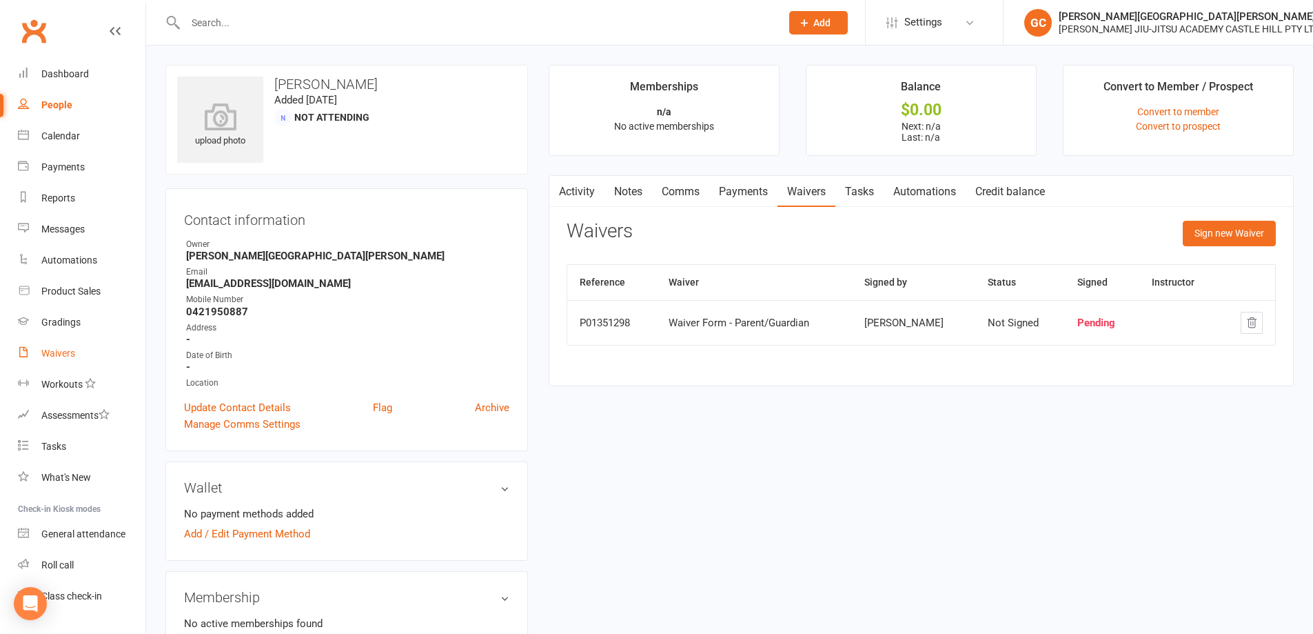
click at [61, 356] on div "Waivers" at bounding box center [58, 352] width 34 height 11
select select "100"
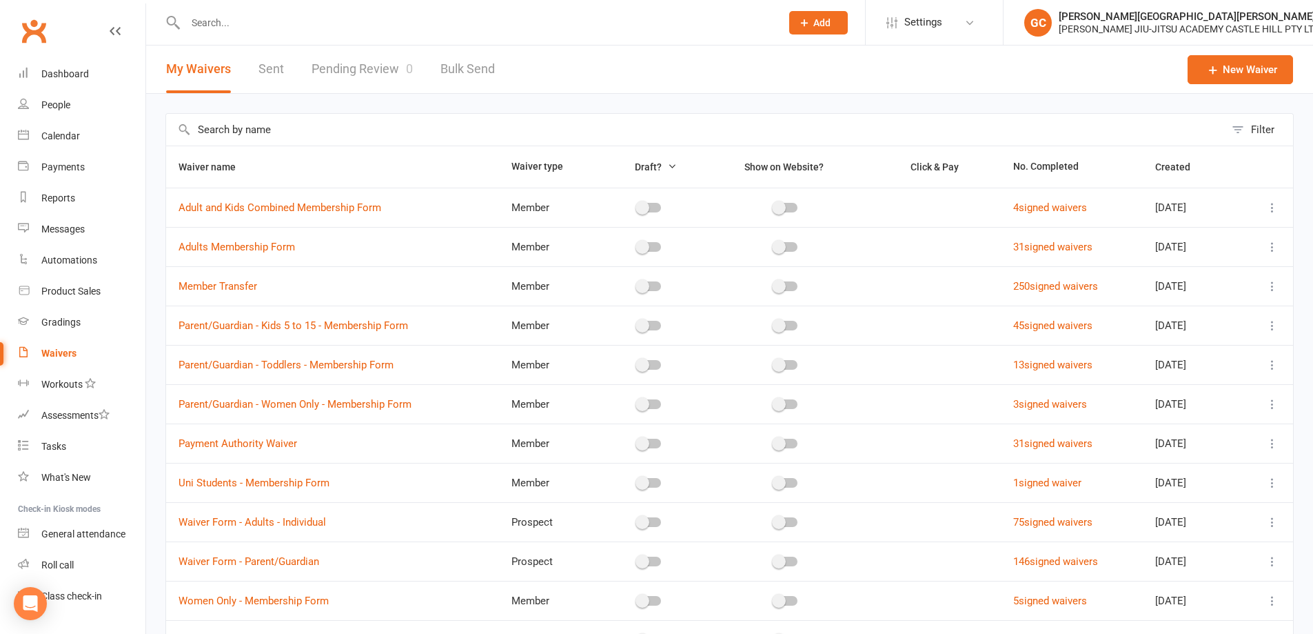
click at [373, 66] on link "Pending Review 0" at bounding box center [362, 69] width 101 height 48
select select "100"
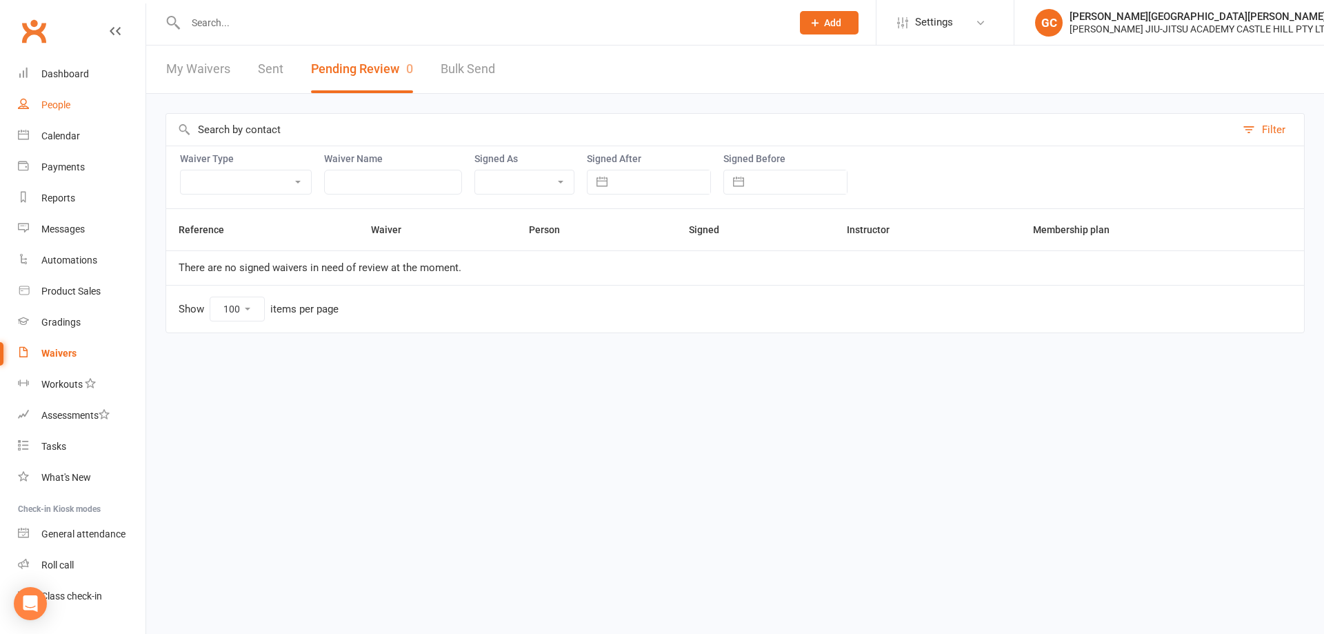
click at [59, 104] on div "People" at bounding box center [55, 104] width 29 height 11
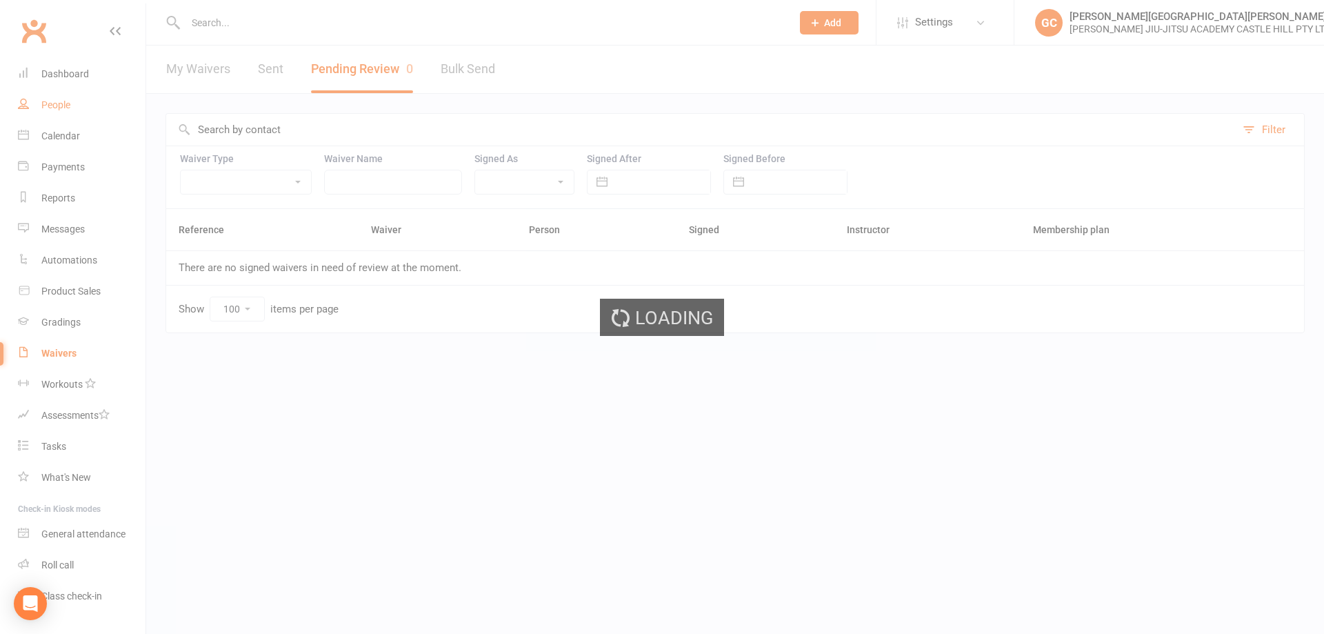
select select "100"
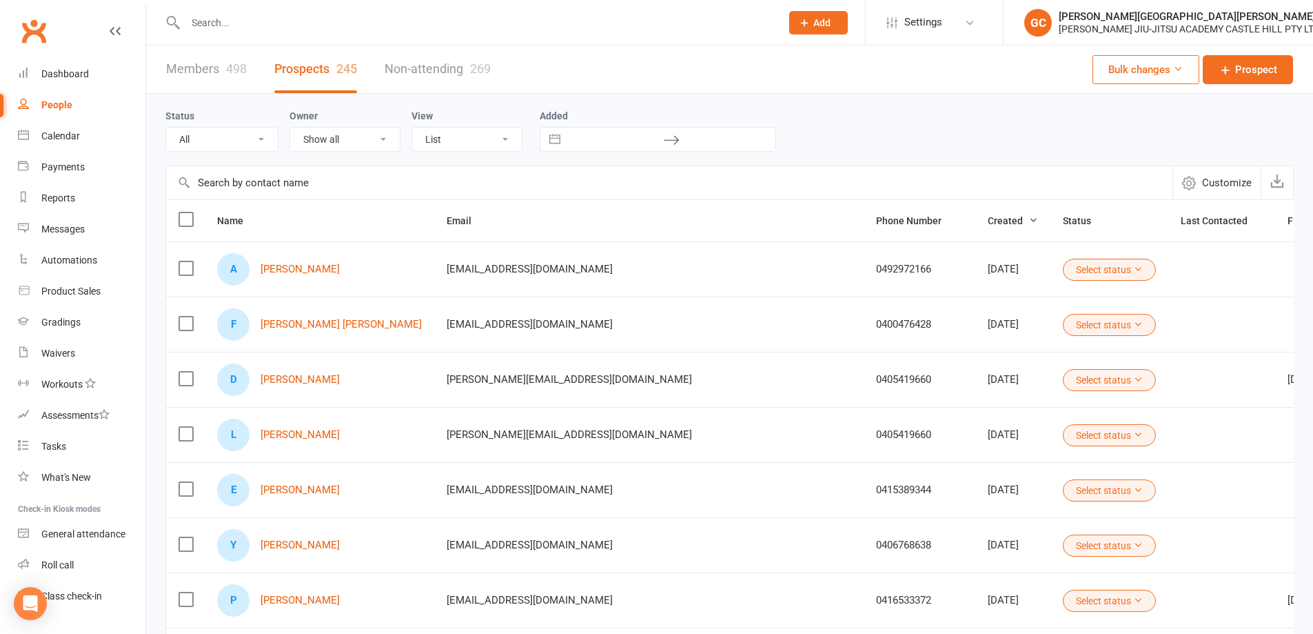
click at [200, 65] on link "Members 498" at bounding box center [206, 69] width 81 height 48
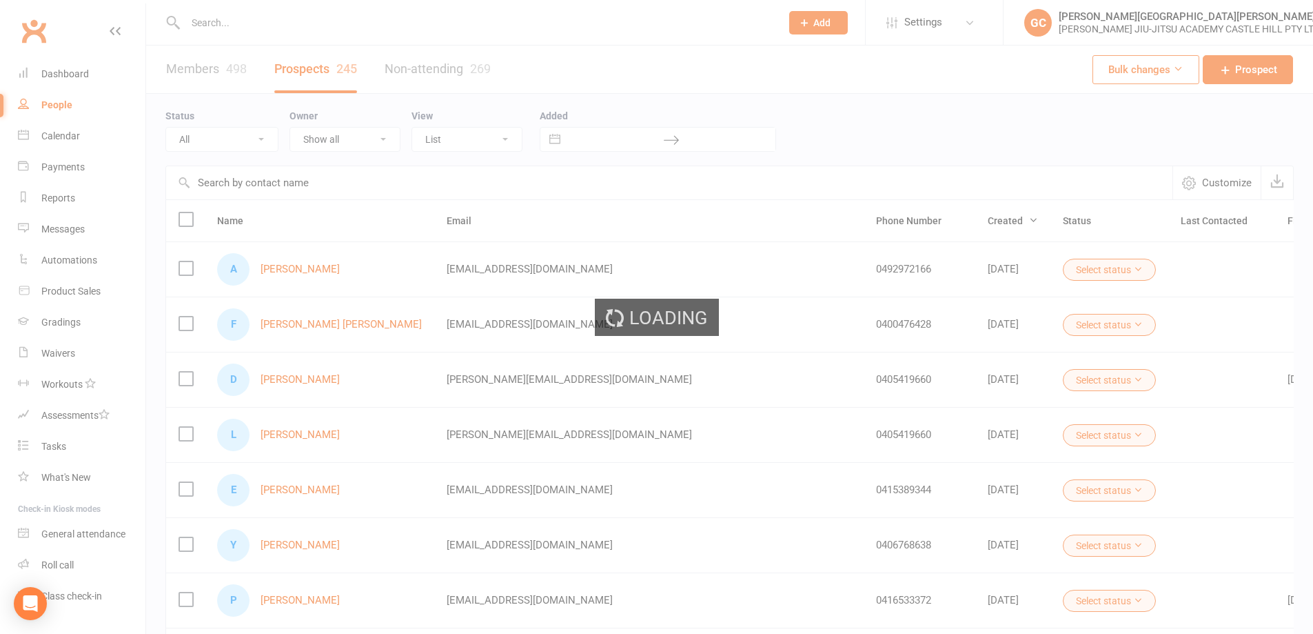
select select "100"
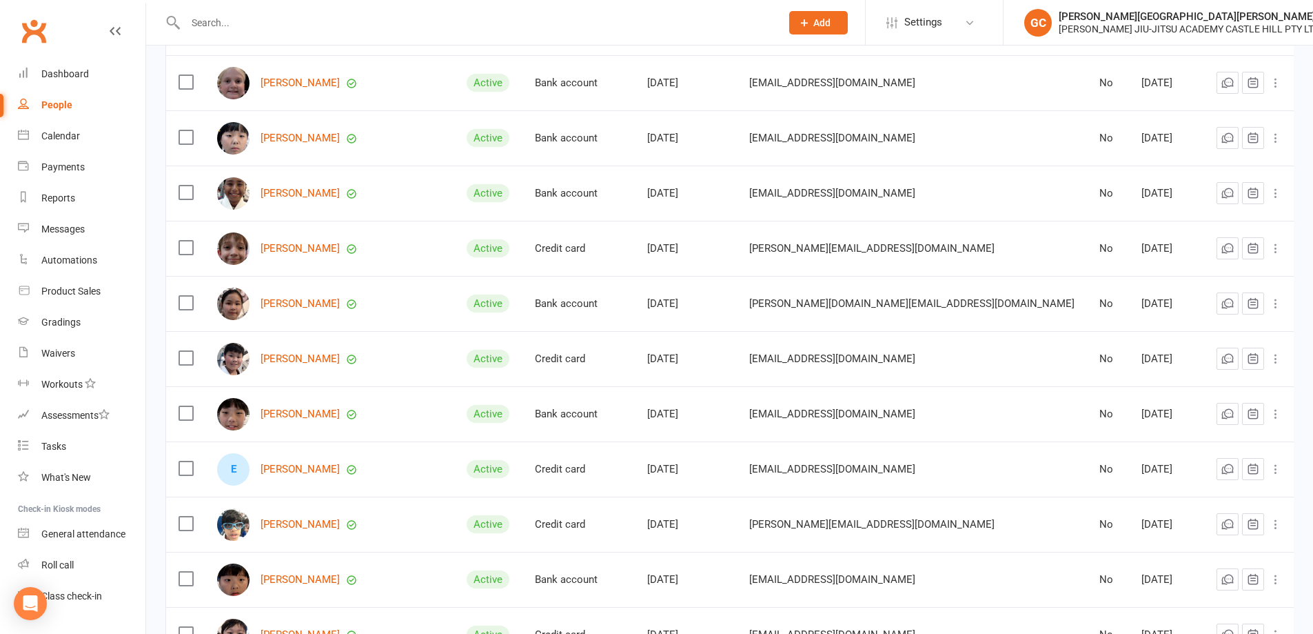
scroll to position [827, 0]
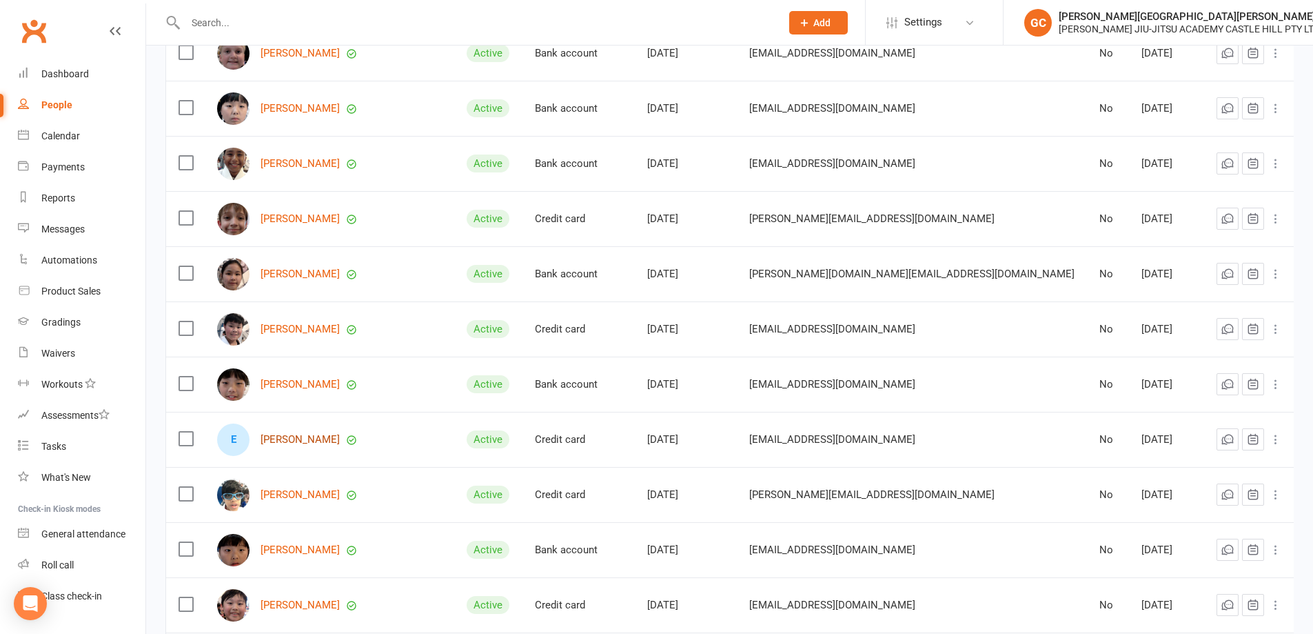
click at [319, 434] on link "[PERSON_NAME]" at bounding box center [300, 440] width 79 height 12
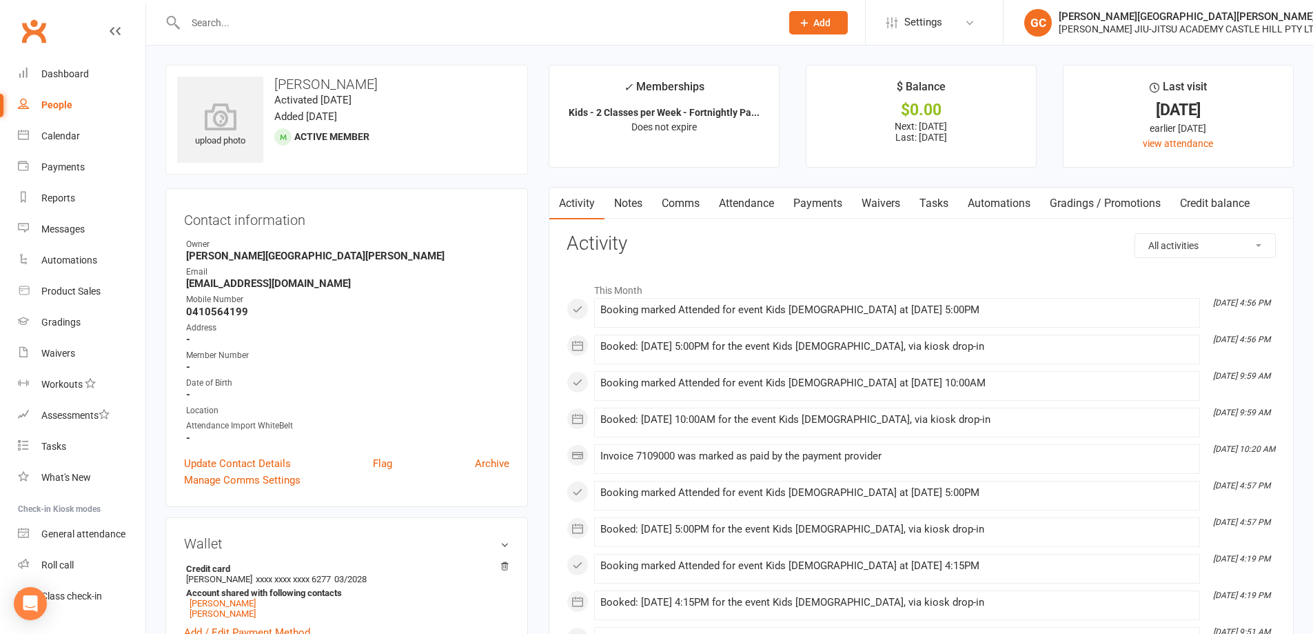
select select "100"
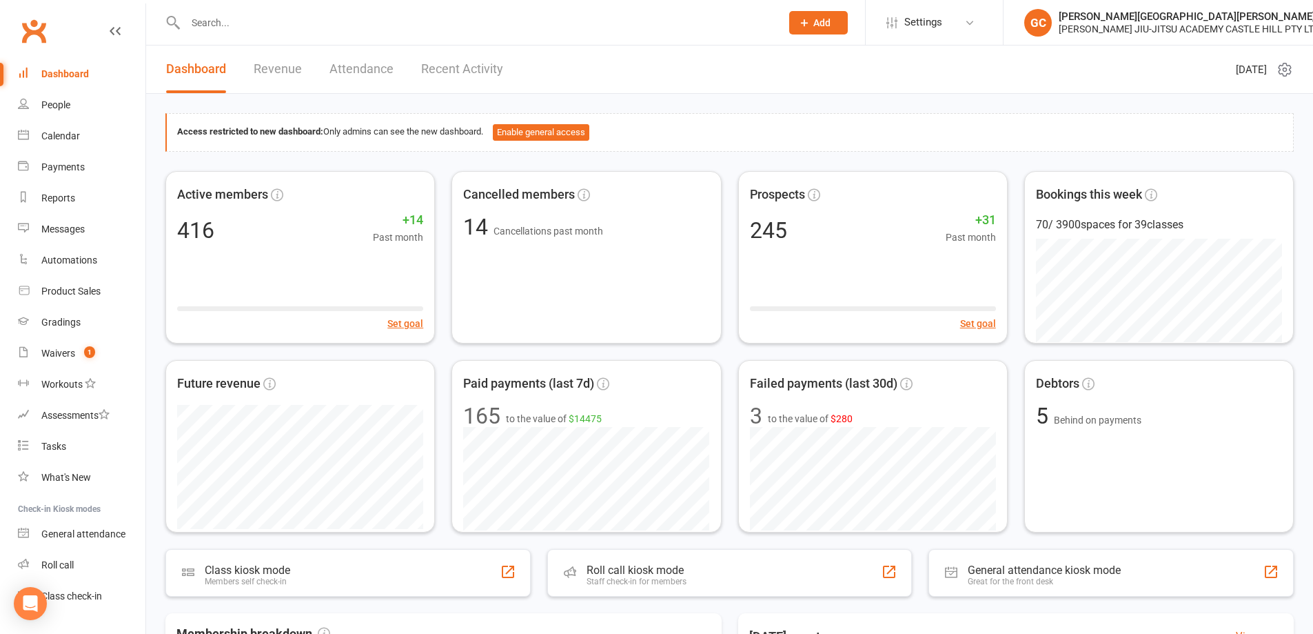
click at [278, 68] on link "Revenue" at bounding box center [278, 69] width 48 height 48
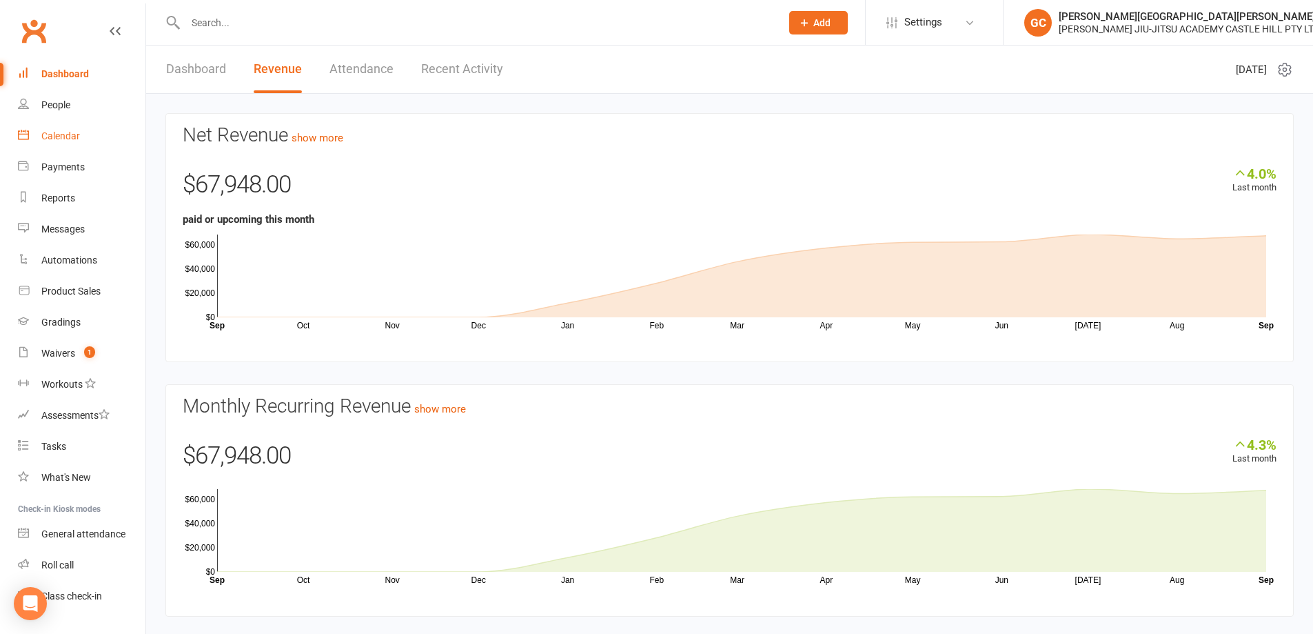
click at [50, 130] on link "Calendar" at bounding box center [82, 136] width 128 height 31
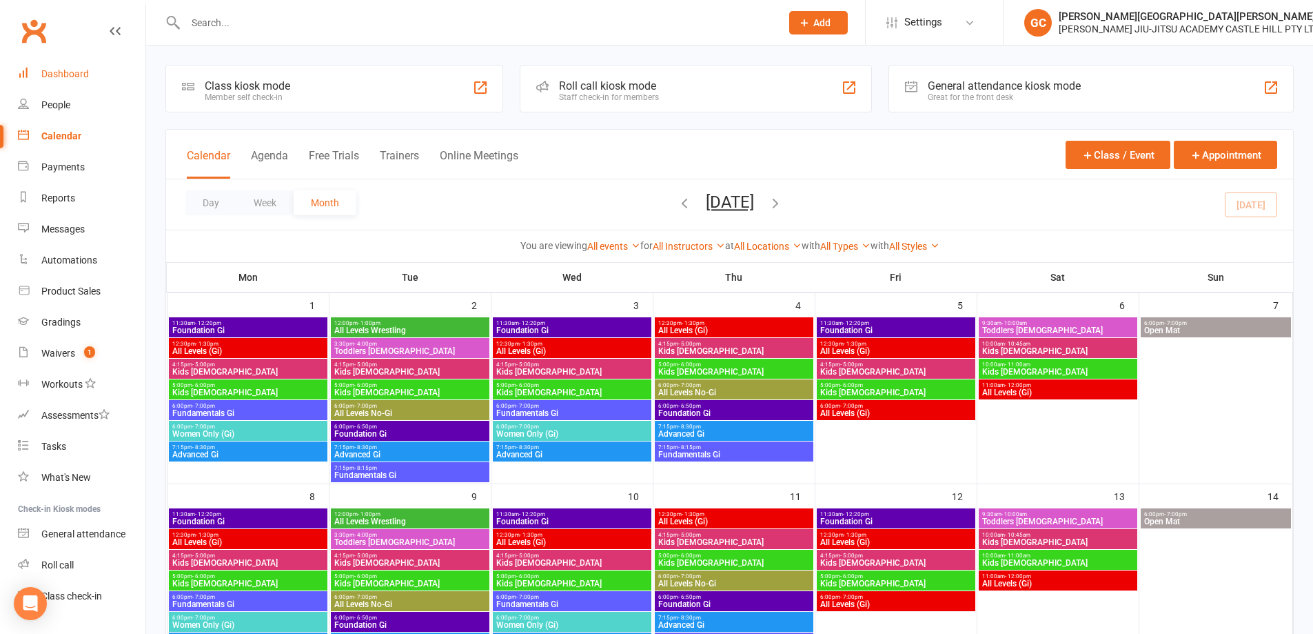
click at [74, 68] on div "Dashboard" at bounding box center [65, 73] width 48 height 11
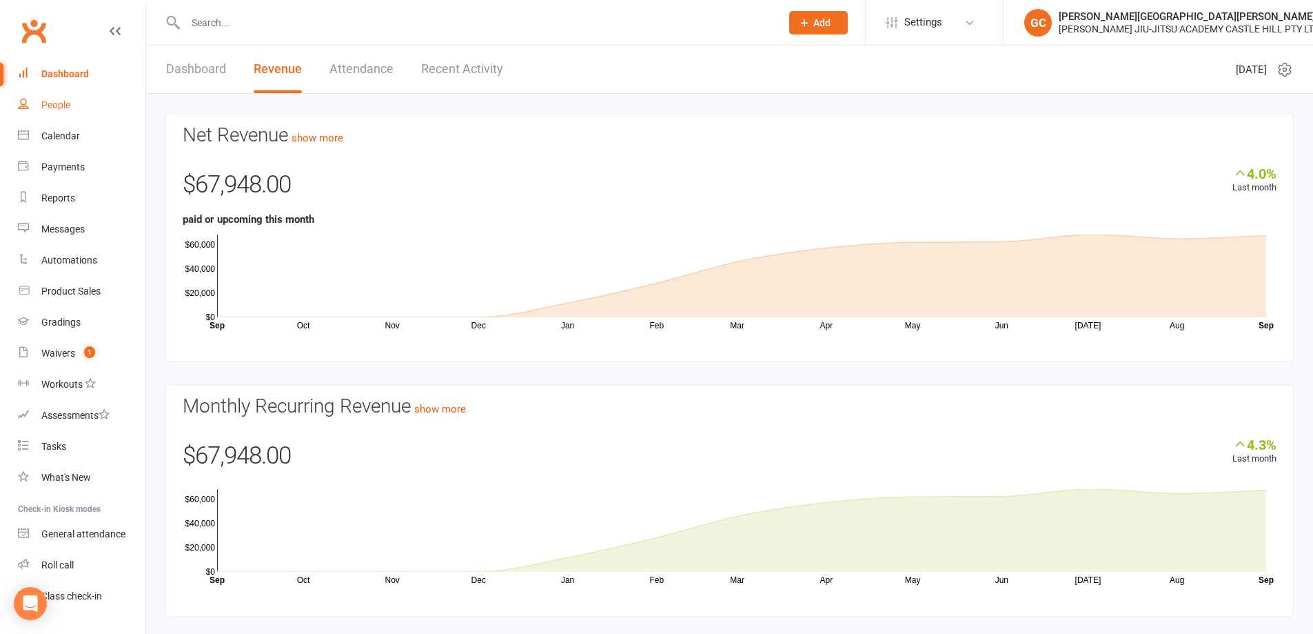
click at [50, 103] on div "People" at bounding box center [55, 104] width 29 height 11
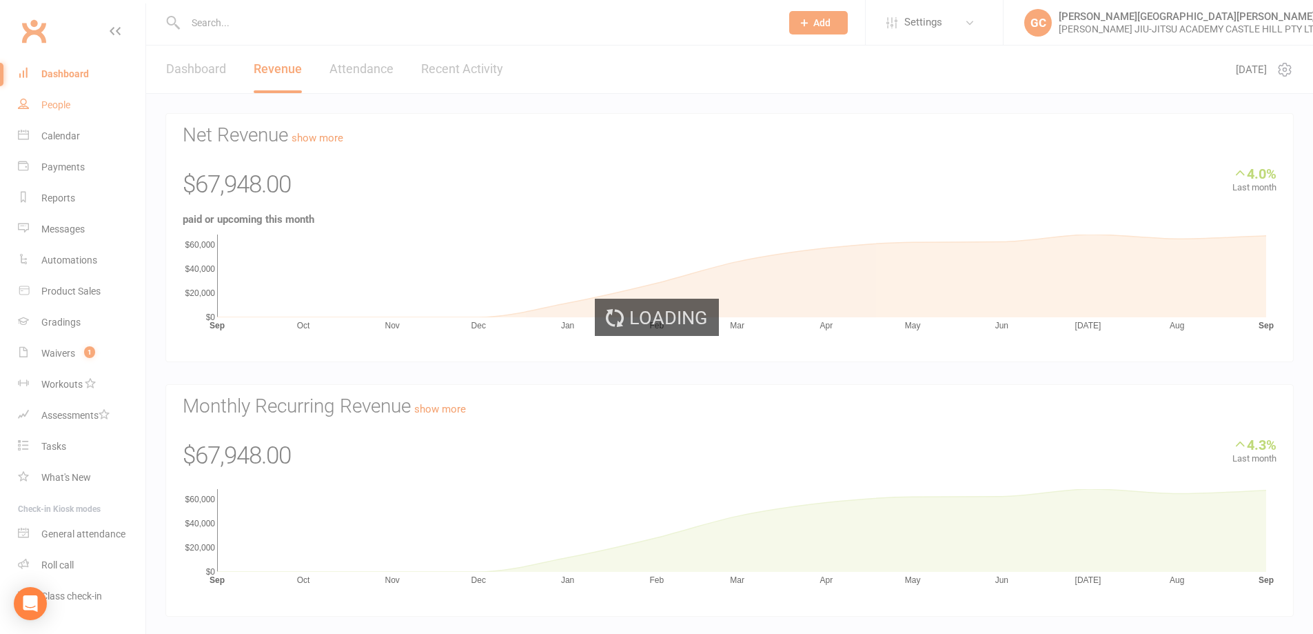
select select "100"
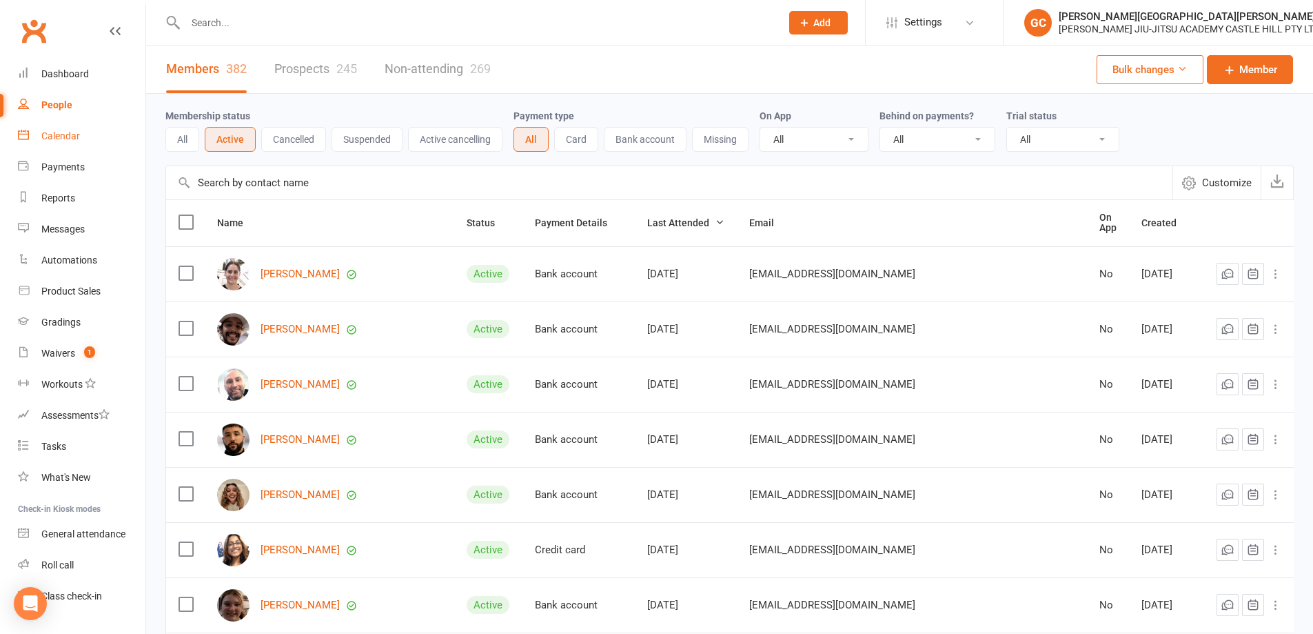
click at [72, 132] on div "Calendar" at bounding box center [60, 135] width 39 height 11
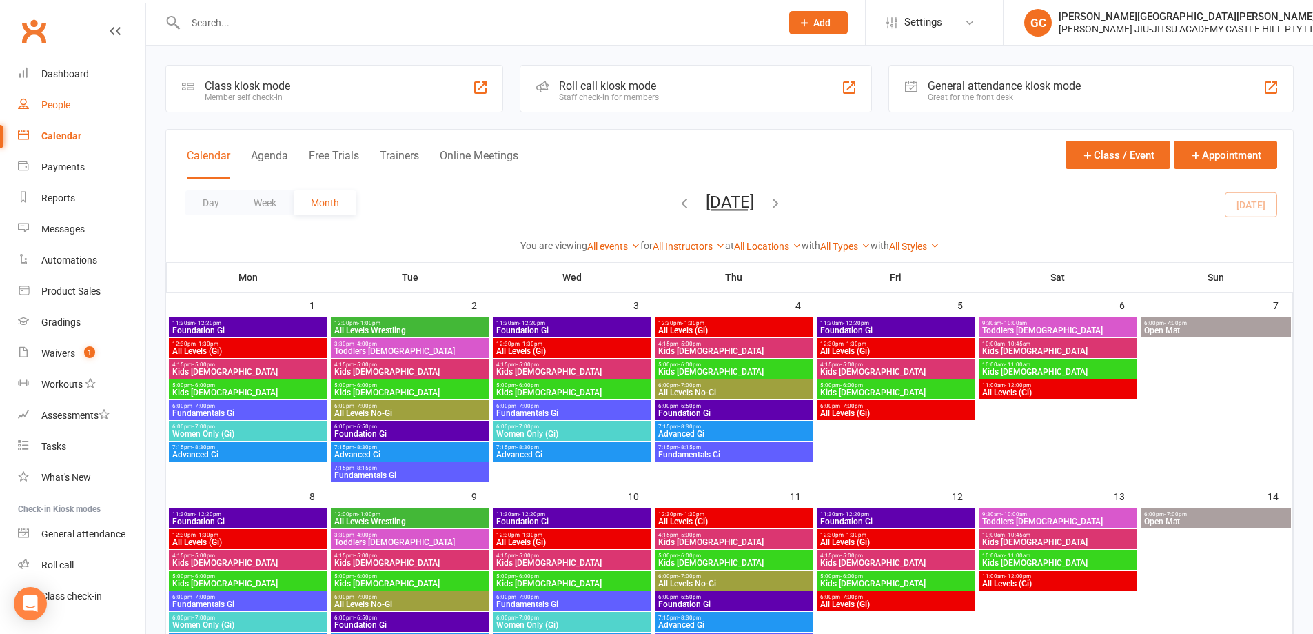
click at [56, 103] on div "People" at bounding box center [55, 104] width 29 height 11
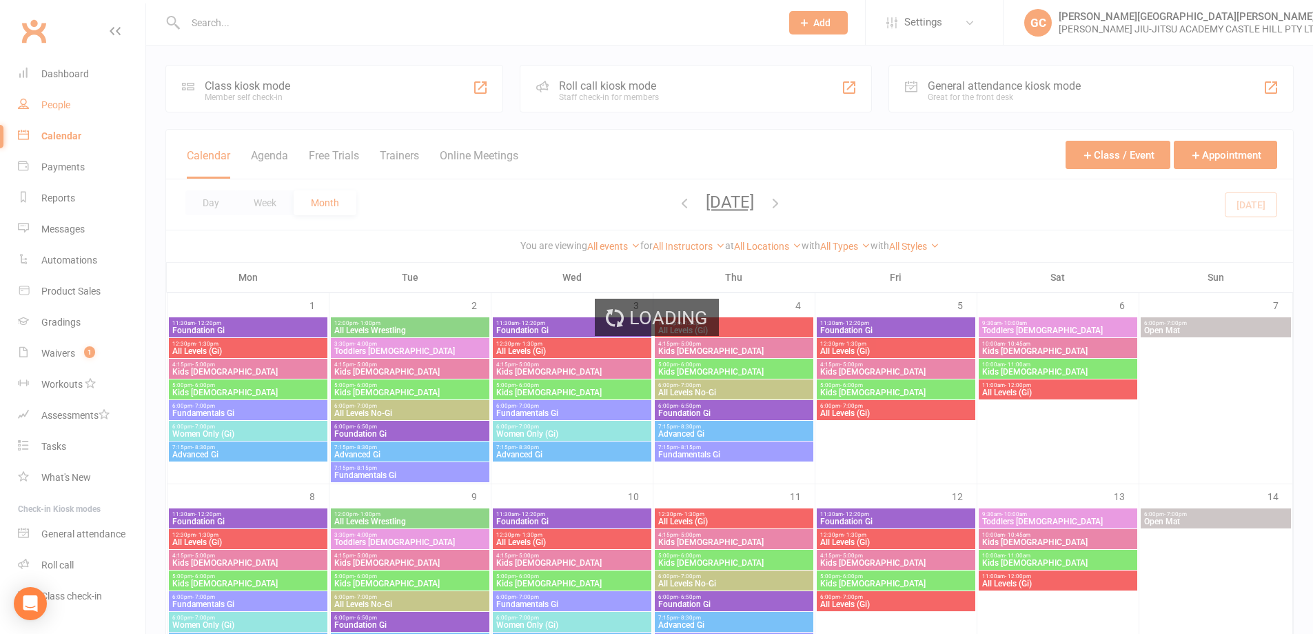
select select "100"
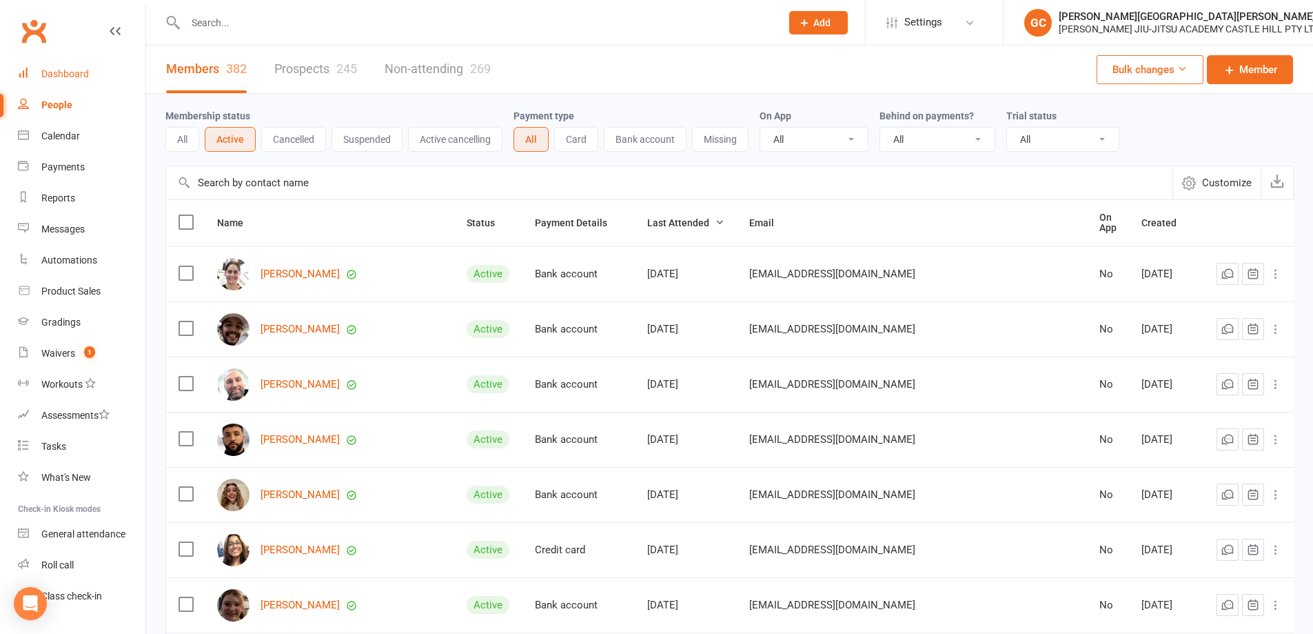
click at [61, 71] on div "Dashboard" at bounding box center [65, 73] width 48 height 11
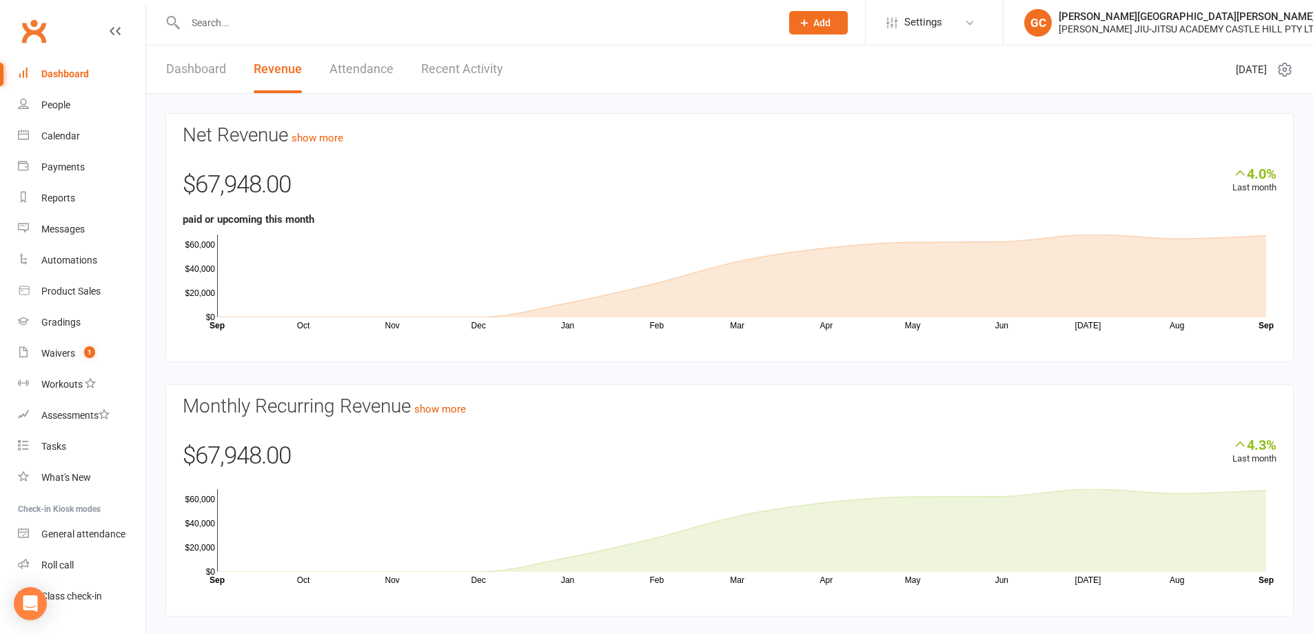
click at [204, 71] on link "Dashboard" at bounding box center [196, 69] width 60 height 48
